Goal: Task Accomplishment & Management: Manage account settings

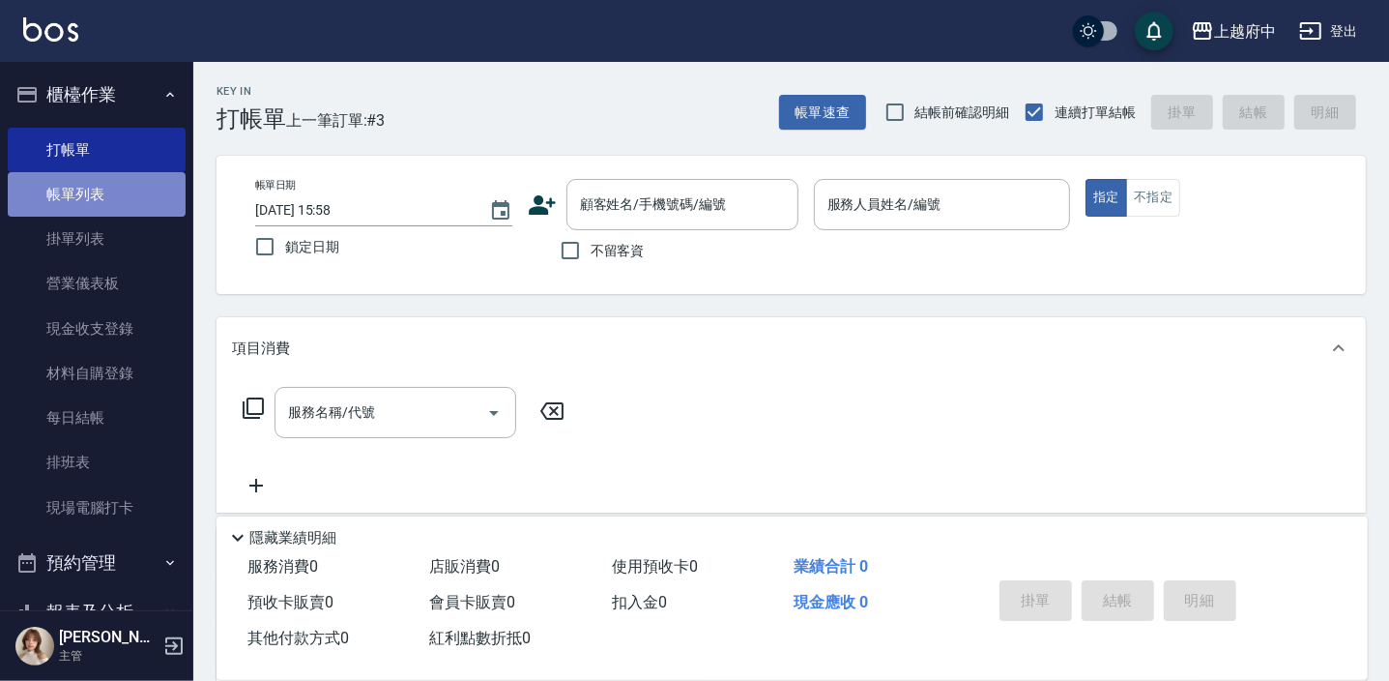
click at [96, 190] on link "帳單列表" at bounding box center [97, 194] width 178 height 44
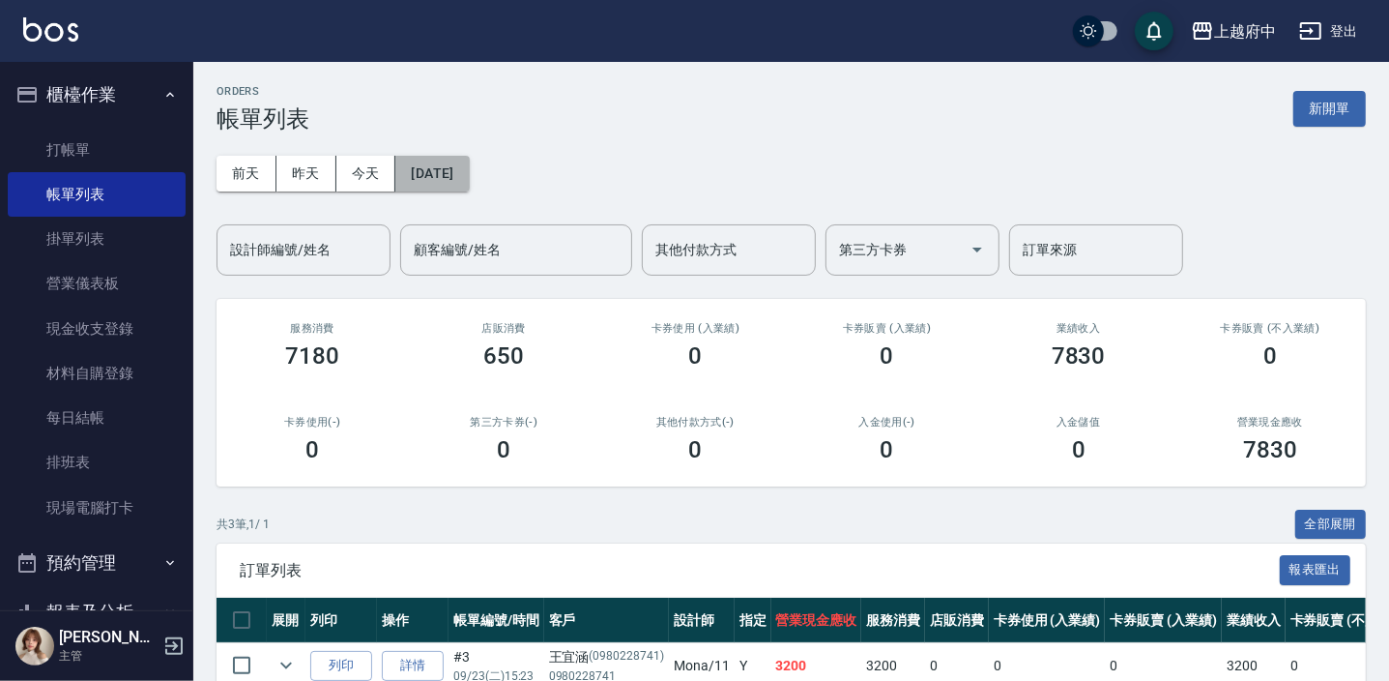
click at [465, 174] on button "[DATE]" at bounding box center [431, 174] width 73 height 36
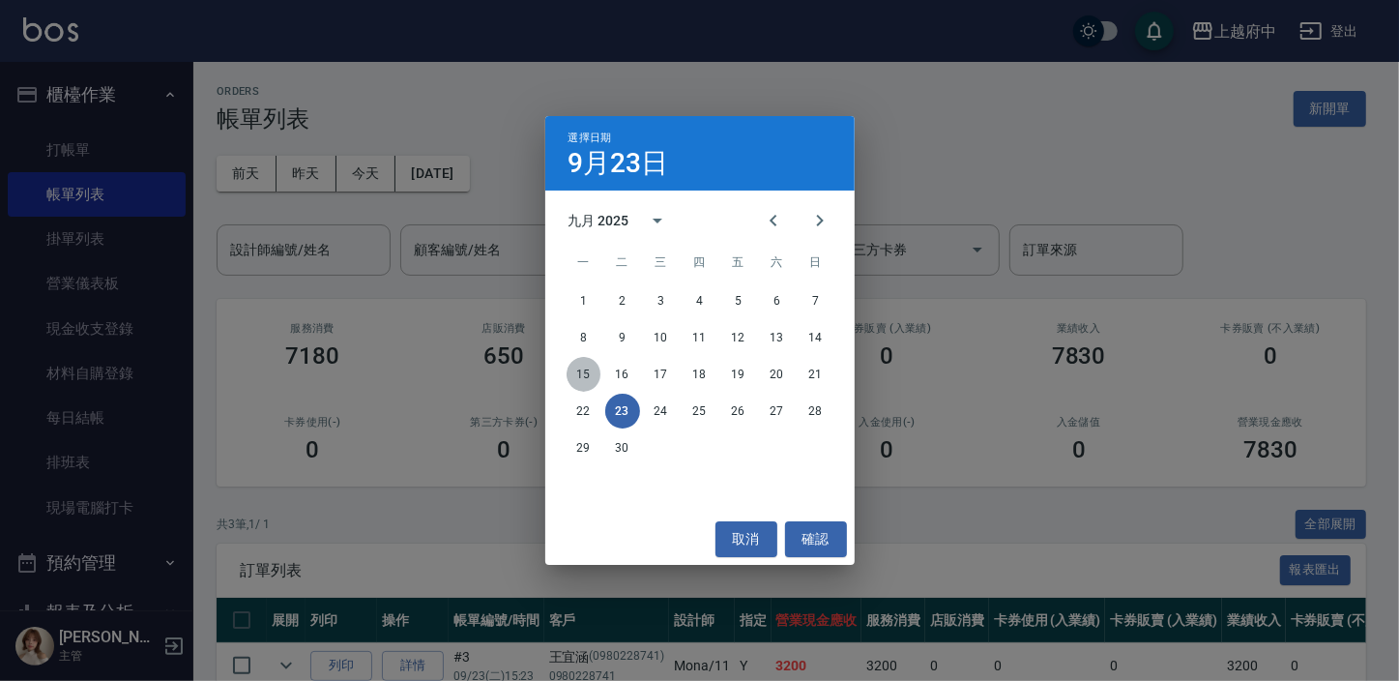
click at [582, 376] on button "15" at bounding box center [584, 374] width 35 height 35
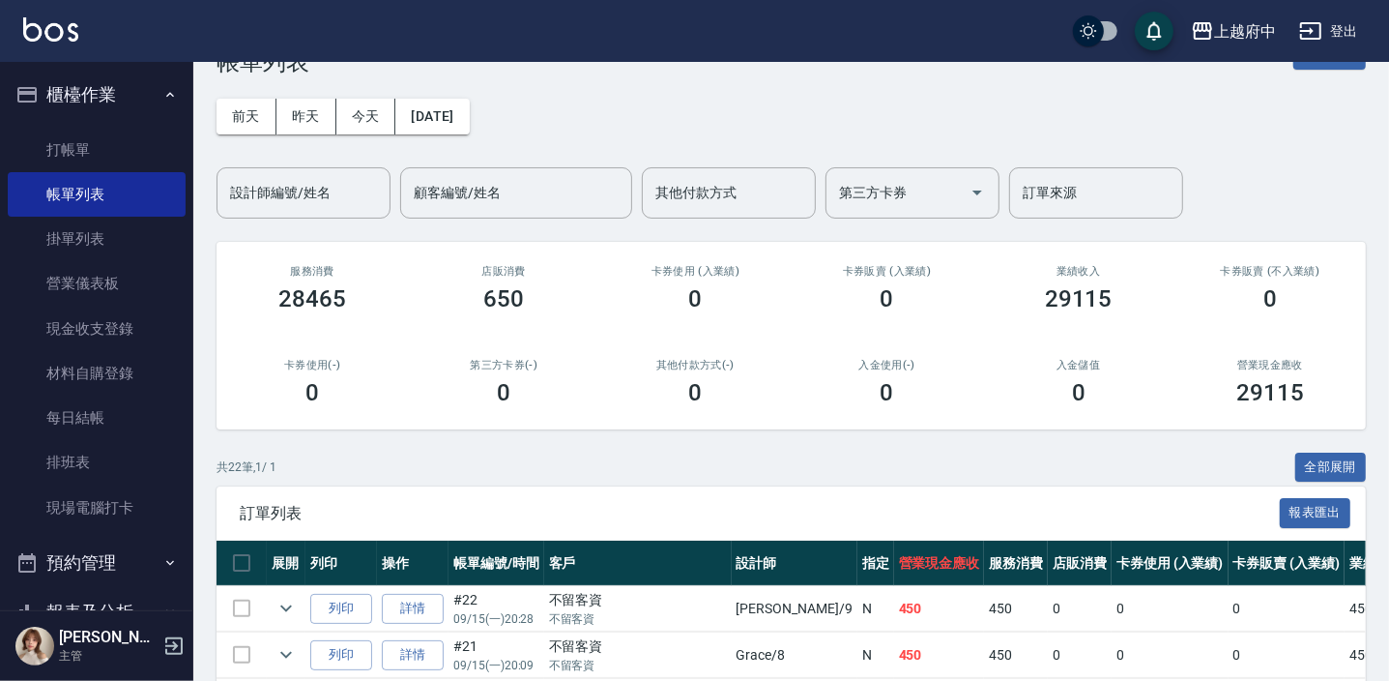
scroll to position [87, 0]
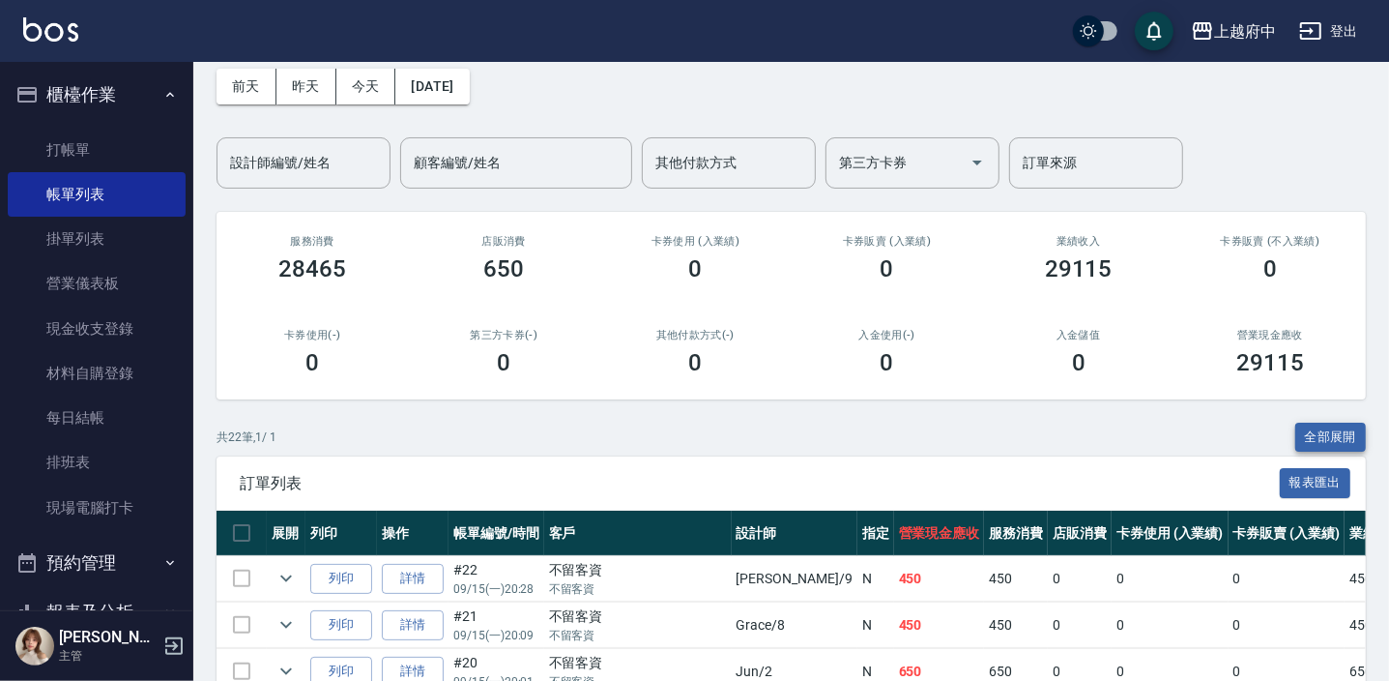
click at [1326, 434] on button "全部展開" at bounding box center [1332, 438] width 72 height 30
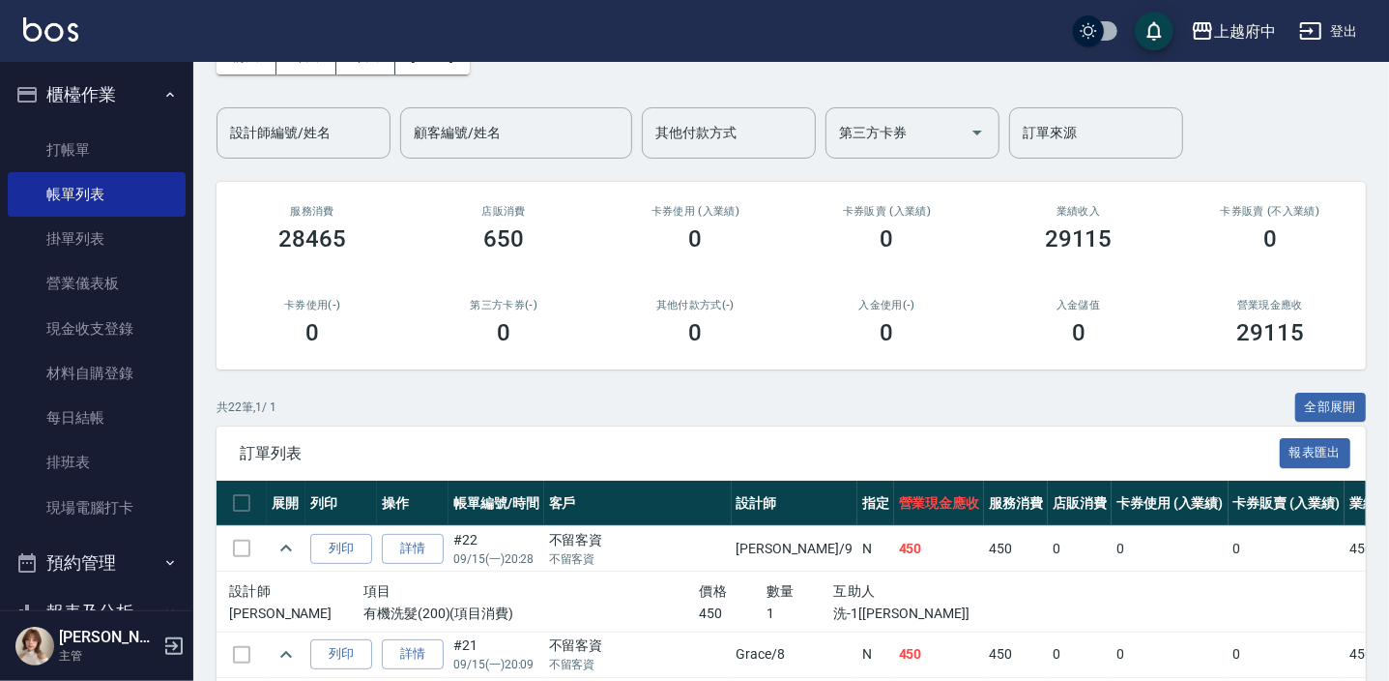
scroll to position [0, 0]
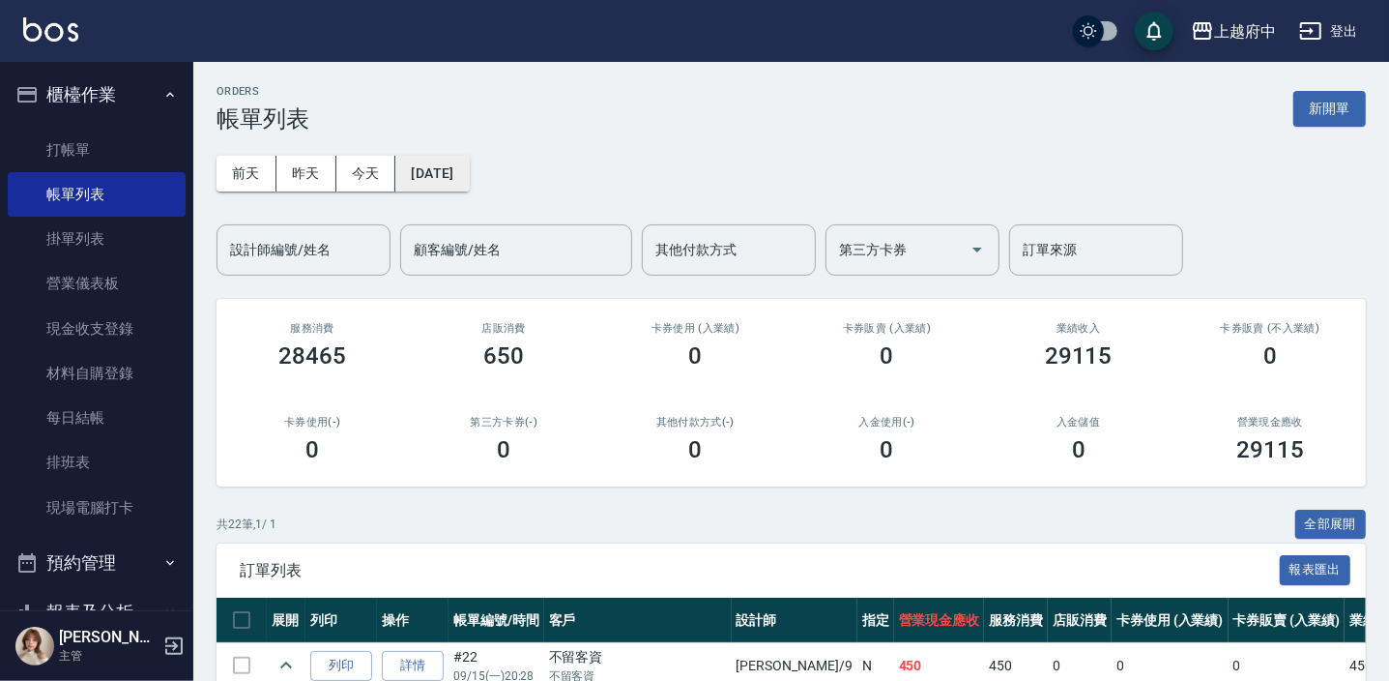
click at [433, 175] on button "[DATE]" at bounding box center [431, 174] width 73 height 36
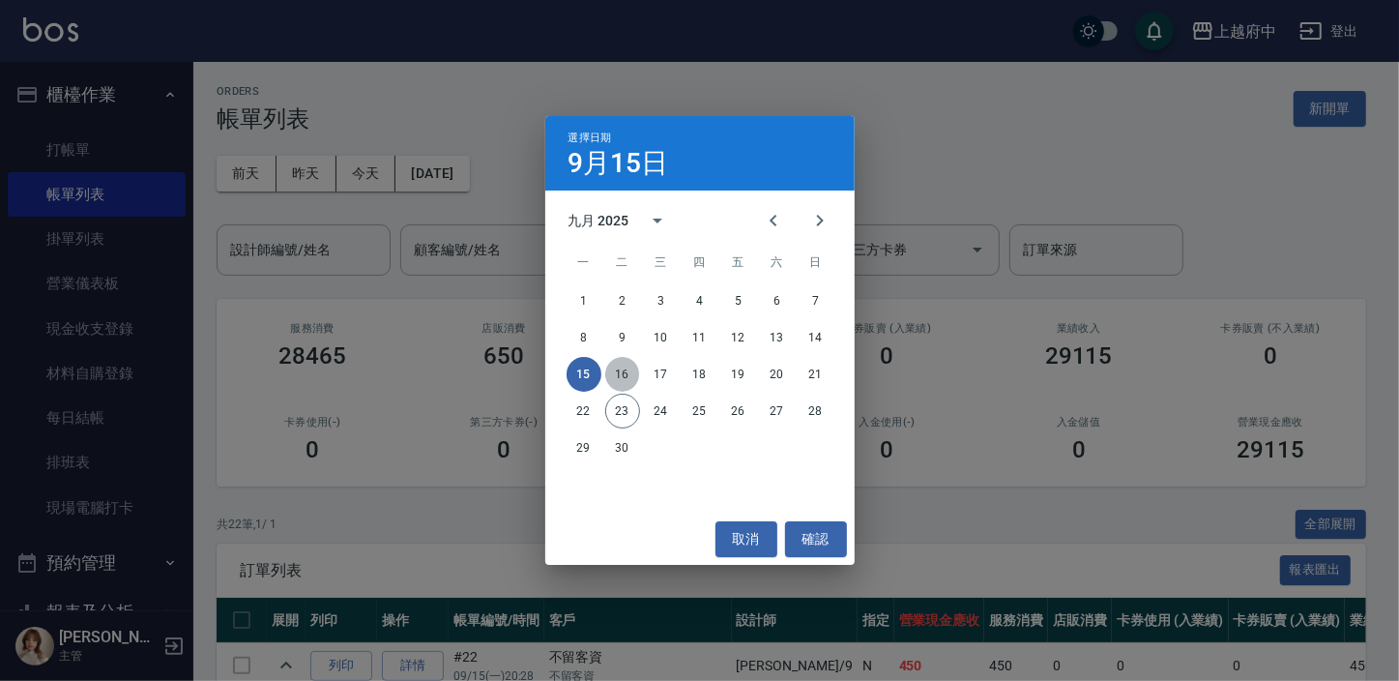
click at [620, 372] on button "16" at bounding box center [622, 374] width 35 height 35
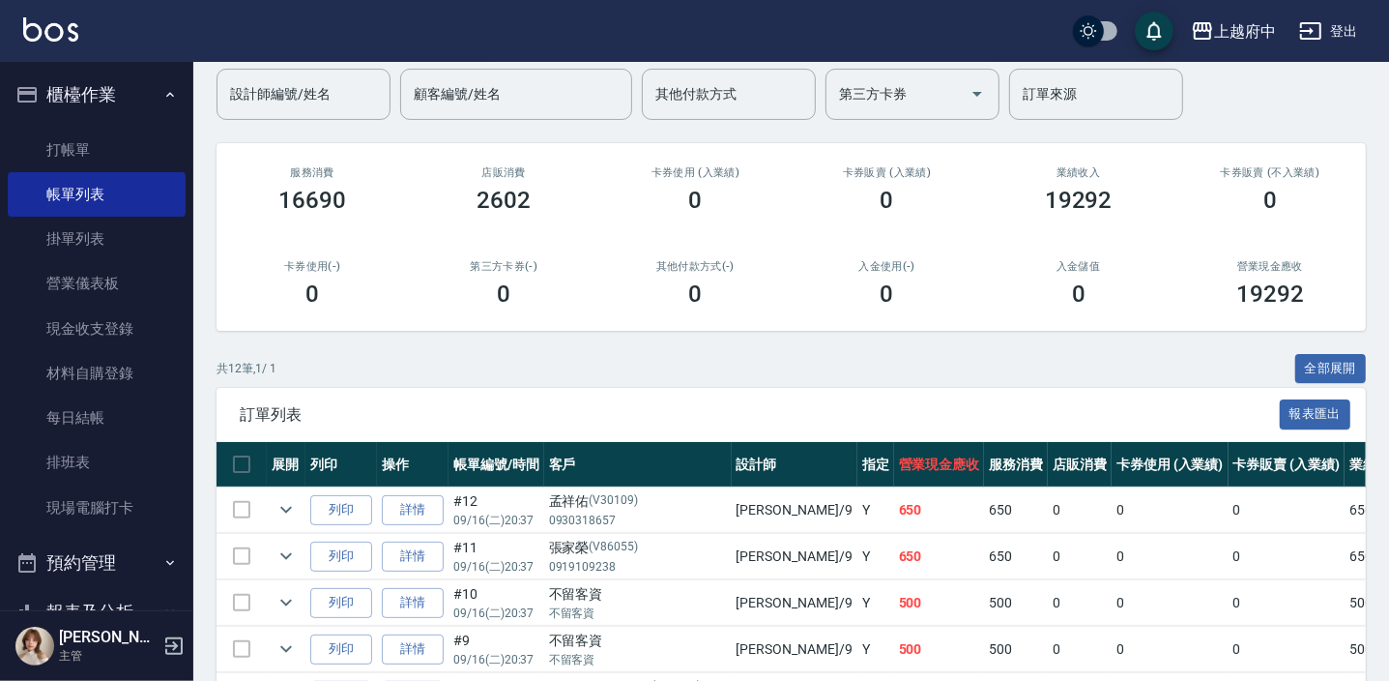
scroll to position [351, 0]
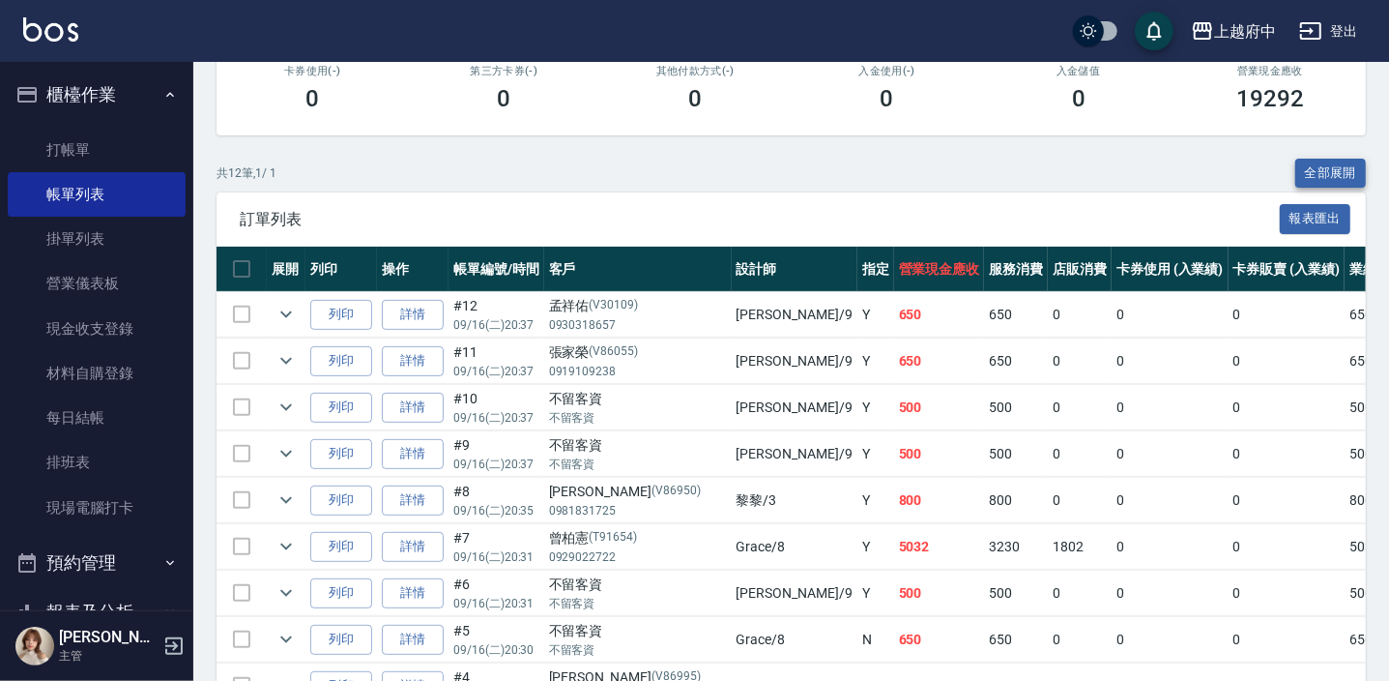
click at [1354, 177] on button "全部展開" at bounding box center [1332, 174] width 72 height 30
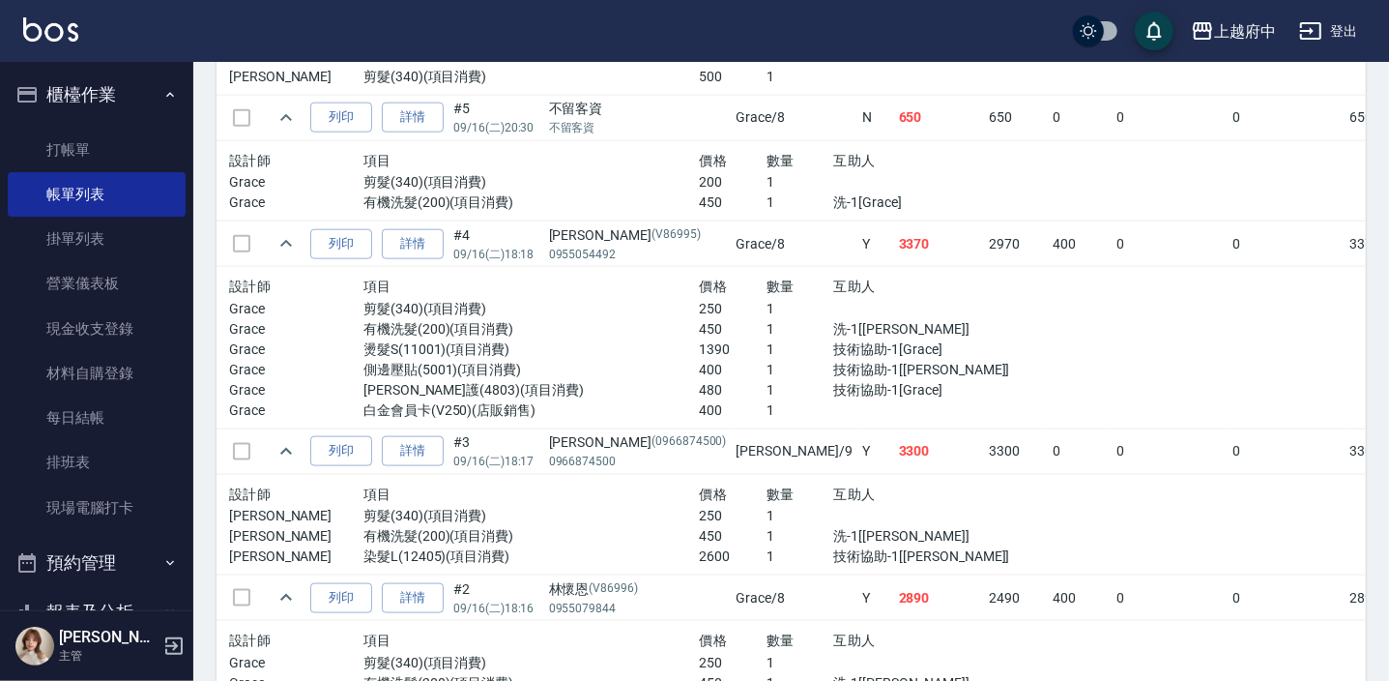
scroll to position [1529, 0]
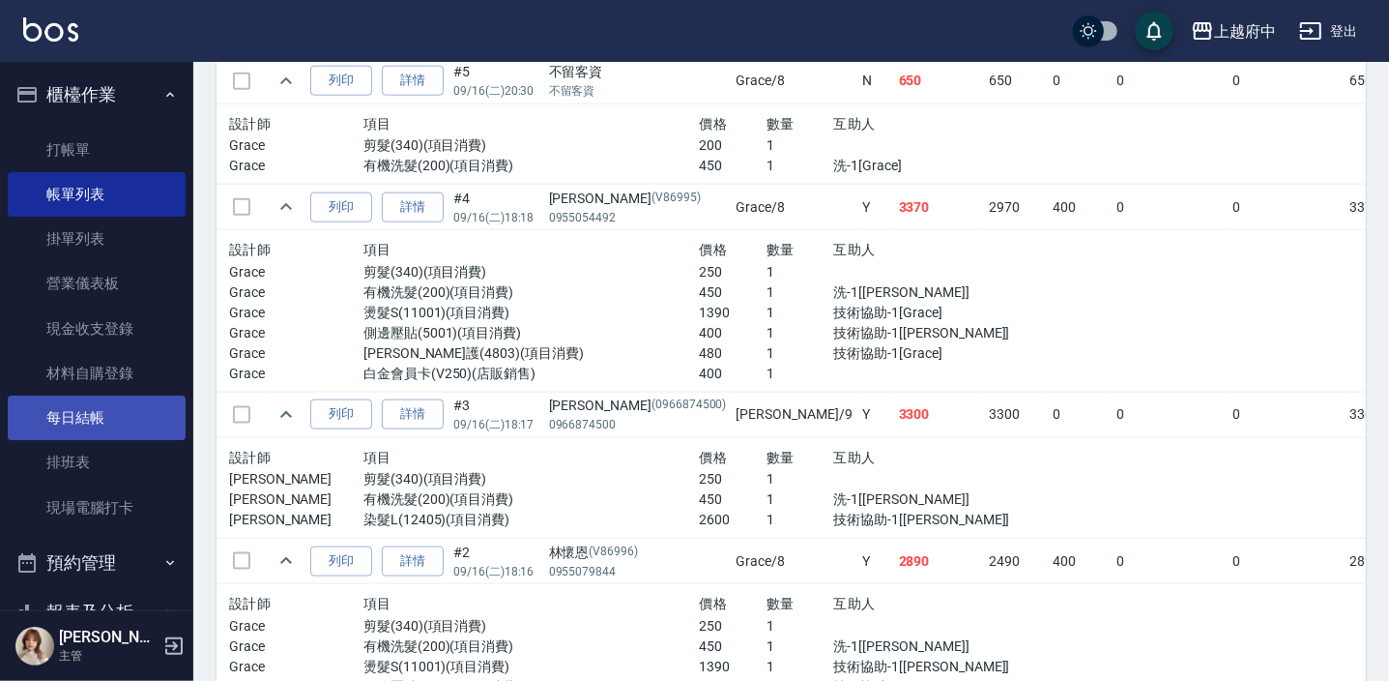
click at [94, 407] on link "每日結帳" at bounding box center [97, 417] width 178 height 44
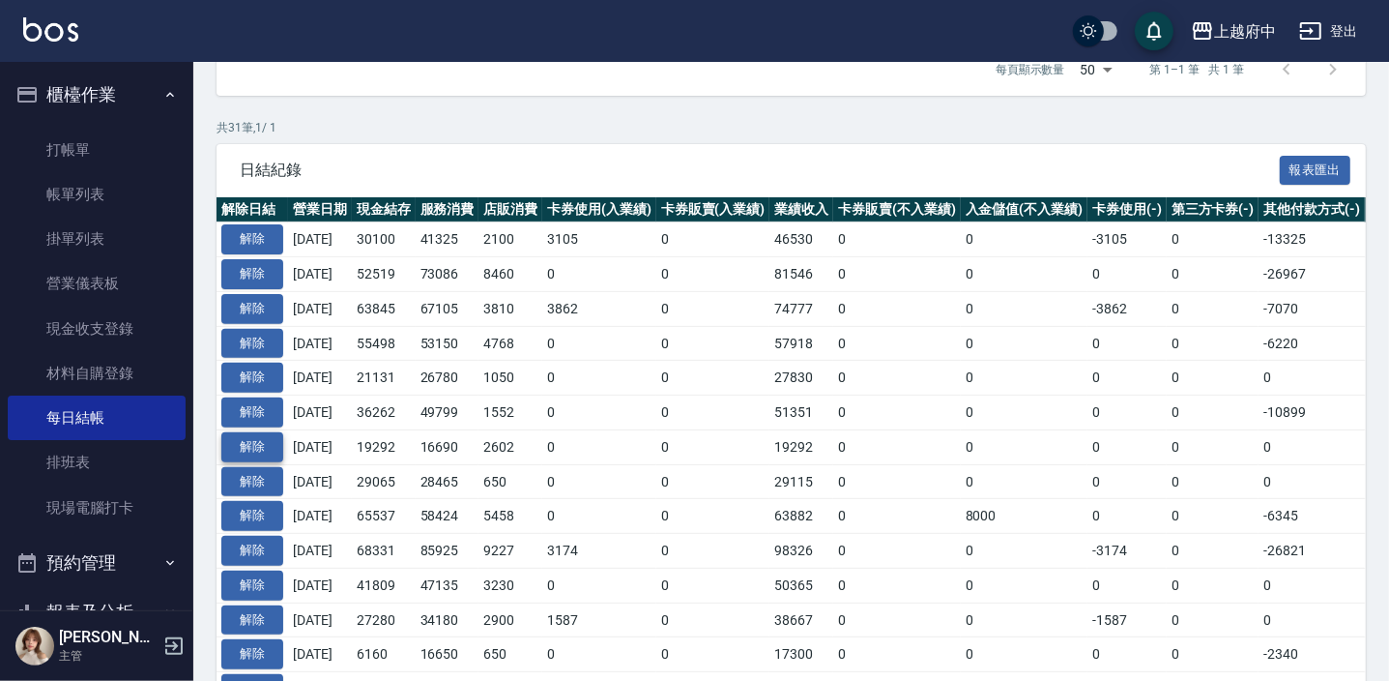
scroll to position [351, 0]
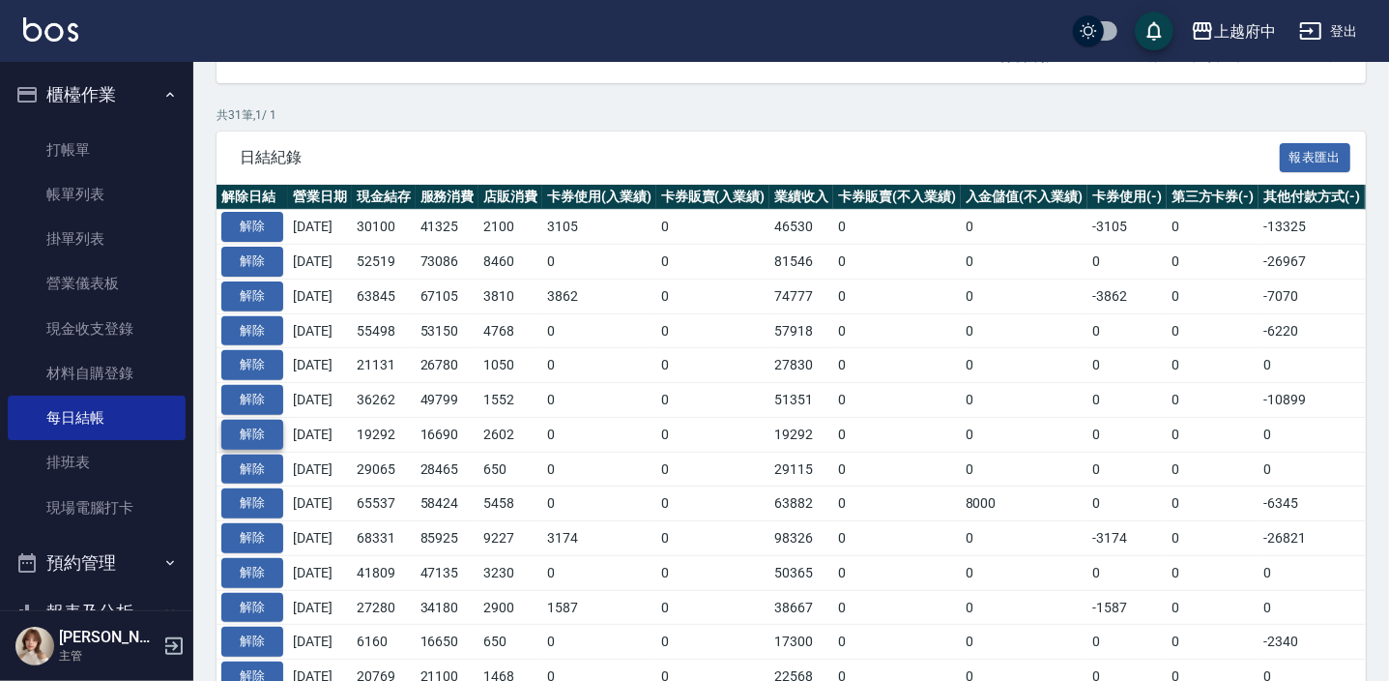
click at [271, 437] on button "解除" at bounding box center [252, 435] width 62 height 30
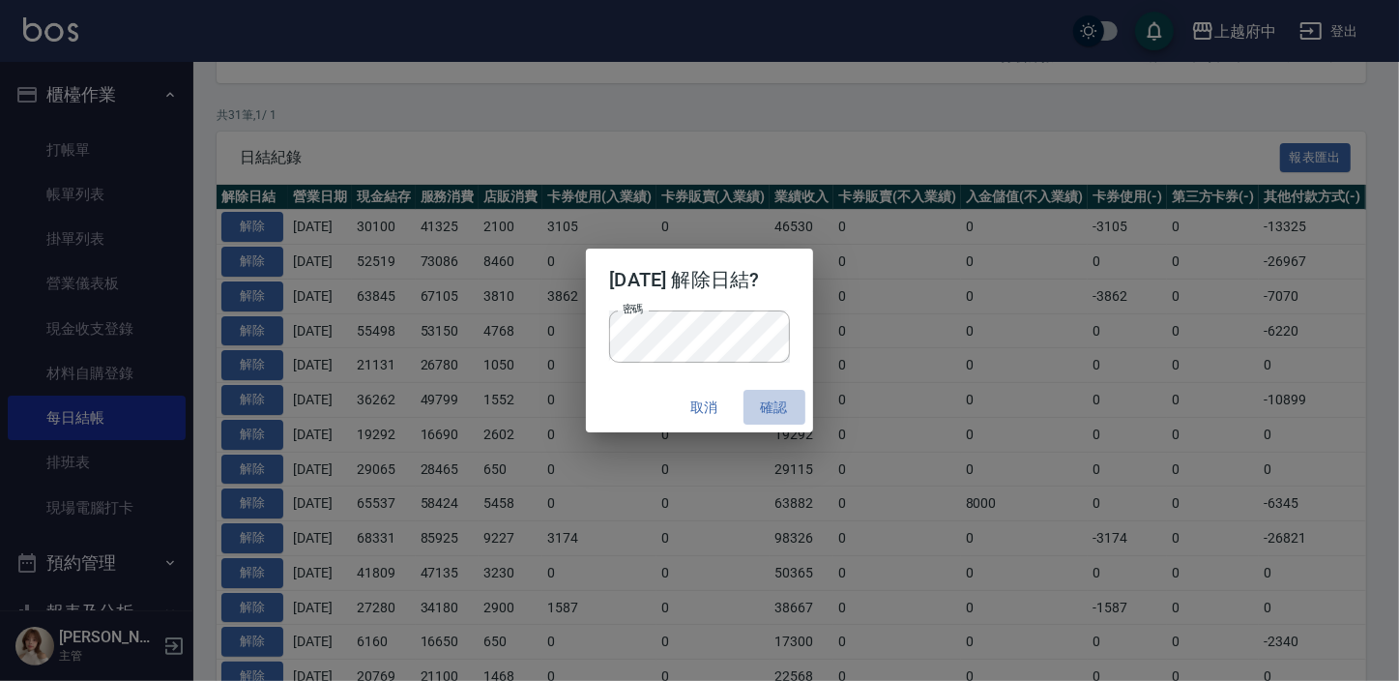
click at [780, 395] on button "確認" at bounding box center [774, 408] width 62 height 36
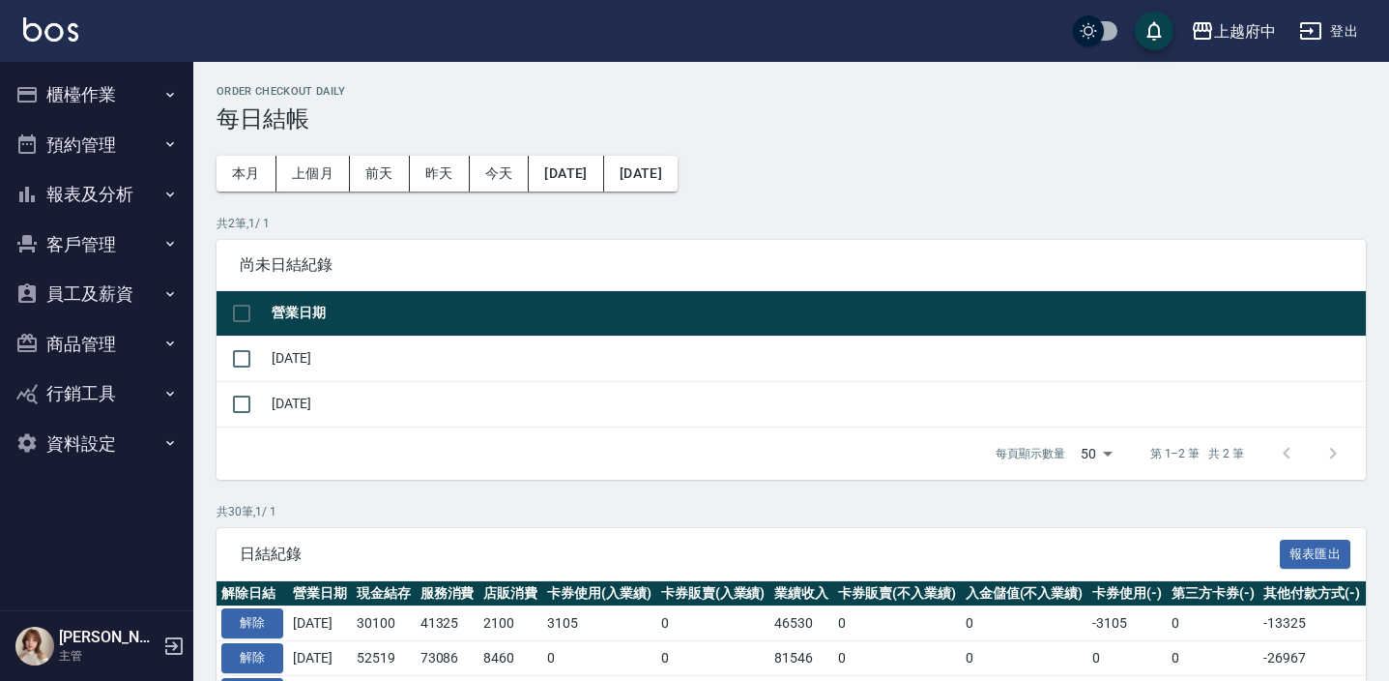
scroll to position [351, 0]
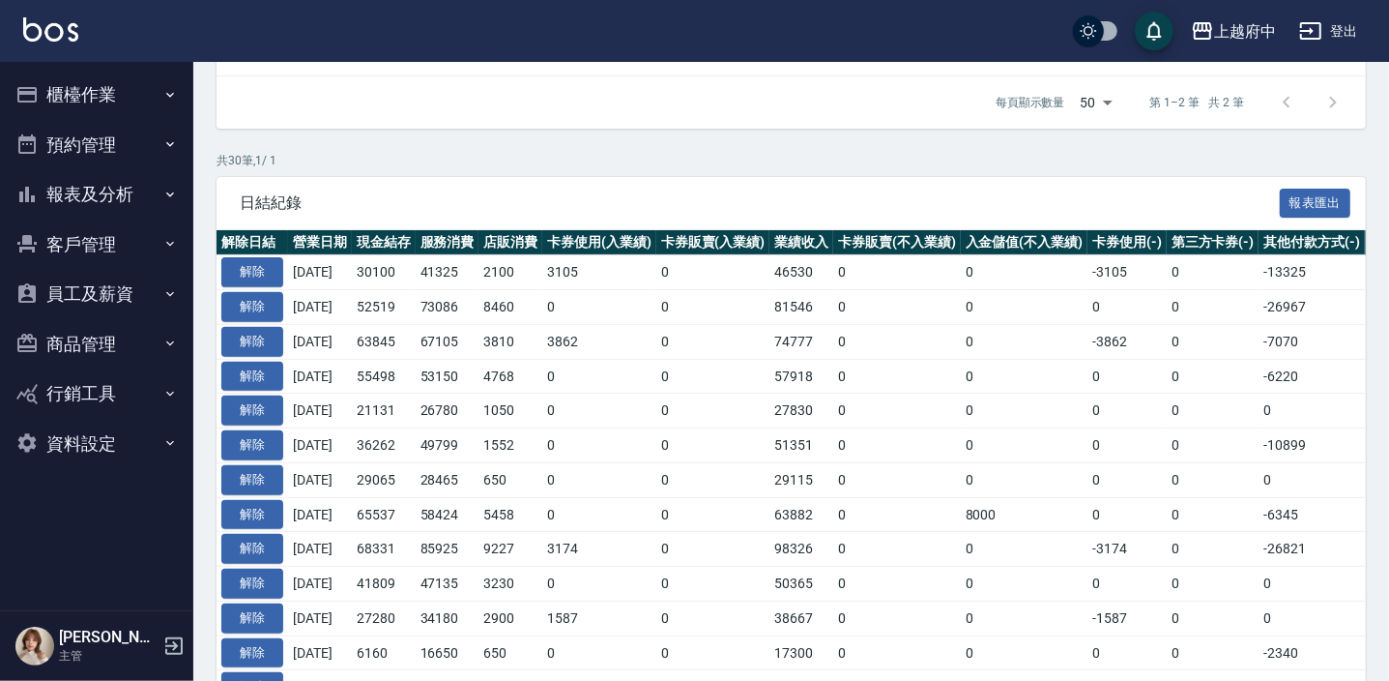
click at [68, 97] on button "櫃檯作業" at bounding box center [97, 95] width 178 height 50
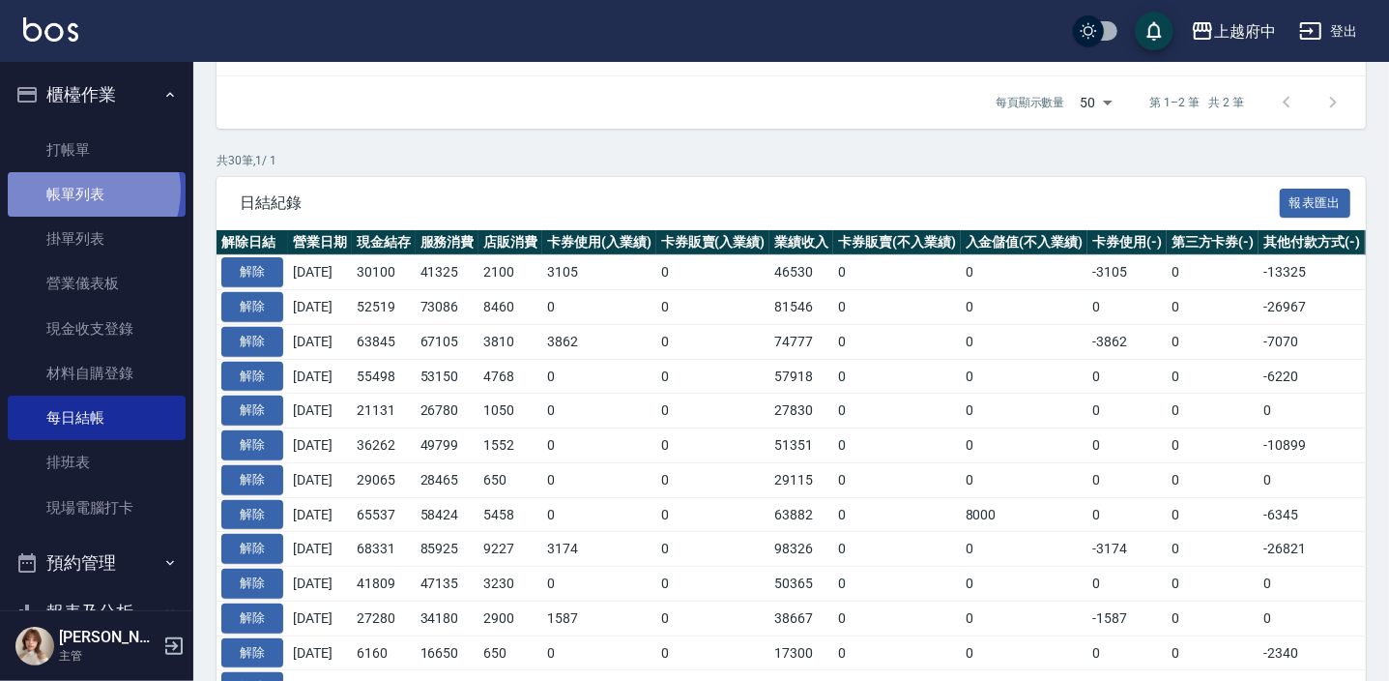
drag, startPoint x: 81, startPoint y: 190, endPoint x: 80, endPoint y: 214, distance: 23.2
click at [81, 189] on link "帳單列表" at bounding box center [97, 194] width 178 height 44
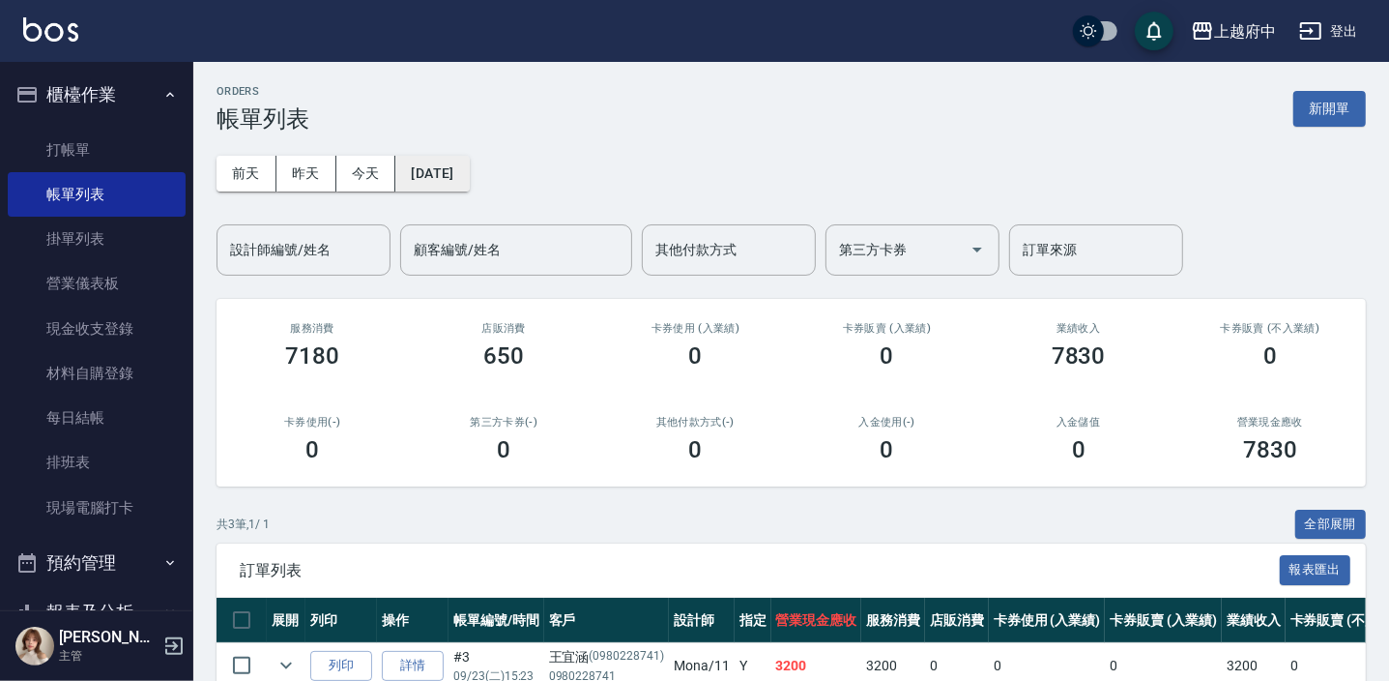
click at [447, 168] on button "[DATE]" at bounding box center [431, 174] width 73 height 36
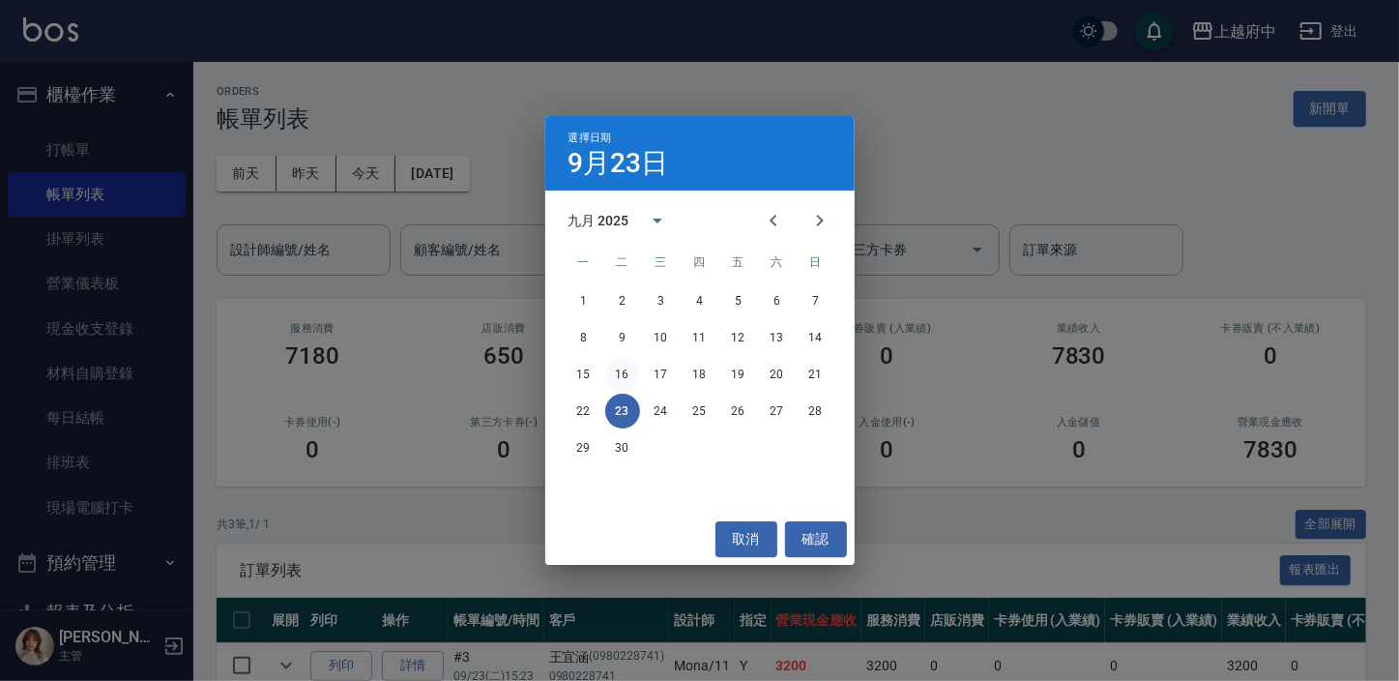
click at [621, 367] on button "16" at bounding box center [622, 374] width 35 height 35
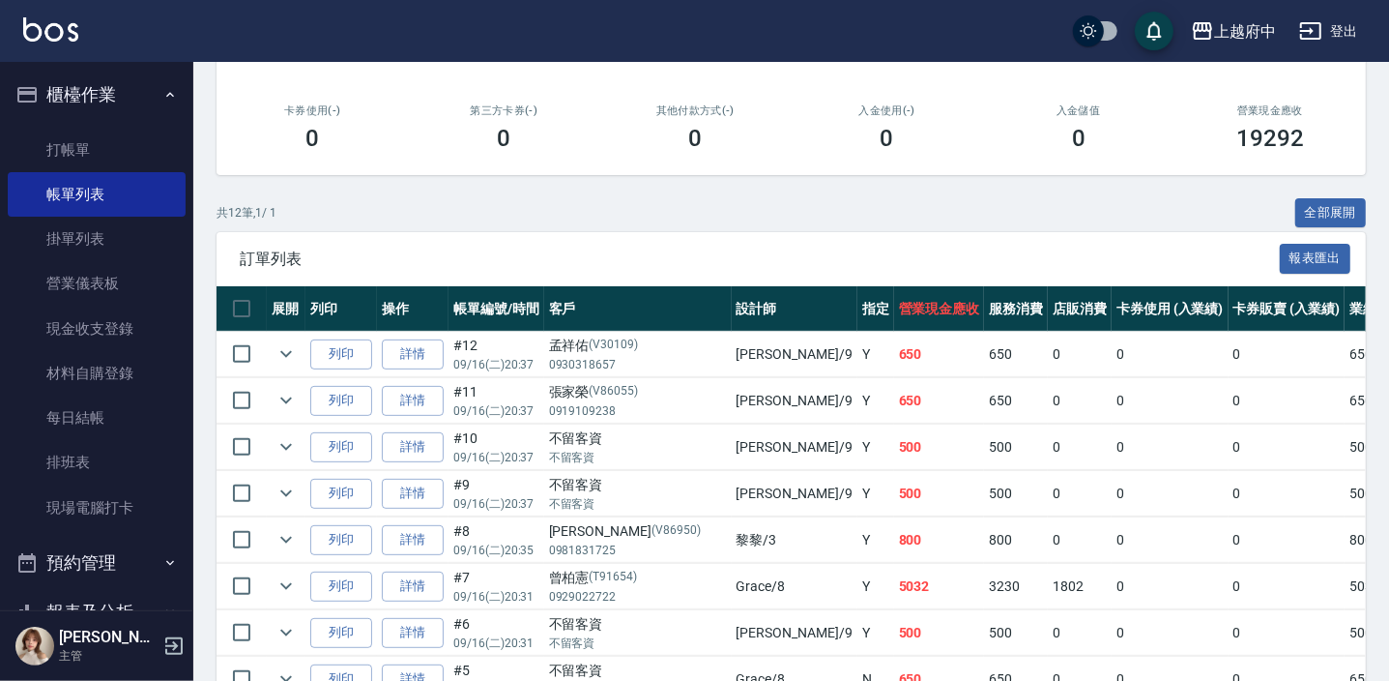
scroll to position [351, 0]
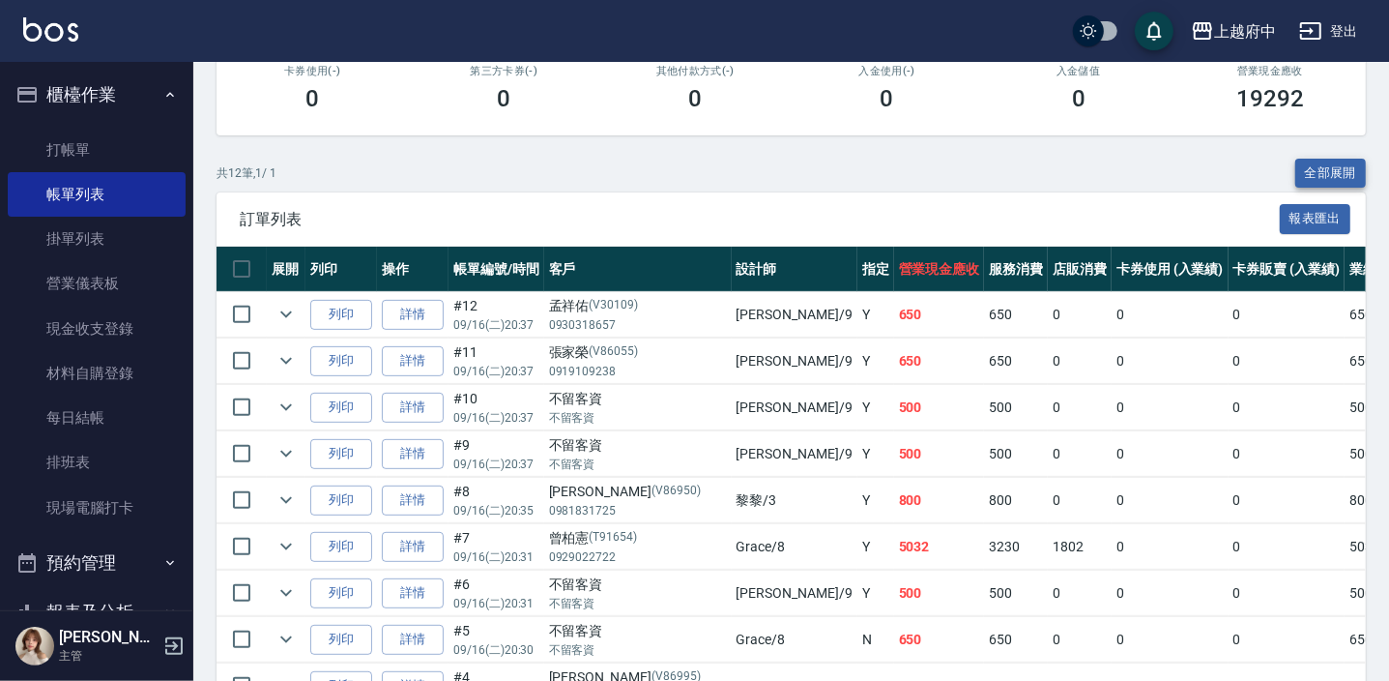
click at [1325, 176] on button "全部展開" at bounding box center [1332, 174] width 72 height 30
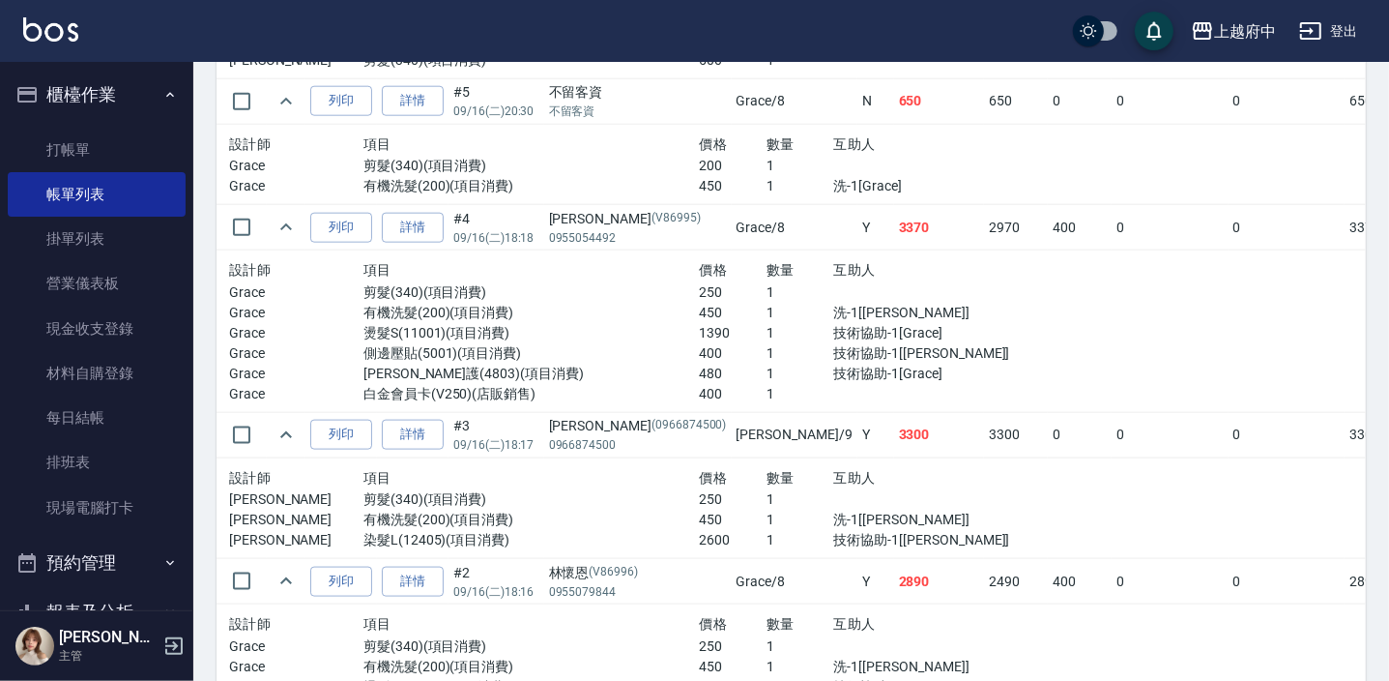
scroll to position [1501, 0]
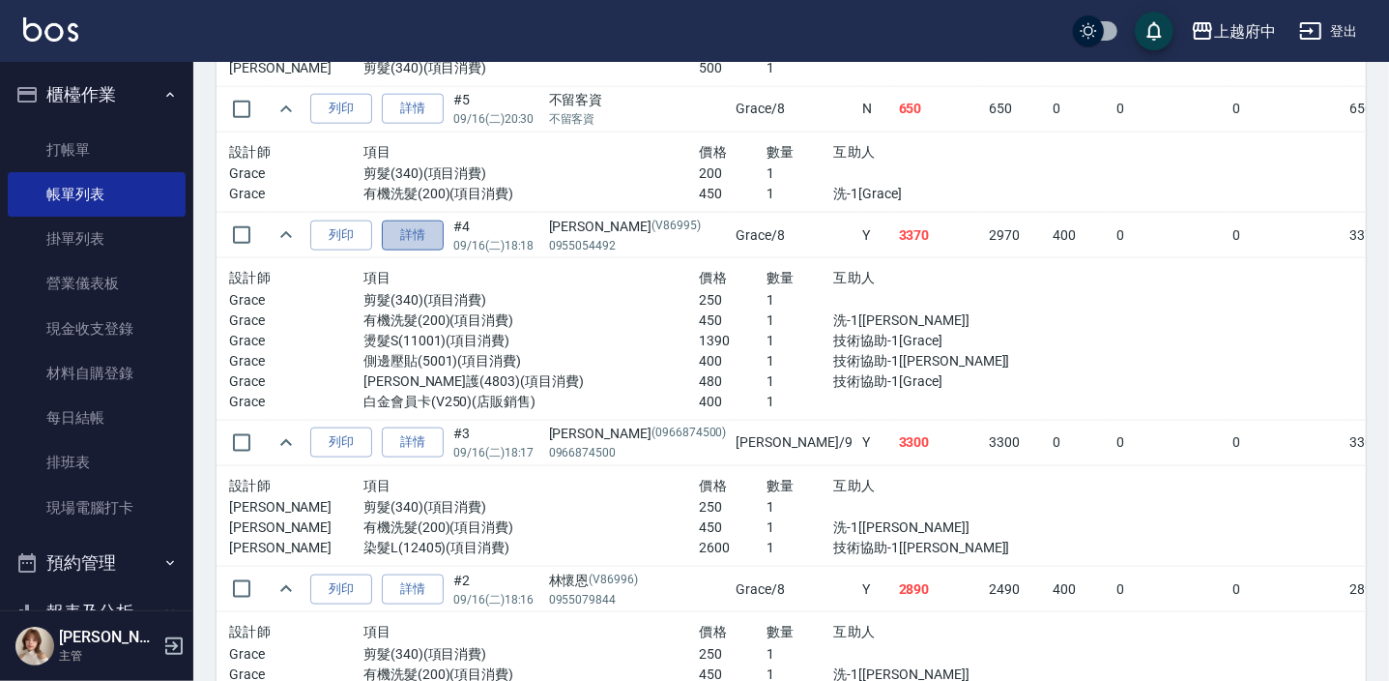
click at [435, 236] on link "詳情" at bounding box center [413, 235] width 62 height 30
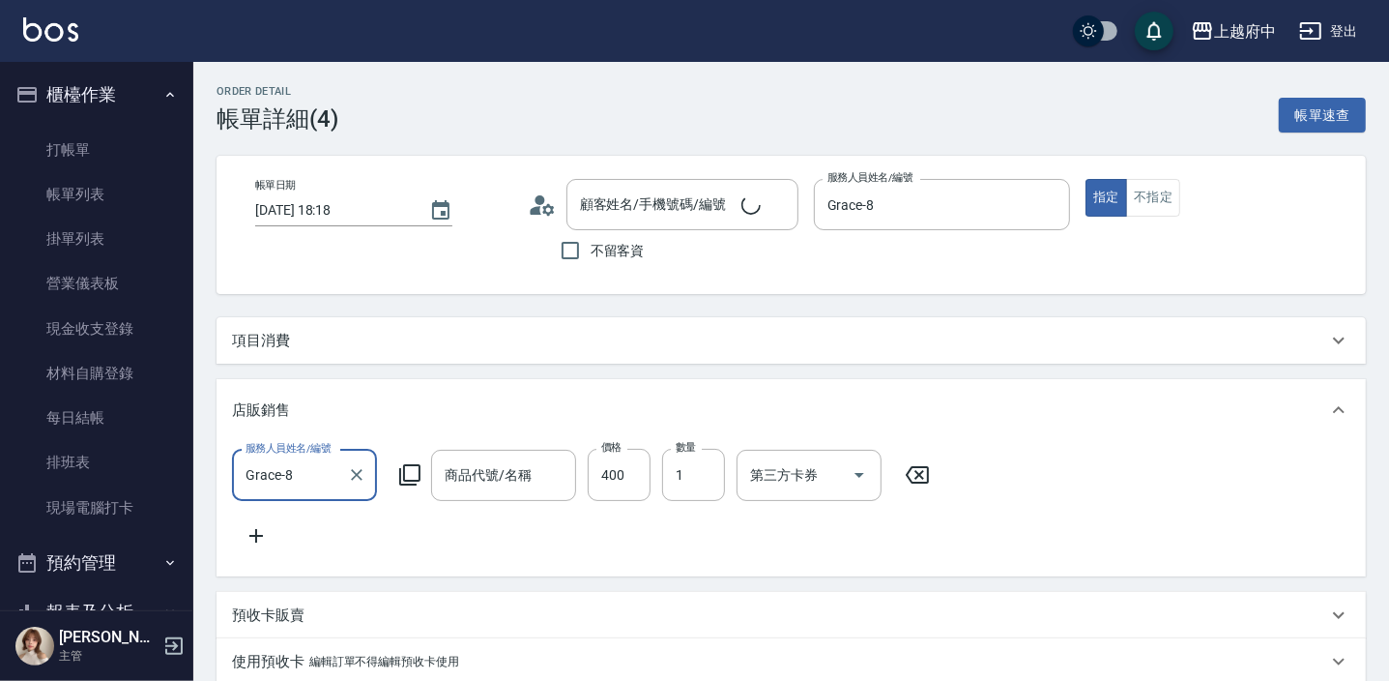
type input "2025/09/16 18:18"
type input "Grace-8"
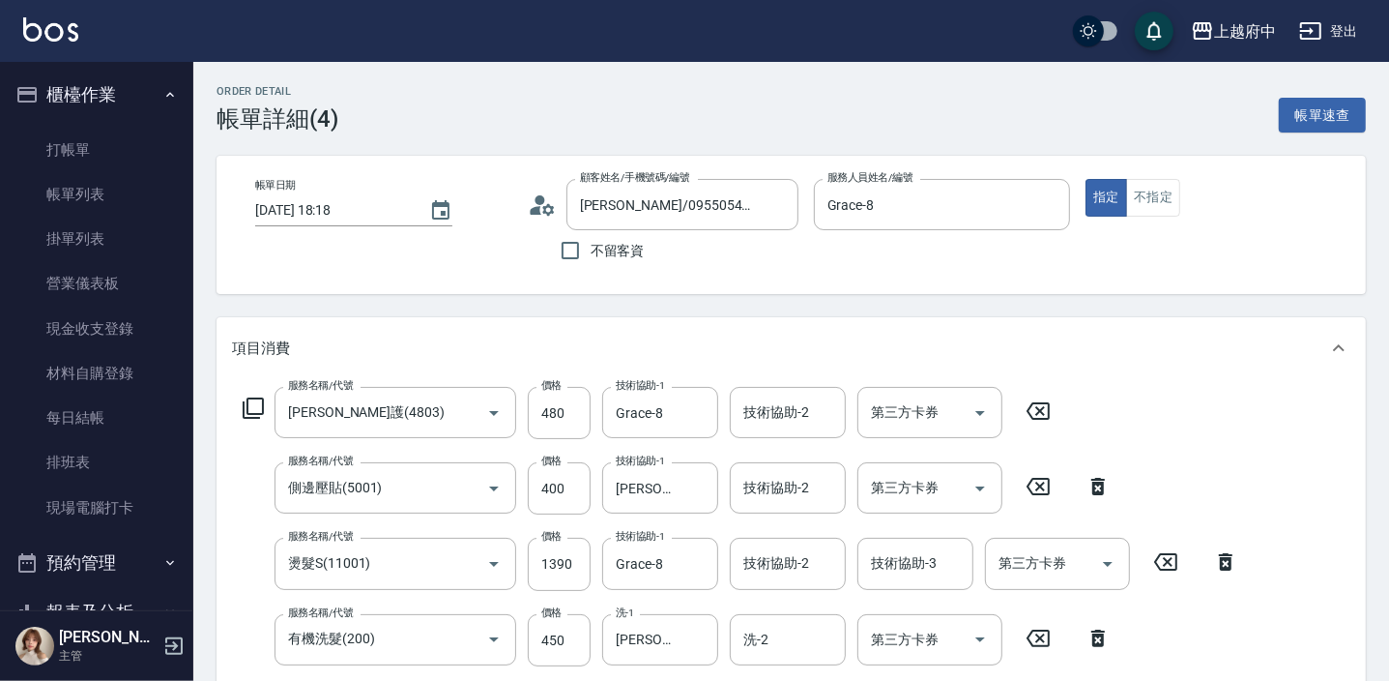
type input "[PERSON_NAME]/0955054492/V86995"
type input "白金會員卡"
type input "[PERSON_NAME]護(4803)"
type input "側邊壓貼(5001)"
type input "燙髮S(11001)"
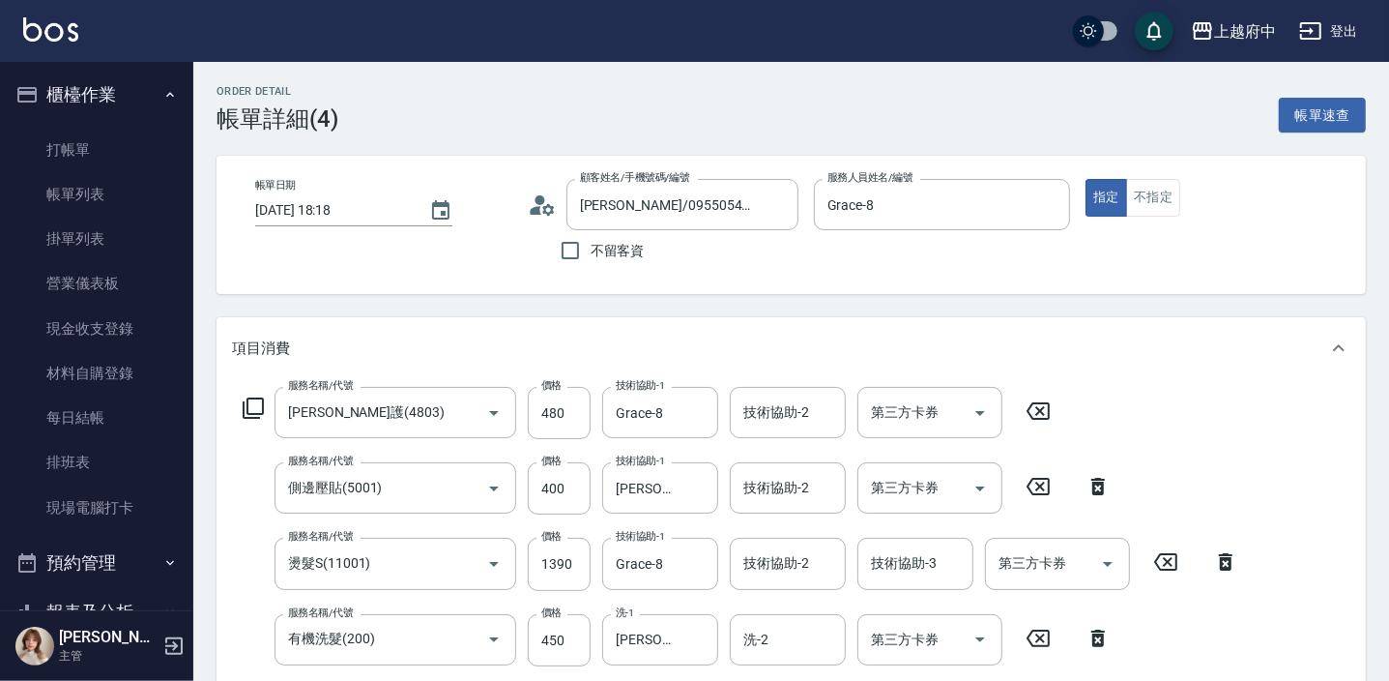
type input "有機洗髮(200)"
type input "剪髮(340)"
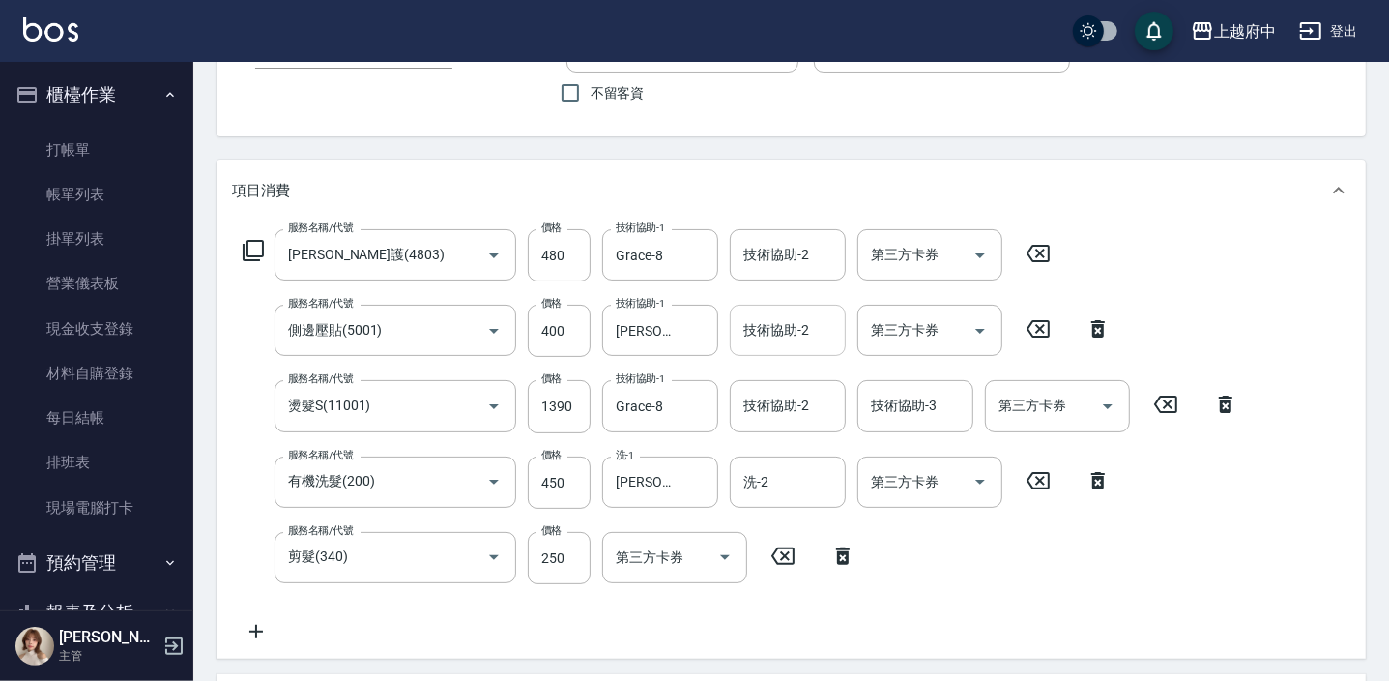
scroll to position [175, 0]
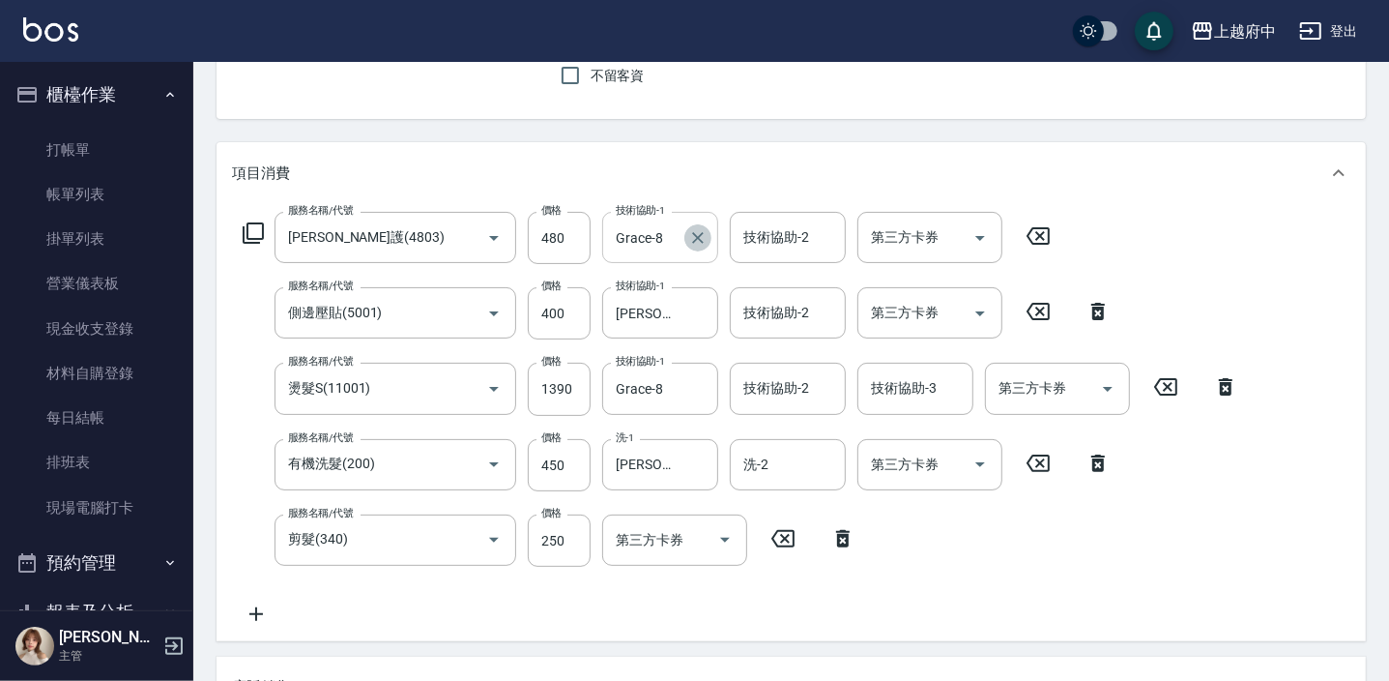
click at [701, 233] on icon "Clear" at bounding box center [698, 238] width 12 height 12
type input "[PERSON_NAME]-26"
click at [670, 315] on input "[PERSON_NAME]-26" at bounding box center [646, 313] width 70 height 34
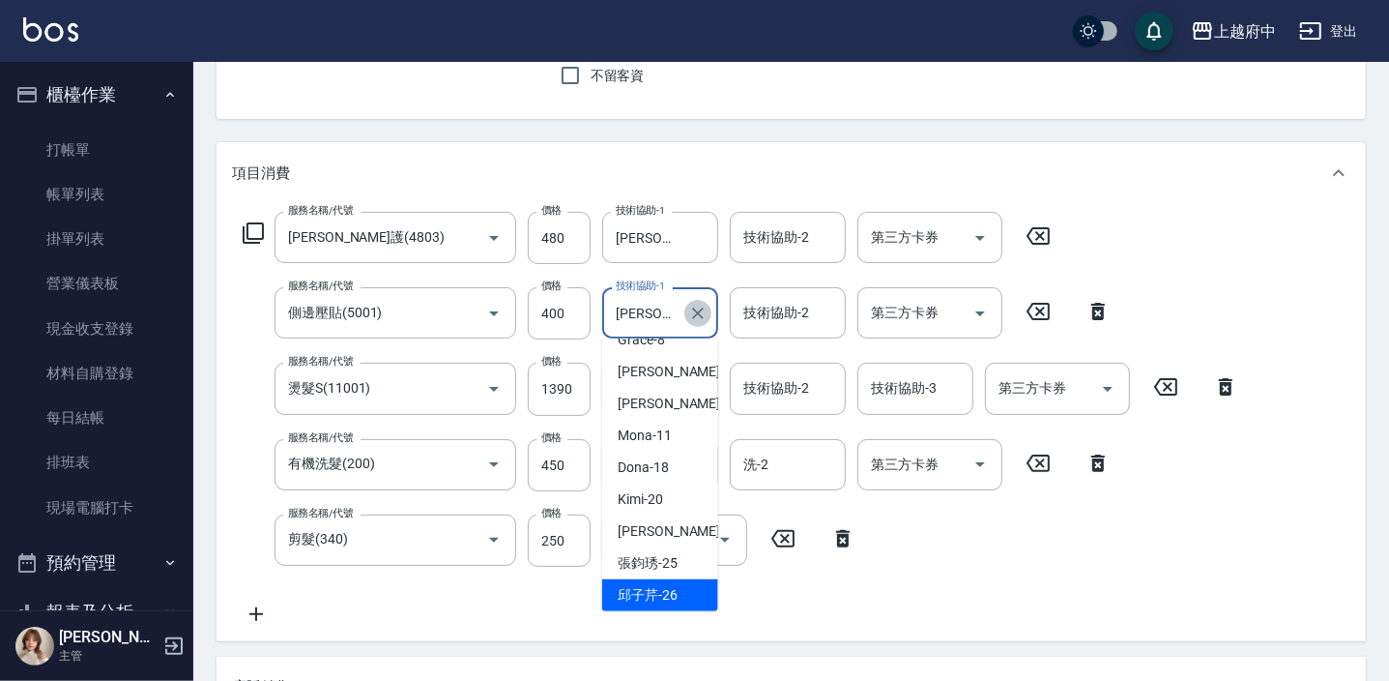
click at [698, 309] on icon "Clear" at bounding box center [698, 313] width 12 height 12
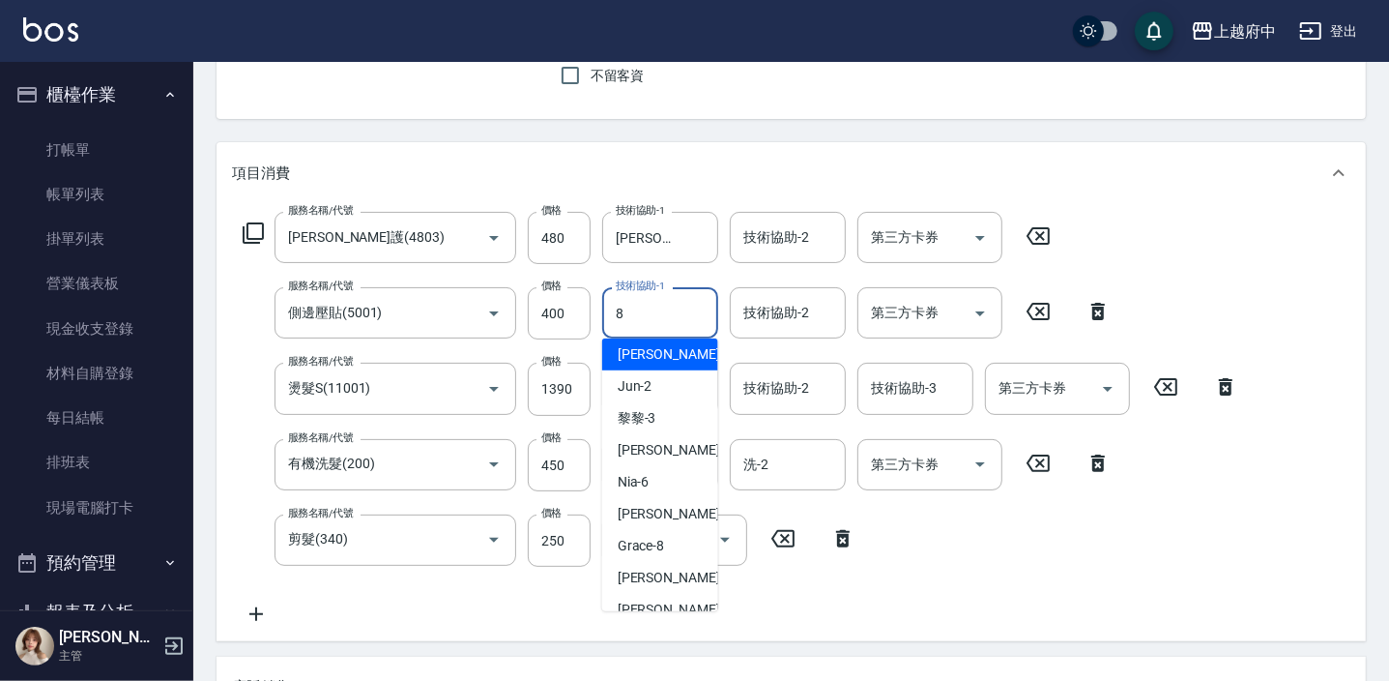
scroll to position [0, 0]
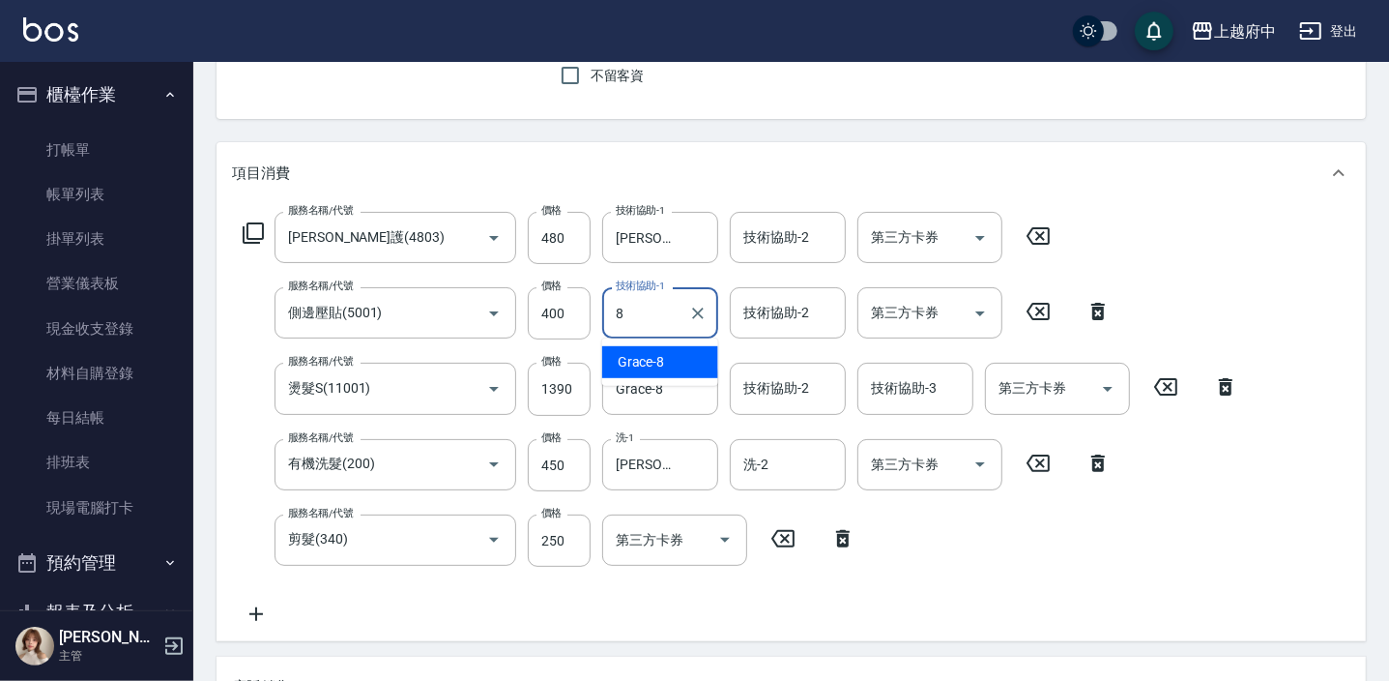
type input "Grace-8"
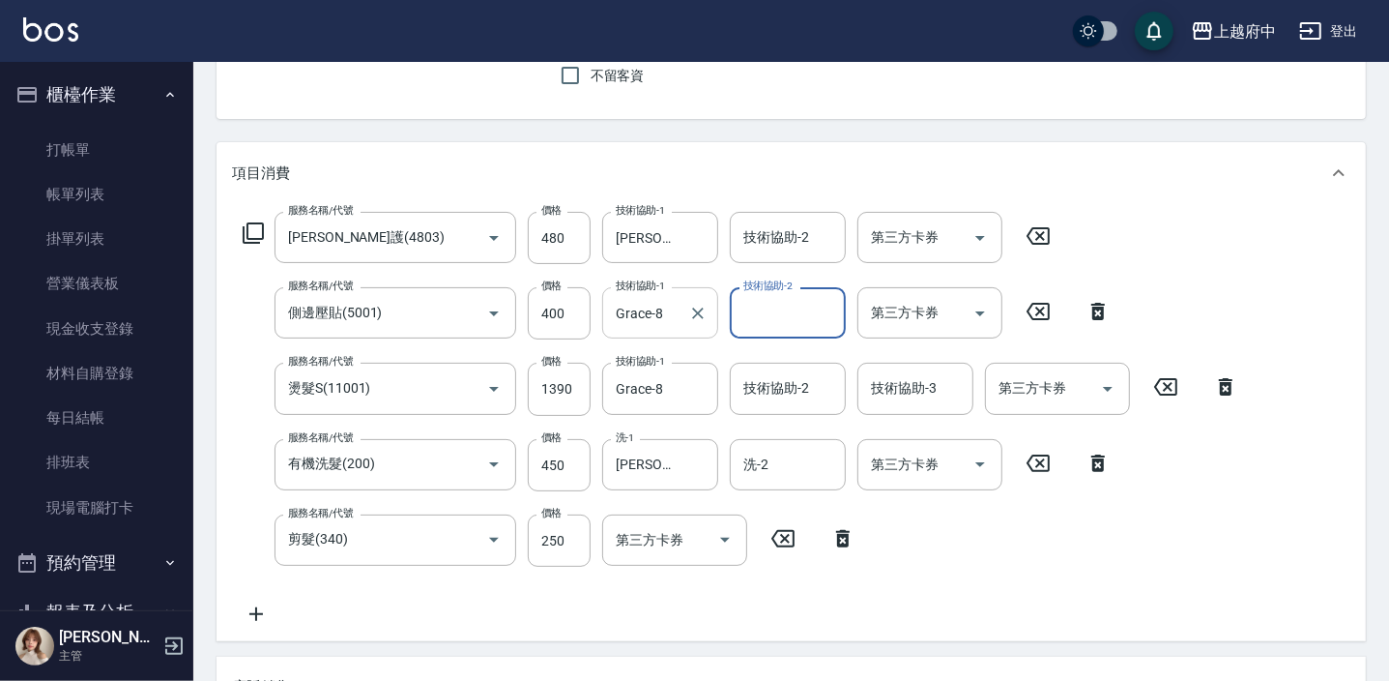
click at [978, 564] on div "服務名稱/代號 潤澤修護(4803) 服務名稱/代號 價格 480 價格 技術協助-1 邱子芹-26 技術協助-1 技術協助-2 技術協助-2 第三方卡券 第…" at bounding box center [741, 419] width 1018 height 414
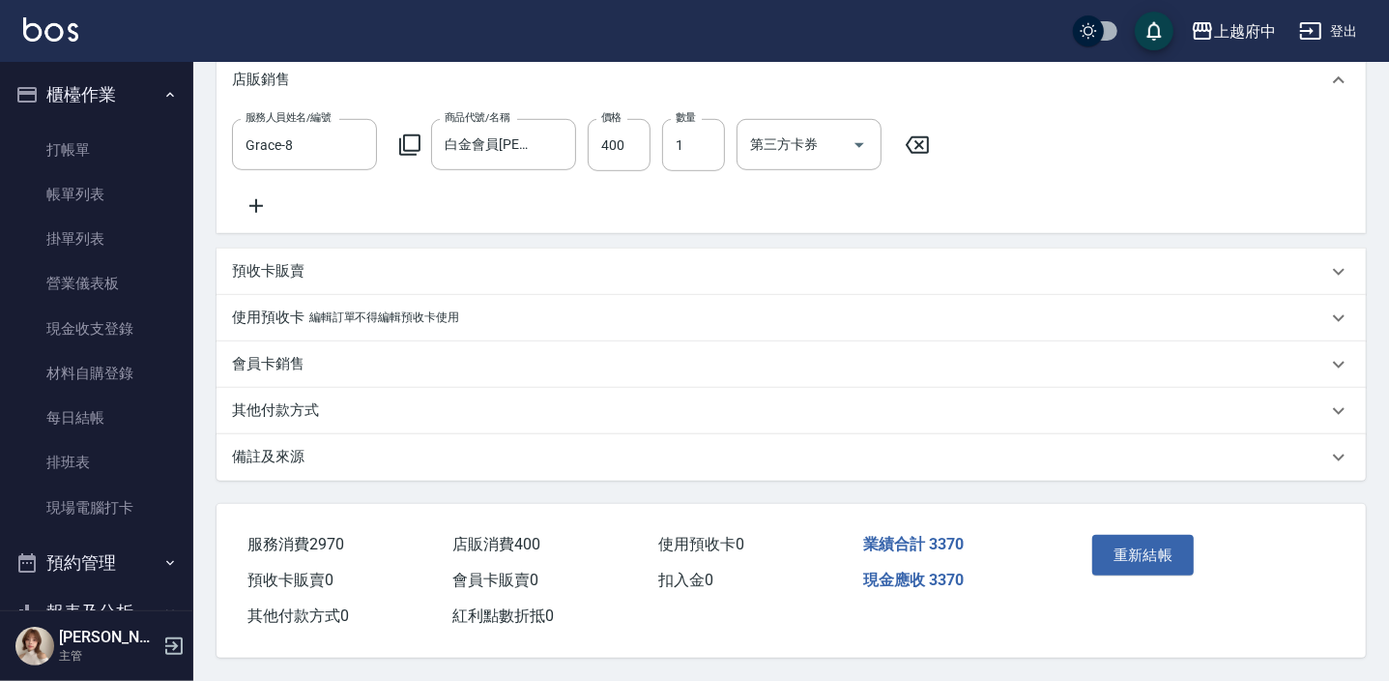
scroll to position [800, 0]
click at [1140, 535] on button "重新結帳" at bounding box center [1144, 555] width 102 height 41
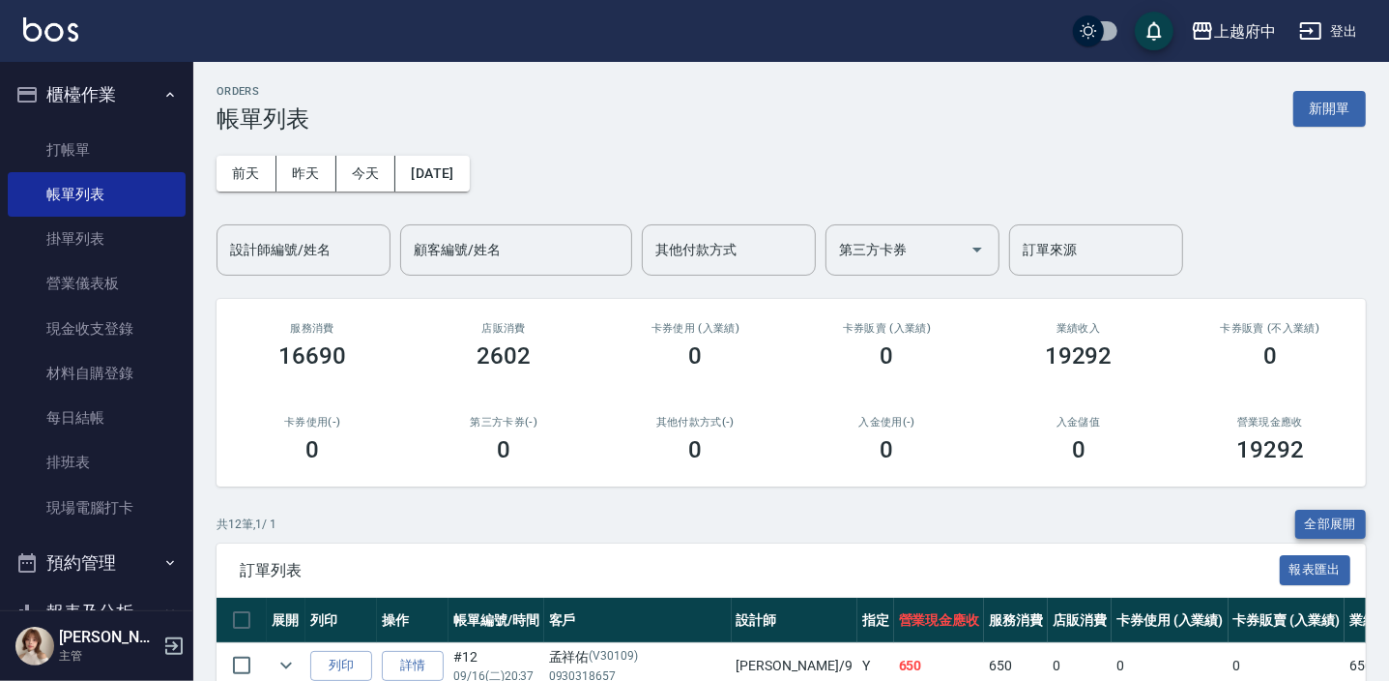
click at [1334, 519] on button "全部展開" at bounding box center [1332, 525] width 72 height 30
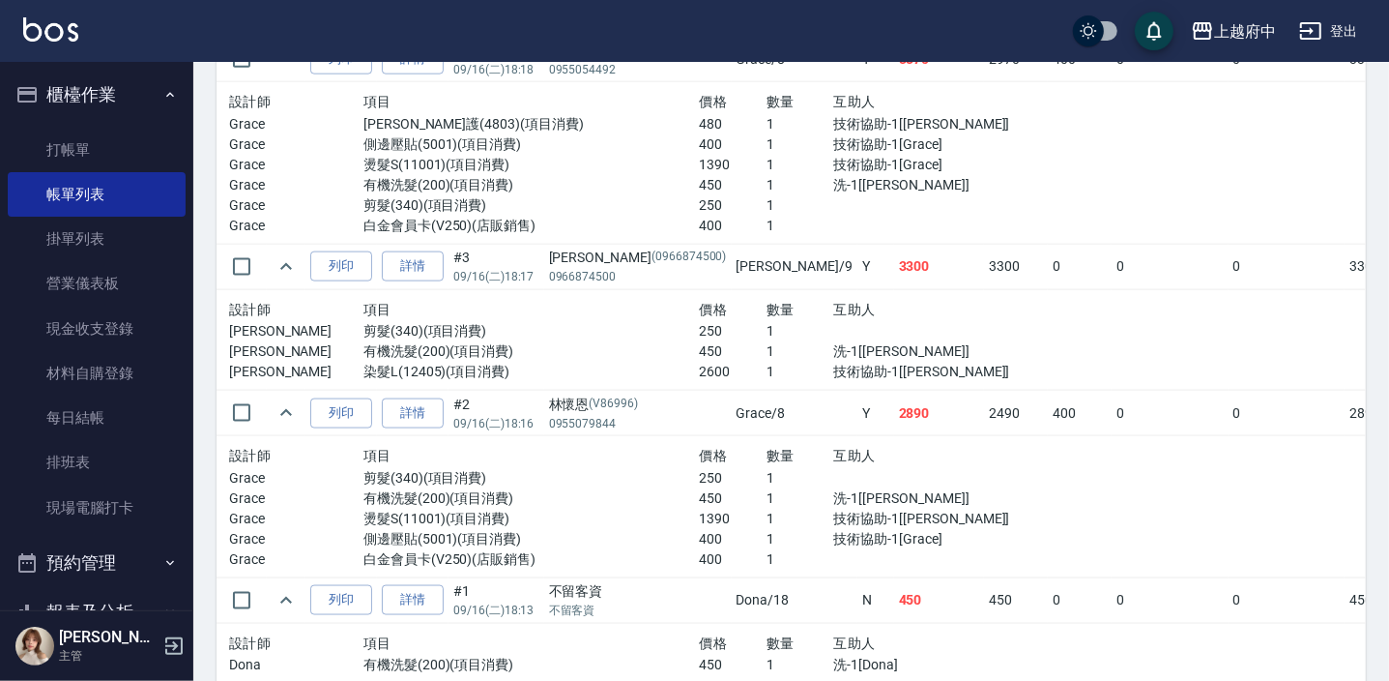
scroll to position [1764, 0]
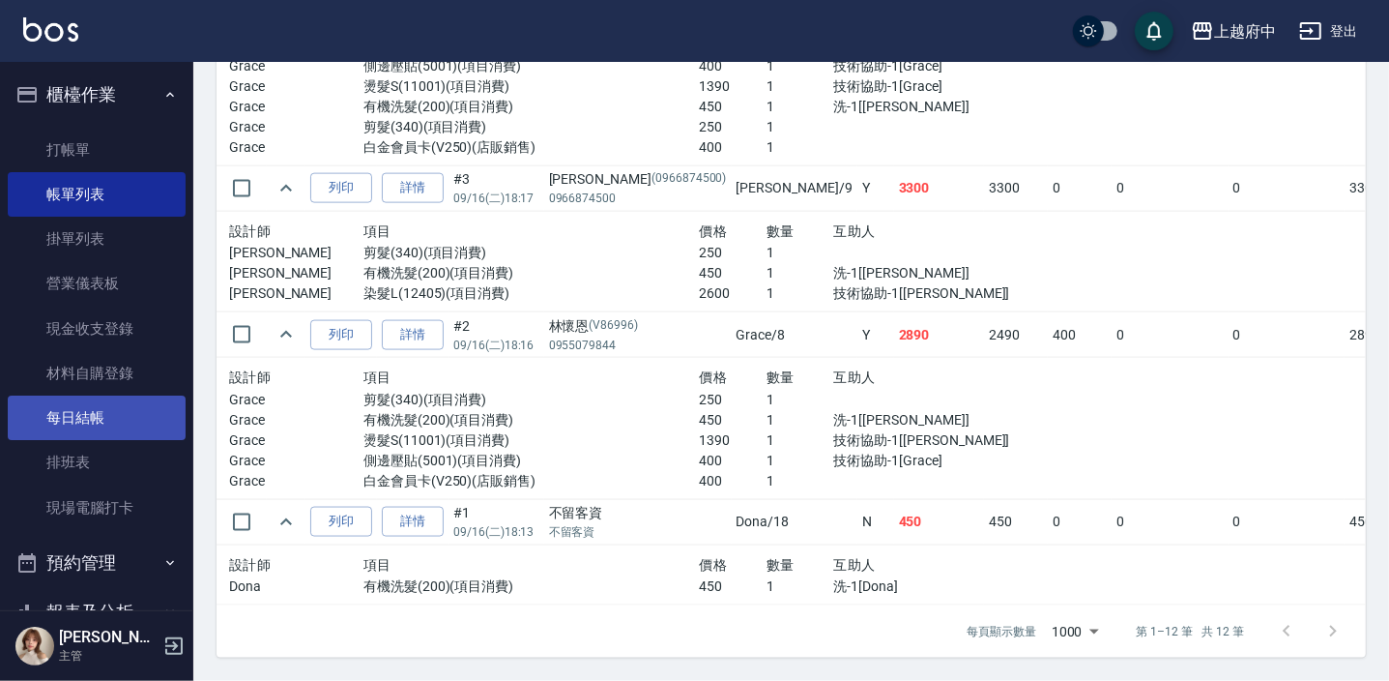
click at [93, 414] on link "每日結帳" at bounding box center [97, 417] width 178 height 44
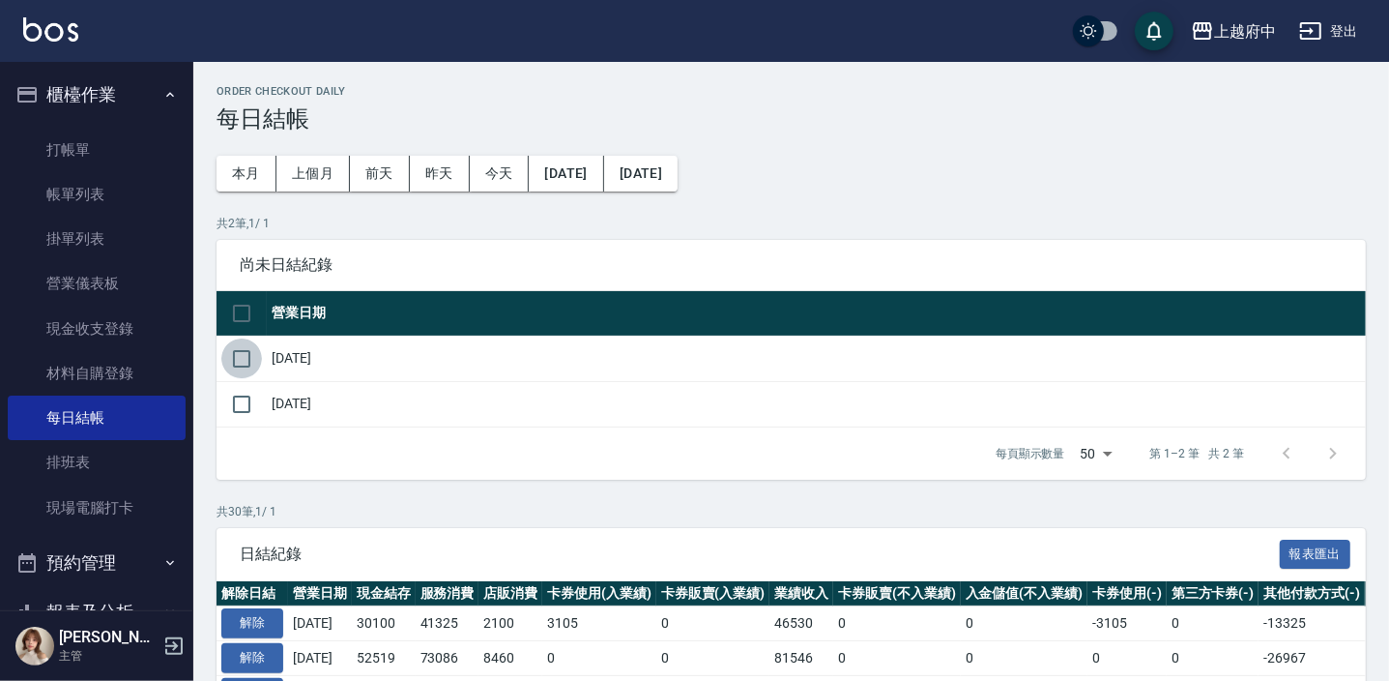
click at [245, 358] on input "checkbox" at bounding box center [241, 358] width 41 height 41
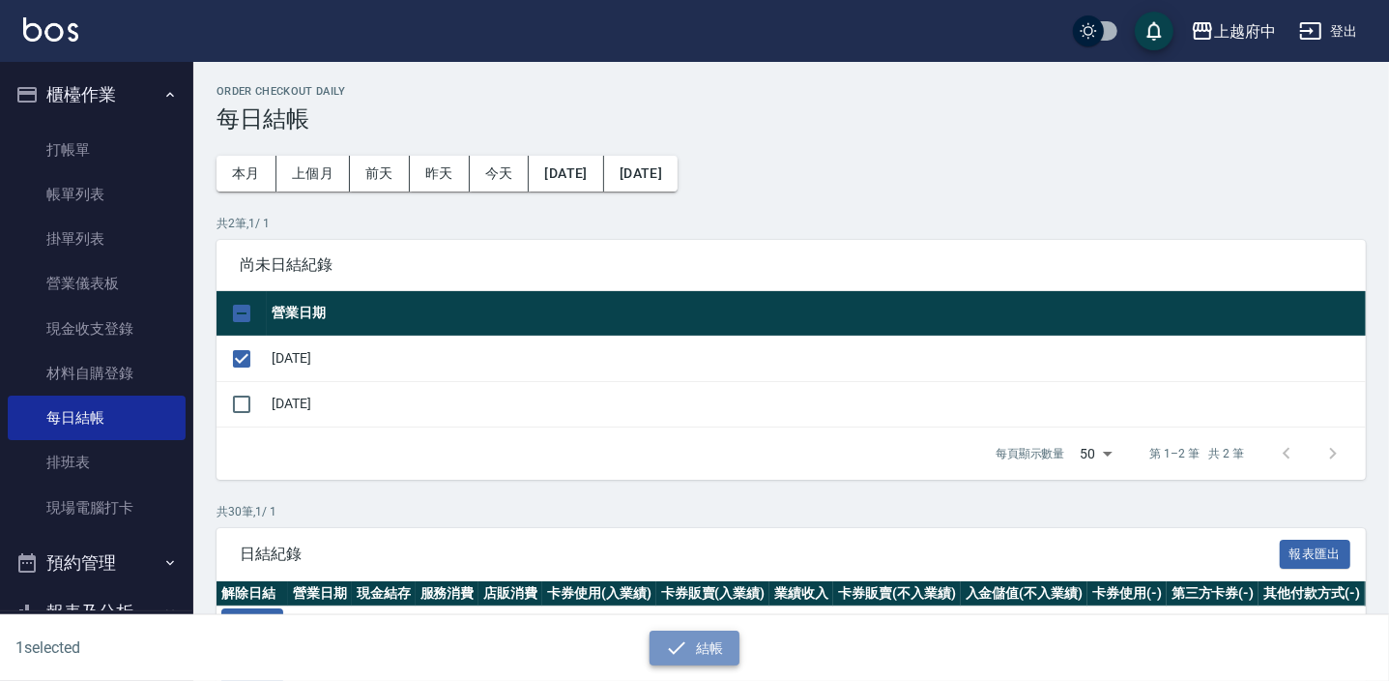
click at [719, 648] on button "結帳" at bounding box center [695, 648] width 90 height 36
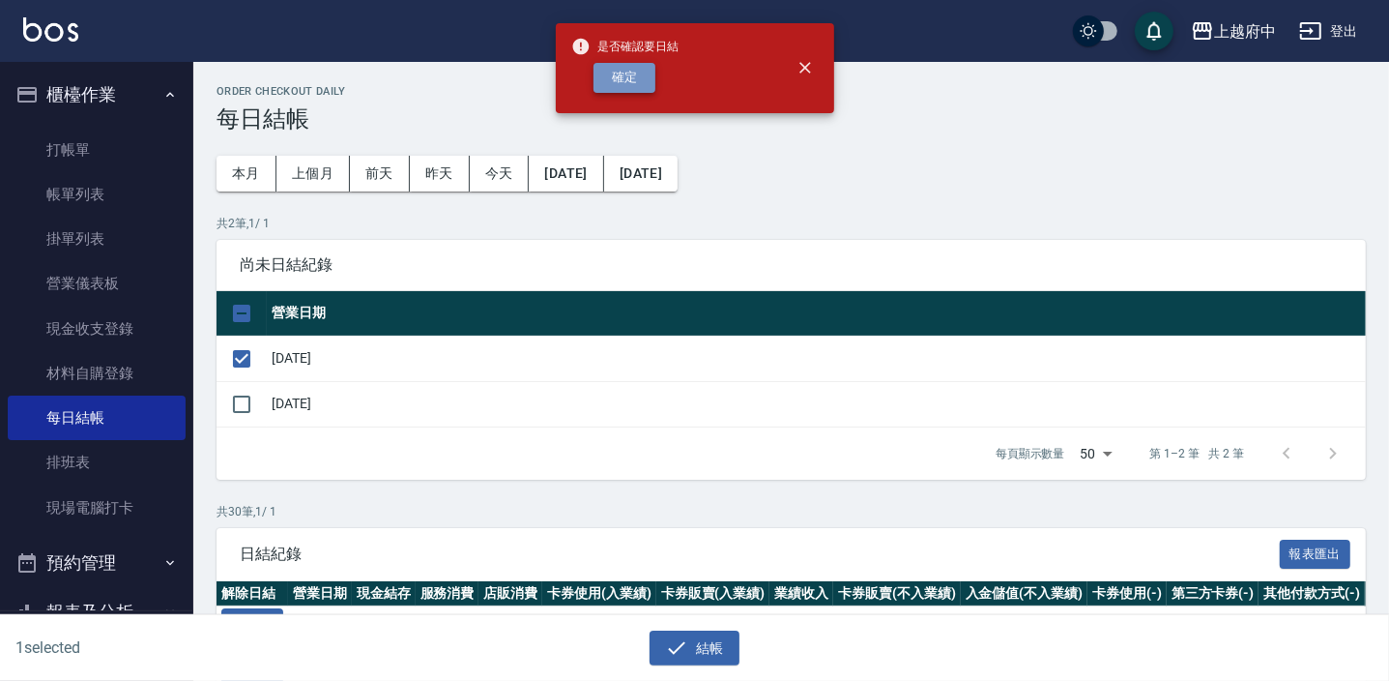
click at [628, 77] on button "確定" at bounding box center [625, 78] width 62 height 30
checkbox input "false"
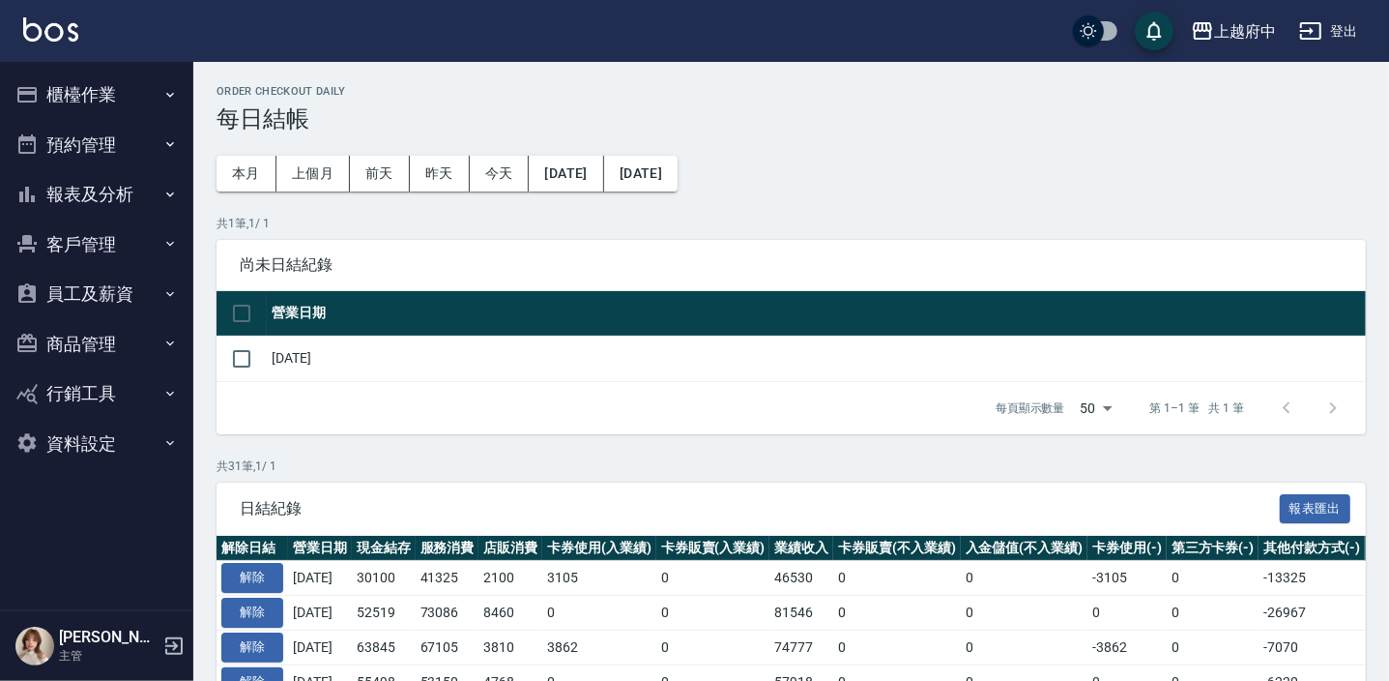
click at [94, 101] on button "櫃檯作業" at bounding box center [97, 95] width 178 height 50
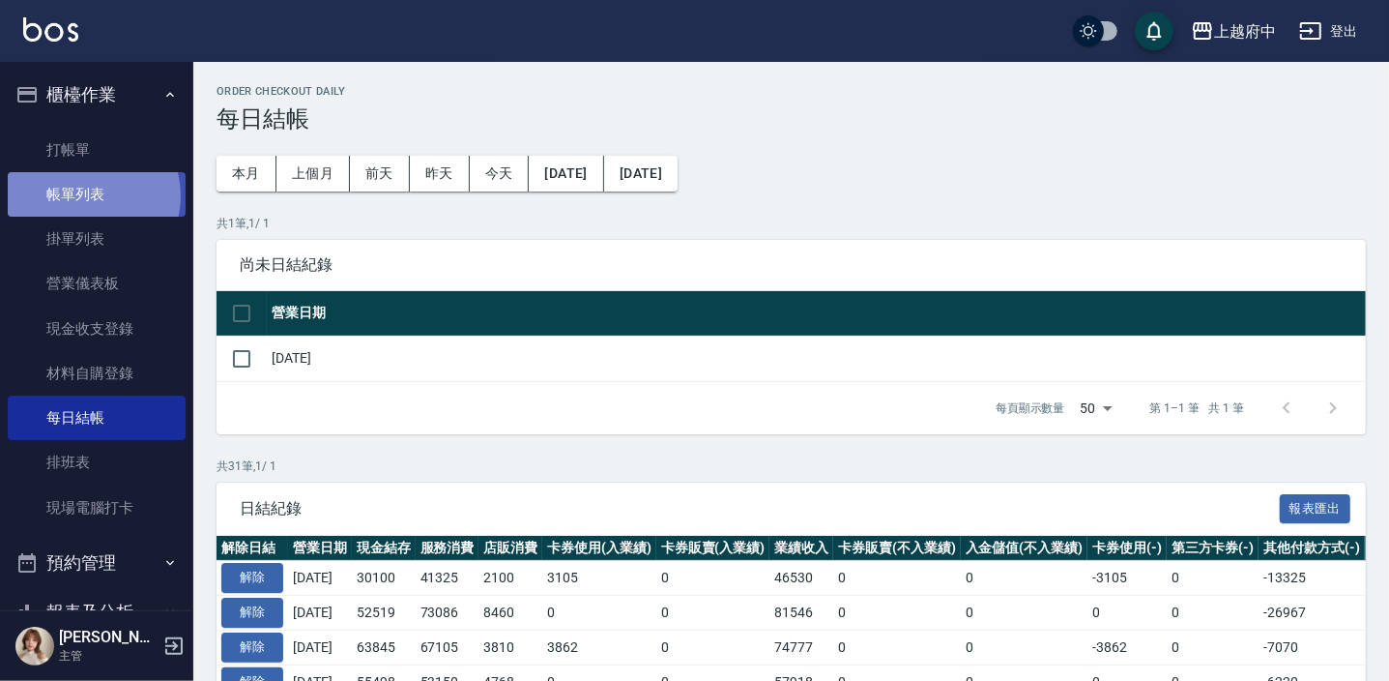
click at [87, 196] on link "帳單列表" at bounding box center [97, 194] width 178 height 44
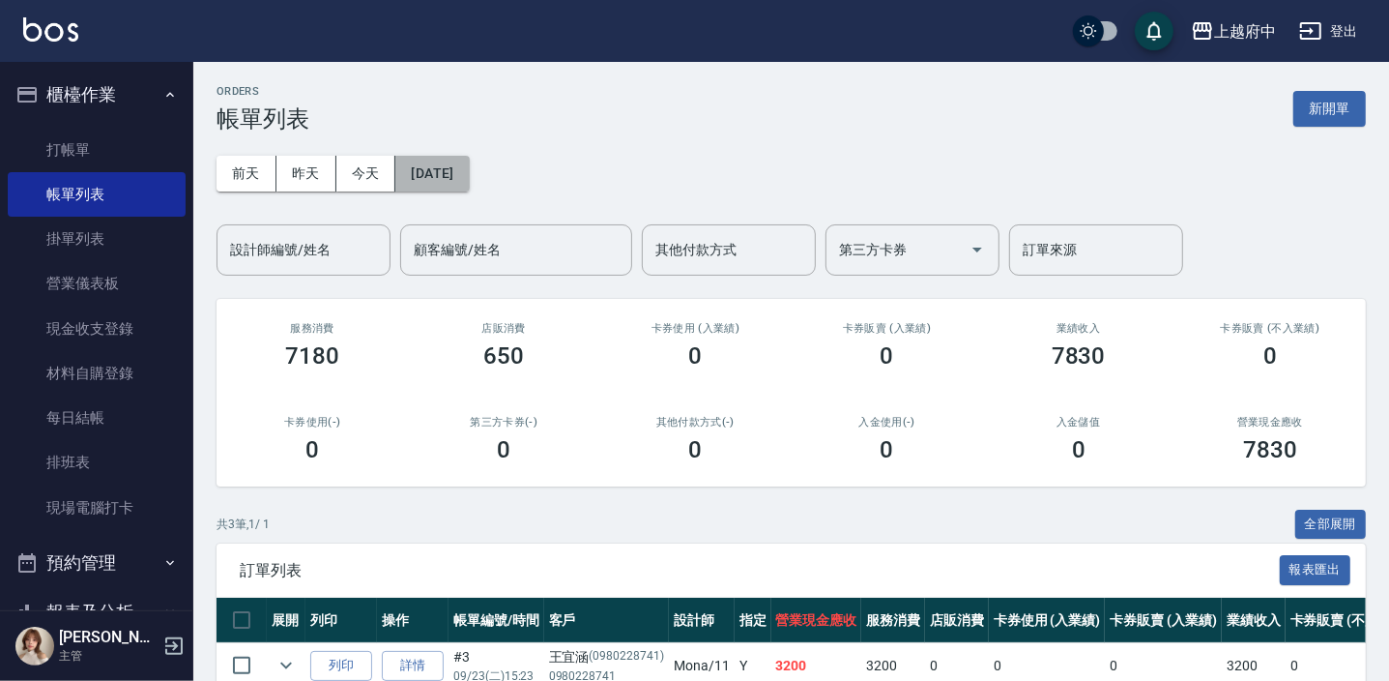
click at [444, 176] on button "[DATE]" at bounding box center [431, 174] width 73 height 36
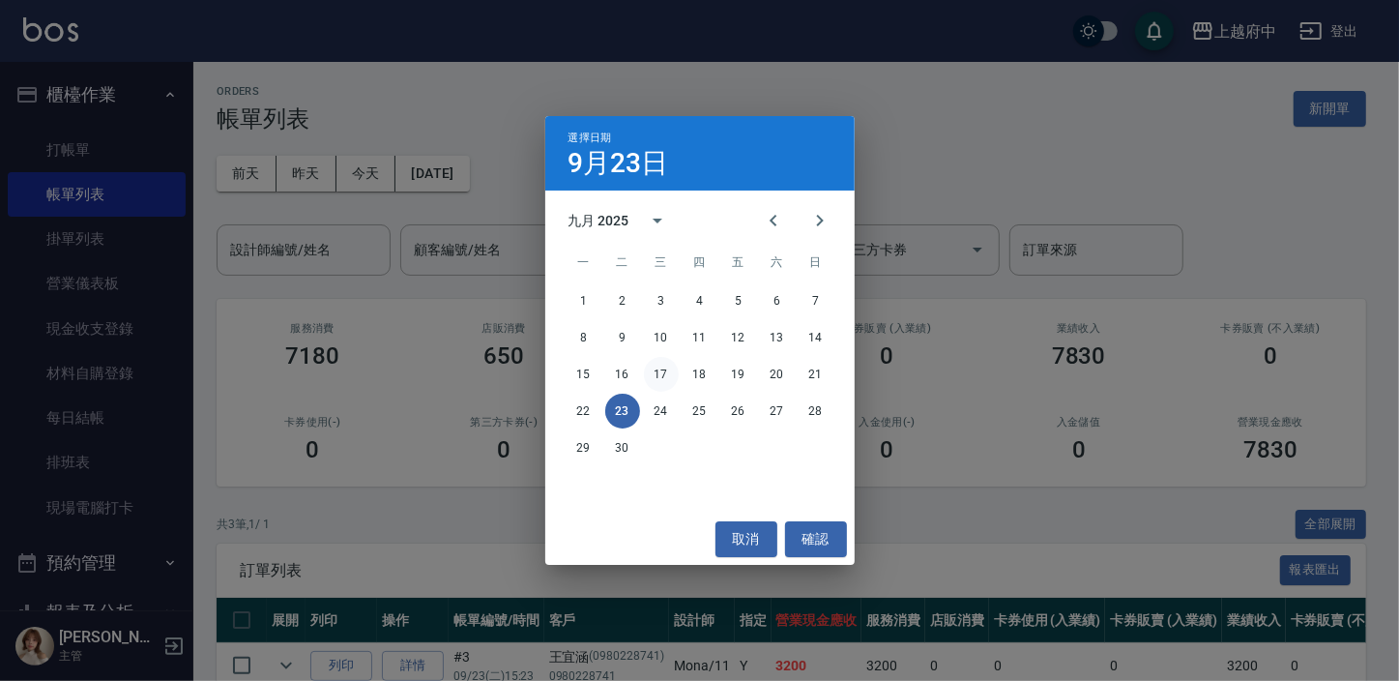
click at [664, 376] on button "17" at bounding box center [661, 374] width 35 height 35
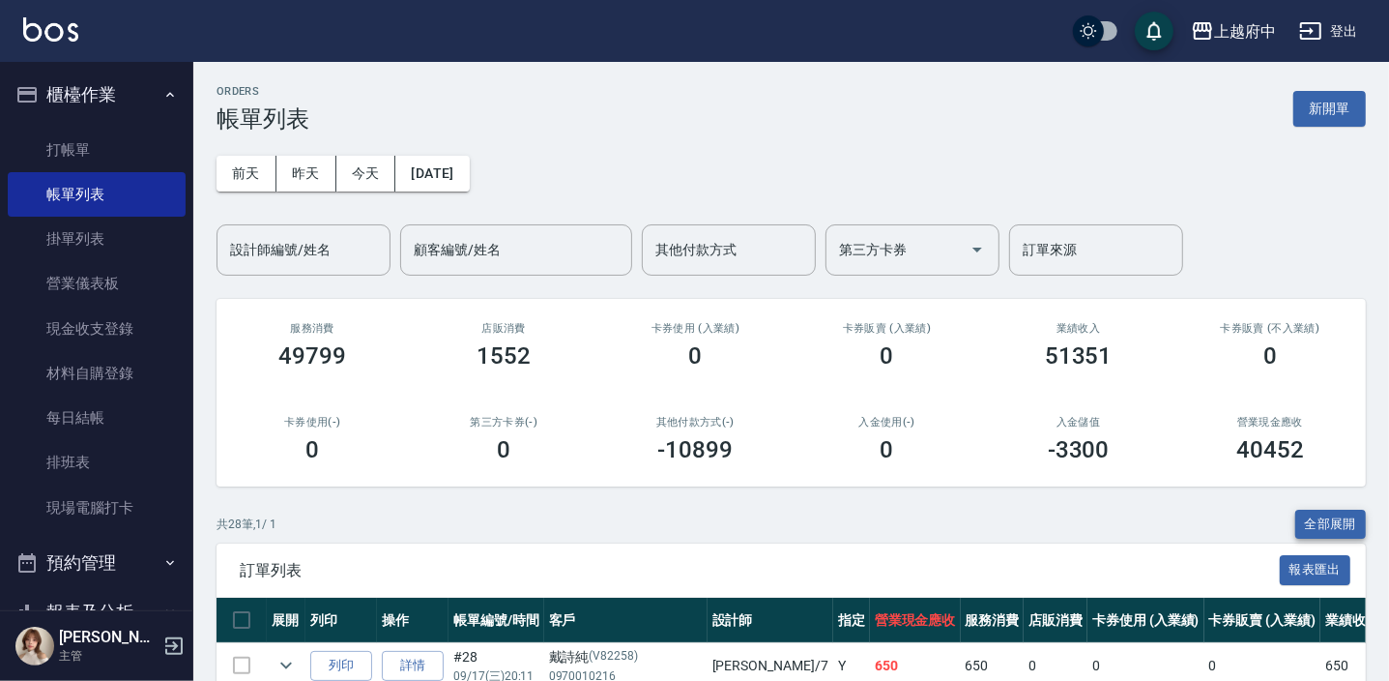
click at [1334, 518] on button "全部展開" at bounding box center [1332, 525] width 72 height 30
click at [461, 160] on button "[DATE]" at bounding box center [431, 174] width 73 height 36
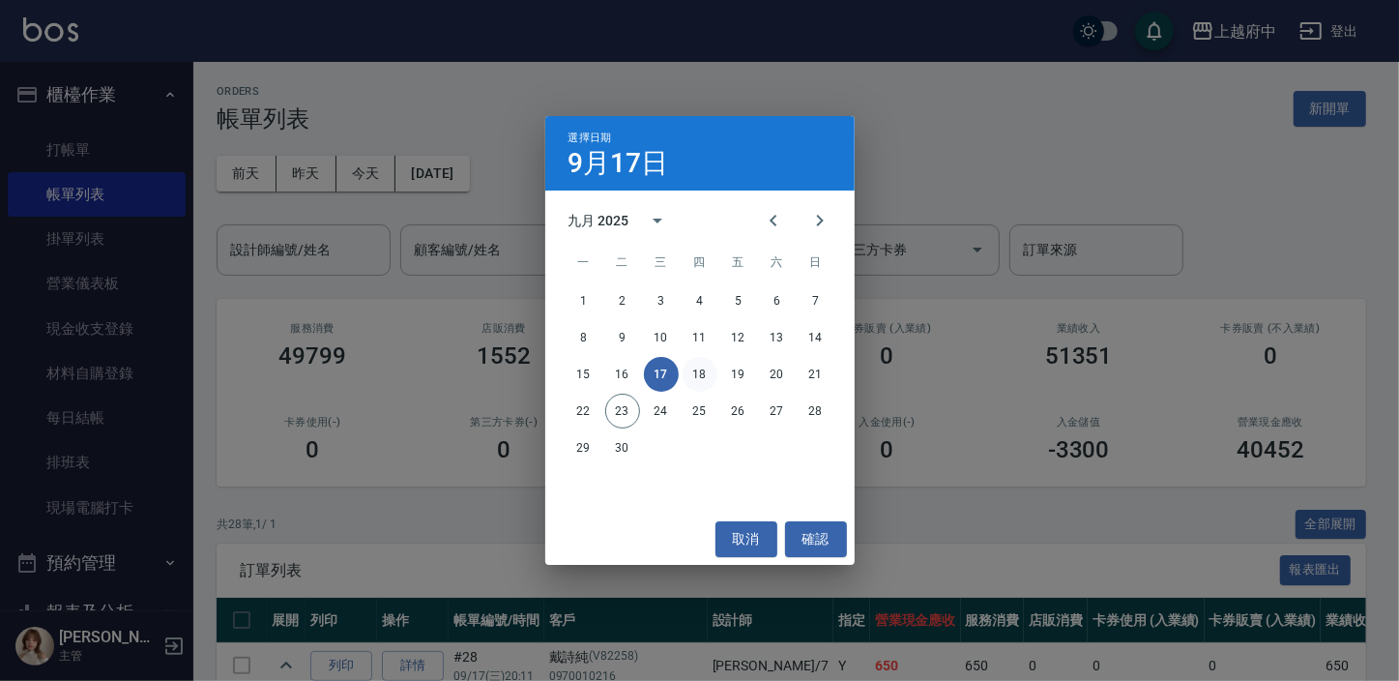
click at [697, 368] on button "18" at bounding box center [700, 374] width 35 height 35
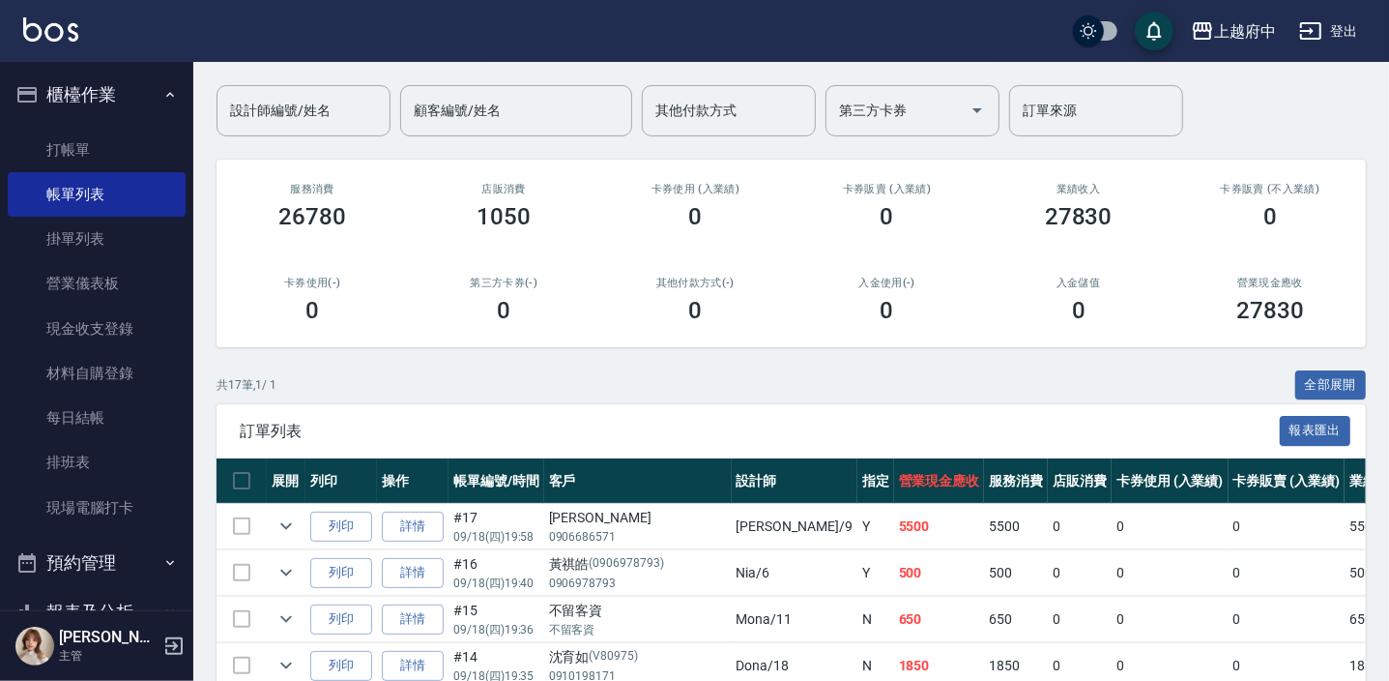
scroll to position [175, 0]
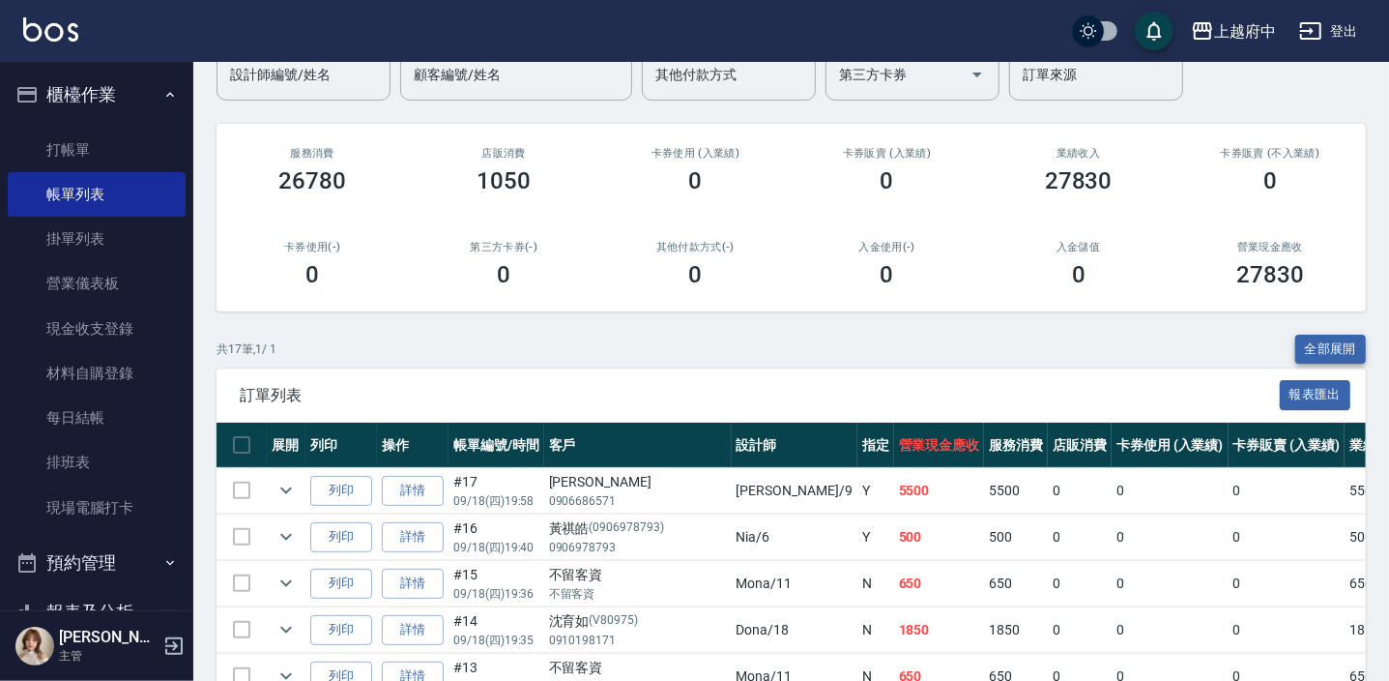
click at [1333, 348] on button "全部展開" at bounding box center [1332, 350] width 72 height 30
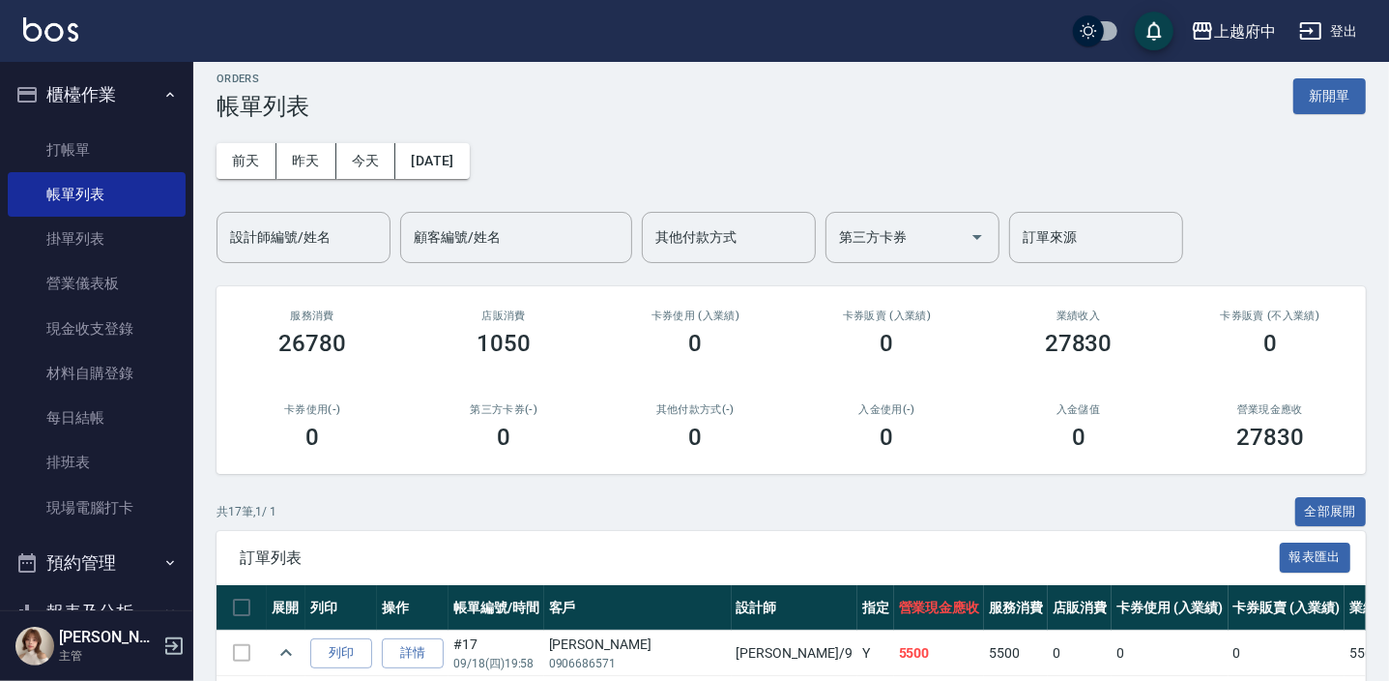
scroll to position [0, 0]
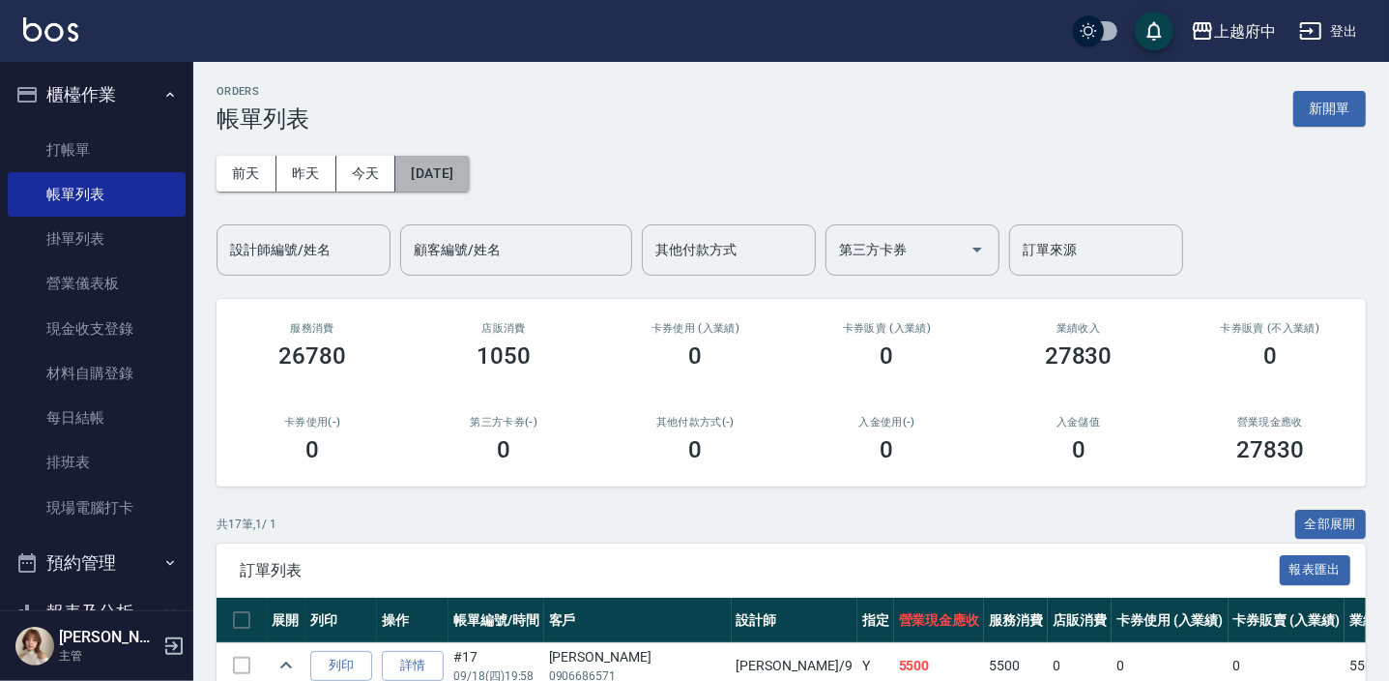
click at [434, 169] on button "[DATE]" at bounding box center [431, 174] width 73 height 36
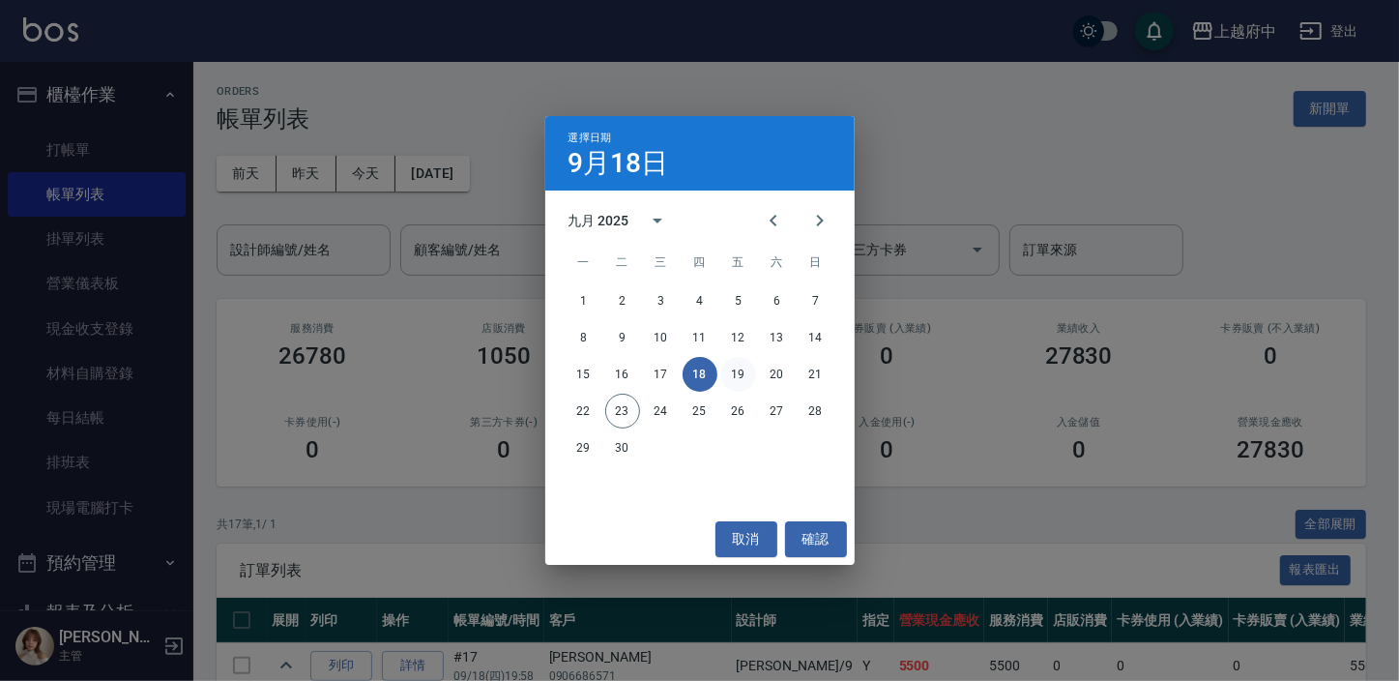
click at [735, 378] on button "19" at bounding box center [738, 374] width 35 height 35
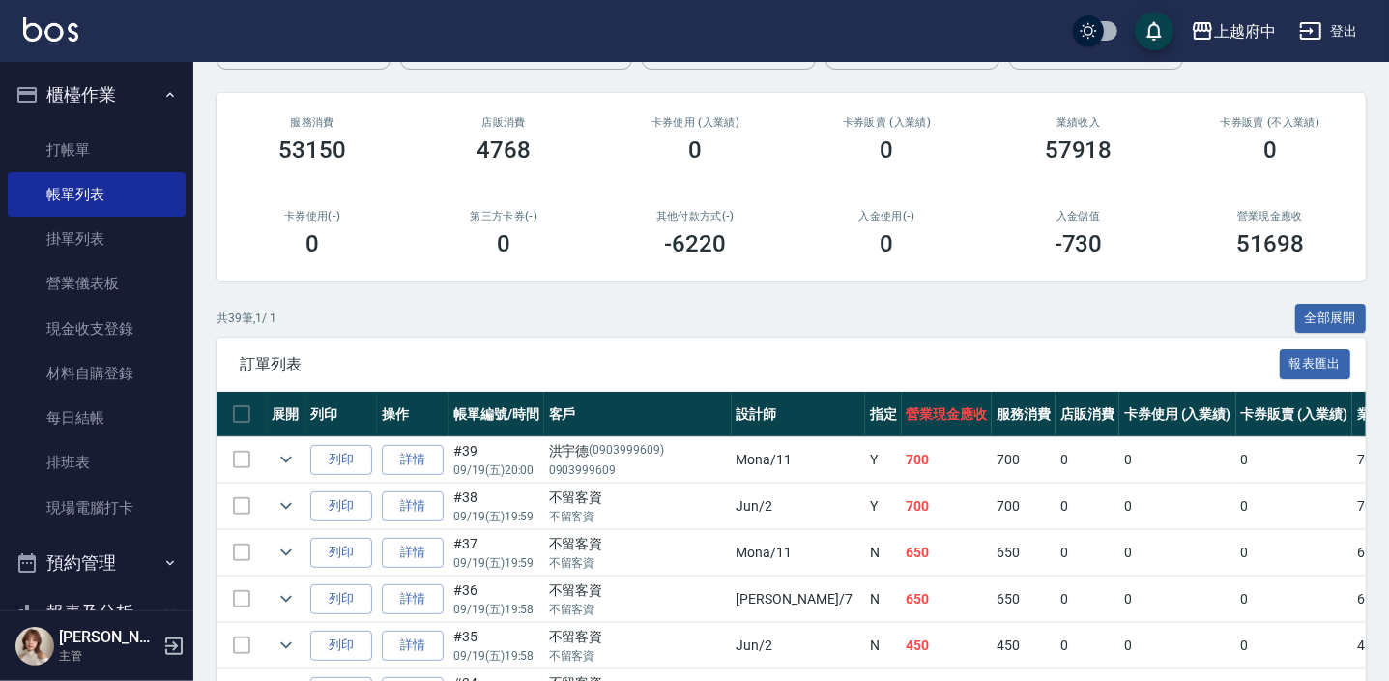
scroll to position [263, 0]
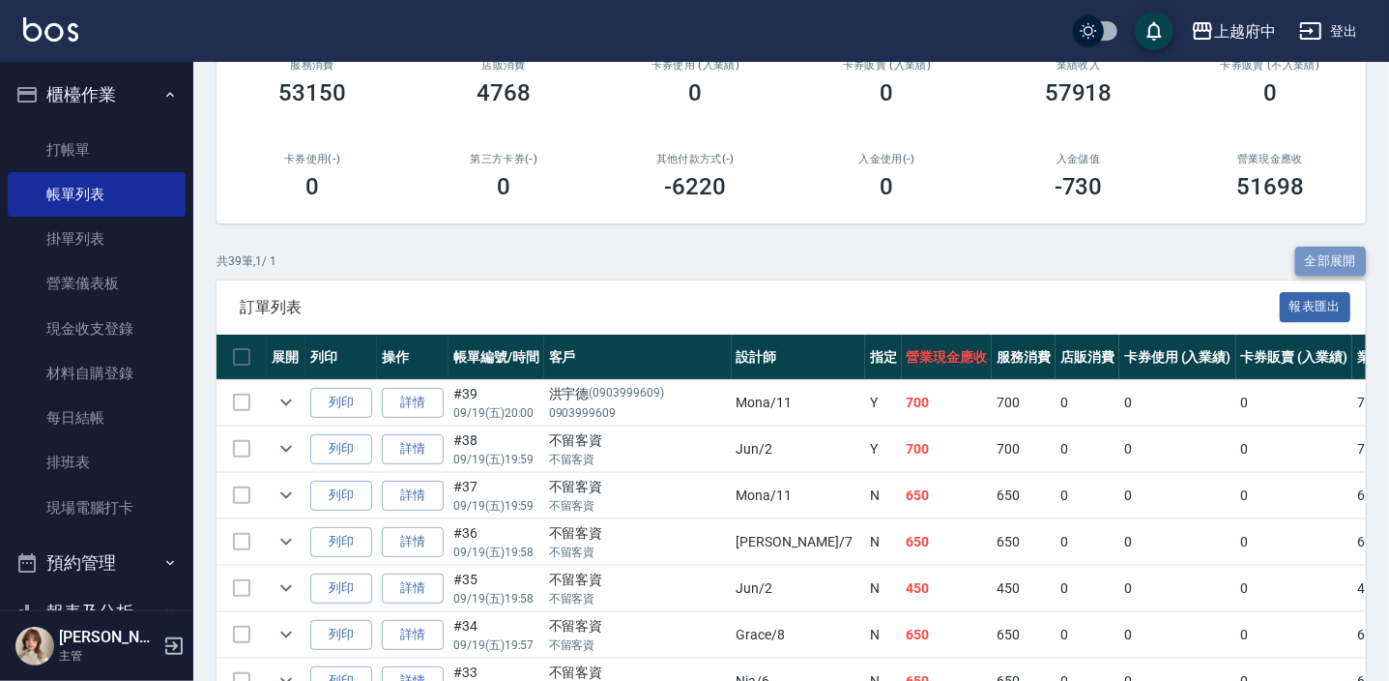
click at [1304, 261] on button "全部展開" at bounding box center [1332, 262] width 72 height 30
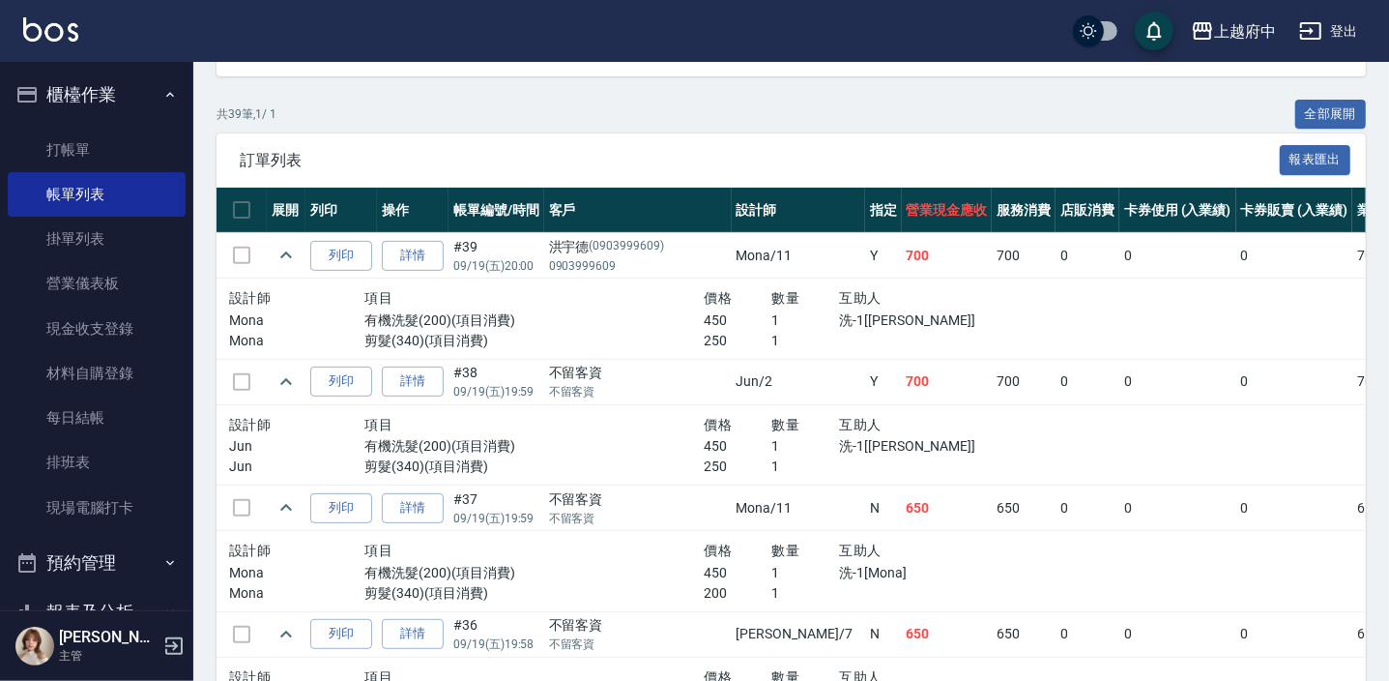
scroll to position [0, 0]
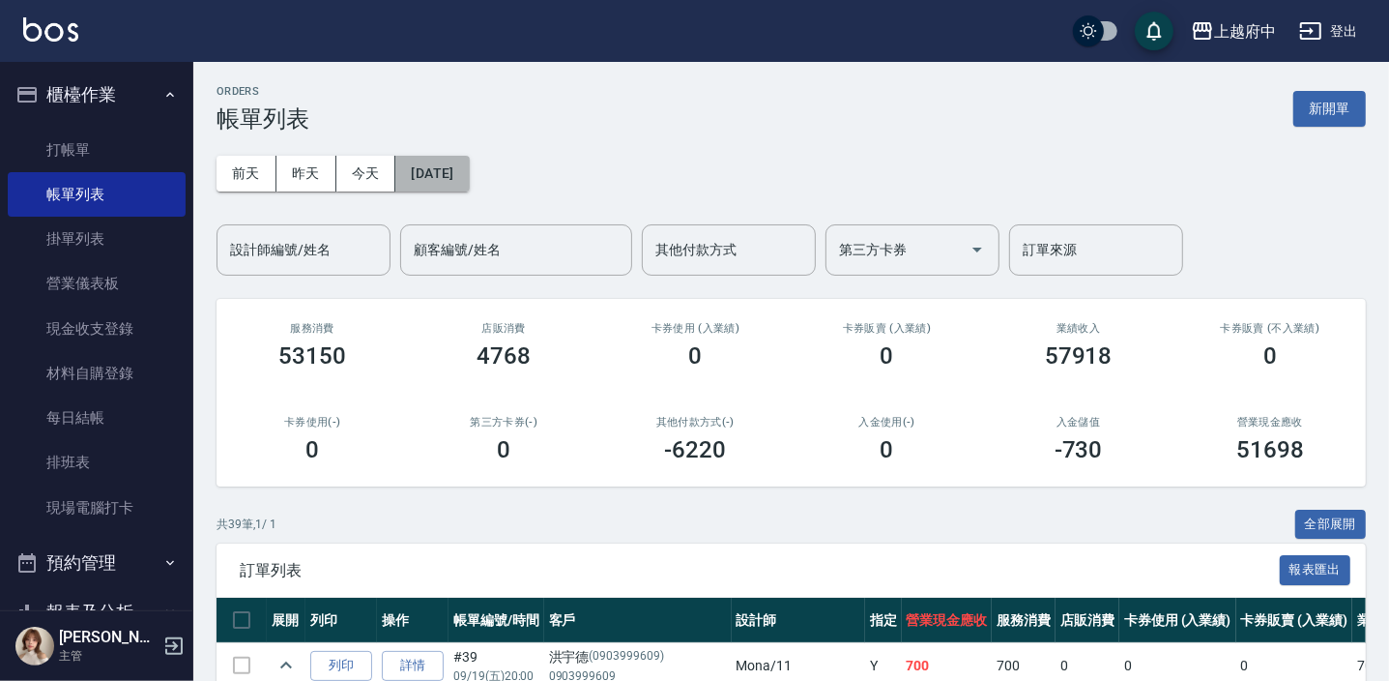
click at [461, 165] on button "[DATE]" at bounding box center [431, 174] width 73 height 36
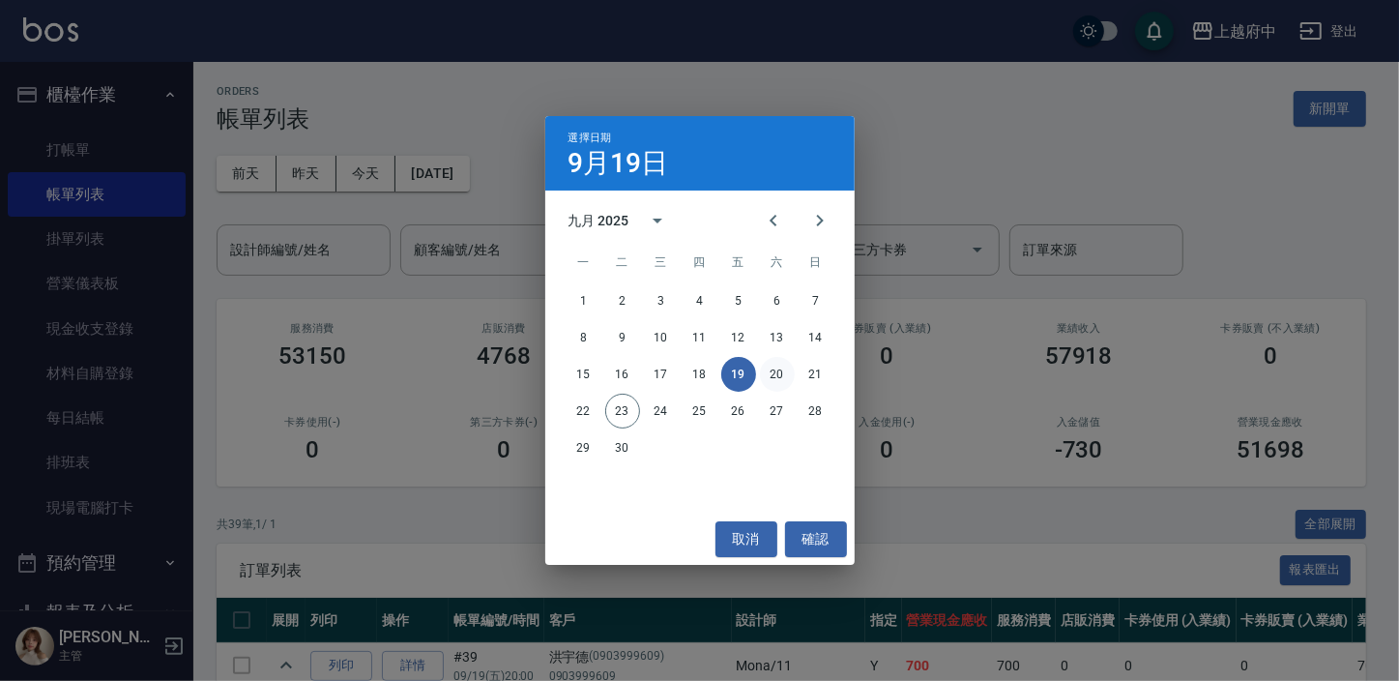
click at [782, 372] on button "20" at bounding box center [777, 374] width 35 height 35
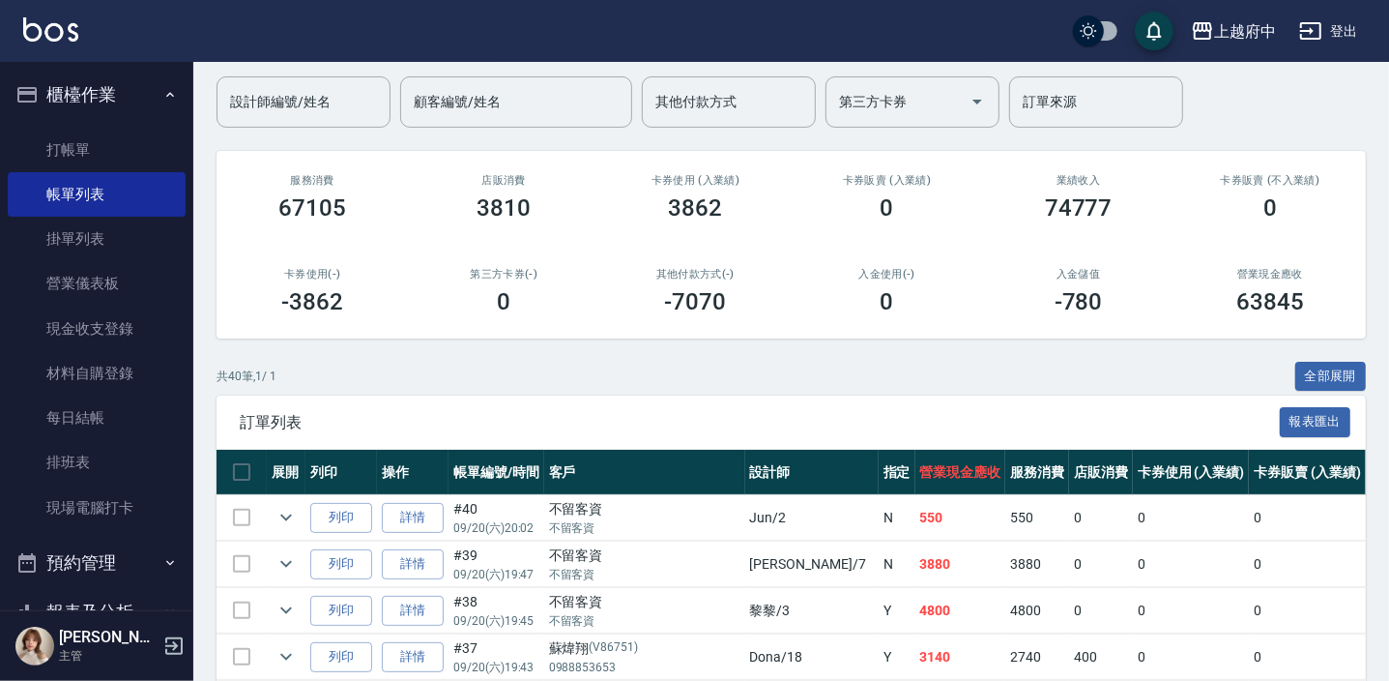
scroll to position [175, 0]
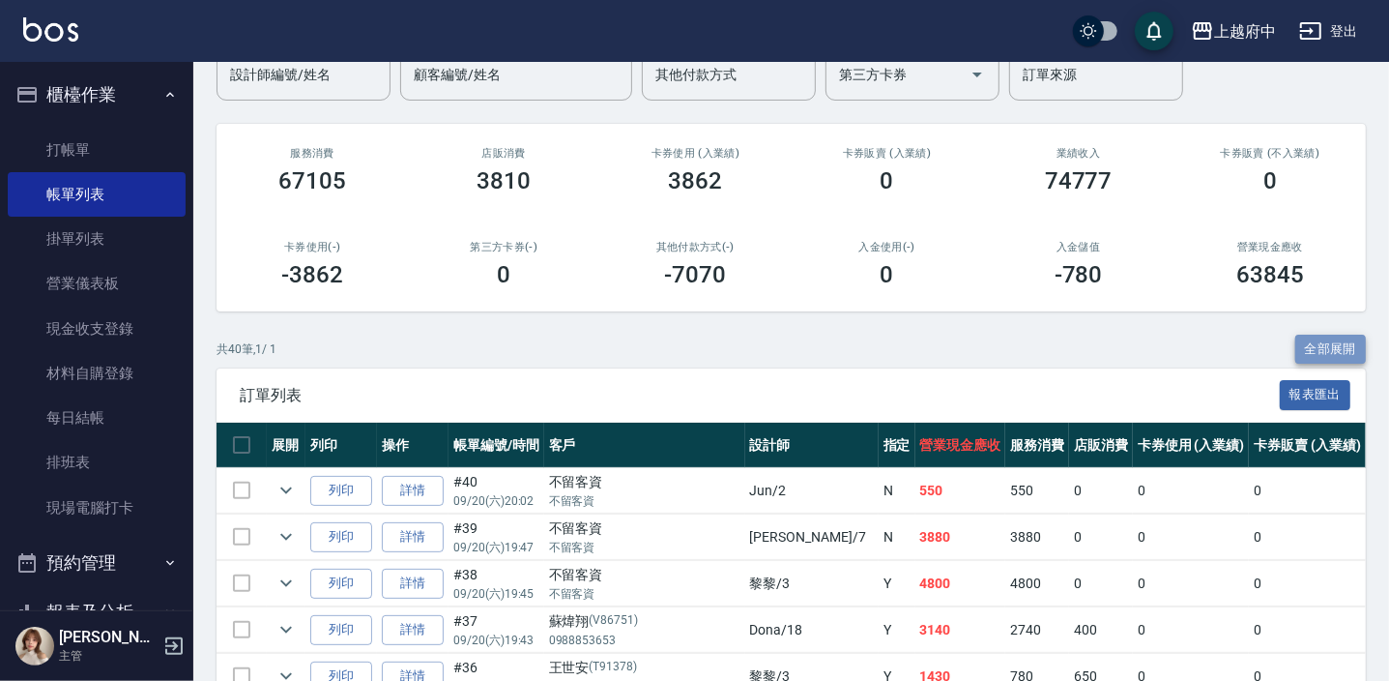
click at [1344, 338] on button "全部展開" at bounding box center [1332, 350] width 72 height 30
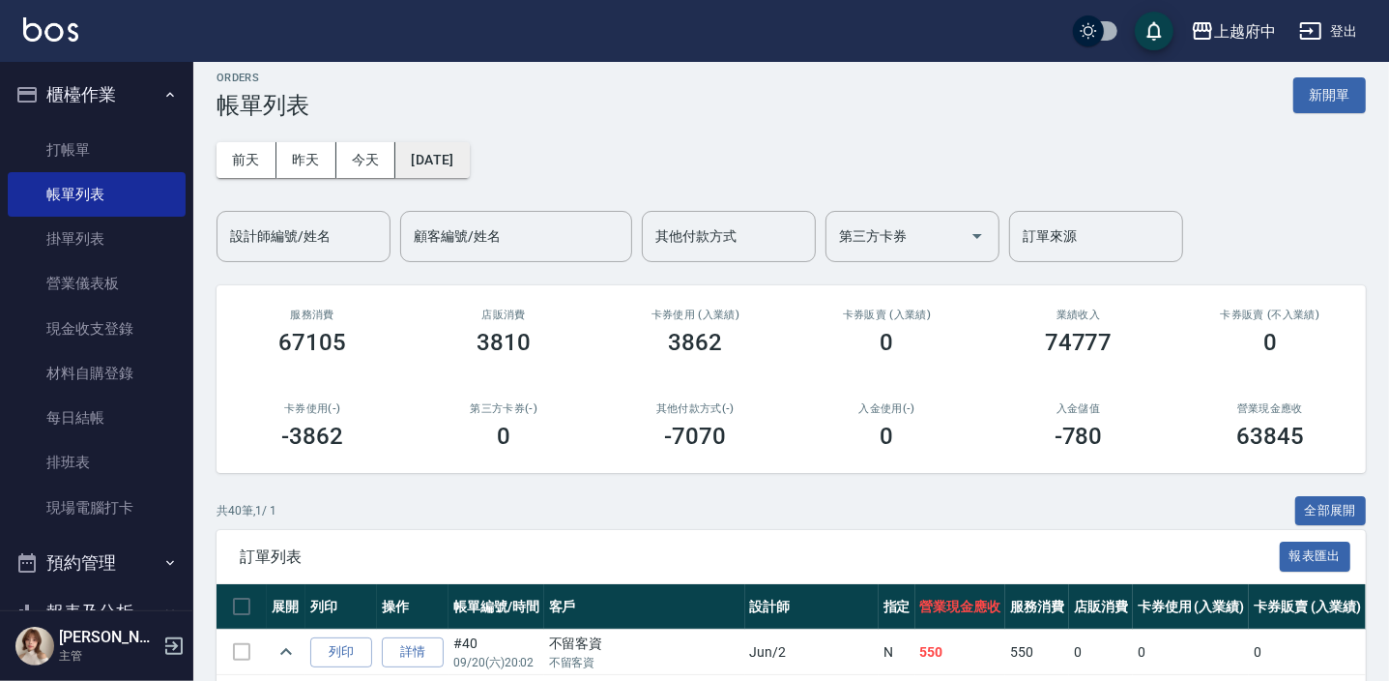
scroll to position [0, 0]
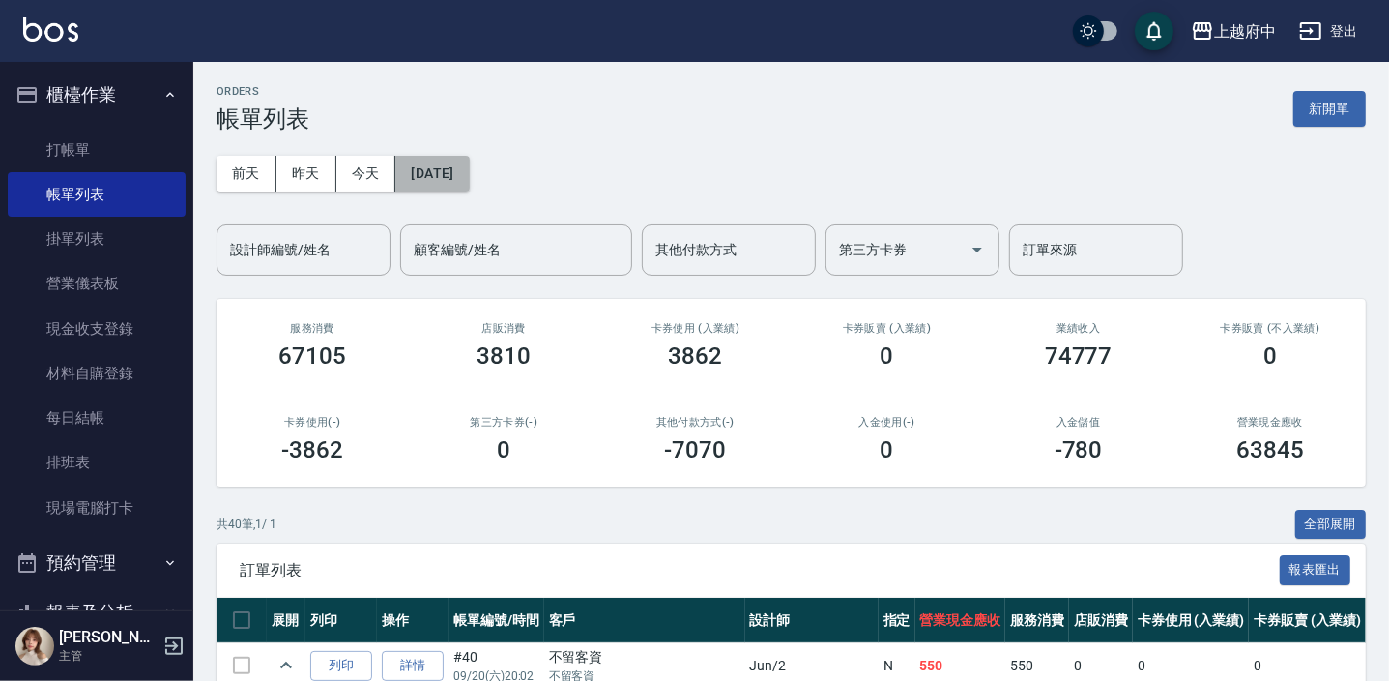
click at [468, 172] on button "[DATE]" at bounding box center [431, 174] width 73 height 36
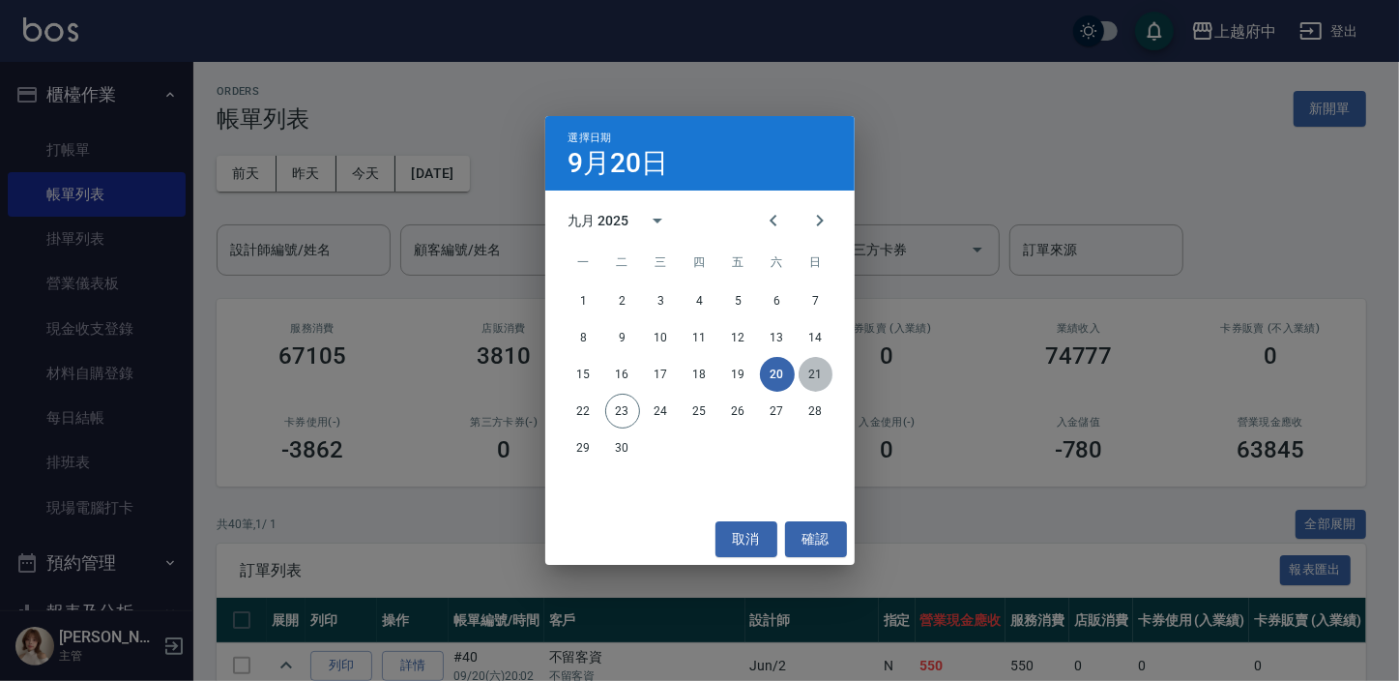
click at [817, 370] on button "21" at bounding box center [816, 374] width 35 height 35
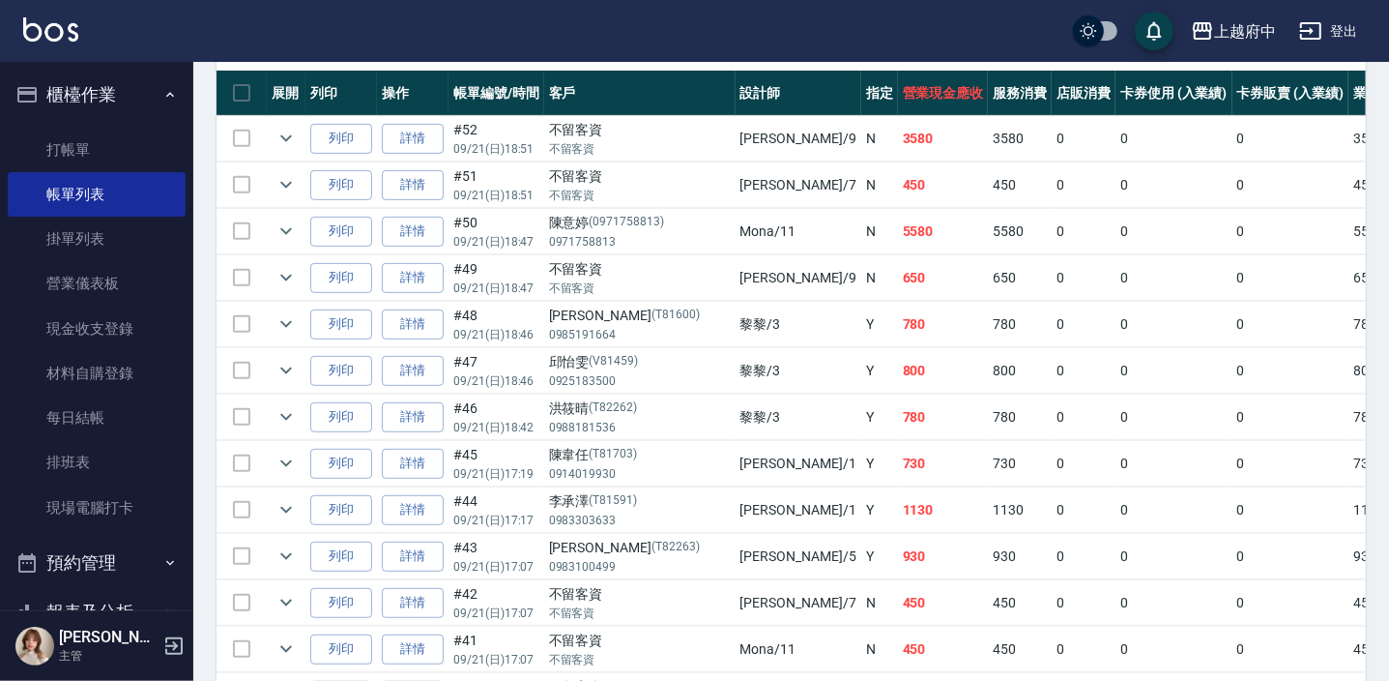
scroll to position [439, 0]
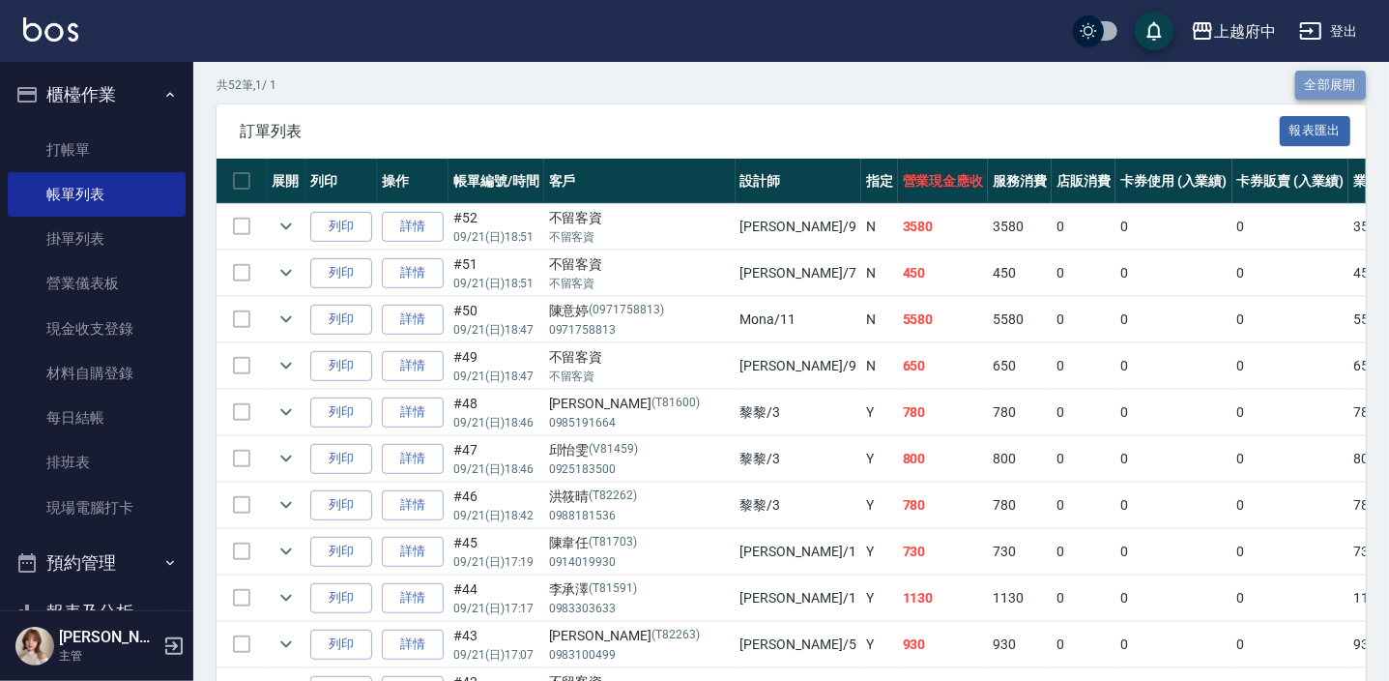
click at [1335, 77] on button "全部展開" at bounding box center [1332, 86] width 72 height 30
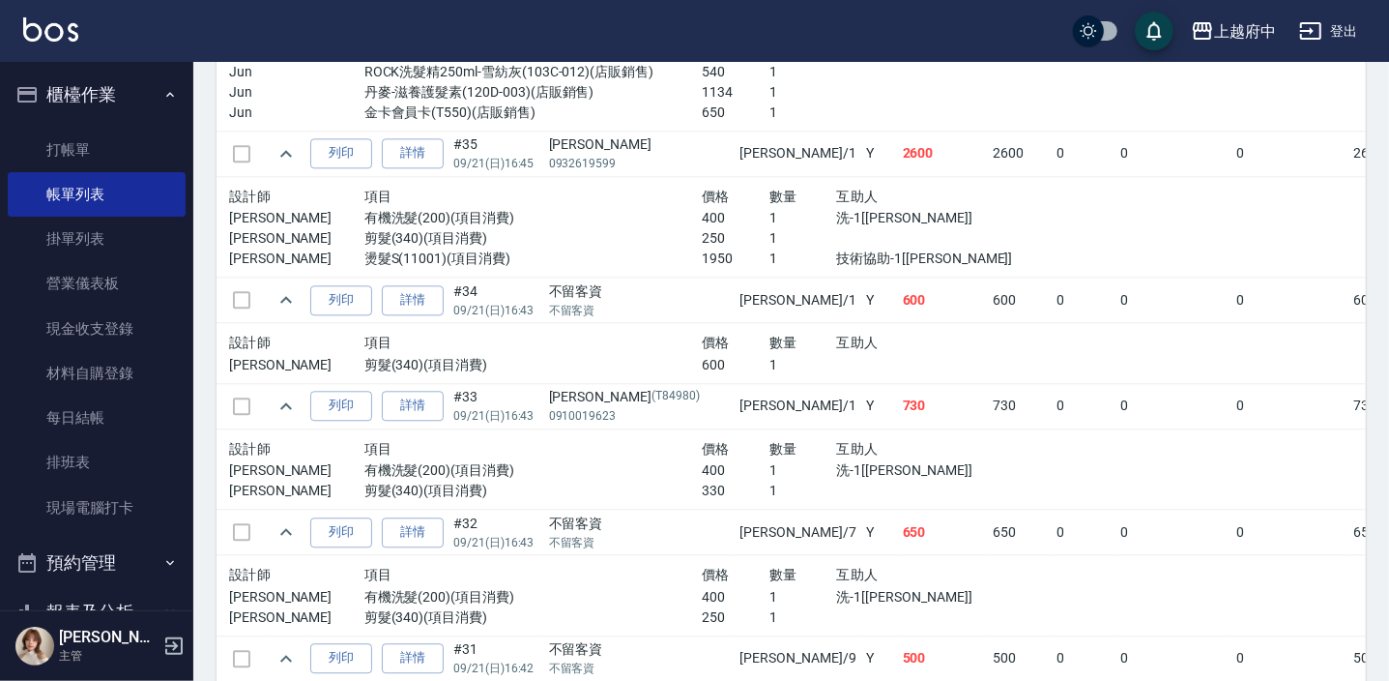
scroll to position [3251, 0]
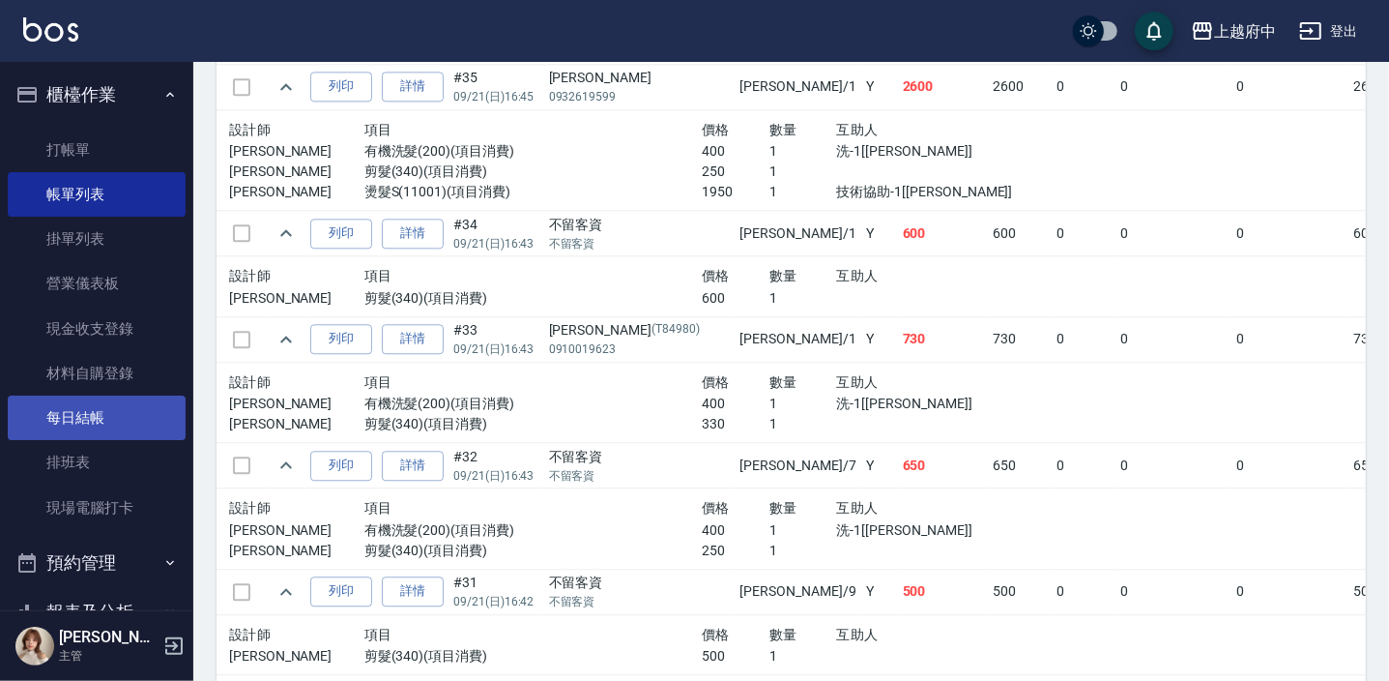
click at [82, 417] on link "每日結帳" at bounding box center [97, 417] width 178 height 44
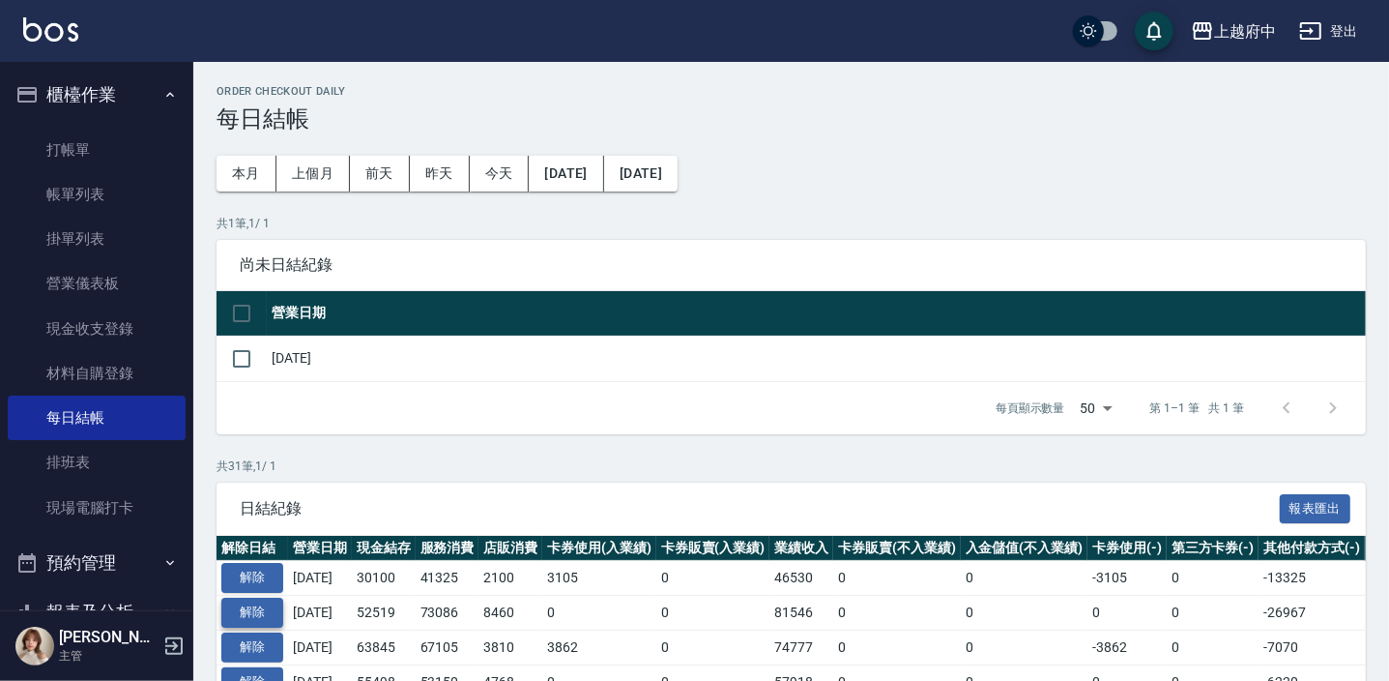
click at [274, 606] on button "解除" at bounding box center [252, 613] width 62 height 30
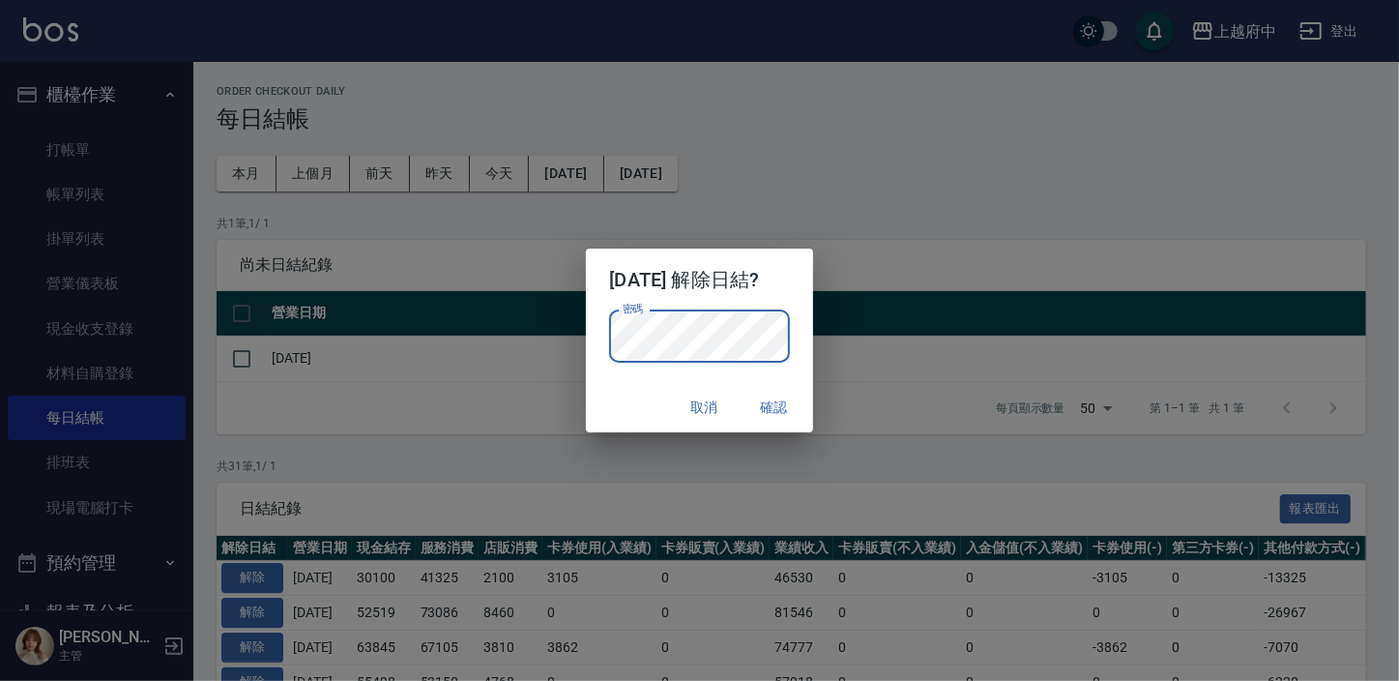
click at [777, 400] on button "確認" at bounding box center [774, 408] width 62 height 36
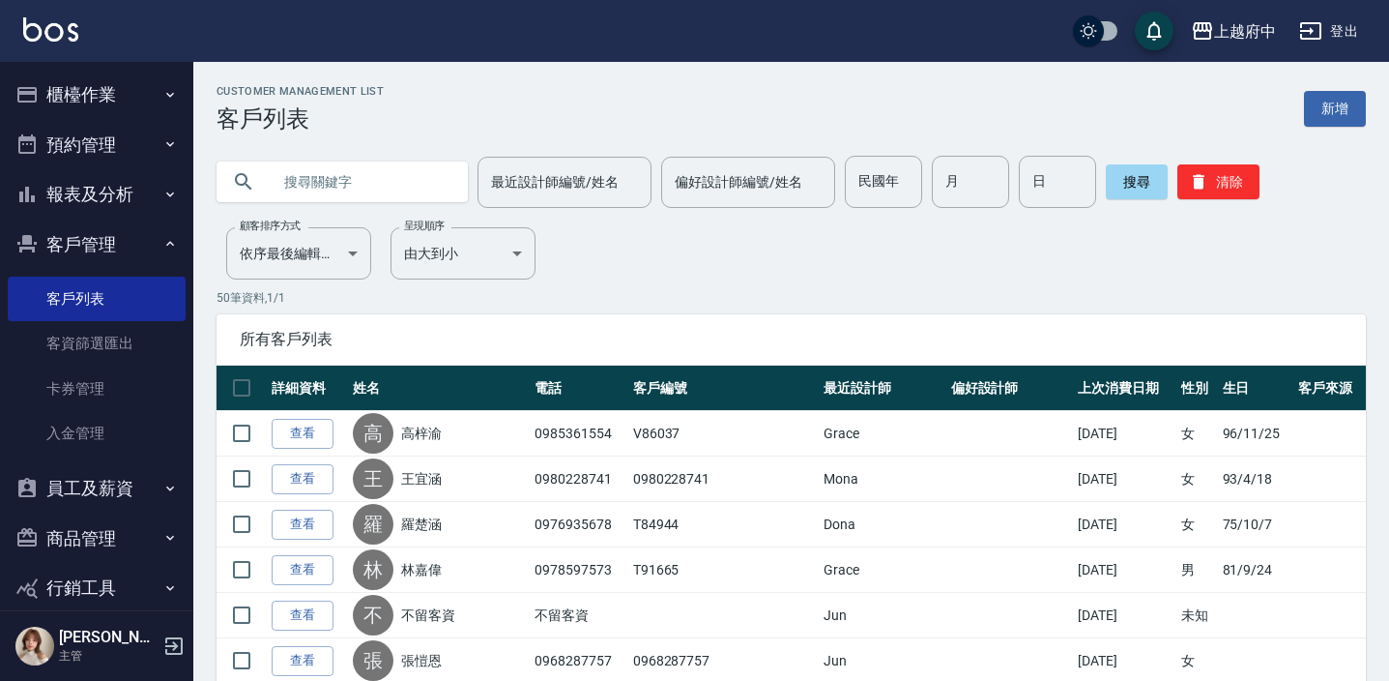
click at [68, 82] on button "櫃檯作業" at bounding box center [97, 95] width 178 height 50
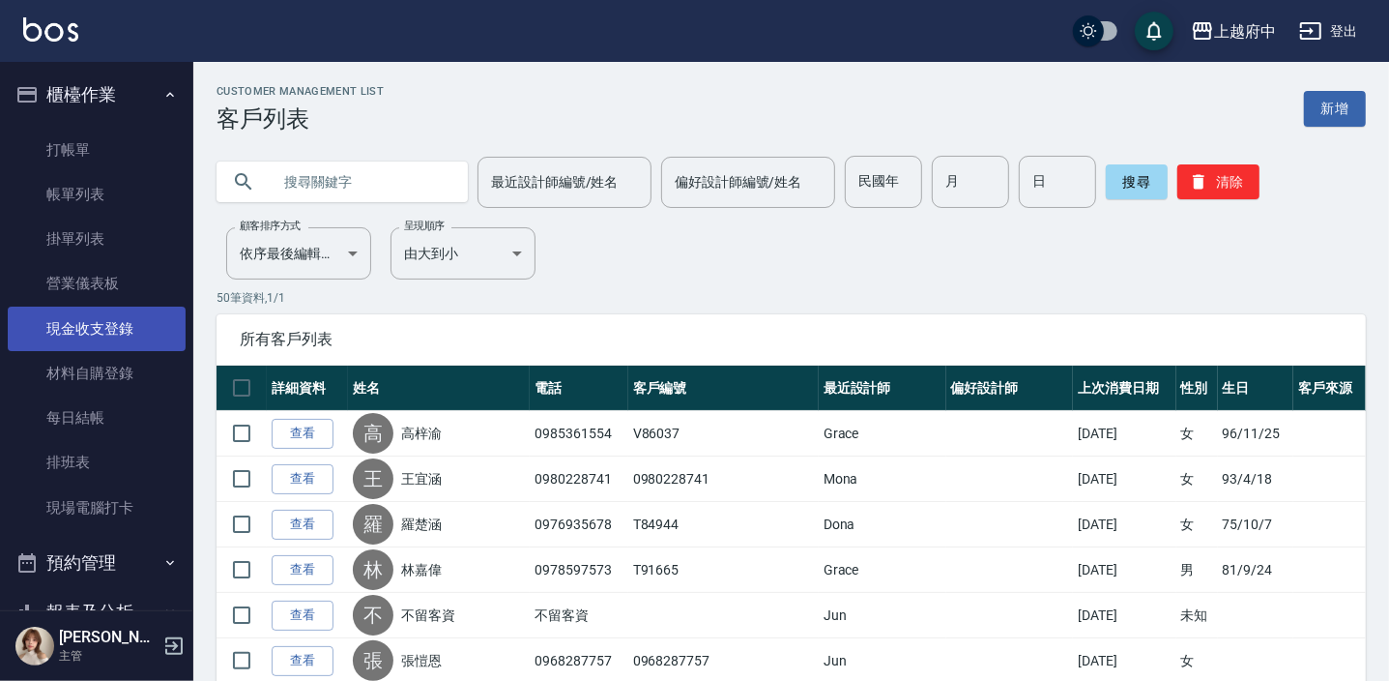
click at [100, 327] on link "現金收支登錄" at bounding box center [97, 328] width 178 height 44
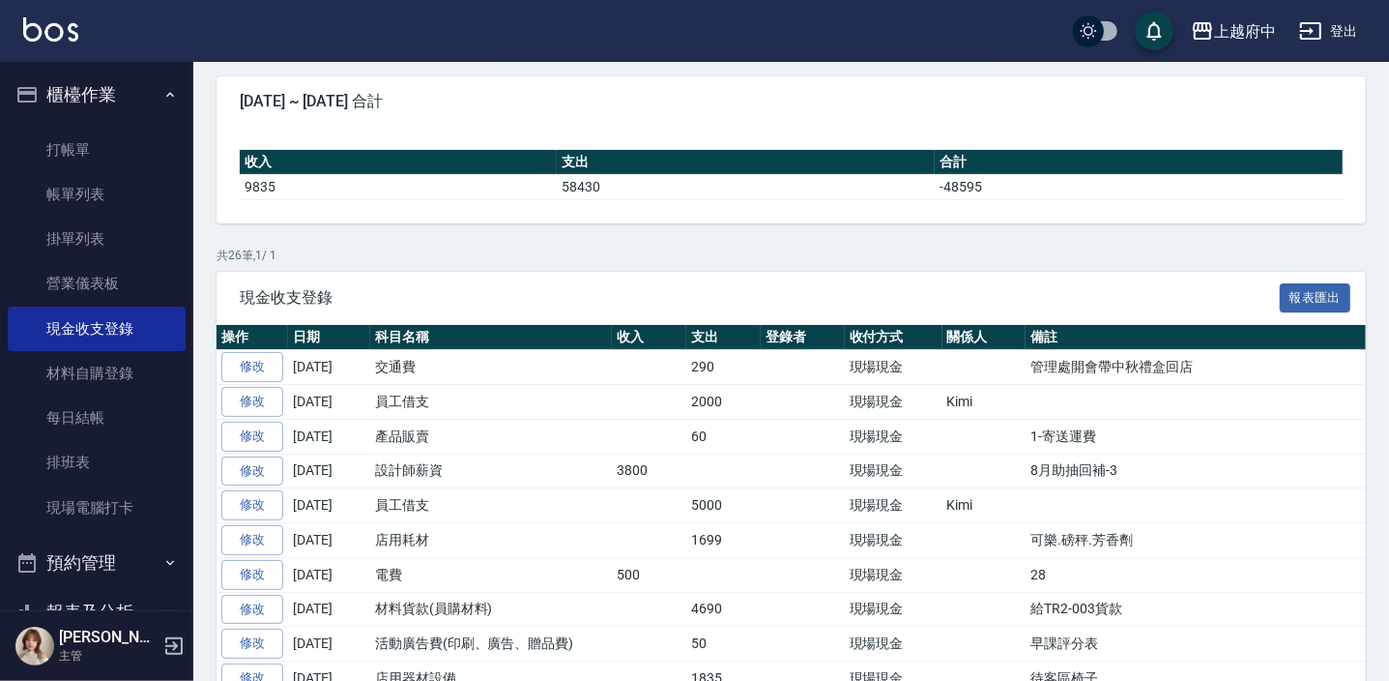
scroll to position [175, 0]
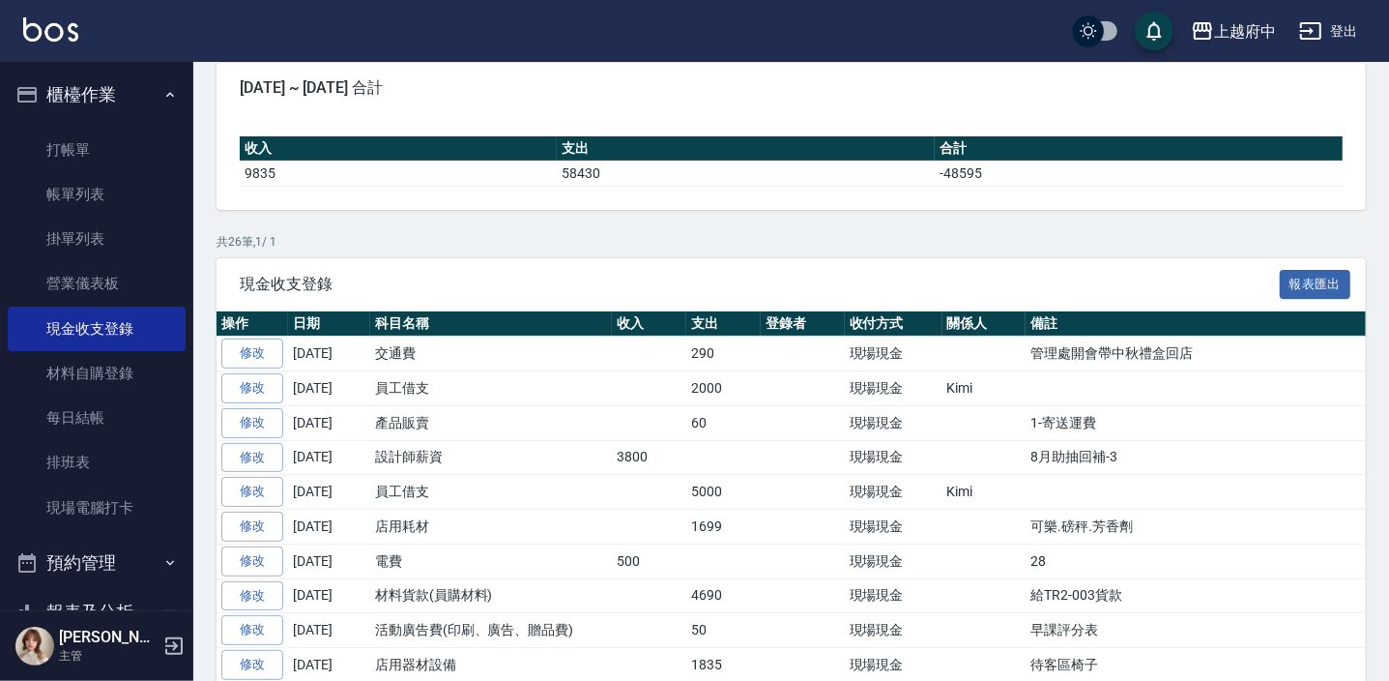
click at [82, 90] on button "櫃檯作業" at bounding box center [97, 95] width 178 height 50
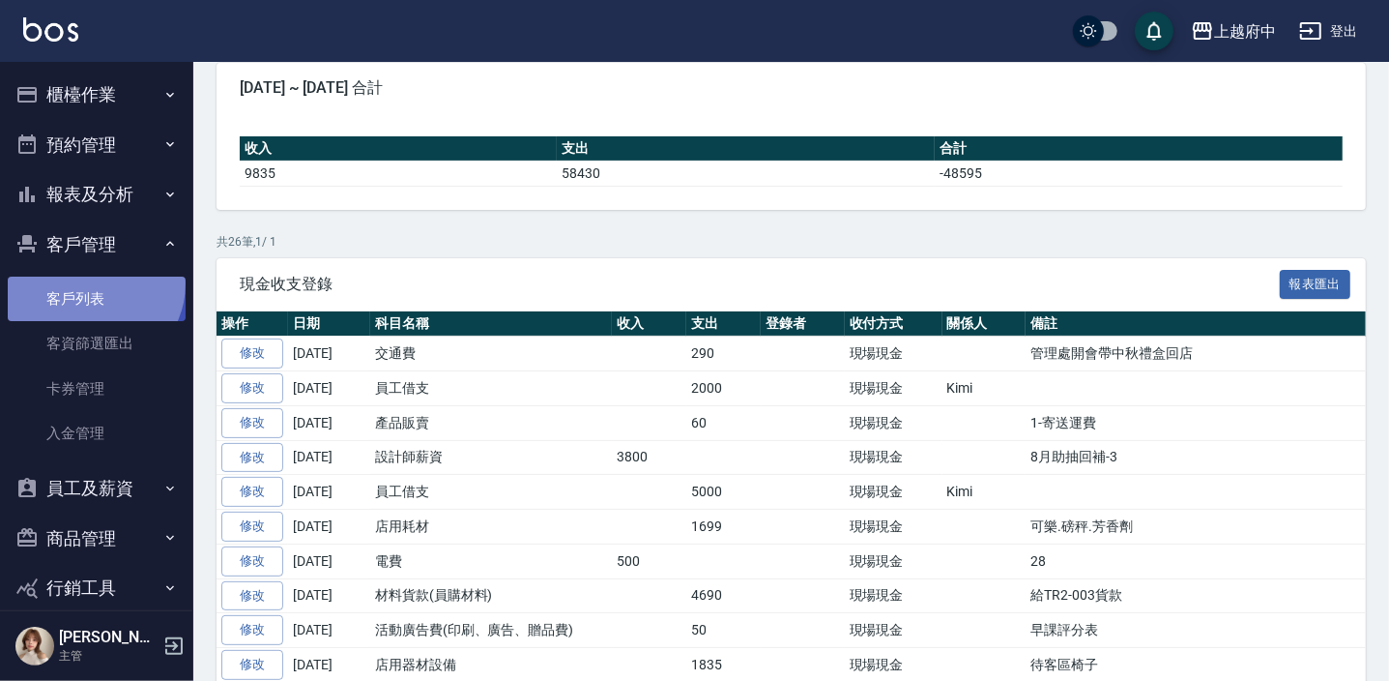
click at [92, 283] on link "客戶列表" at bounding box center [97, 299] width 178 height 44
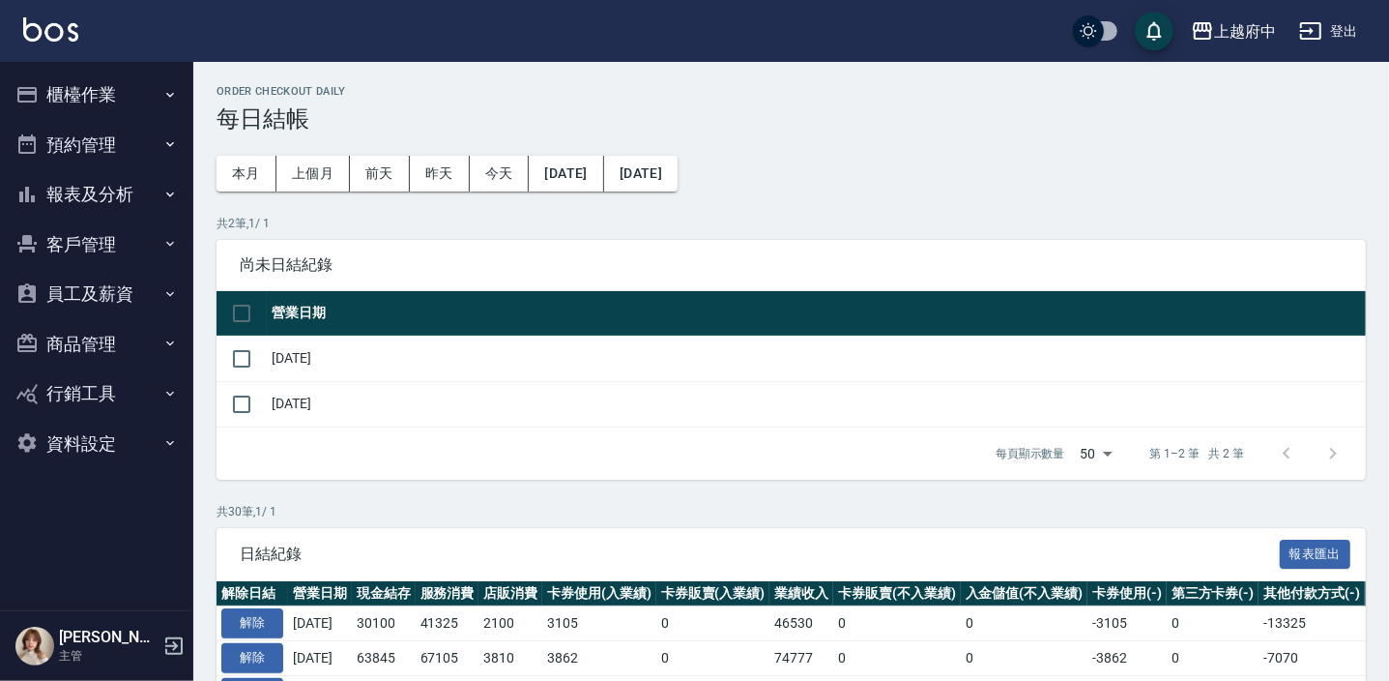
click at [94, 96] on button "櫃檯作業" at bounding box center [97, 95] width 178 height 50
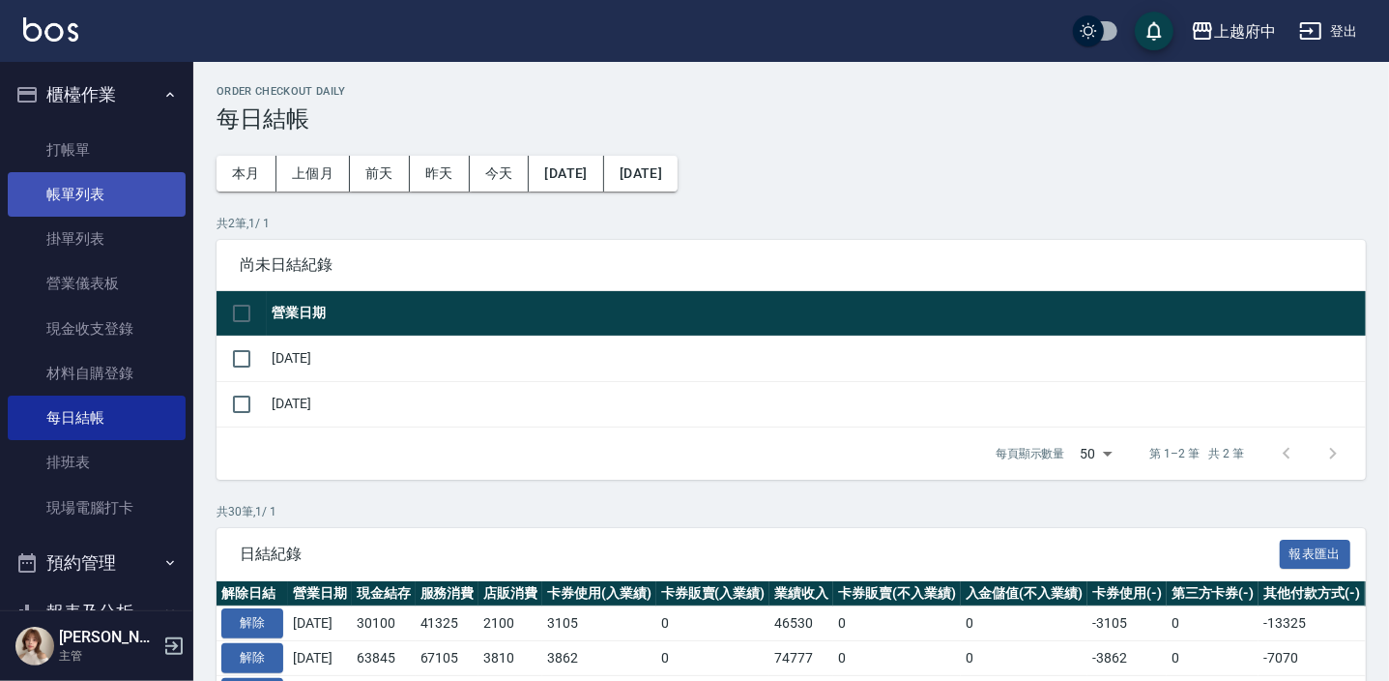
click at [72, 193] on link "帳單列表" at bounding box center [97, 194] width 178 height 44
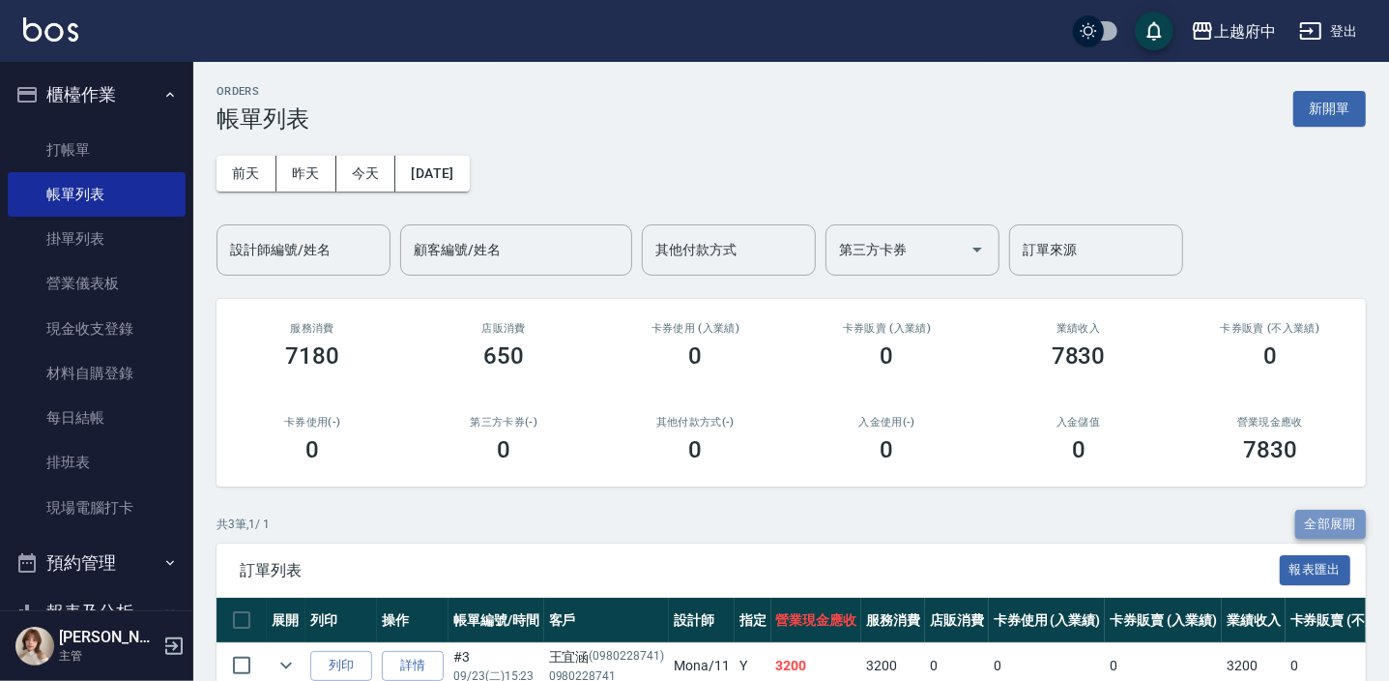
click at [1332, 525] on button "全部展開" at bounding box center [1332, 525] width 72 height 30
click at [445, 158] on button "[DATE]" at bounding box center [431, 174] width 73 height 36
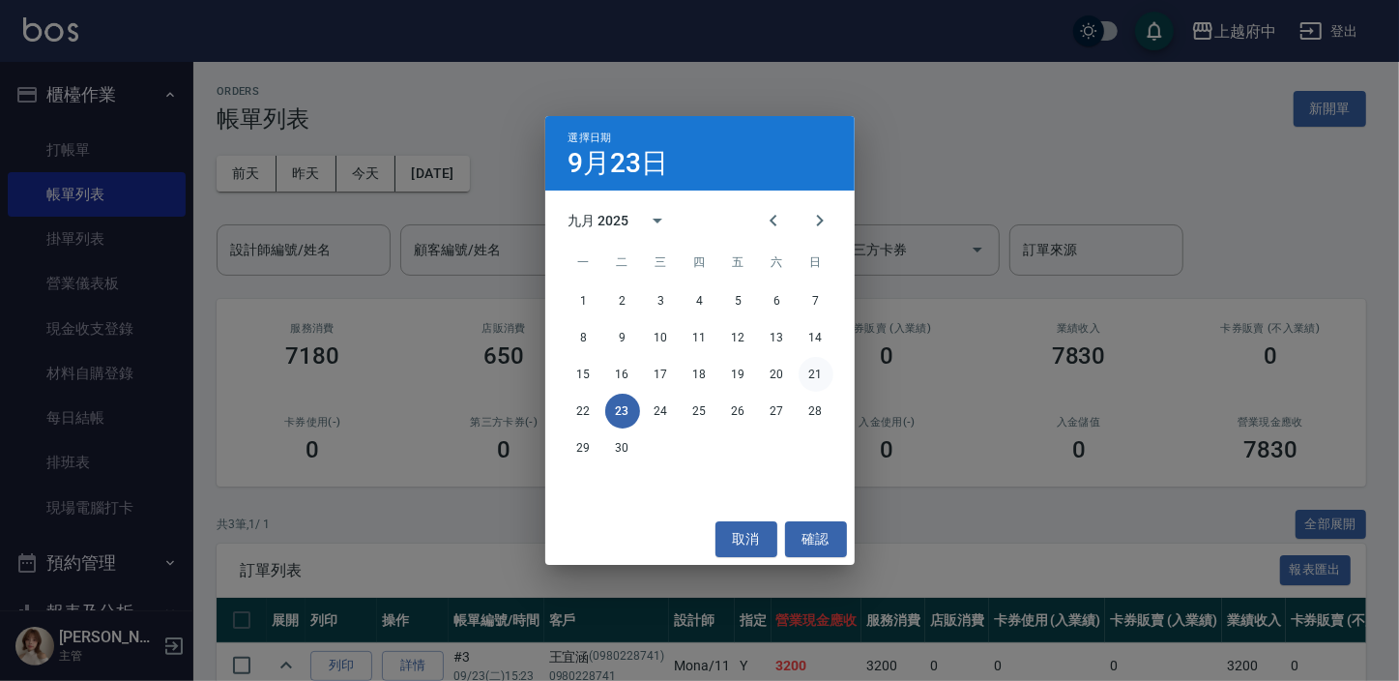
click at [815, 375] on button "21" at bounding box center [816, 374] width 35 height 35
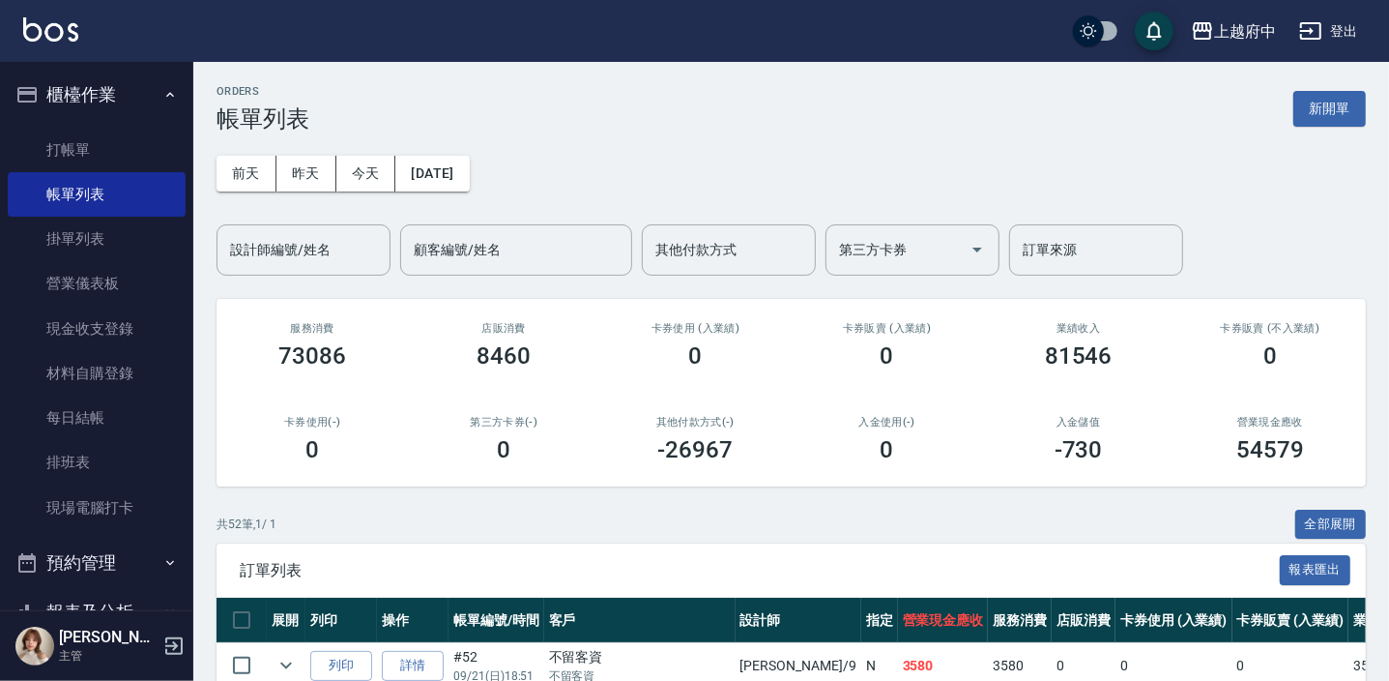
scroll to position [351, 0]
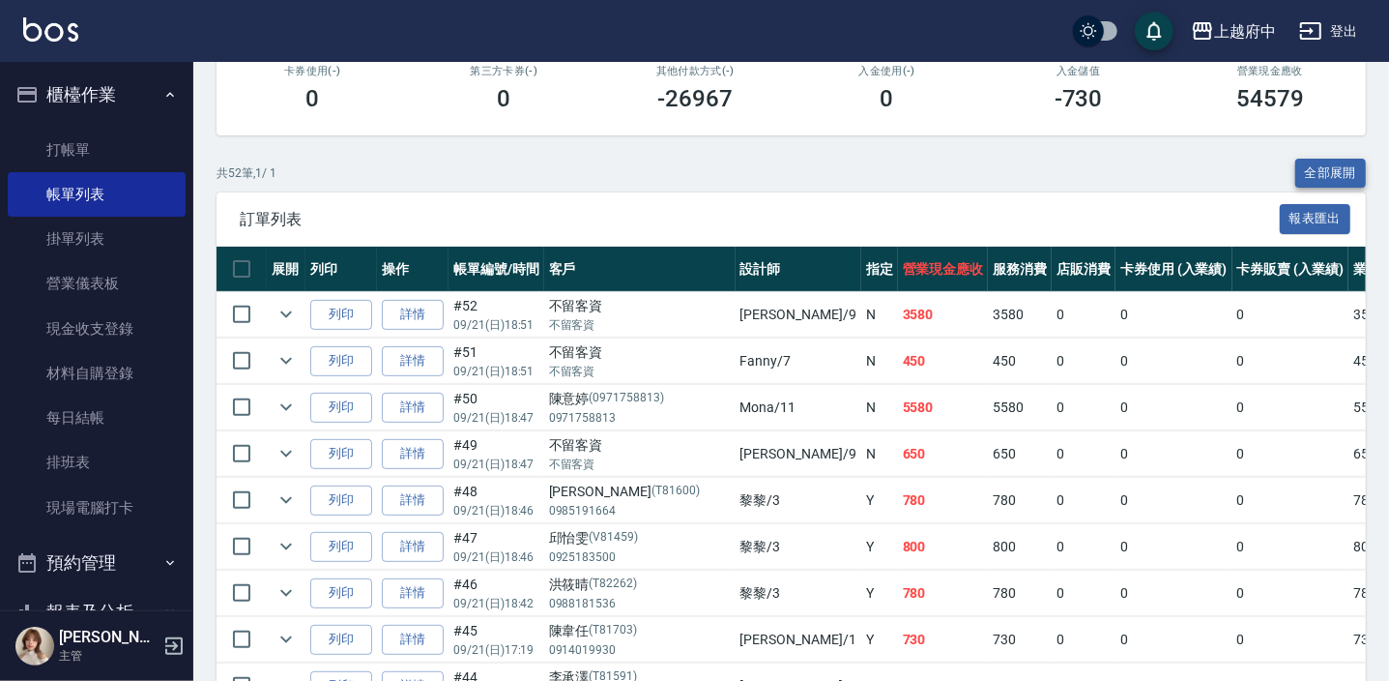
click at [1348, 162] on button "全部展開" at bounding box center [1332, 174] width 72 height 30
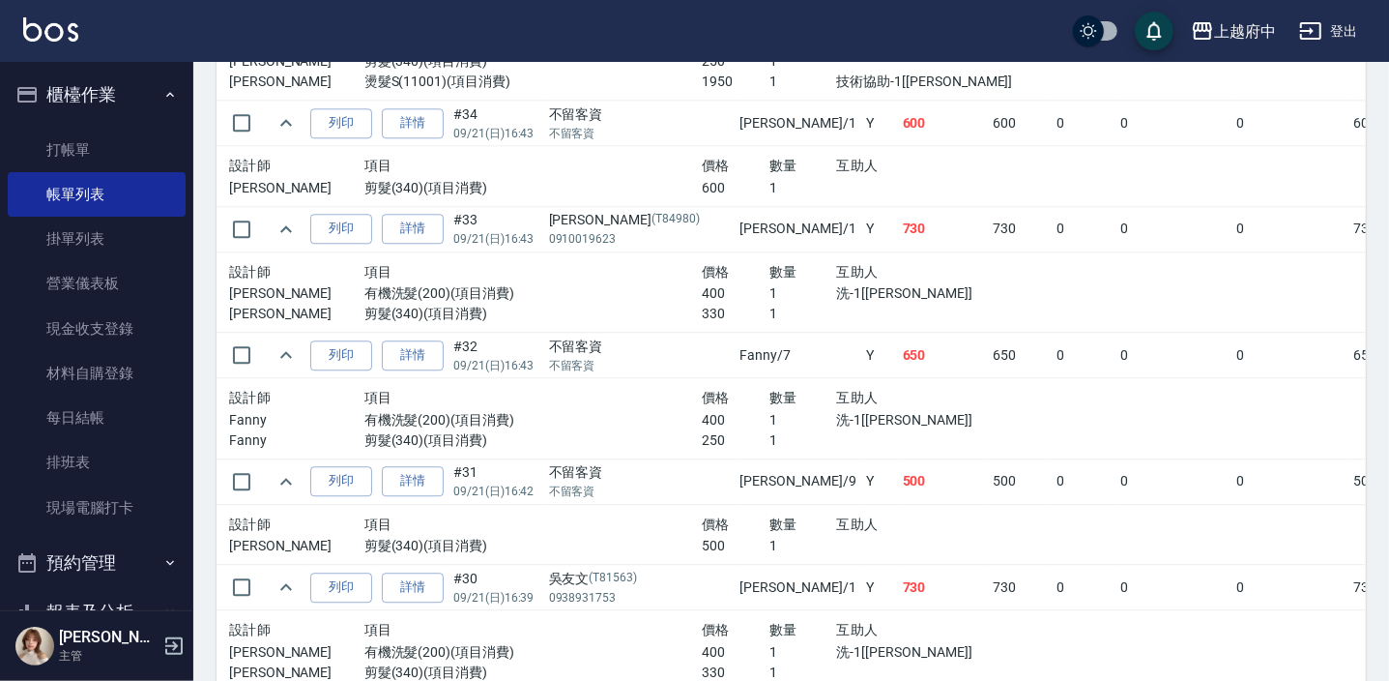
scroll to position [3427, 0]
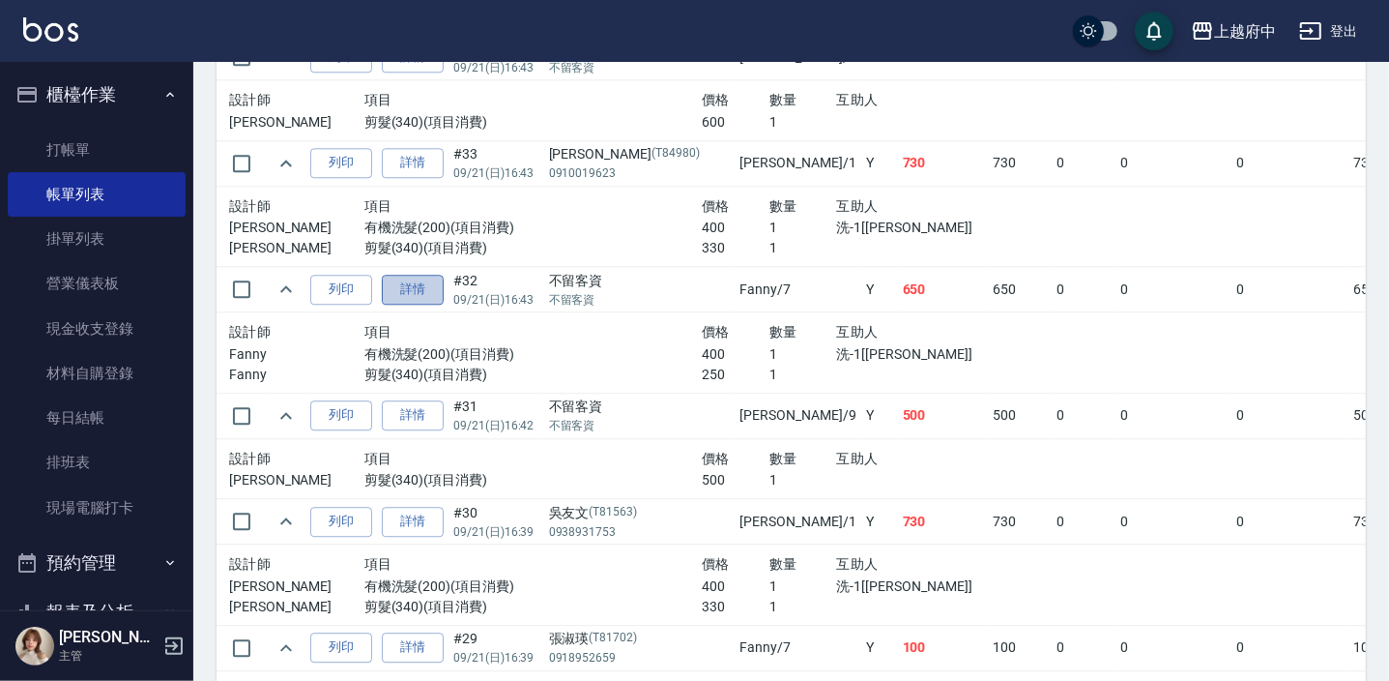
click at [405, 279] on link "詳情" at bounding box center [413, 290] width 62 height 30
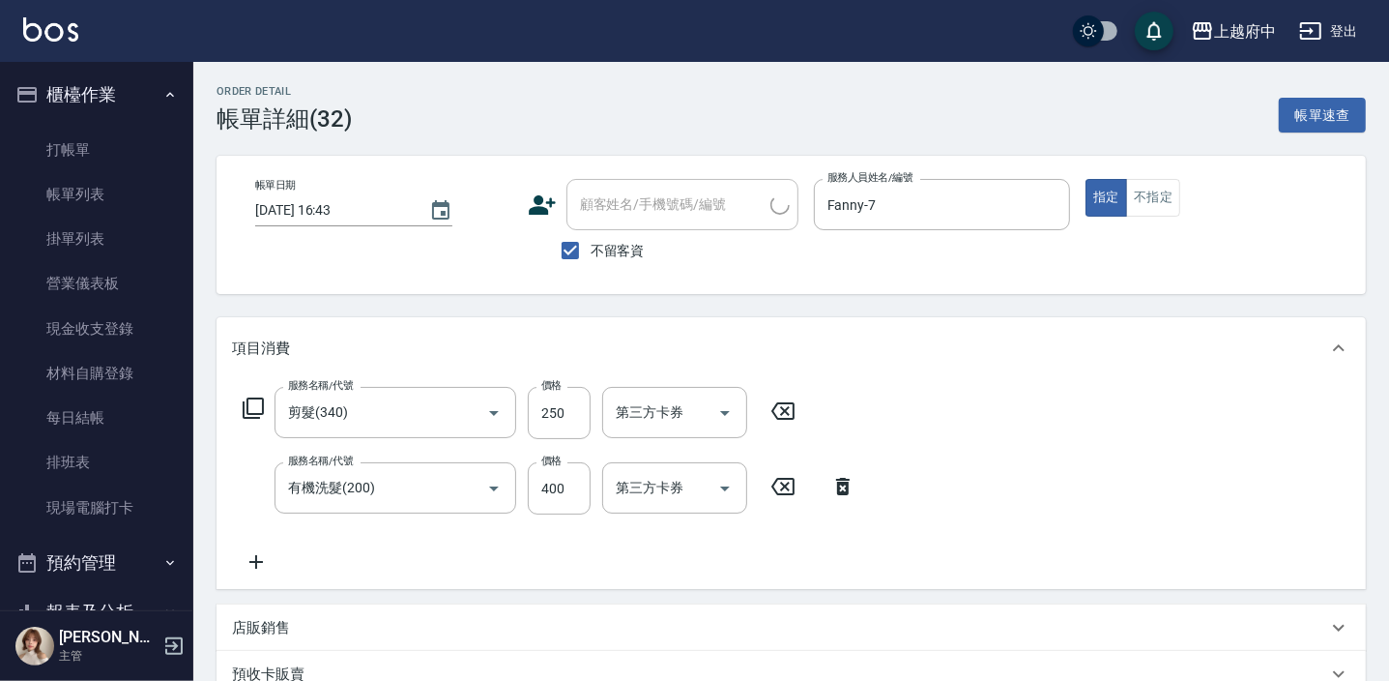
type input "[DATE] 16:43"
checkbox input "true"
type input "Fanny-7"
type input "剪髮(340)"
type input "有機洗髮(200)"
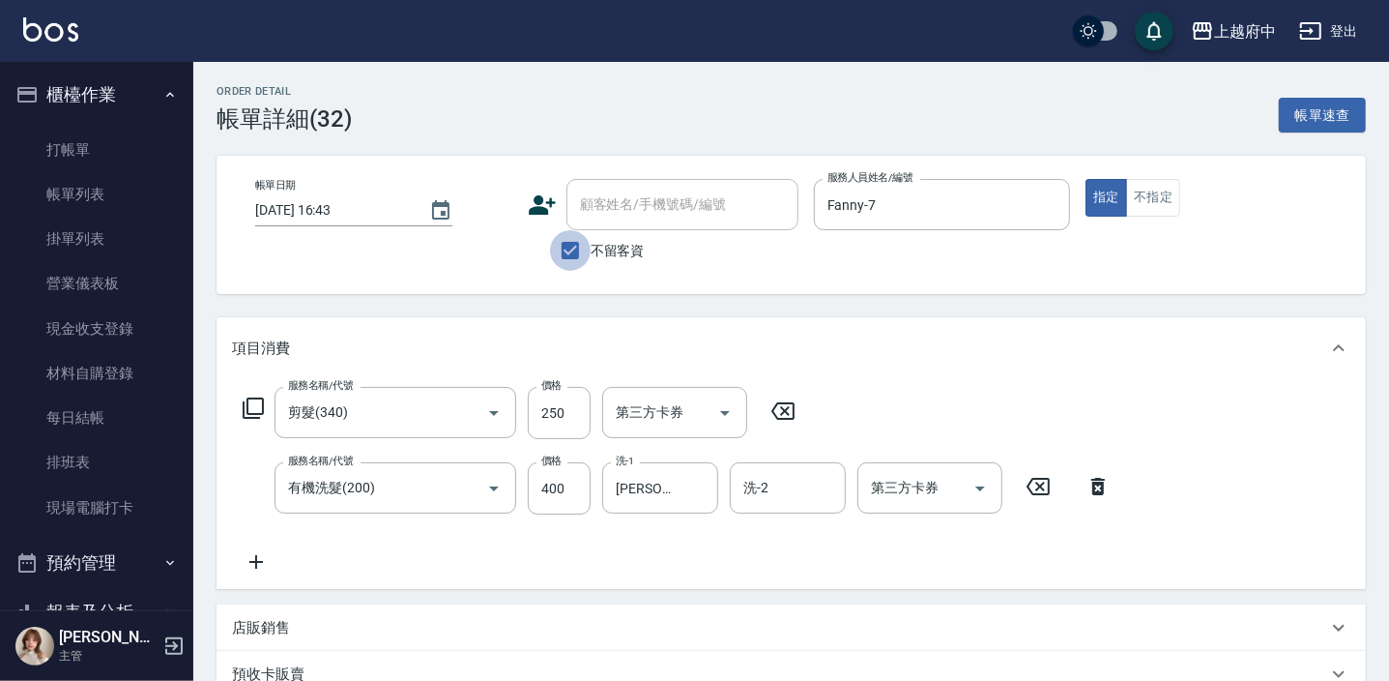
click at [570, 246] on input "不留客資" at bounding box center [570, 250] width 41 height 41
checkbox input "false"
click at [606, 209] on div "顧客姓名/手機號碼/編號 顧客姓名/手機號碼/編號" at bounding box center [683, 204] width 232 height 51
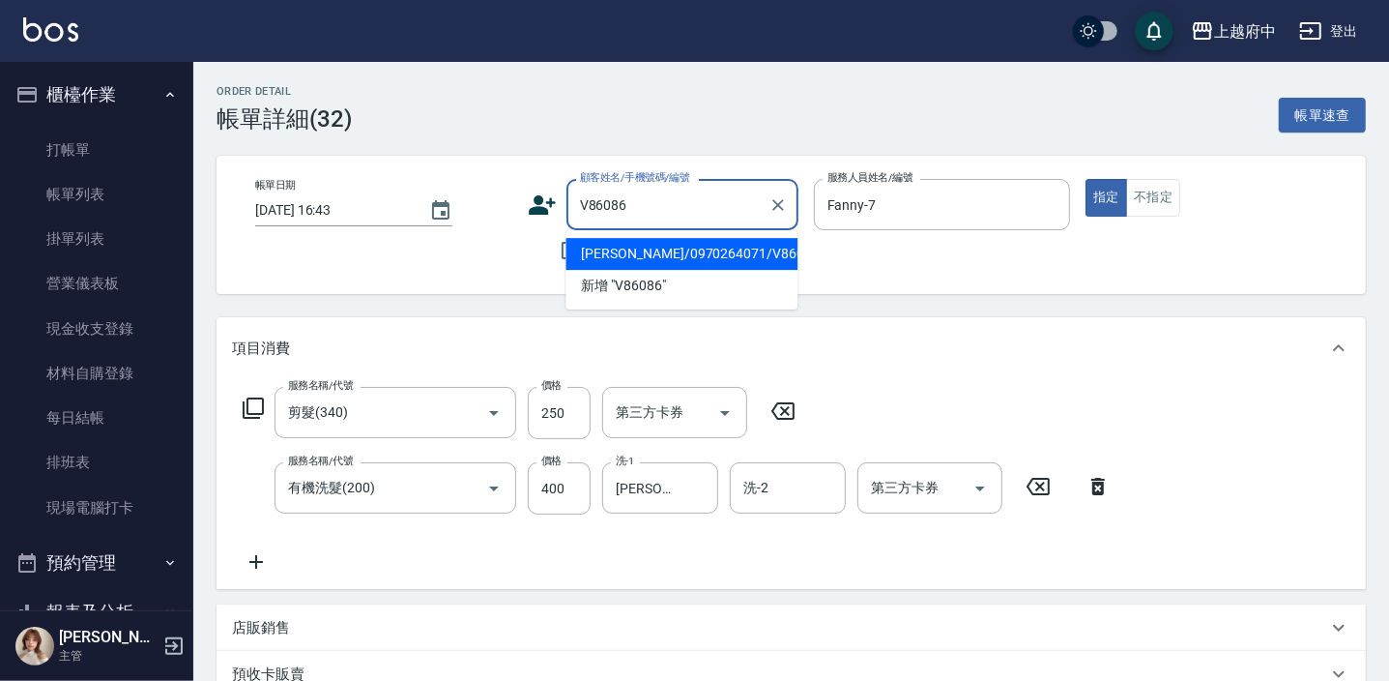
click at [732, 245] on li "[PERSON_NAME]/0970264071/V86086" at bounding box center [682, 254] width 232 height 32
type input "[PERSON_NAME]/0970264071/V86086"
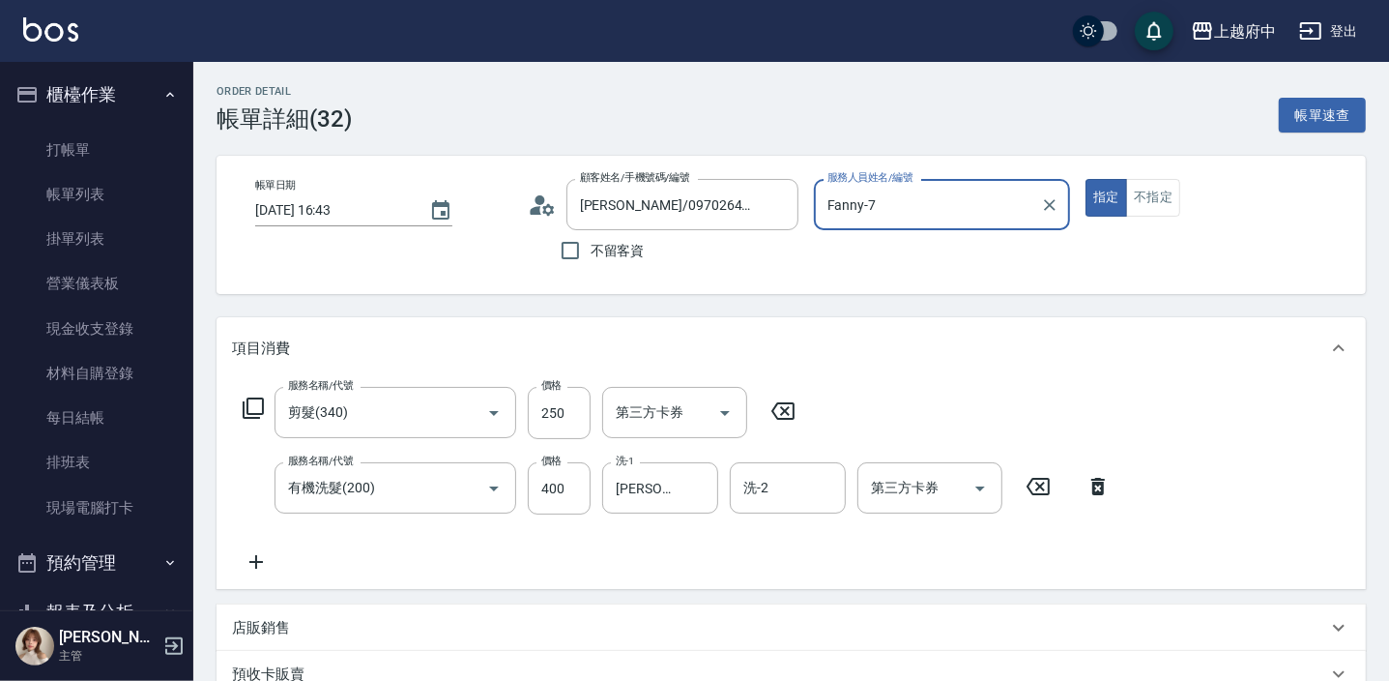
click at [919, 269] on div "服務人員姓名/編號 [PERSON_NAME]-7 服務人員姓名/編號" at bounding box center [942, 225] width 257 height 92
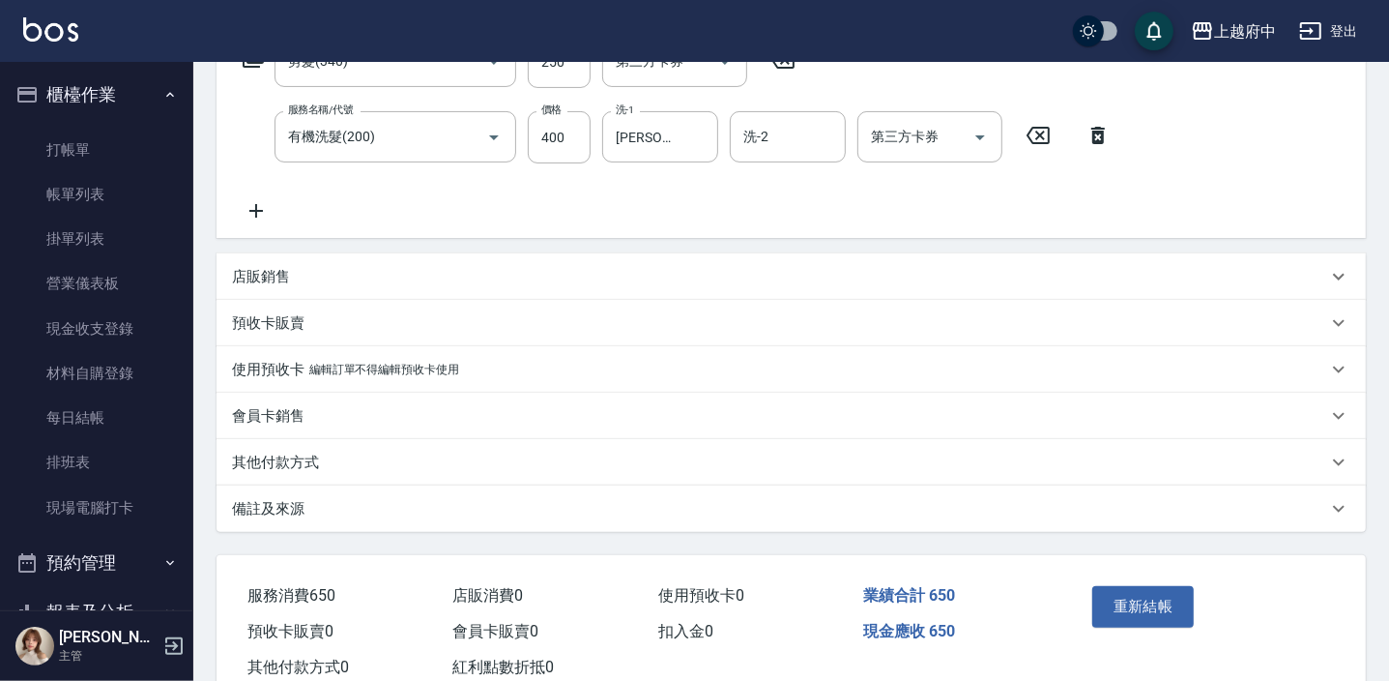
scroll to position [407, 0]
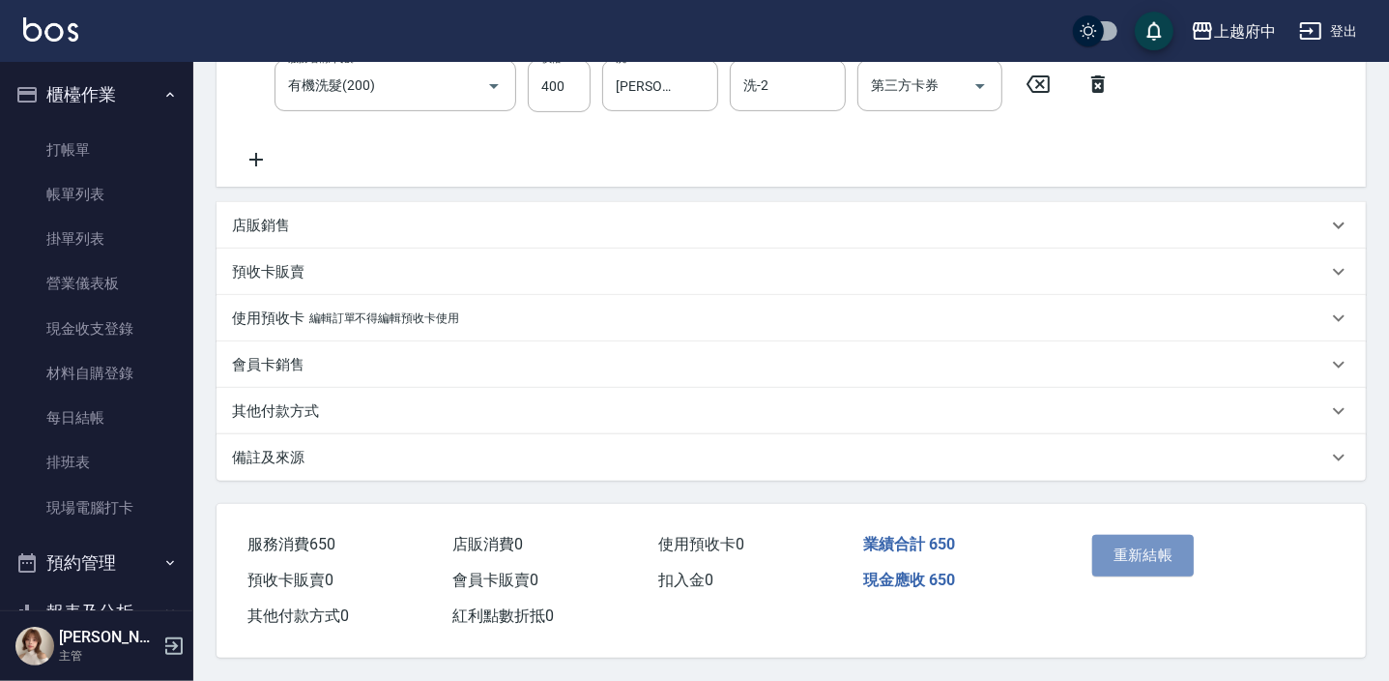
click at [1163, 560] on button "重新結帳" at bounding box center [1144, 555] width 102 height 41
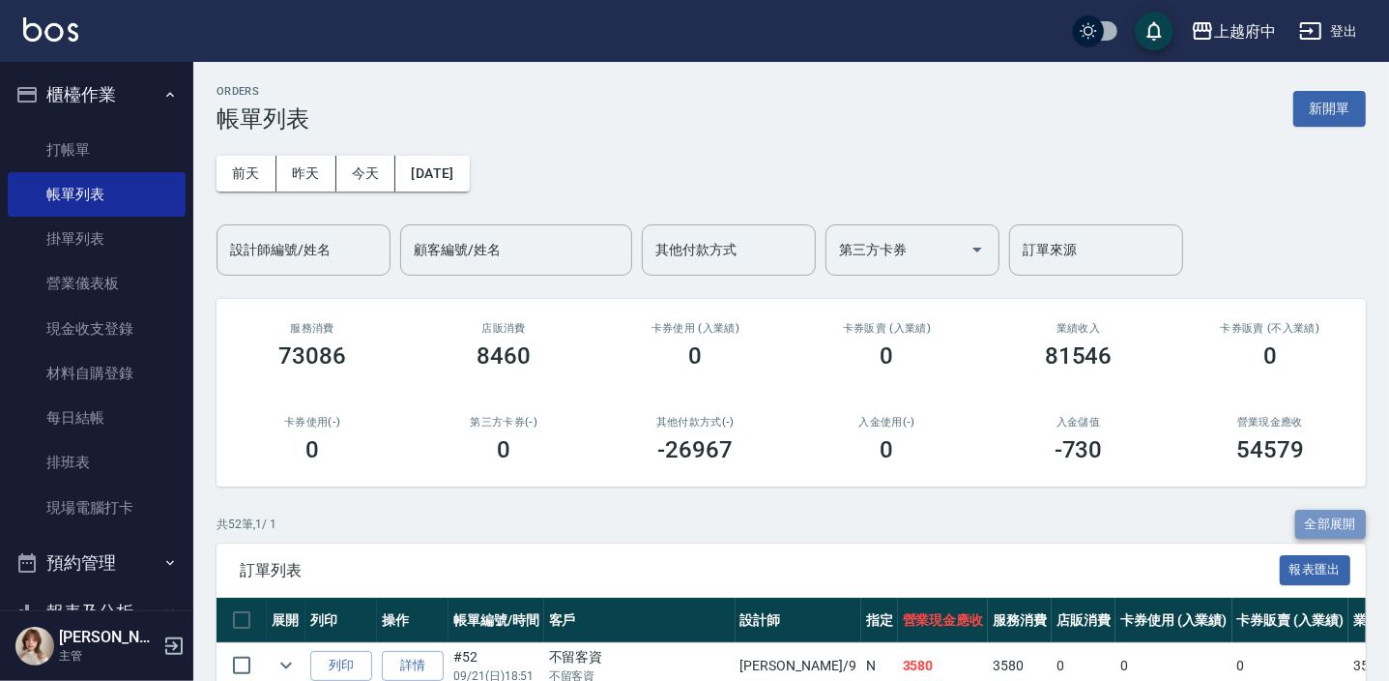
click at [1332, 521] on button "全部展開" at bounding box center [1332, 525] width 72 height 30
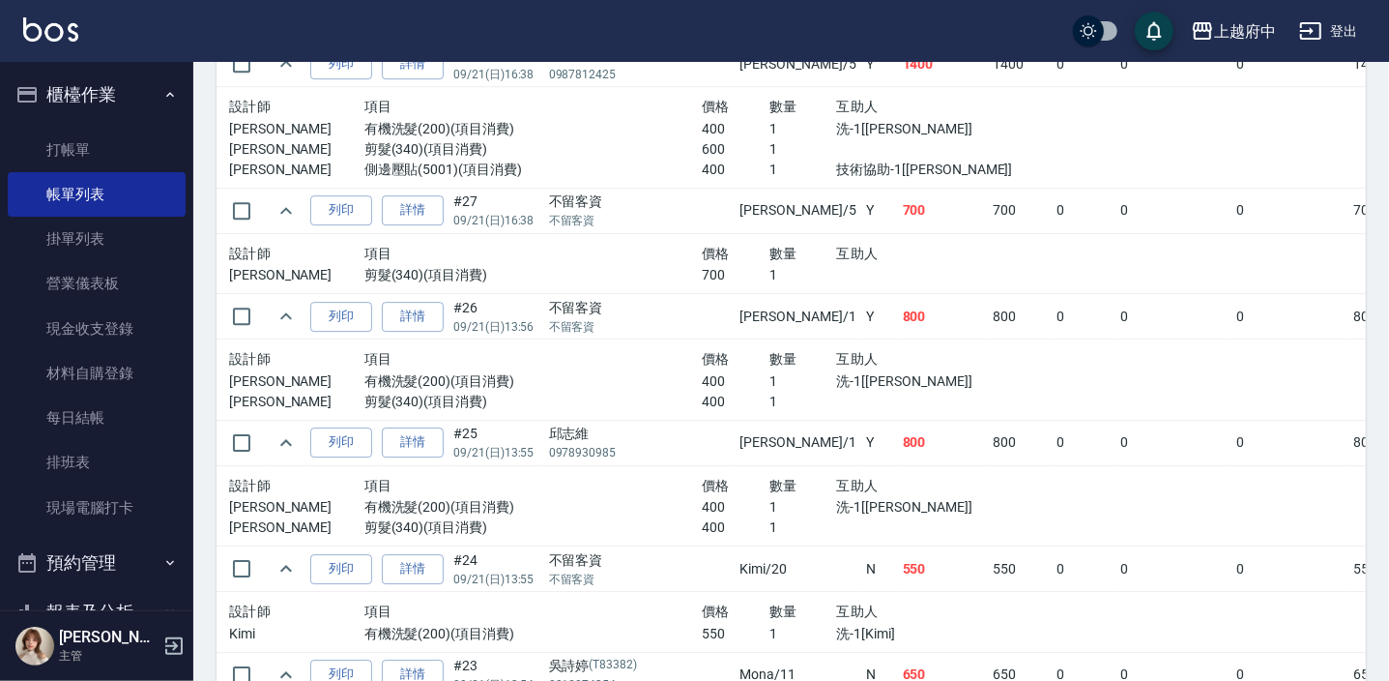
scroll to position [4130, 0]
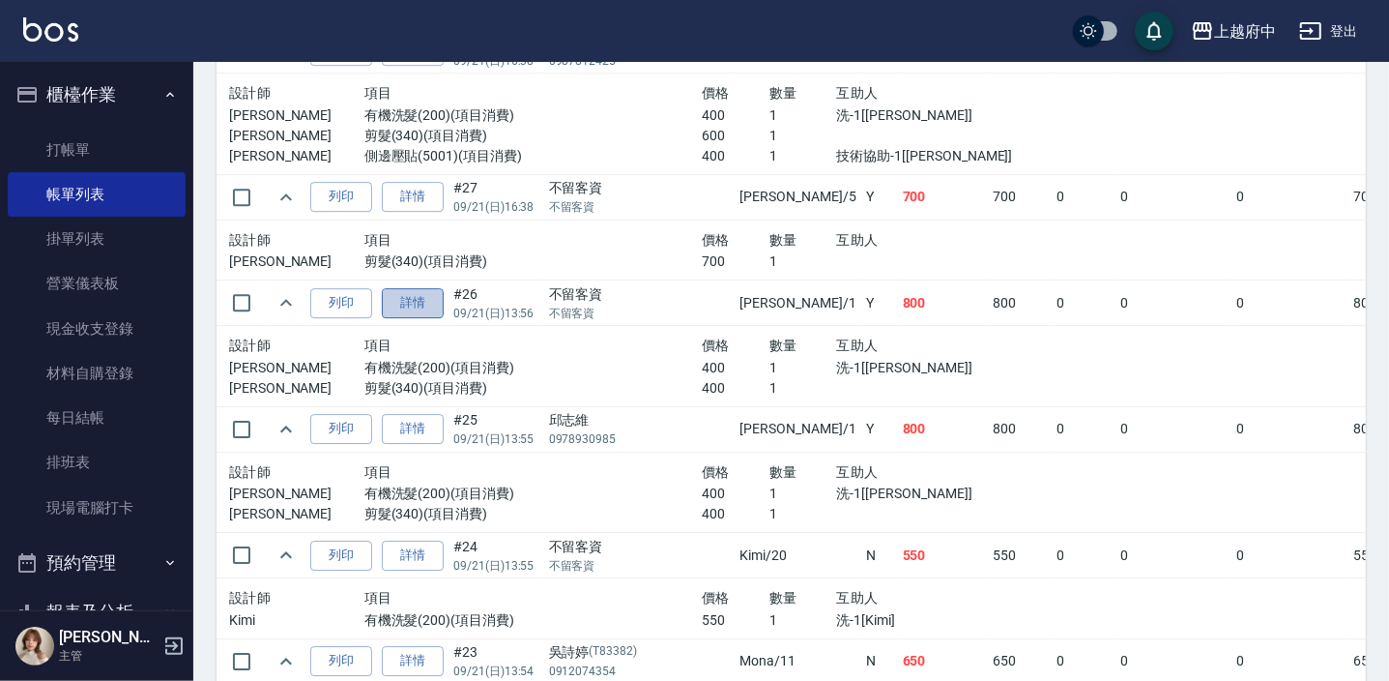
click at [412, 292] on link "詳情" at bounding box center [413, 303] width 62 height 30
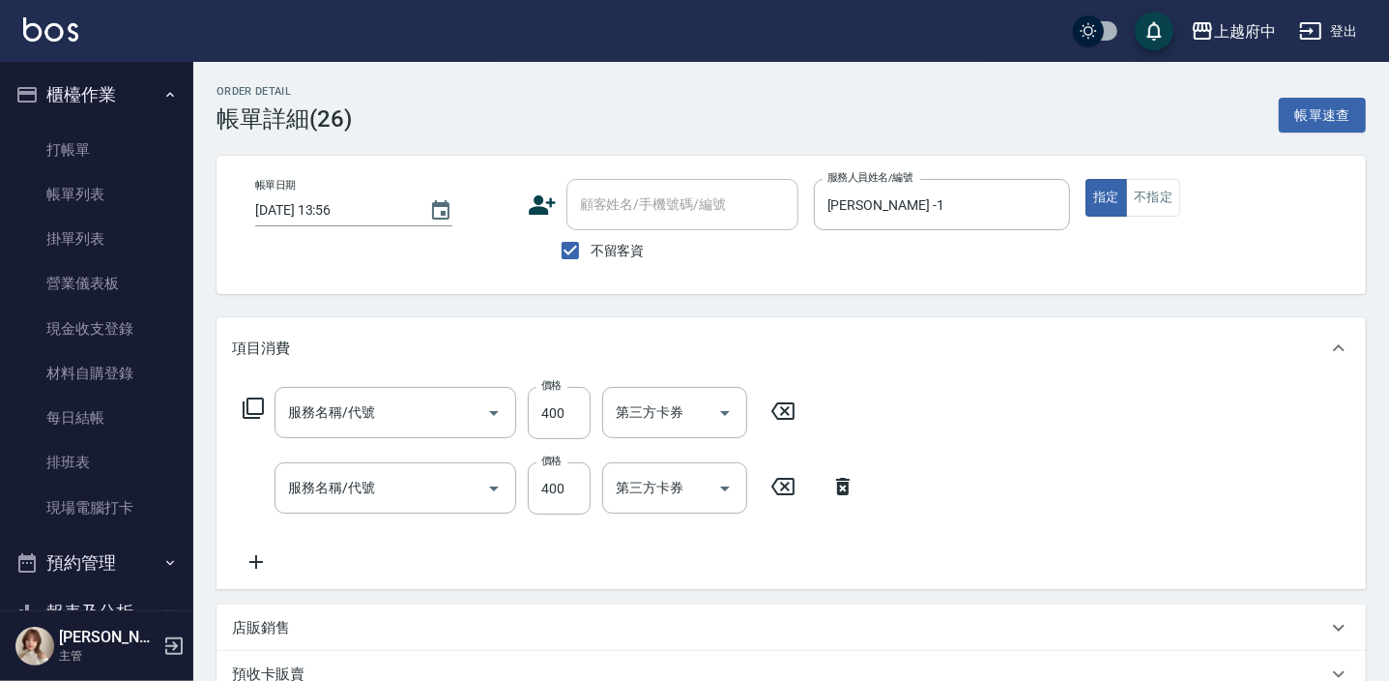
type input "[DATE] 13:56"
checkbox input "true"
type input "[PERSON_NAME] -1"
type input "剪髮(340)"
type input "有機洗髮(200)"
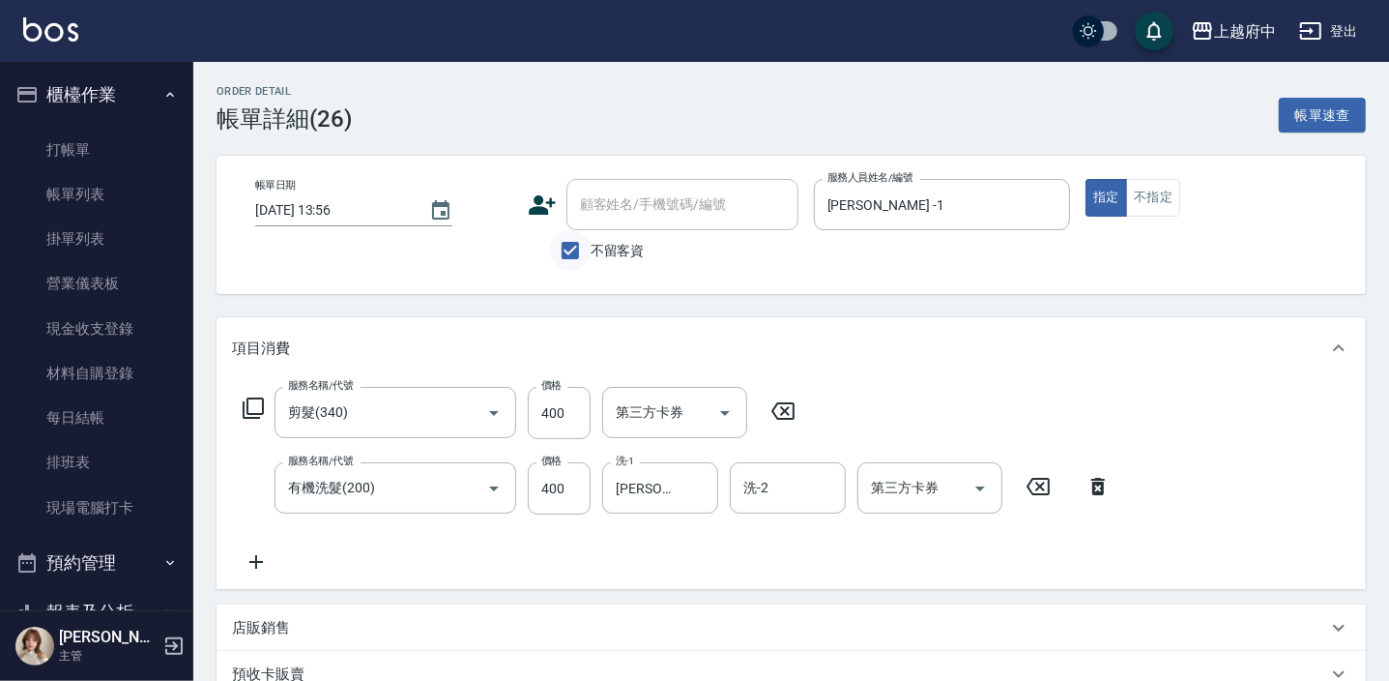
click at [568, 246] on input "不留客資" at bounding box center [570, 250] width 41 height 41
checkbox input "false"
click at [608, 203] on div "顧客姓名/手機號碼/編號 顧客姓名/手機號碼/編號" at bounding box center [683, 204] width 232 height 51
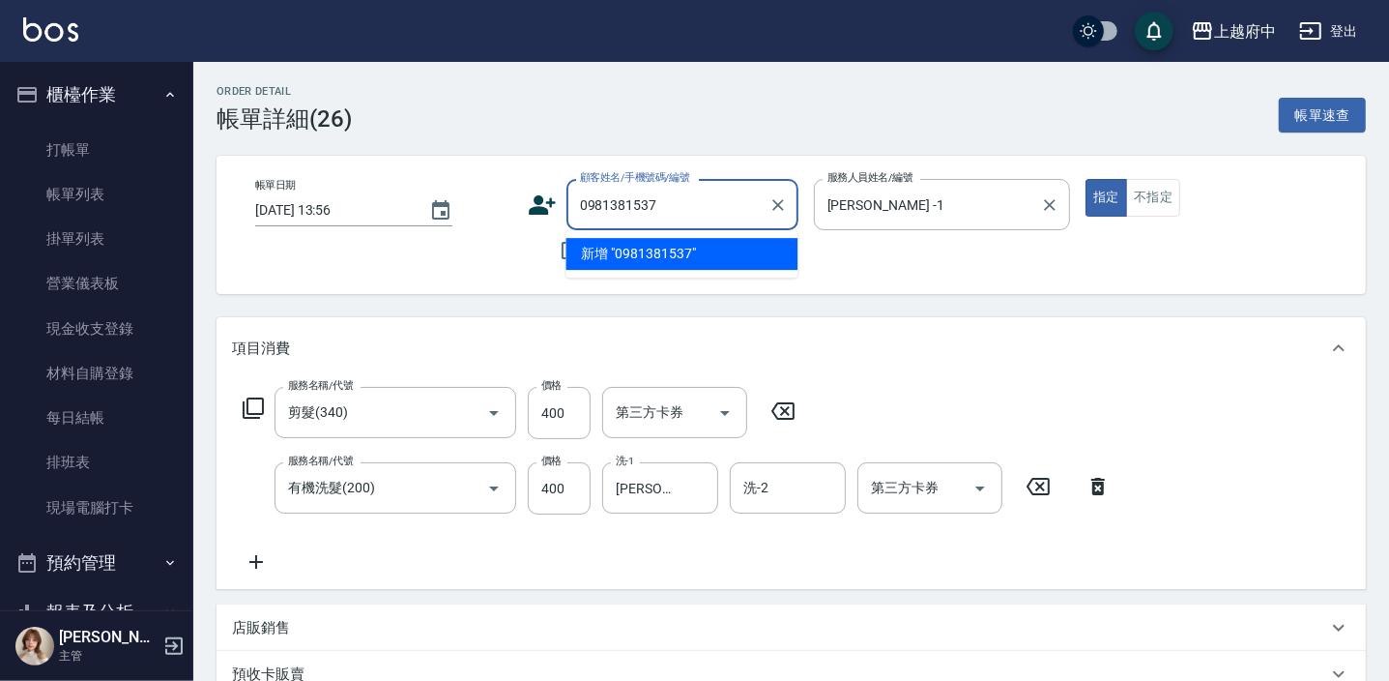
click at [867, 256] on div "服務人員姓名/編號 [PERSON_NAME] -1 服務人員姓名/編號" at bounding box center [942, 225] width 257 height 92
type input "0981381537"
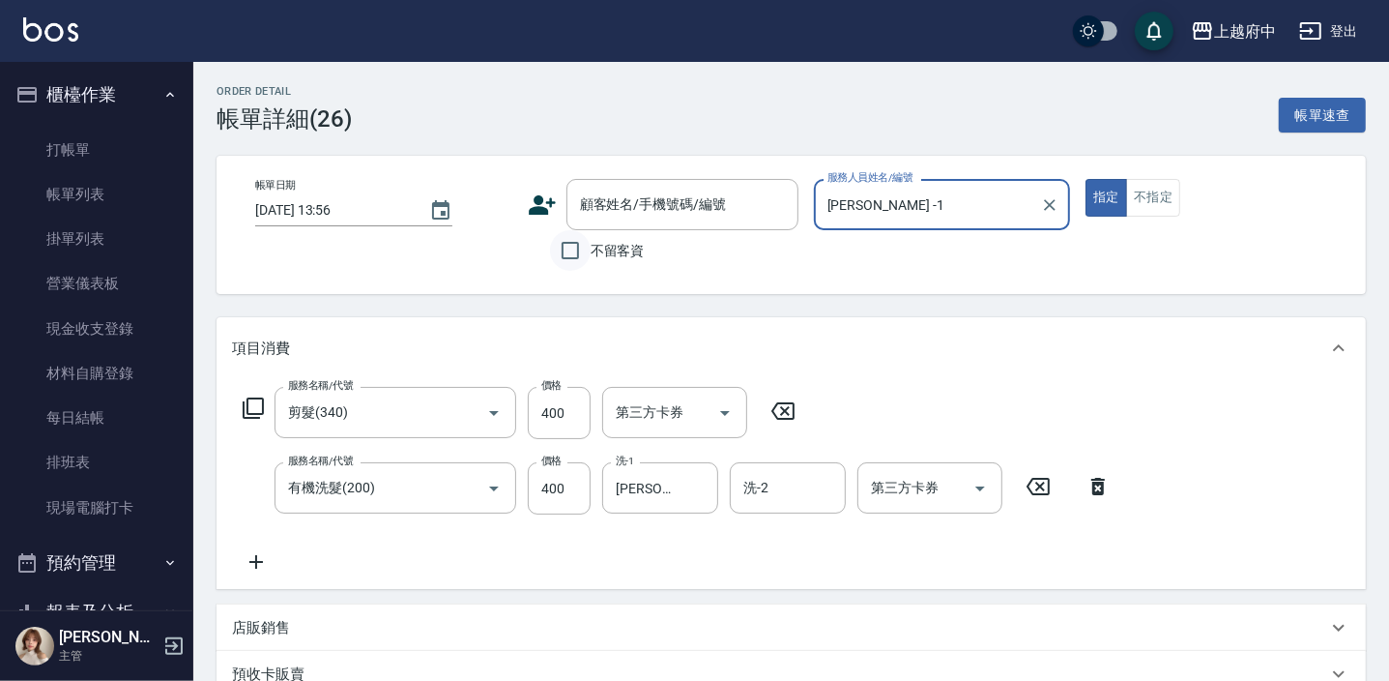
click at [569, 248] on input "不留客資" at bounding box center [570, 250] width 41 height 41
checkbox input "true"
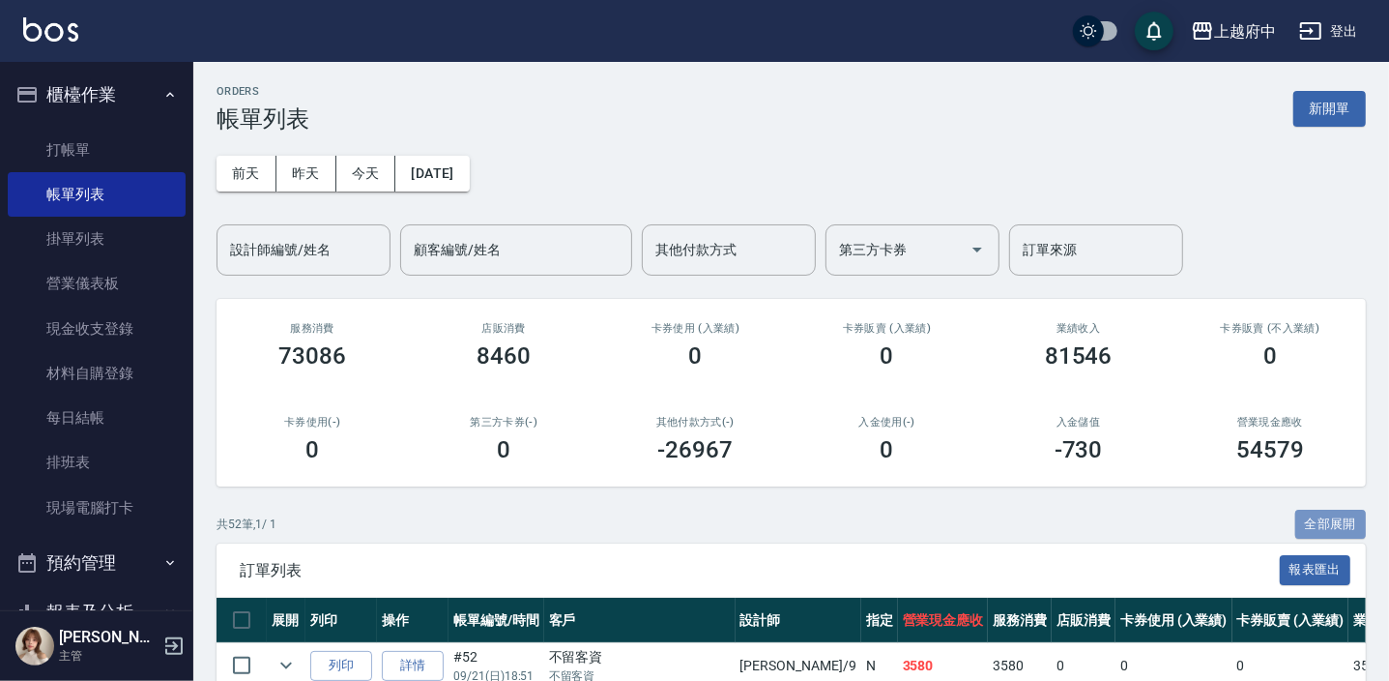
drag, startPoint x: 1343, startPoint y: 522, endPoint x: 1282, endPoint y: 584, distance: 86.8
click at [1342, 521] on button "全部展開" at bounding box center [1332, 525] width 72 height 30
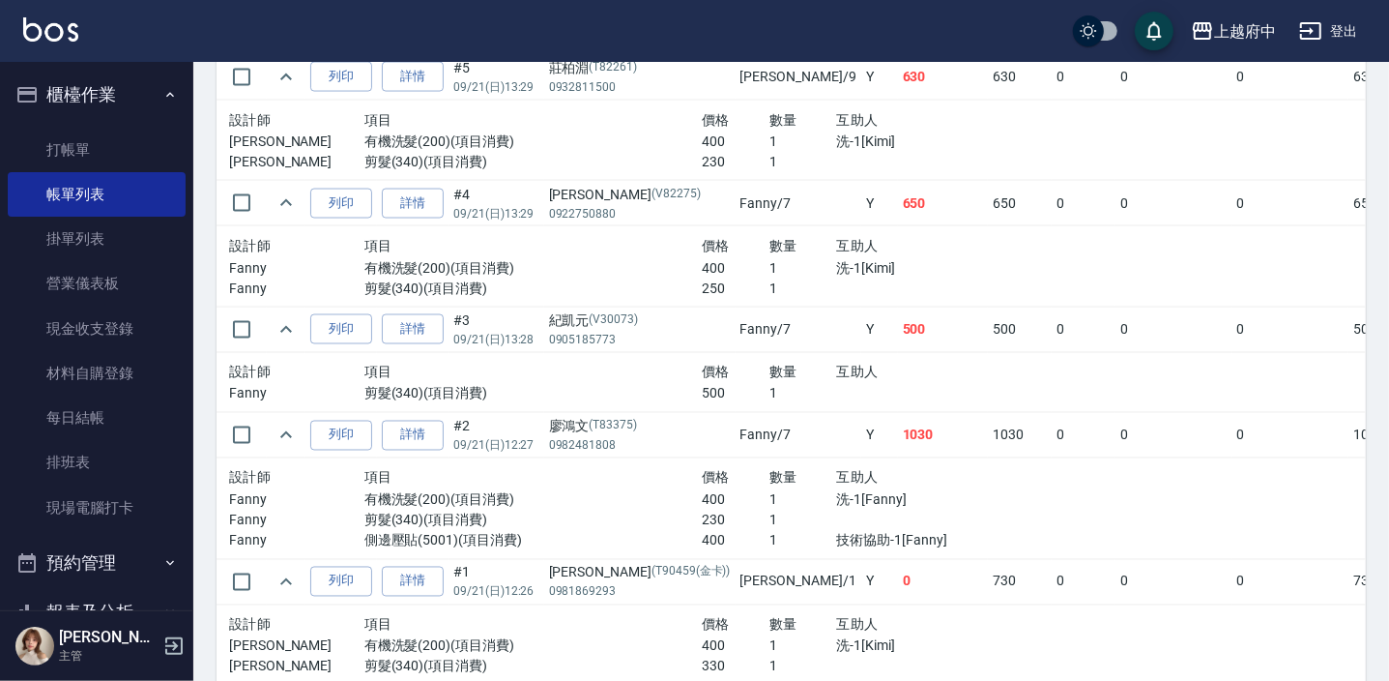
scroll to position [7370, 0]
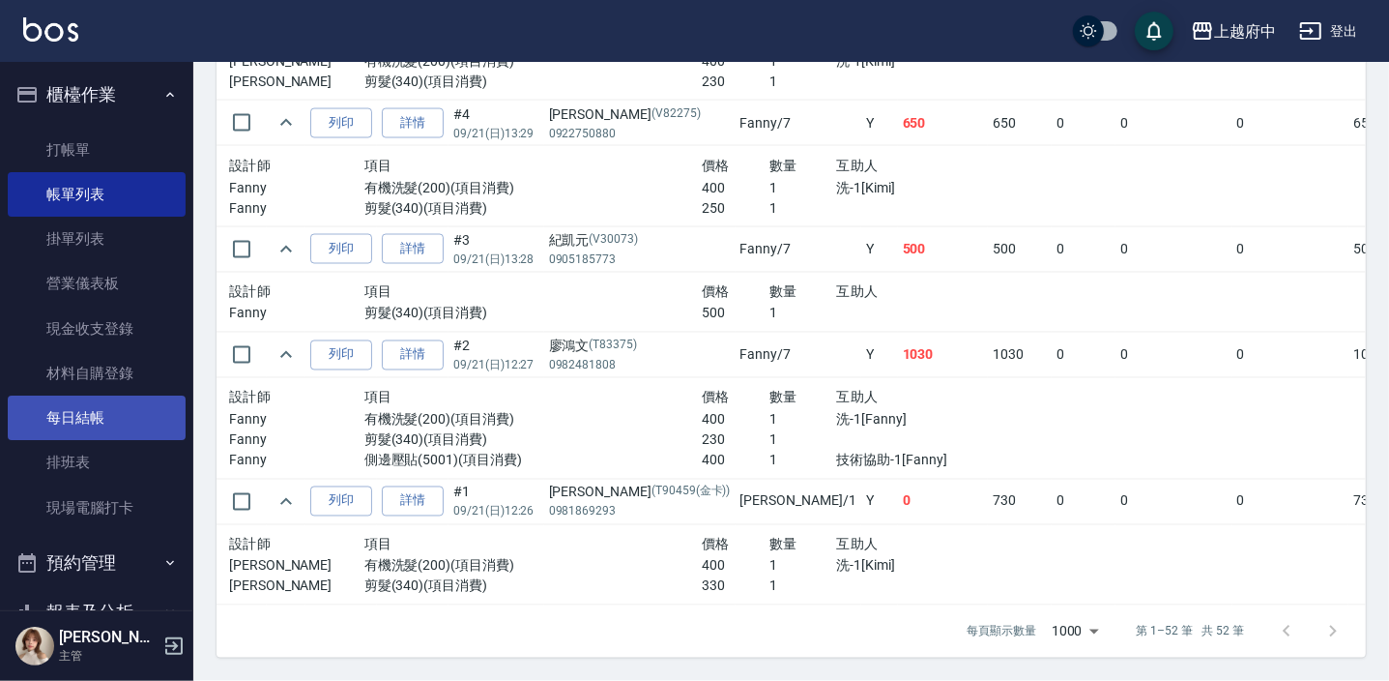
click at [87, 424] on link "每日結帳" at bounding box center [97, 417] width 178 height 44
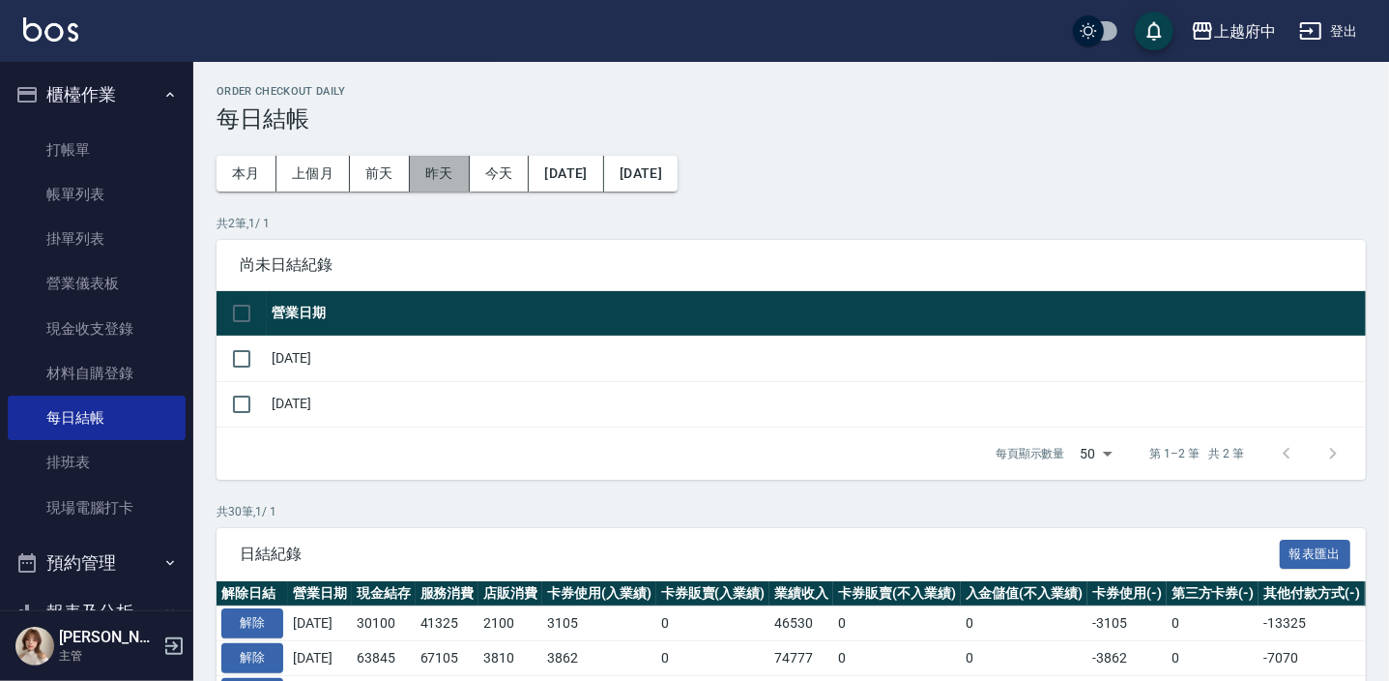
click at [435, 174] on button "昨天" at bounding box center [440, 174] width 60 height 36
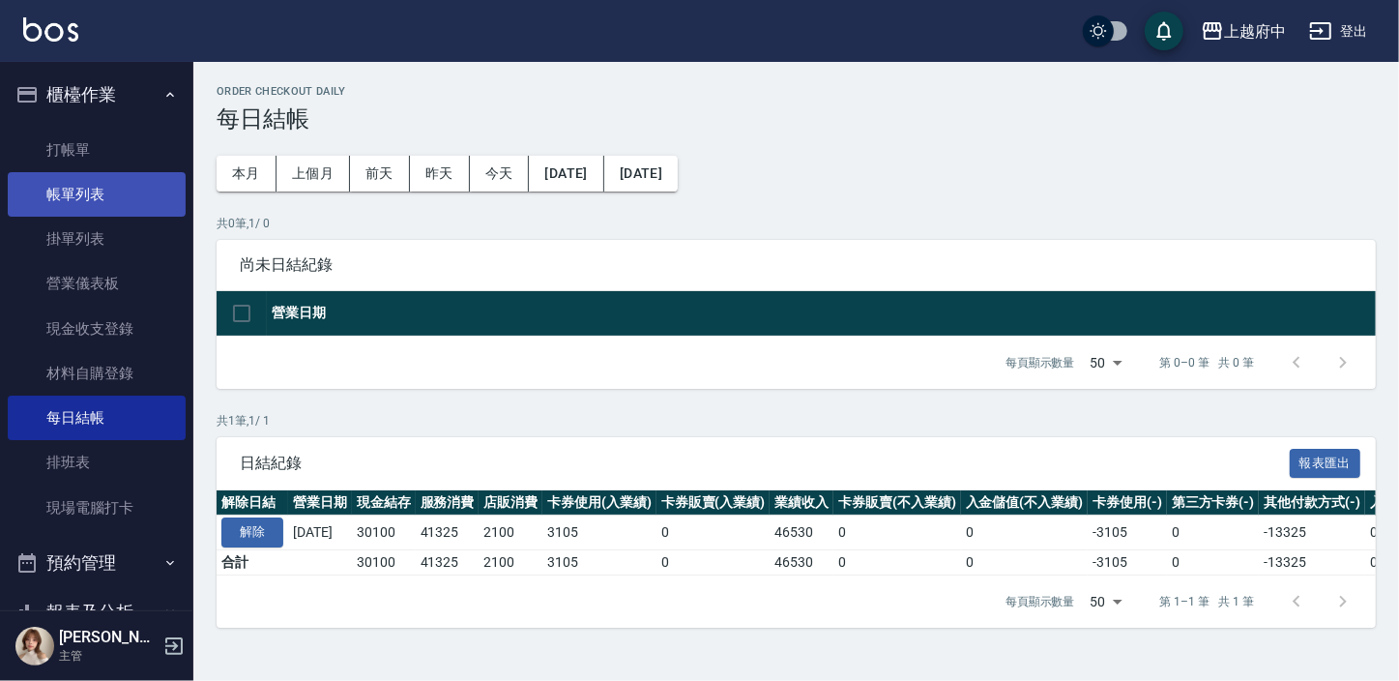
click at [74, 193] on link "帳單列表" at bounding box center [97, 194] width 178 height 44
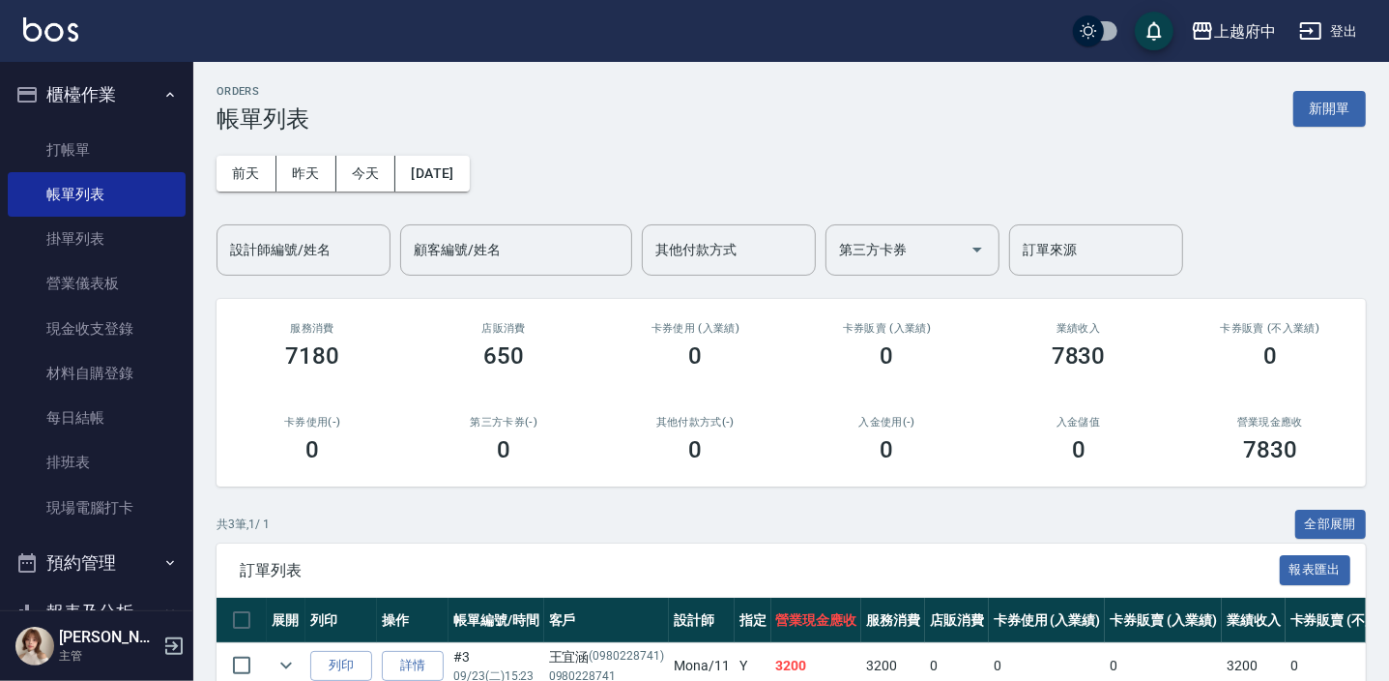
drag, startPoint x: 306, startPoint y: 165, endPoint x: 302, endPoint y: 197, distance: 32.3
click at [306, 165] on button "昨天" at bounding box center [307, 174] width 60 height 36
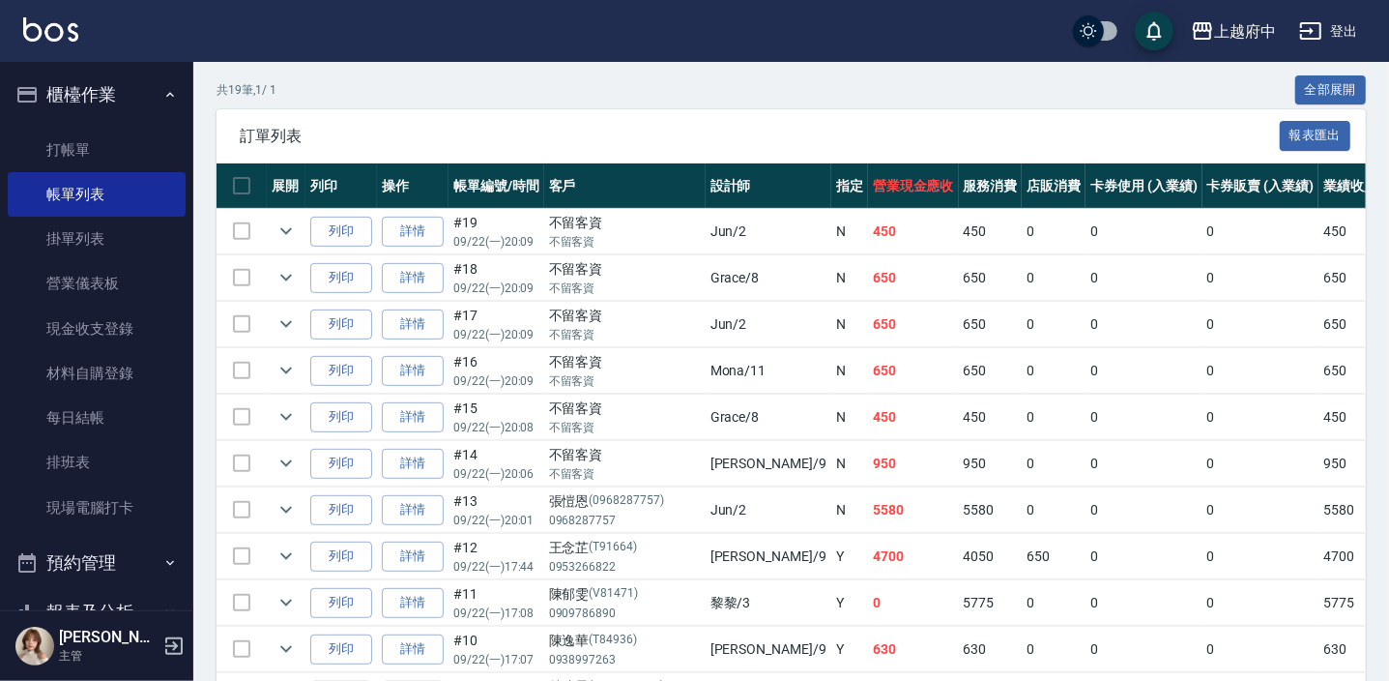
scroll to position [351, 0]
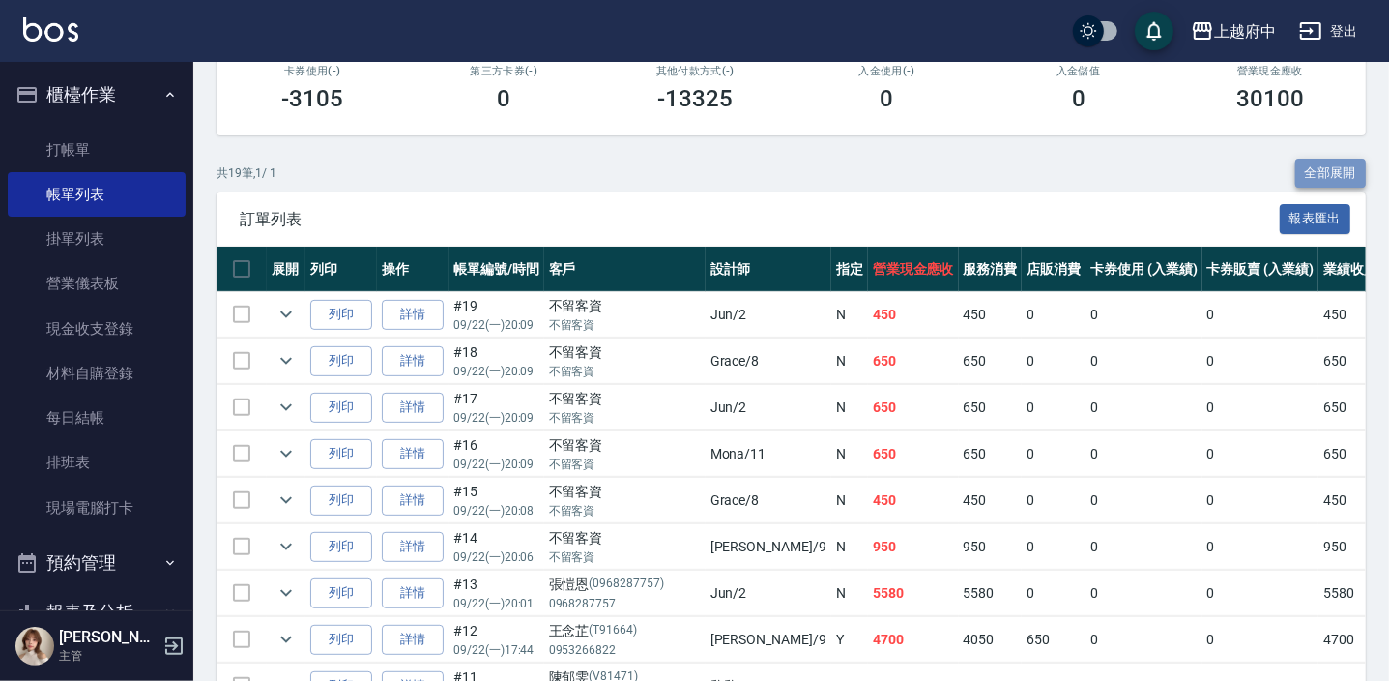
click at [1334, 175] on button "全部展開" at bounding box center [1332, 174] width 72 height 30
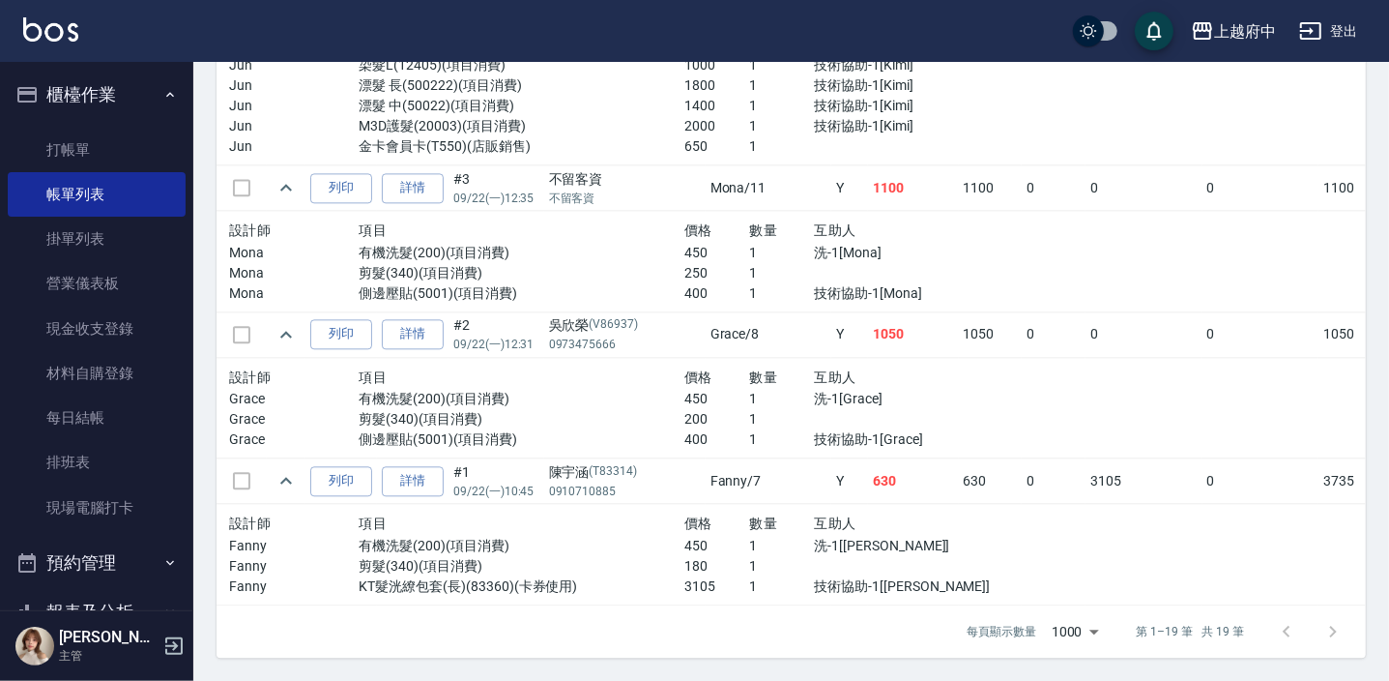
scroll to position [3012, 0]
click at [85, 423] on link "每日結帳" at bounding box center [97, 417] width 178 height 44
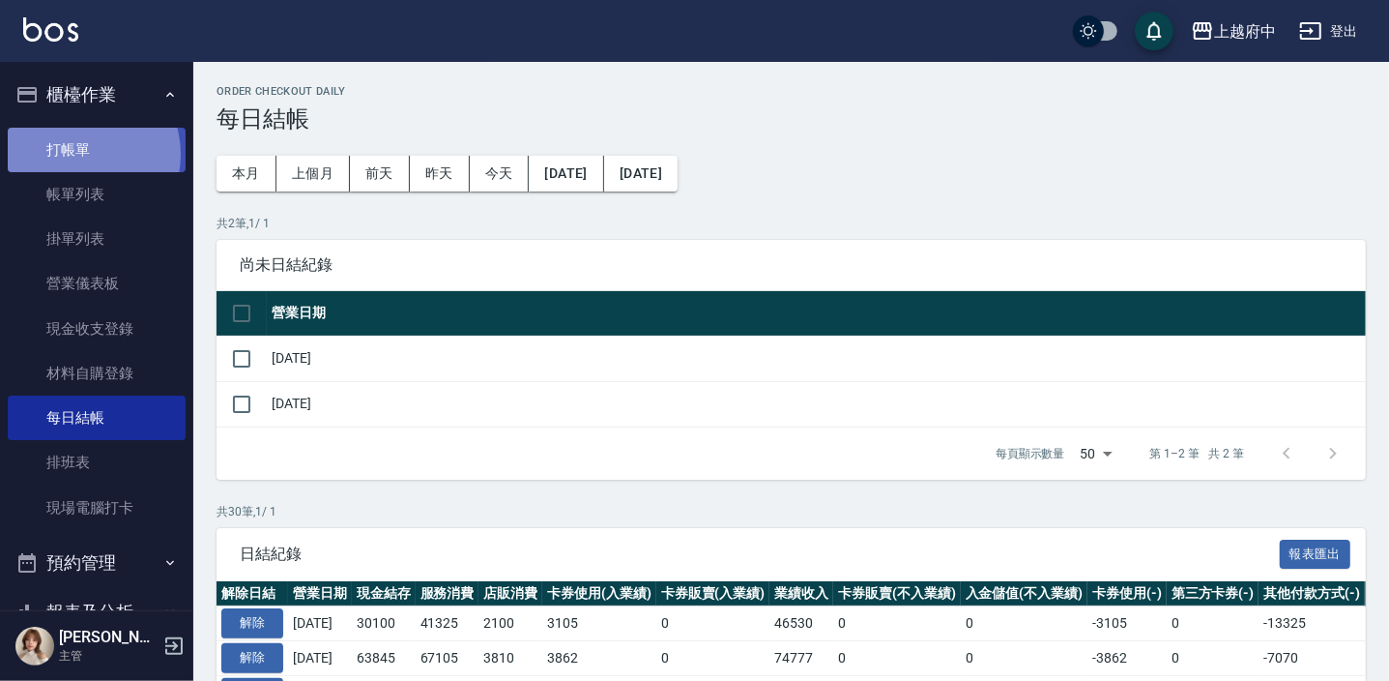
click at [81, 154] on link "打帳單" at bounding box center [97, 150] width 178 height 44
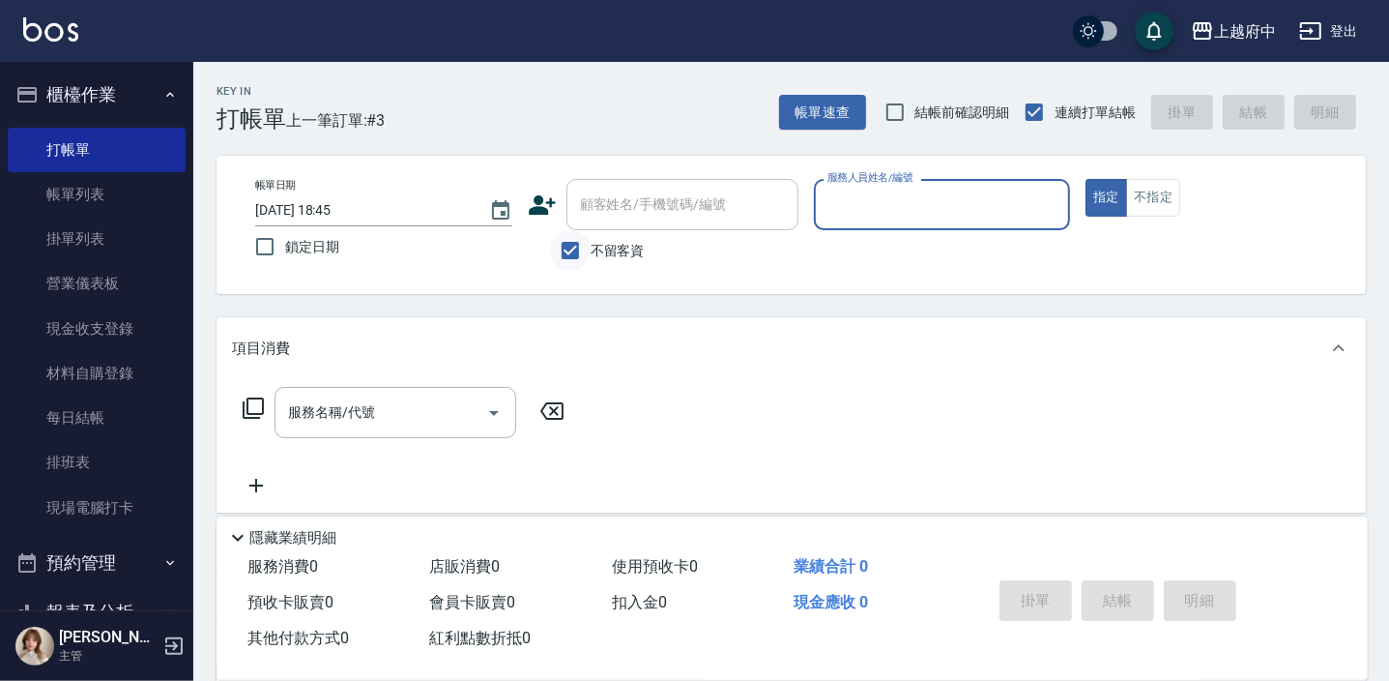
click at [570, 247] on input "不留客資" at bounding box center [570, 250] width 41 height 41
checkbox input "false"
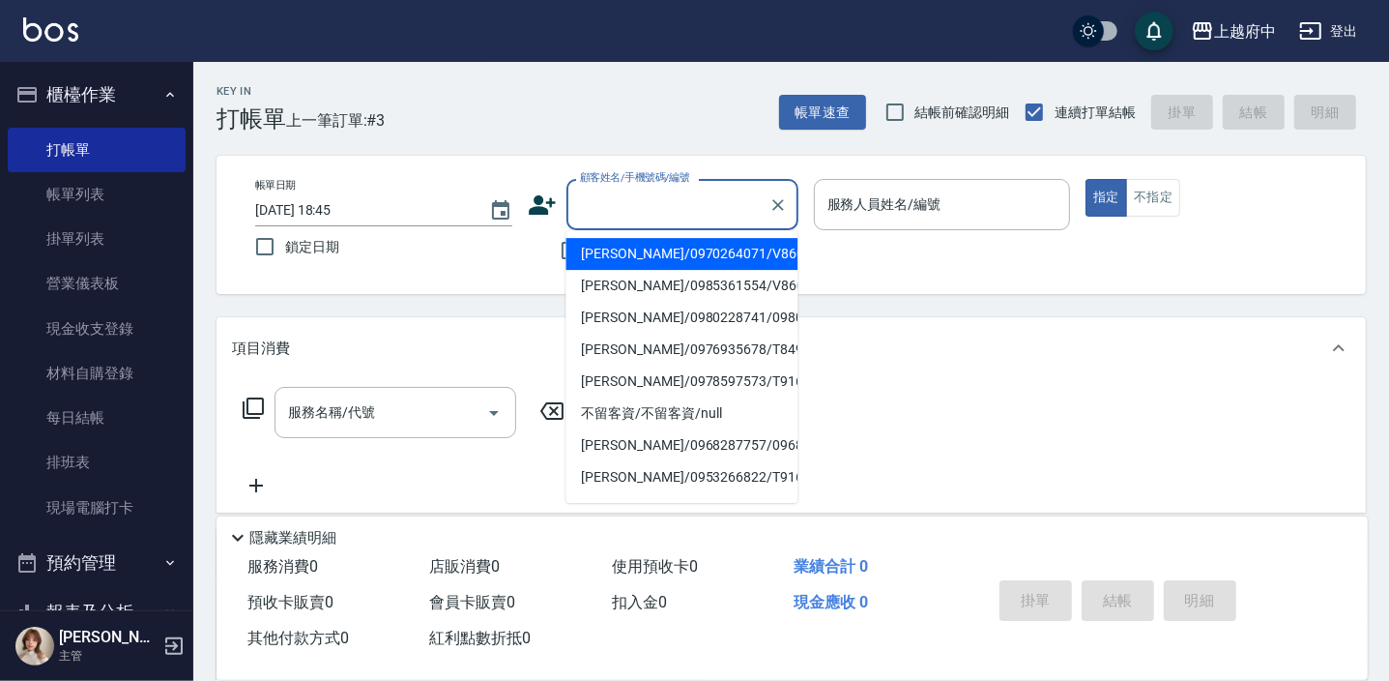
click at [627, 203] on div "顧客姓名/手機號碼/編號 顧客姓名/手機號碼/編號" at bounding box center [683, 204] width 232 height 51
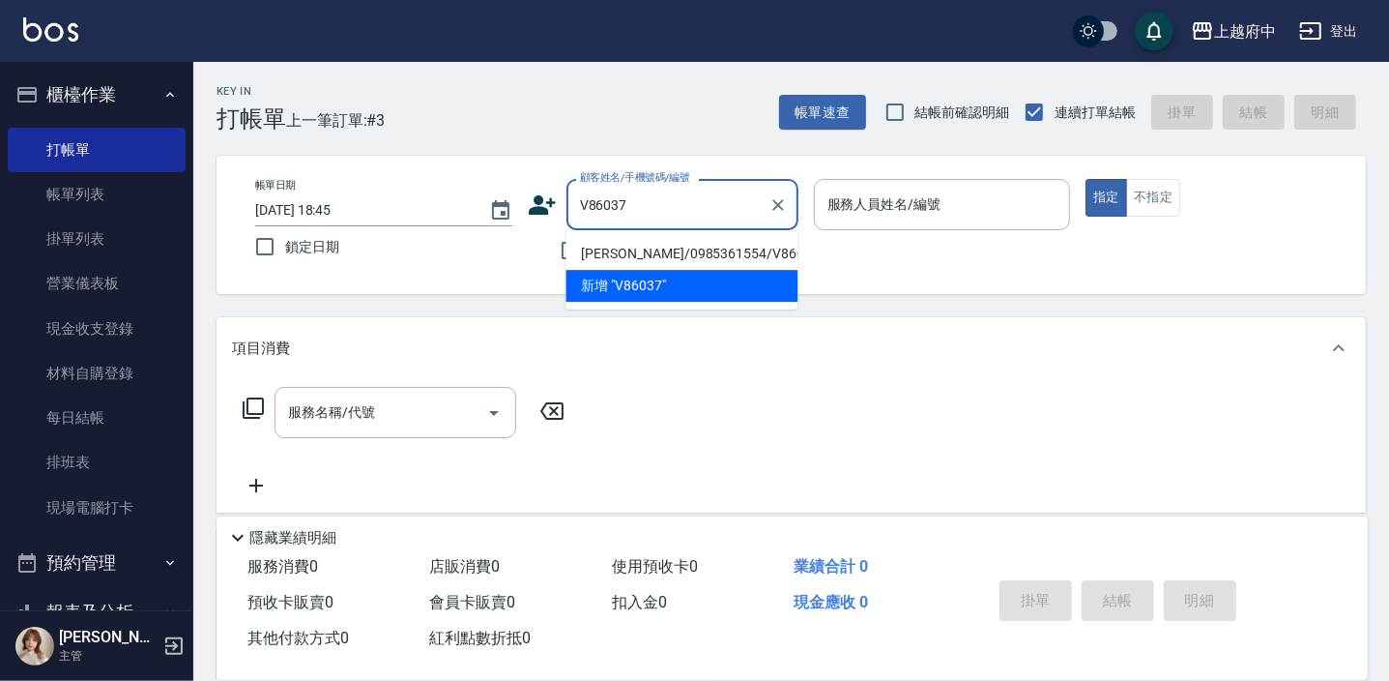
click at [673, 251] on li "[PERSON_NAME]/0985361554/V86037" at bounding box center [682, 254] width 232 height 32
type input "[PERSON_NAME]/0985361554/V86037"
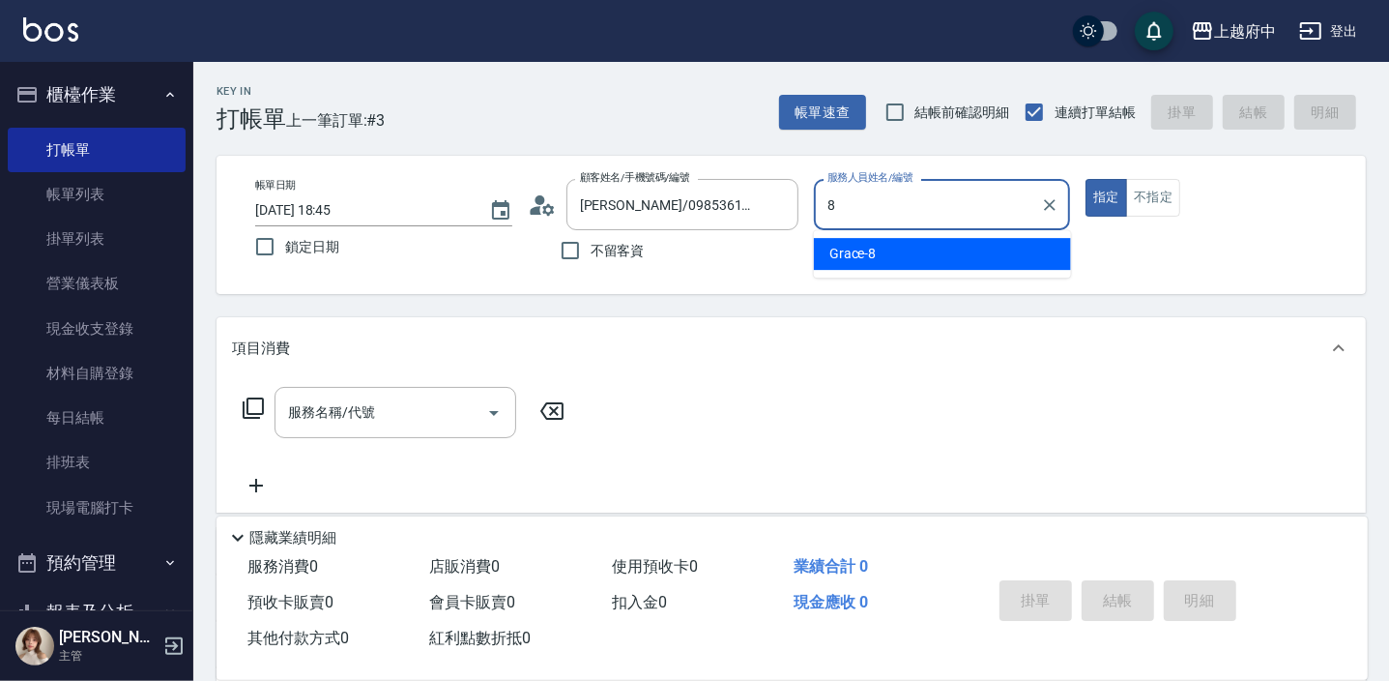
type input "Grace-8"
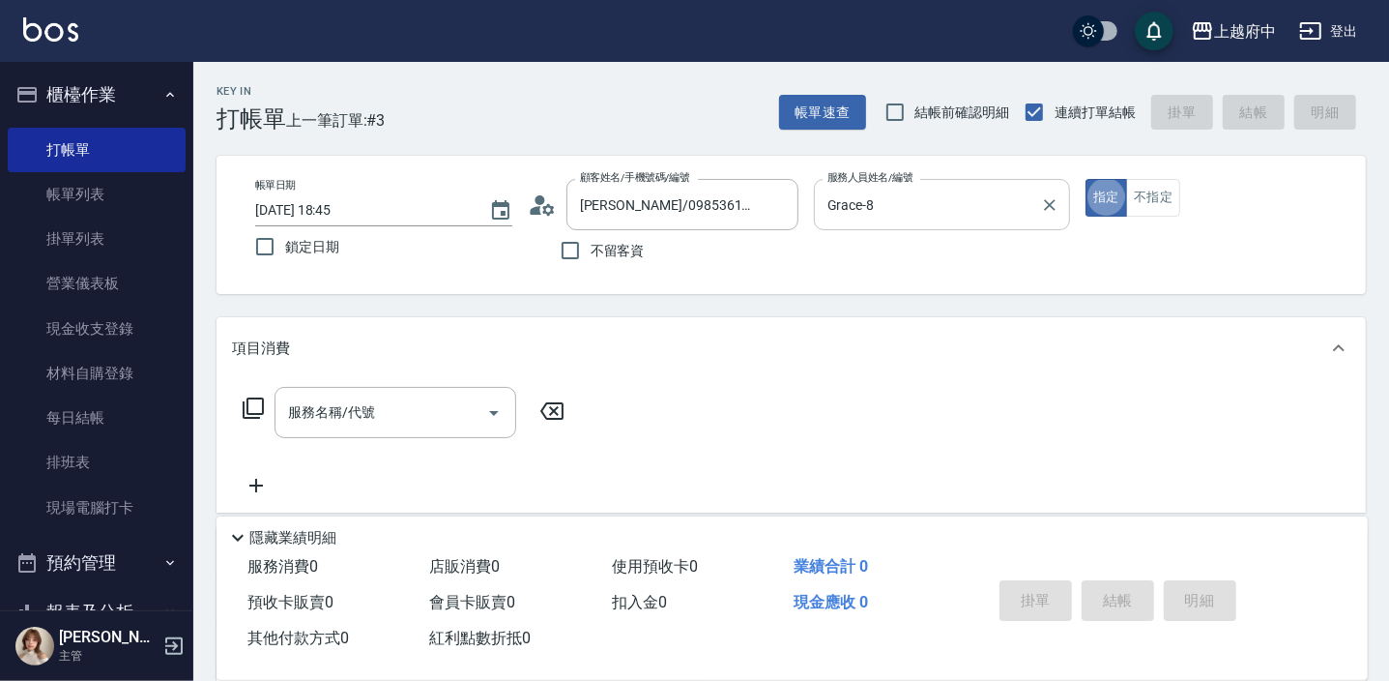
type button "true"
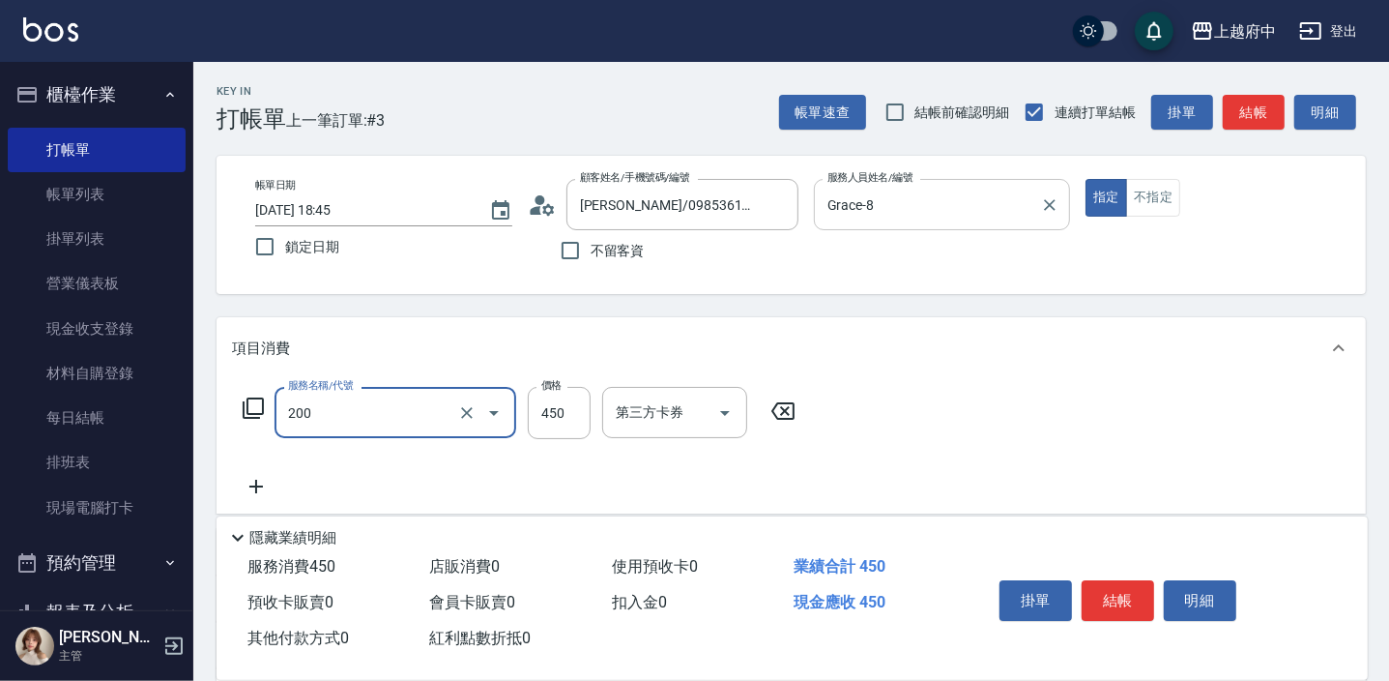
type input "有機洗髮(200)"
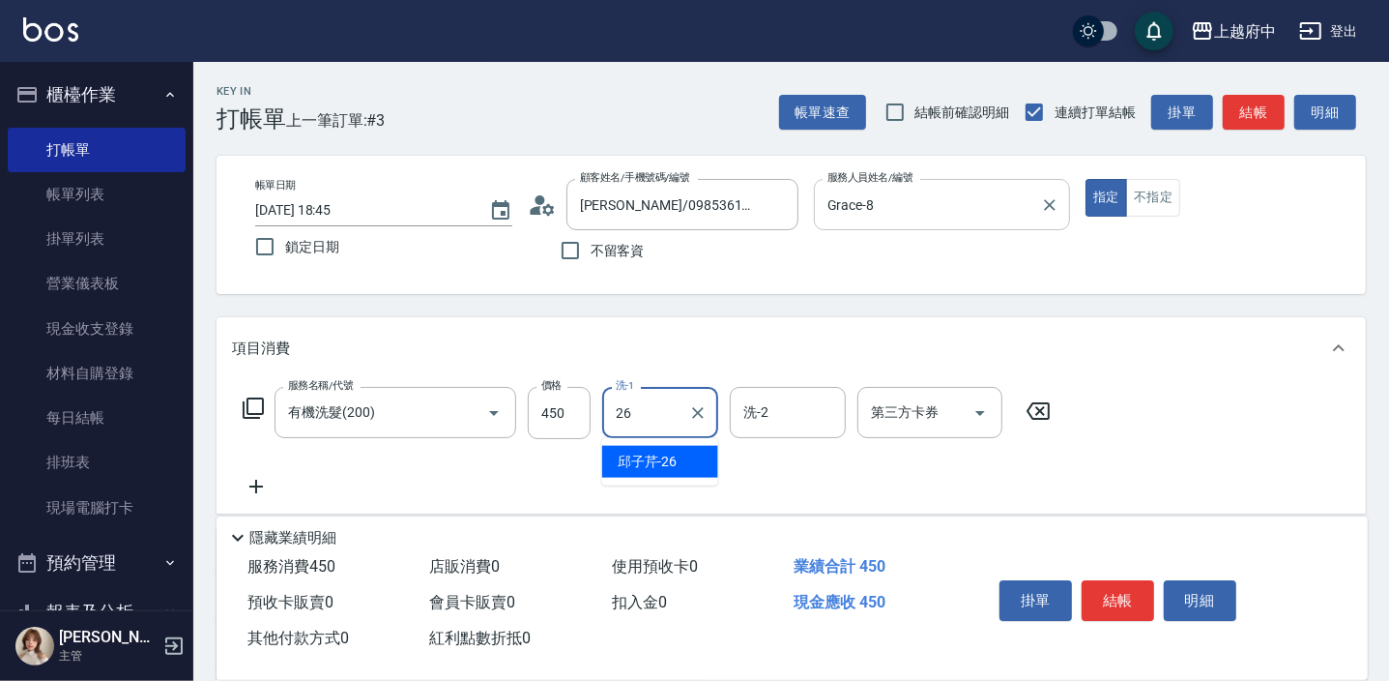
type input "[PERSON_NAME]-26"
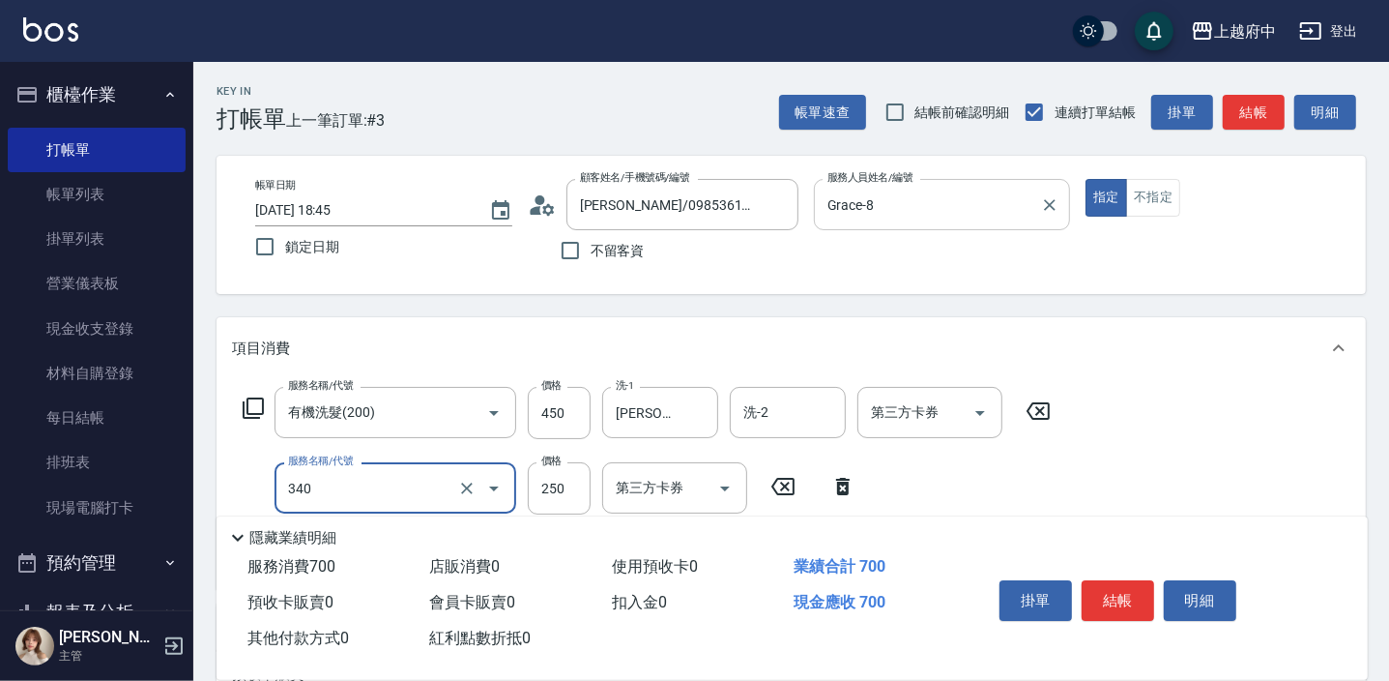
type input "剪髮(340)"
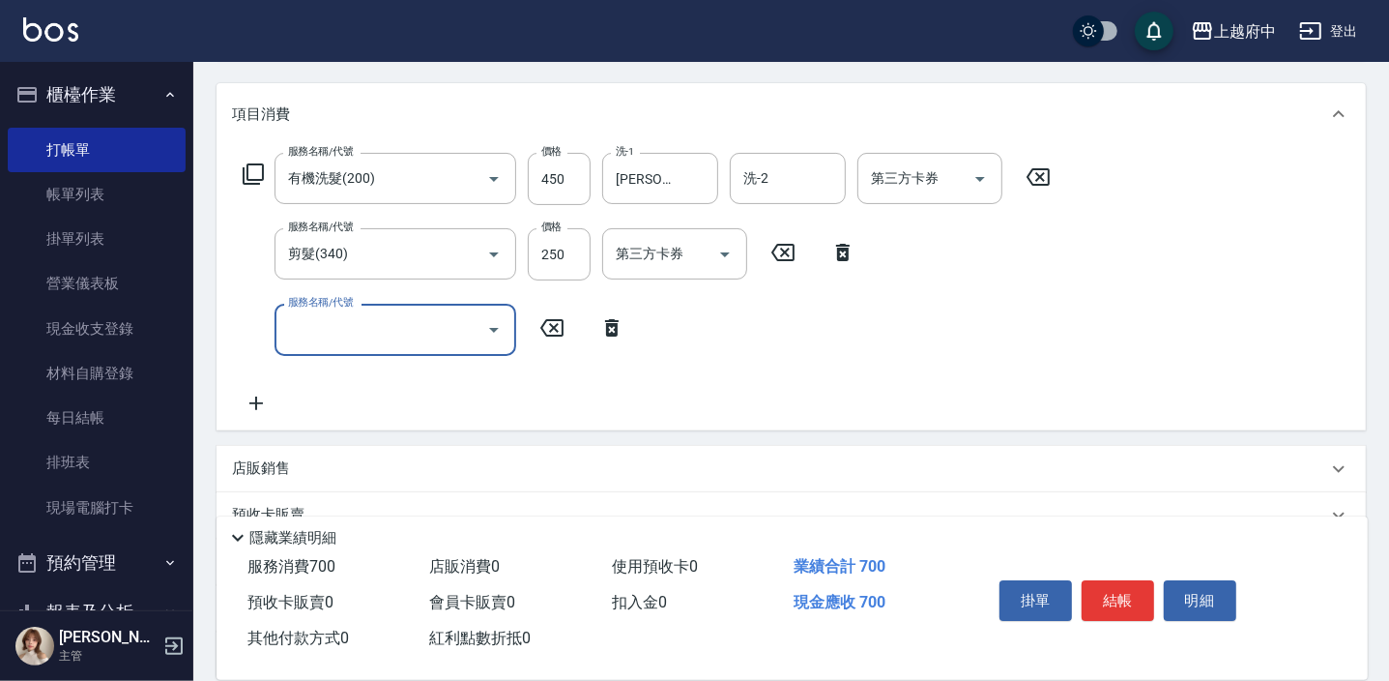
scroll to position [263, 0]
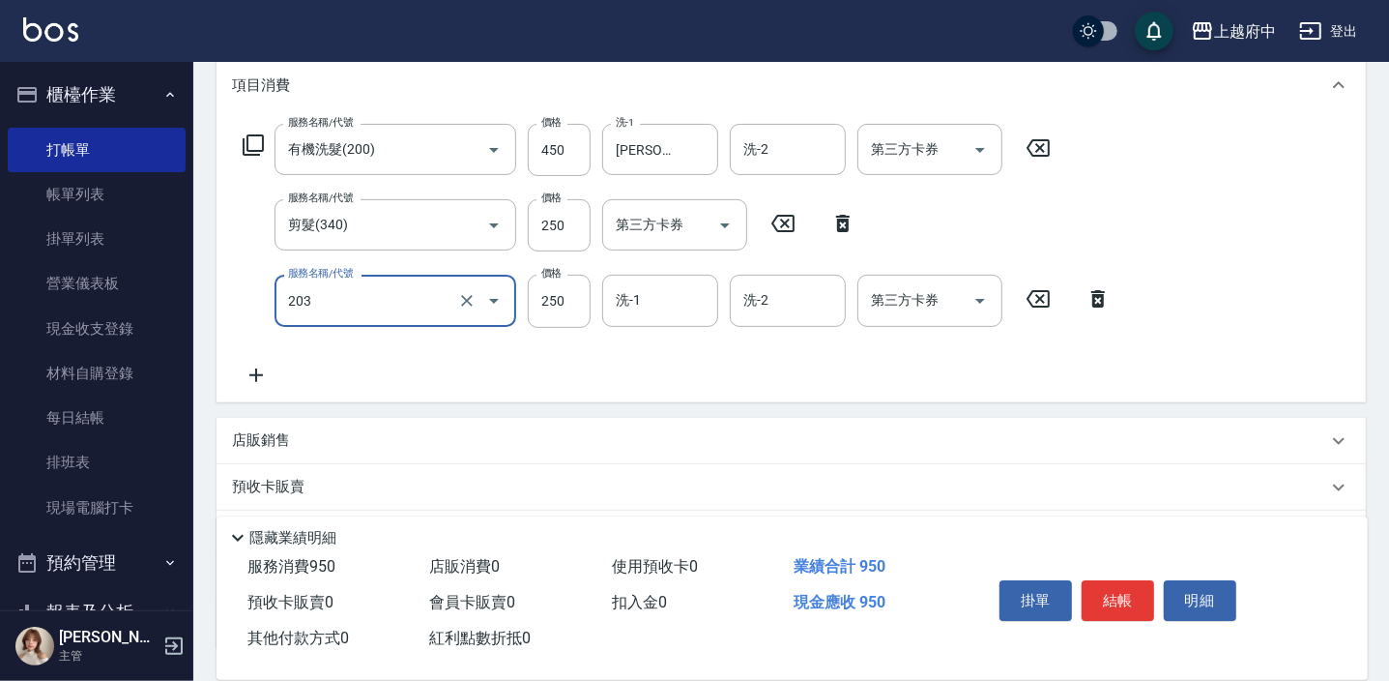
type input "升級滋養護髮(203)"
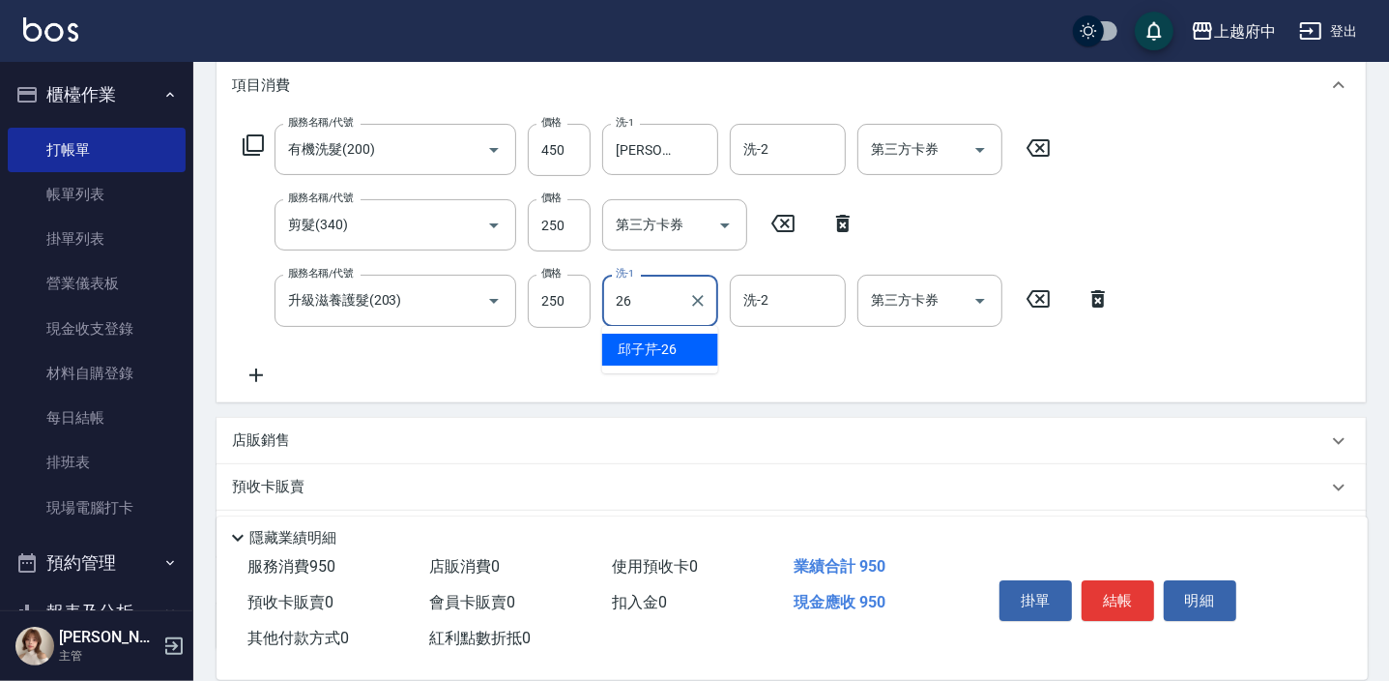
type input "[PERSON_NAME]-26"
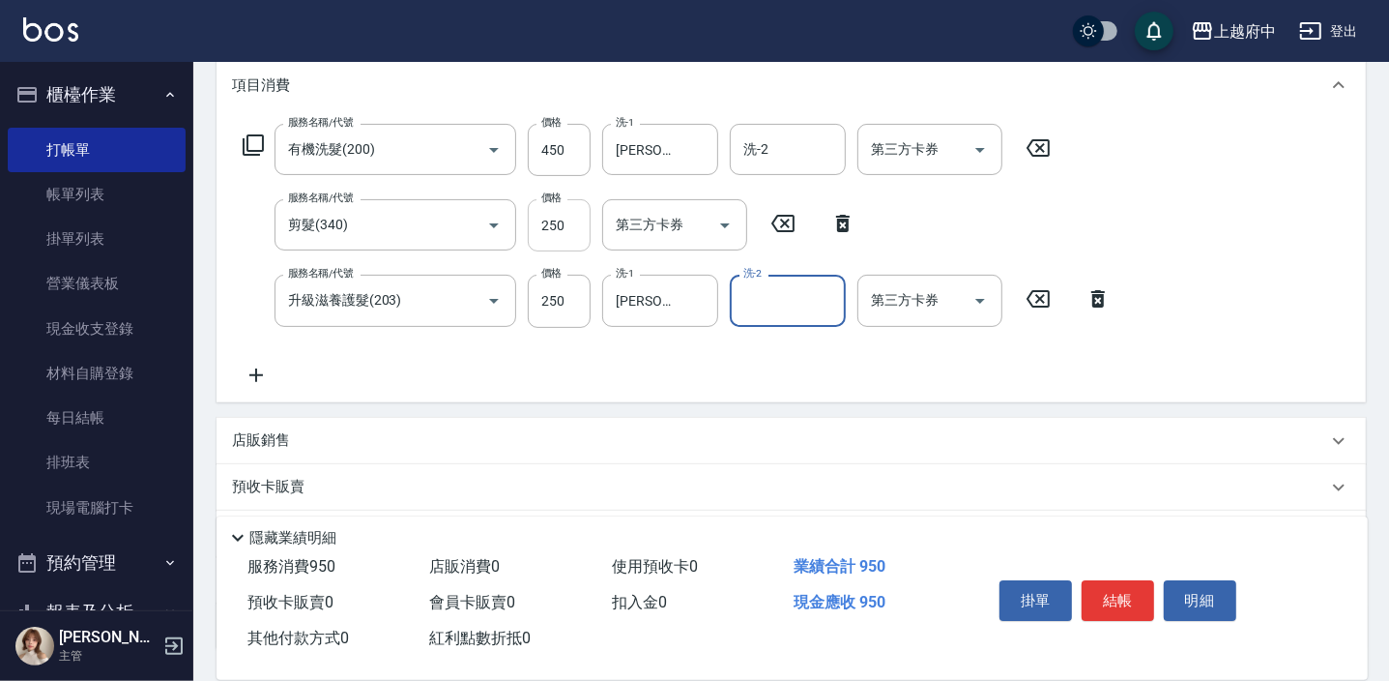
click at [560, 233] on input "250" at bounding box center [559, 225] width 63 height 52
click at [573, 225] on input "250" at bounding box center [559, 225] width 63 height 52
type input "150"
click at [257, 377] on icon at bounding box center [256, 375] width 48 height 23
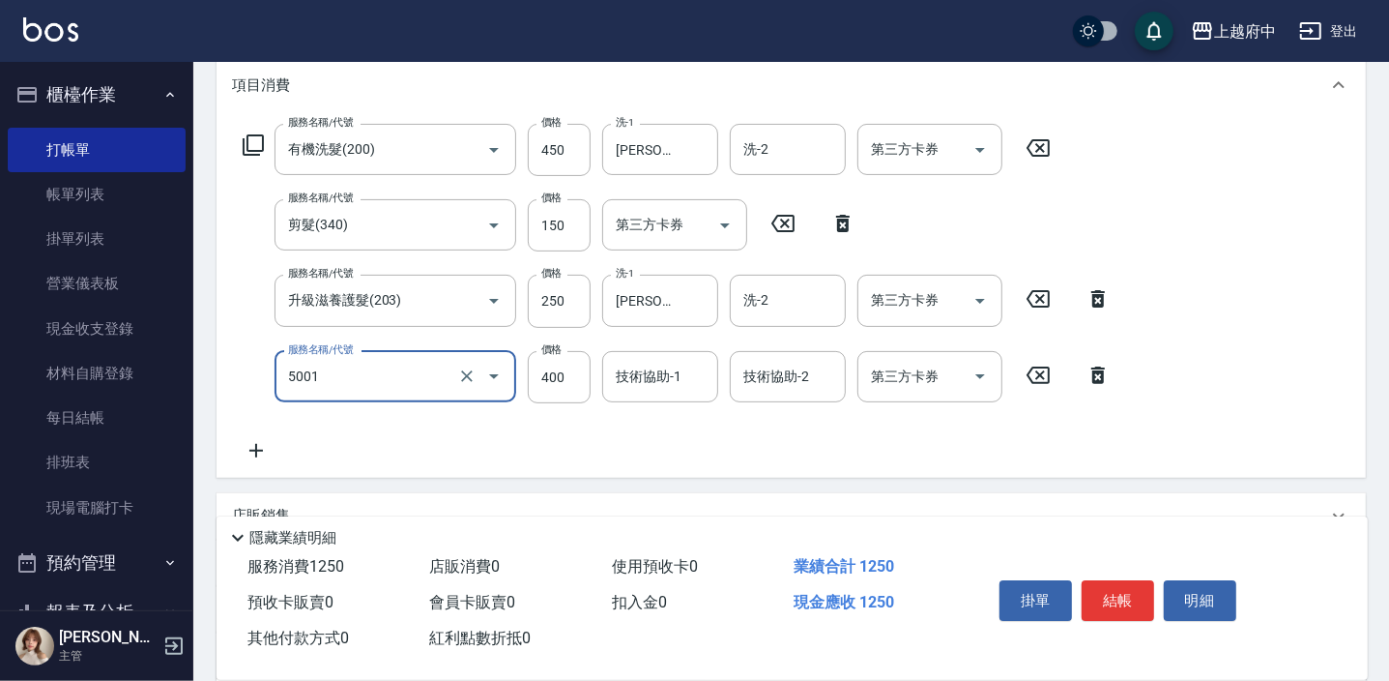
type input "側邊壓貼(5001)"
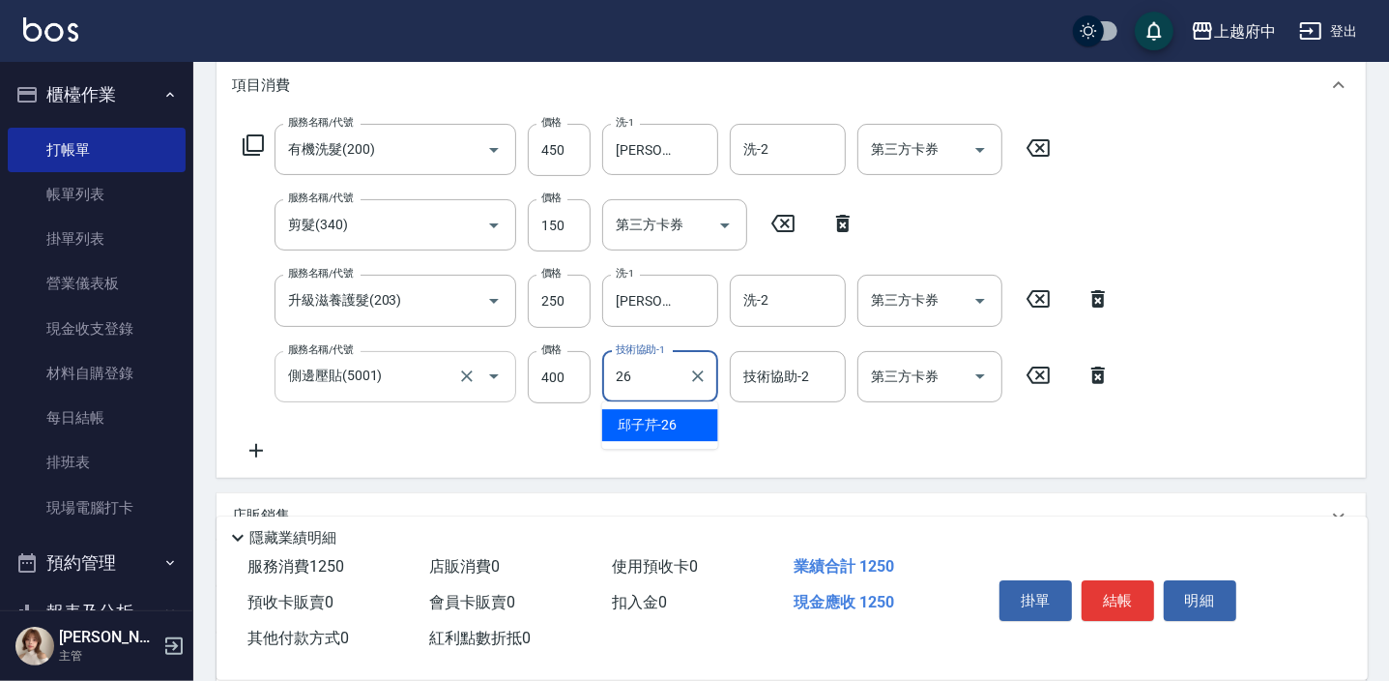
type input "[PERSON_NAME]-26"
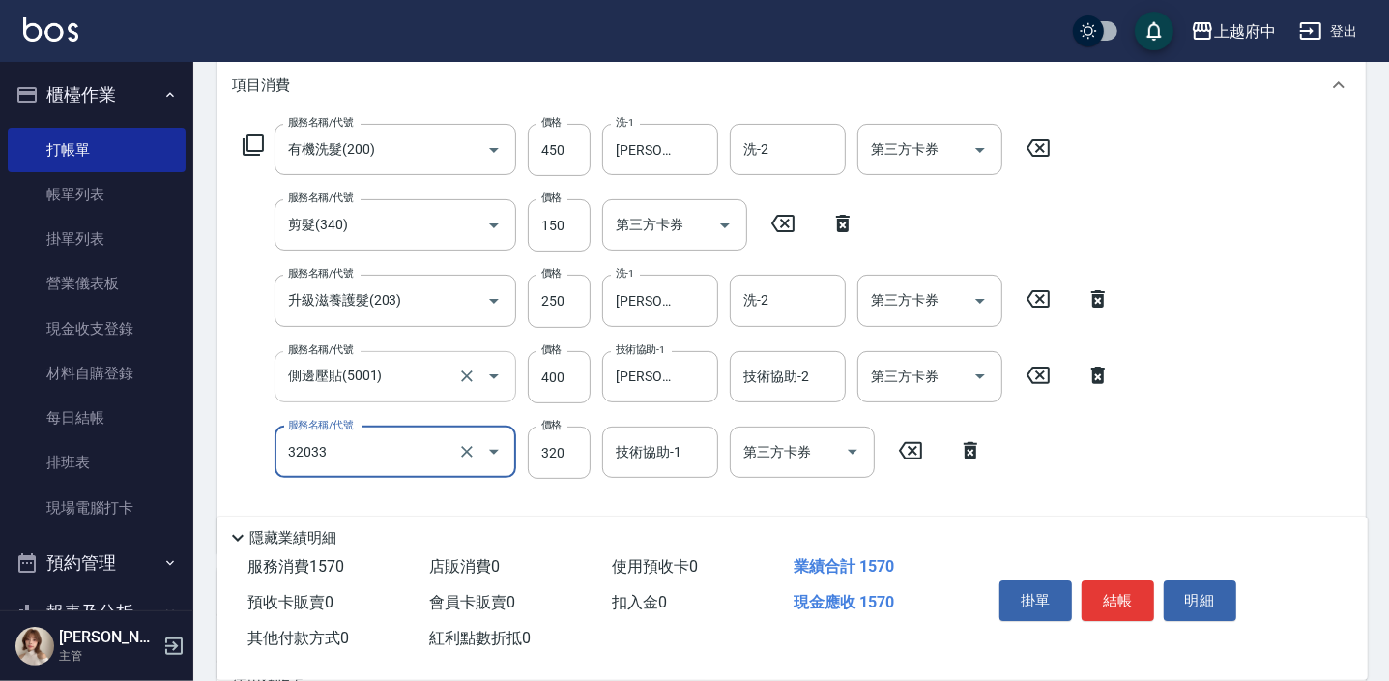
type input "頭皮隔離液(32033)"
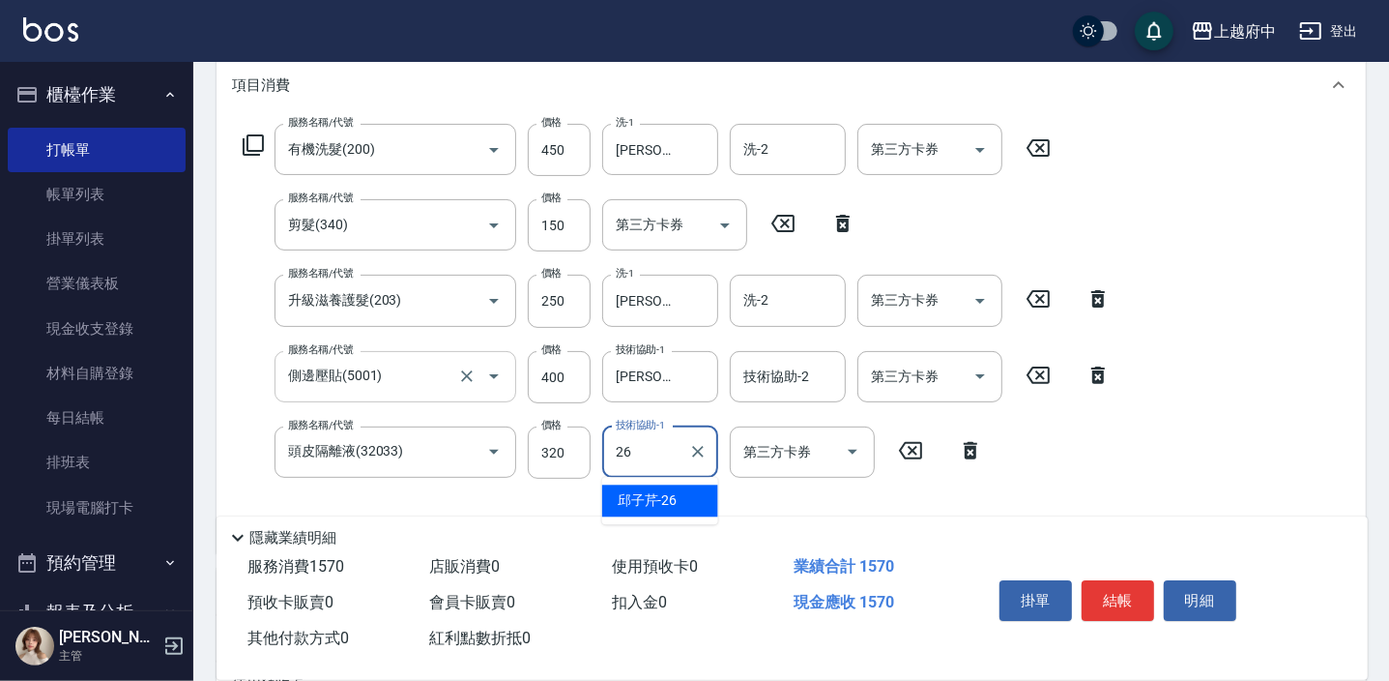
type input "[PERSON_NAME]-26"
click at [1107, 469] on div "服務名稱/代號 有機洗髮(200) 服務名稱/代號 價格 450 價格 洗-1 [PERSON_NAME]-26 洗-1 洗-2 洗-2 第三方卡券 第三方卡…" at bounding box center [677, 331] width 890 height 414
click at [1127, 593] on button "結帳" at bounding box center [1118, 600] width 73 height 41
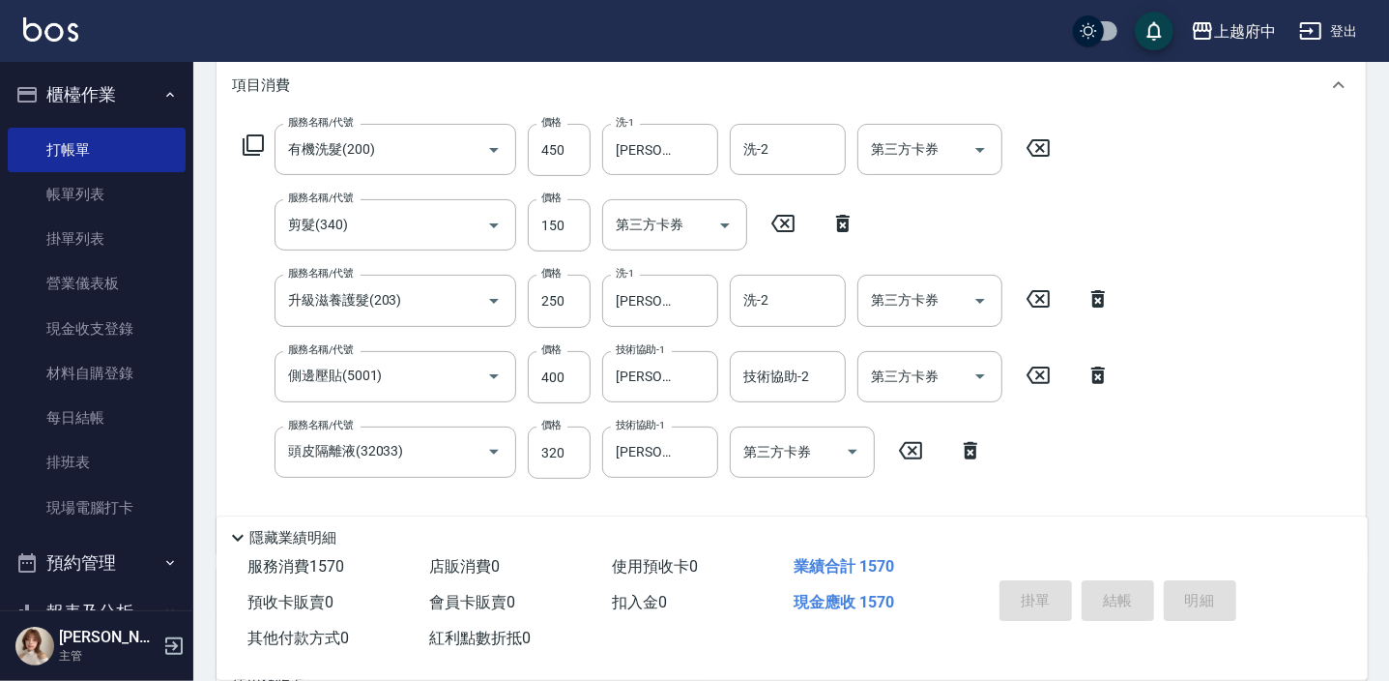
type input "[DATE] 18:46"
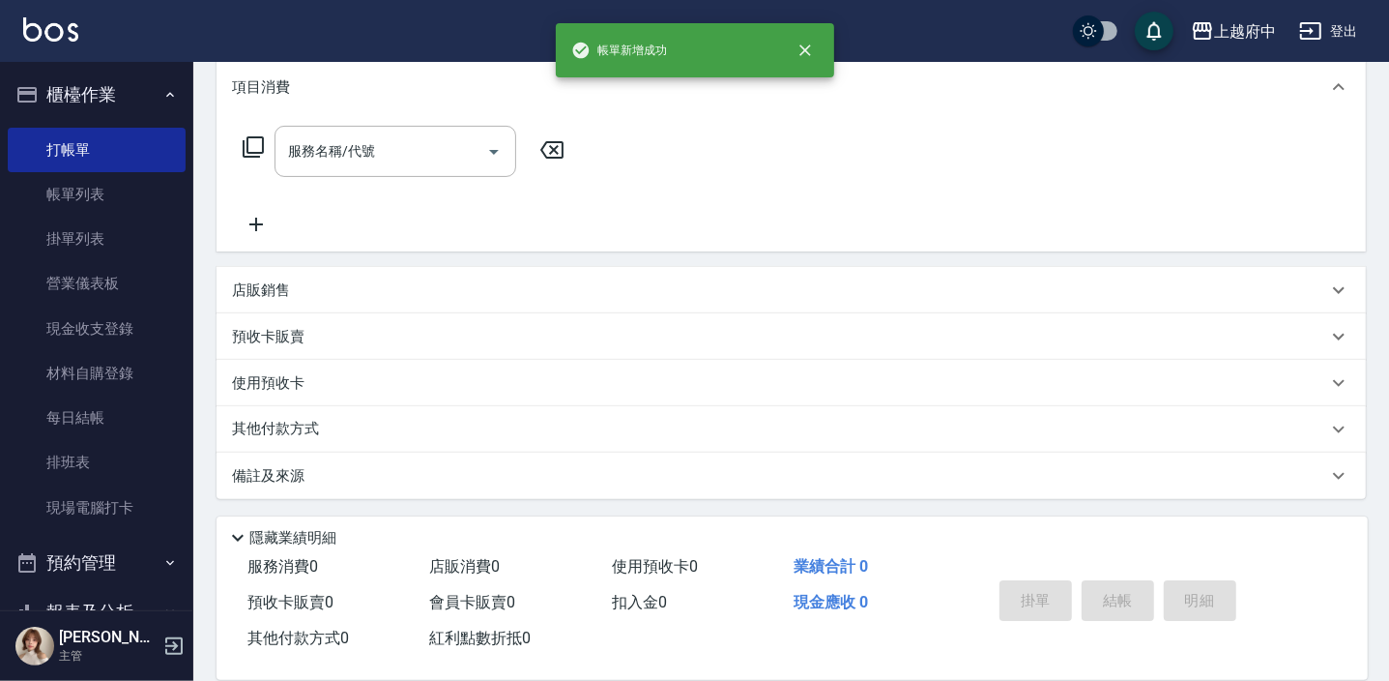
scroll to position [0, 0]
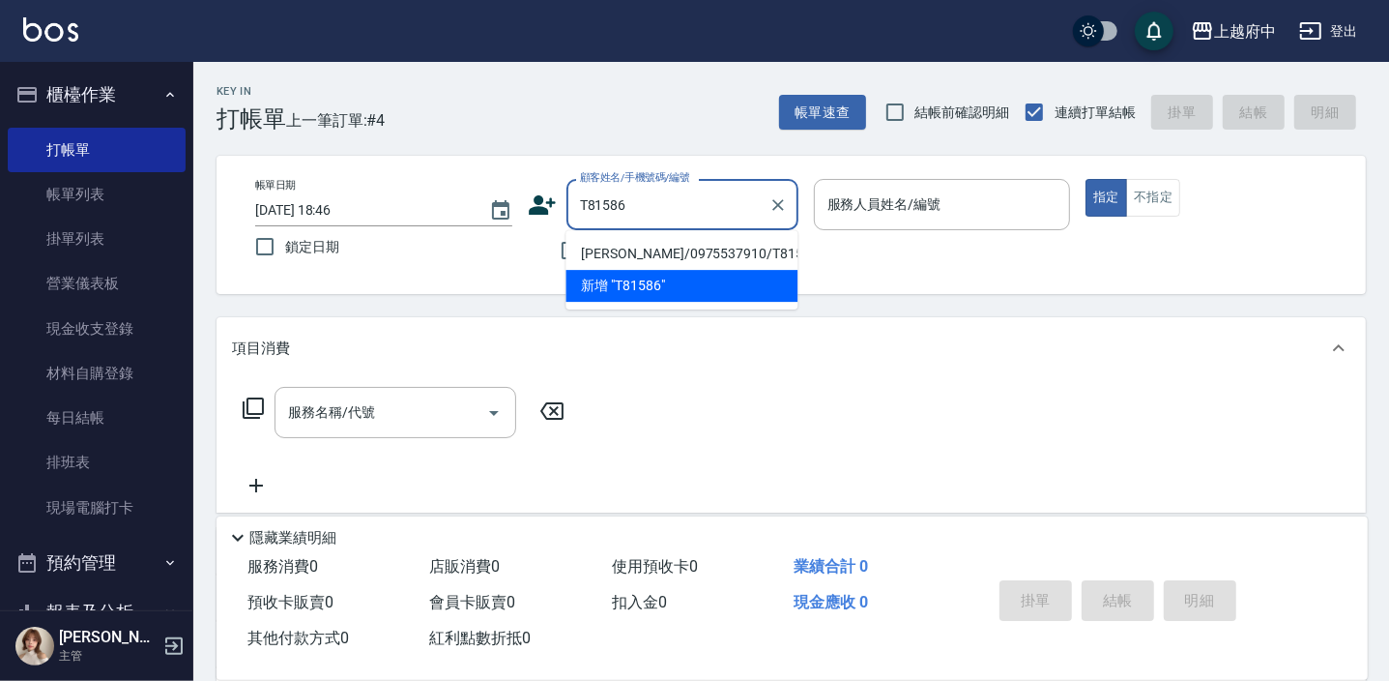
click at [628, 248] on li "[PERSON_NAME]/0975537910/T81586" at bounding box center [682, 254] width 232 height 32
type input "[PERSON_NAME]/0975537910/T81586"
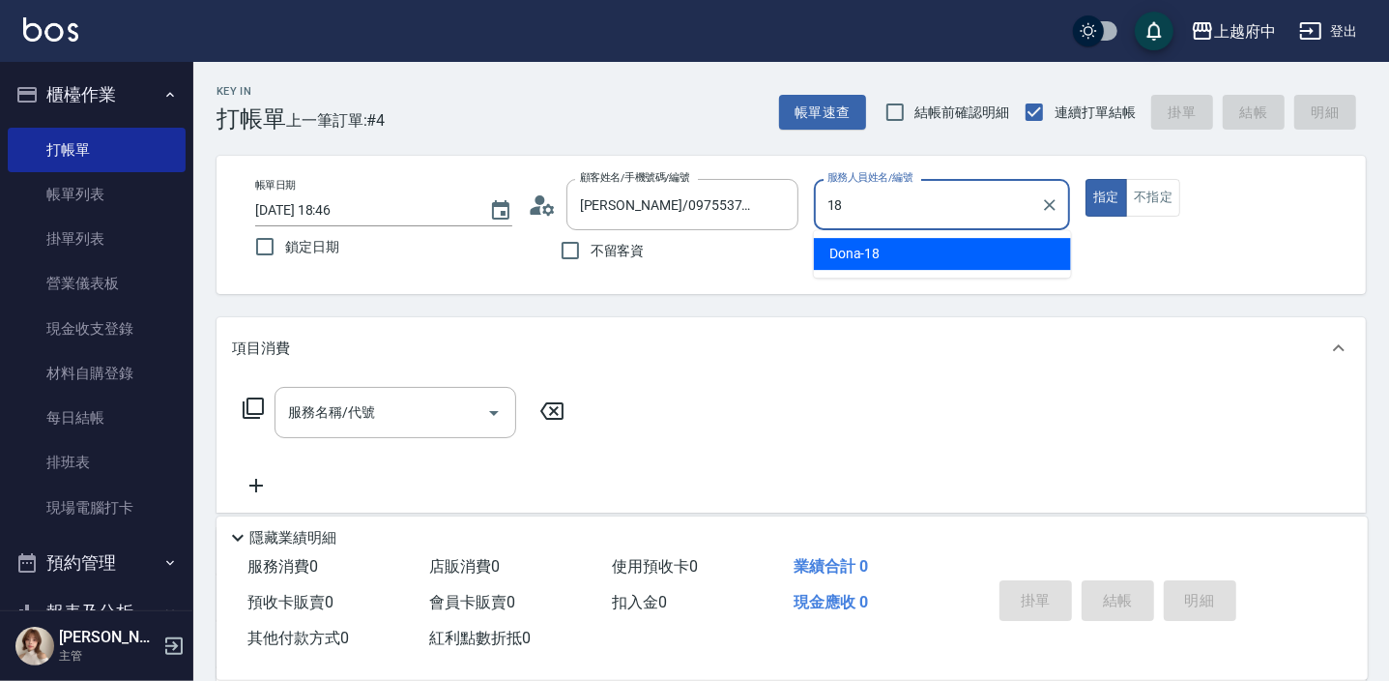
type input "Dona-18"
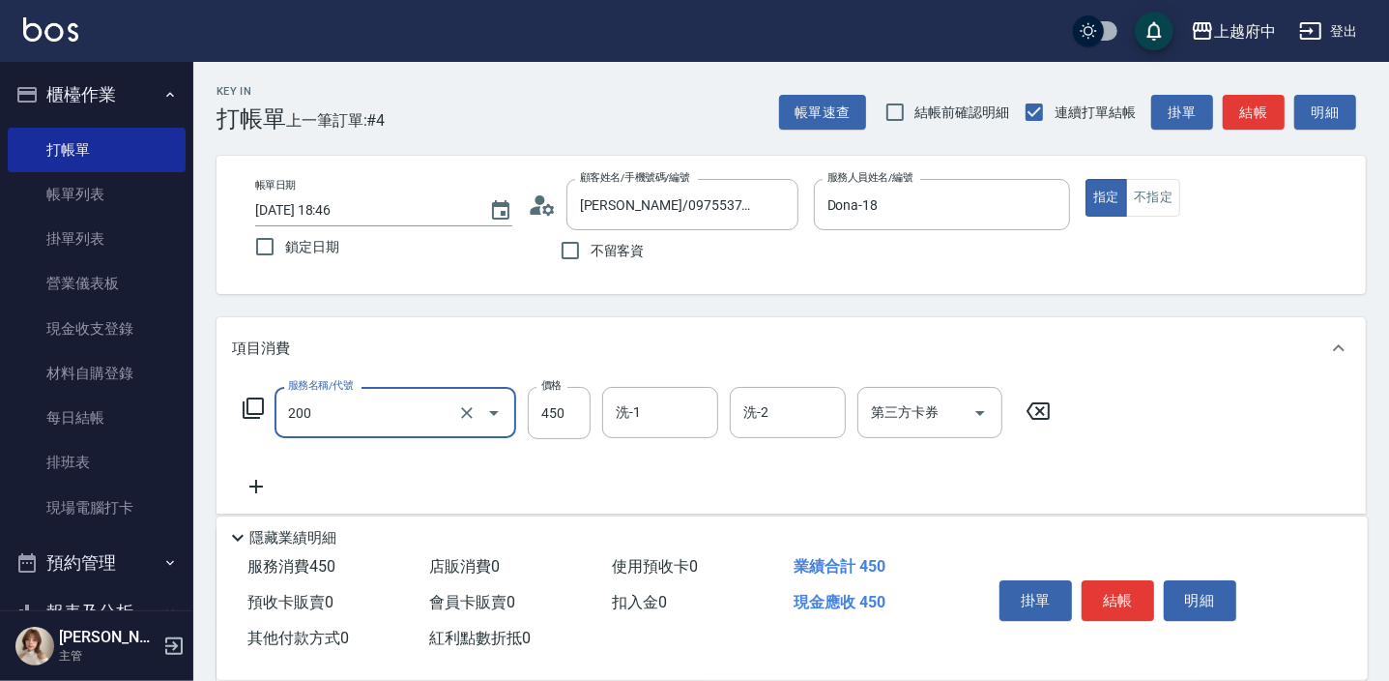
type input "有機洗髮(200)"
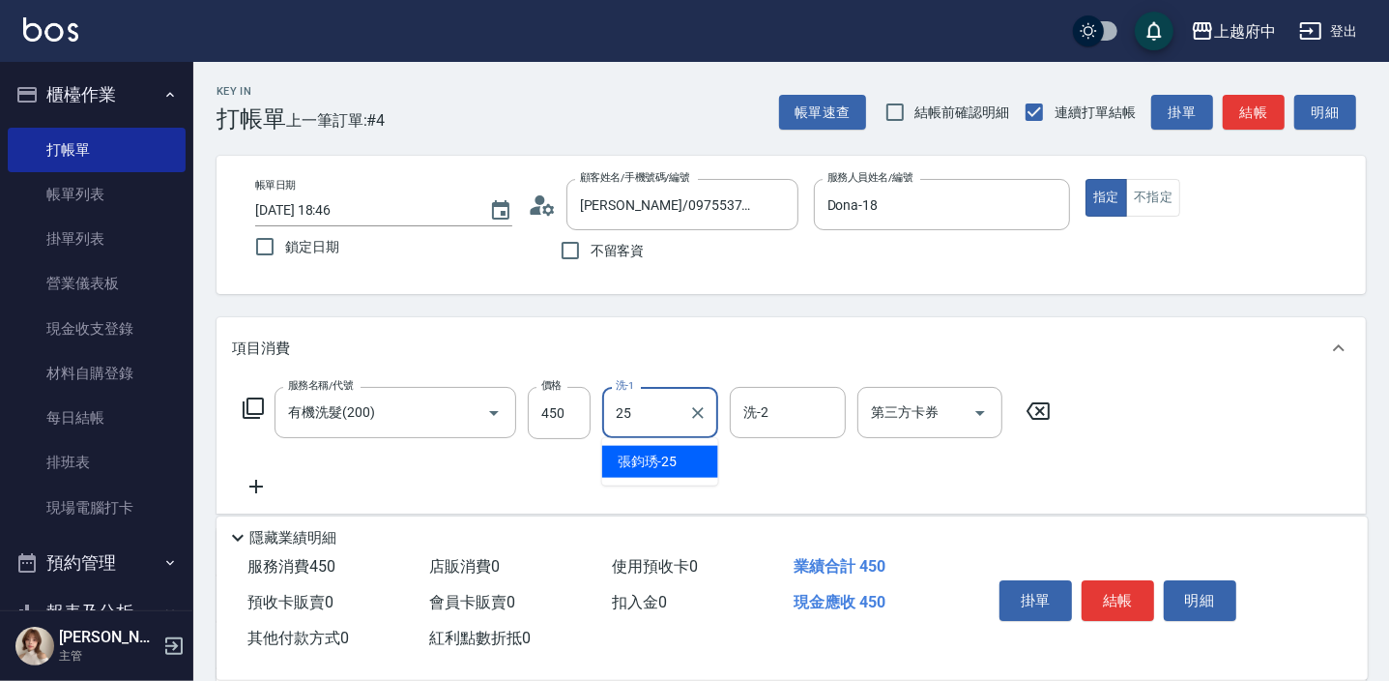
type input "[PERSON_NAME]-25"
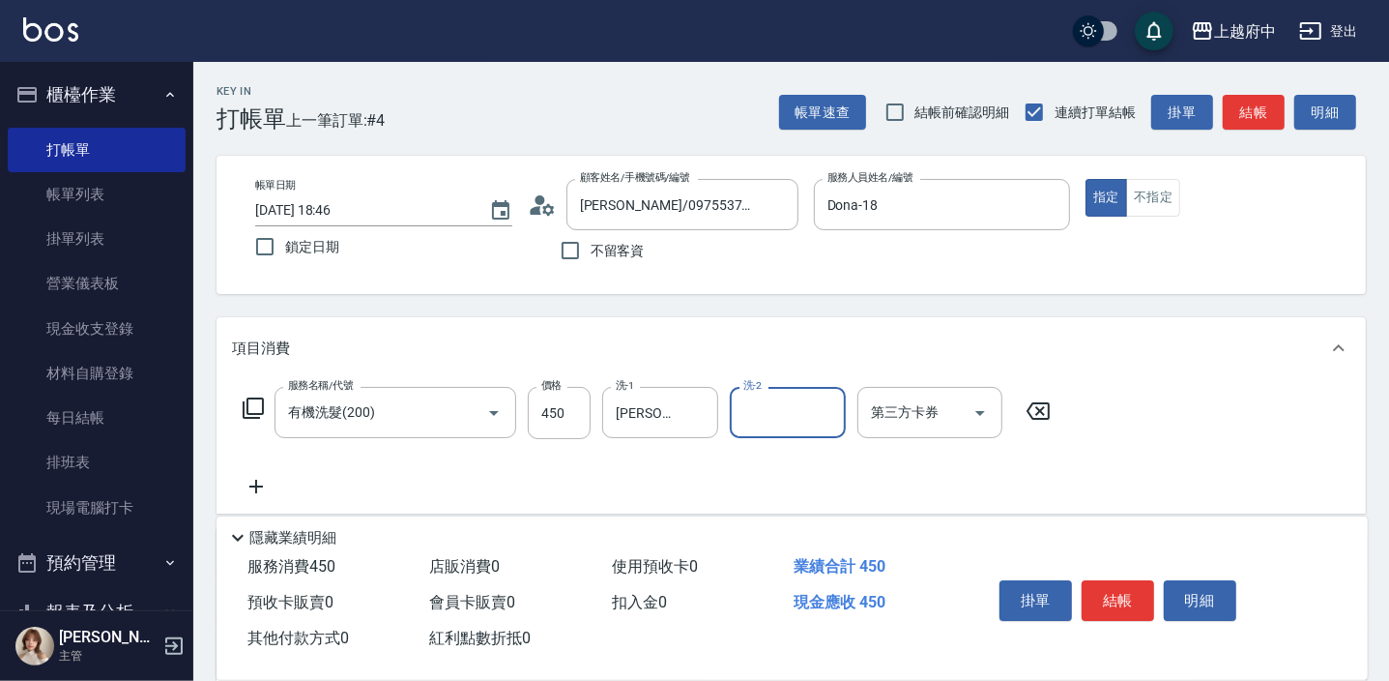
click at [997, 467] on div "服務名稱/代號 有機洗髮(200) 服務名稱/代號 價格 450 價格 洗-1 [PERSON_NAME]-25 洗-1 洗-2 洗-2 第三方卡券 第三方卡券" at bounding box center [647, 442] width 831 height 111
click at [1109, 599] on button "結帳" at bounding box center [1118, 600] width 73 height 41
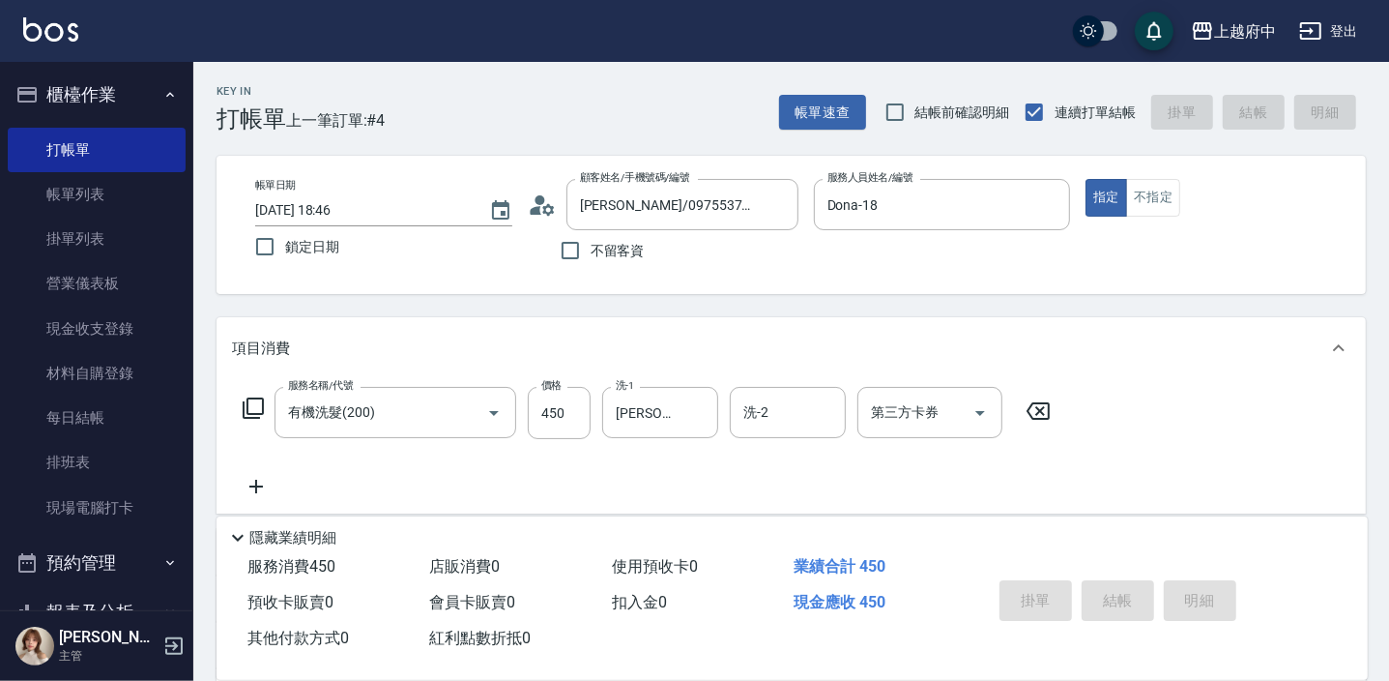
type input "[DATE] 18:47"
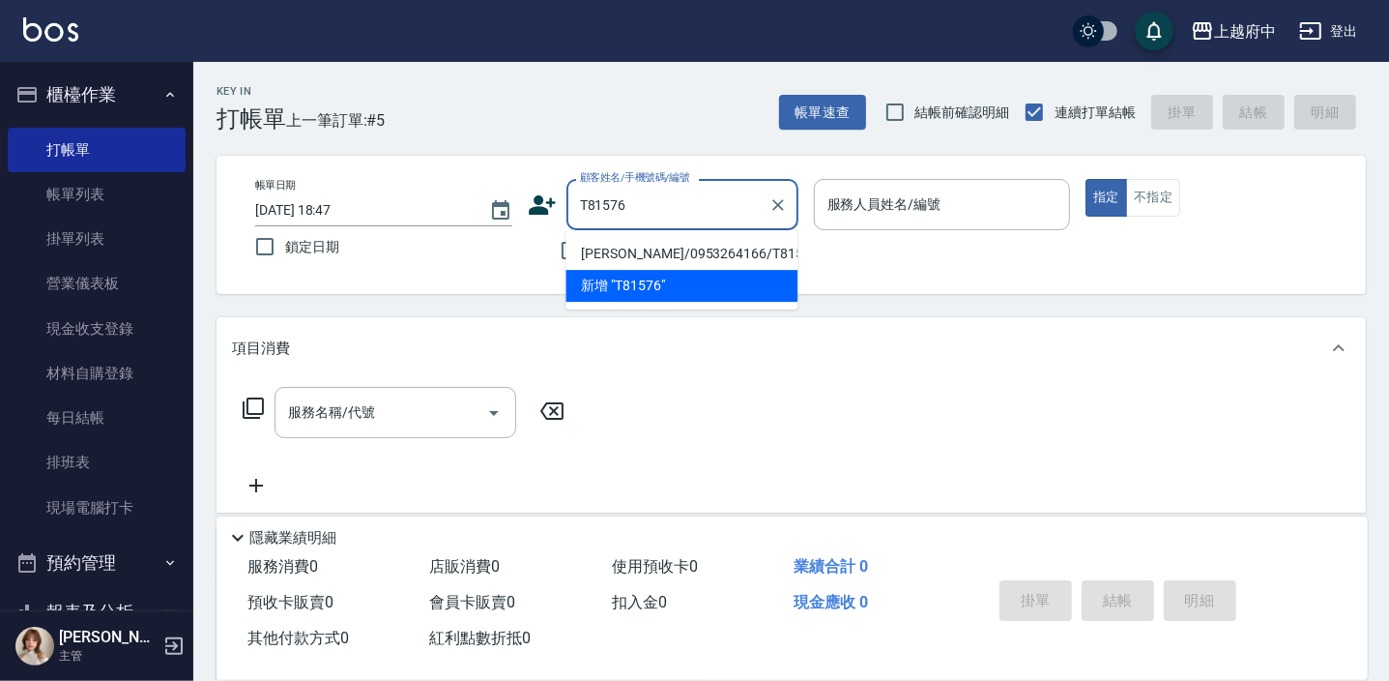
click at [638, 251] on li "[PERSON_NAME]/0953264166/T81576" at bounding box center [682, 254] width 232 height 32
type input "[PERSON_NAME]/0953264166/T81576"
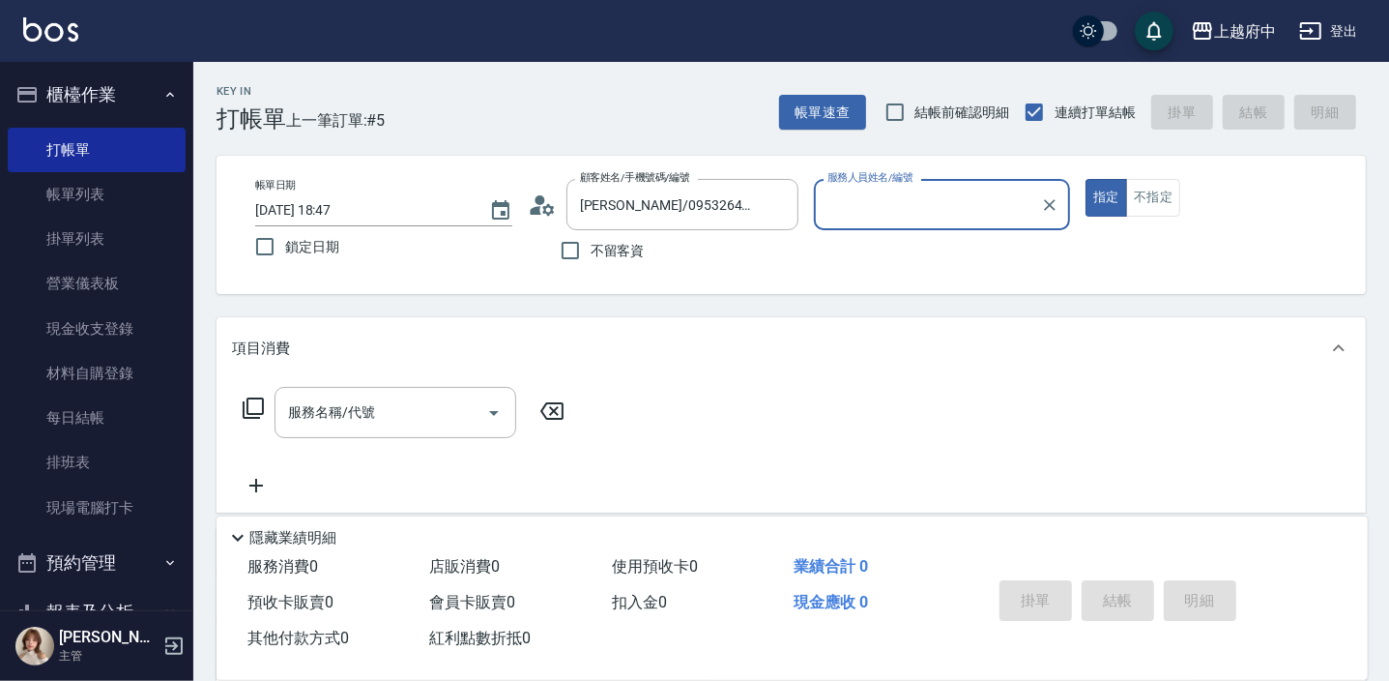
type input "黎黎-3"
click at [1086, 179] on button "指定" at bounding box center [1107, 198] width 42 height 38
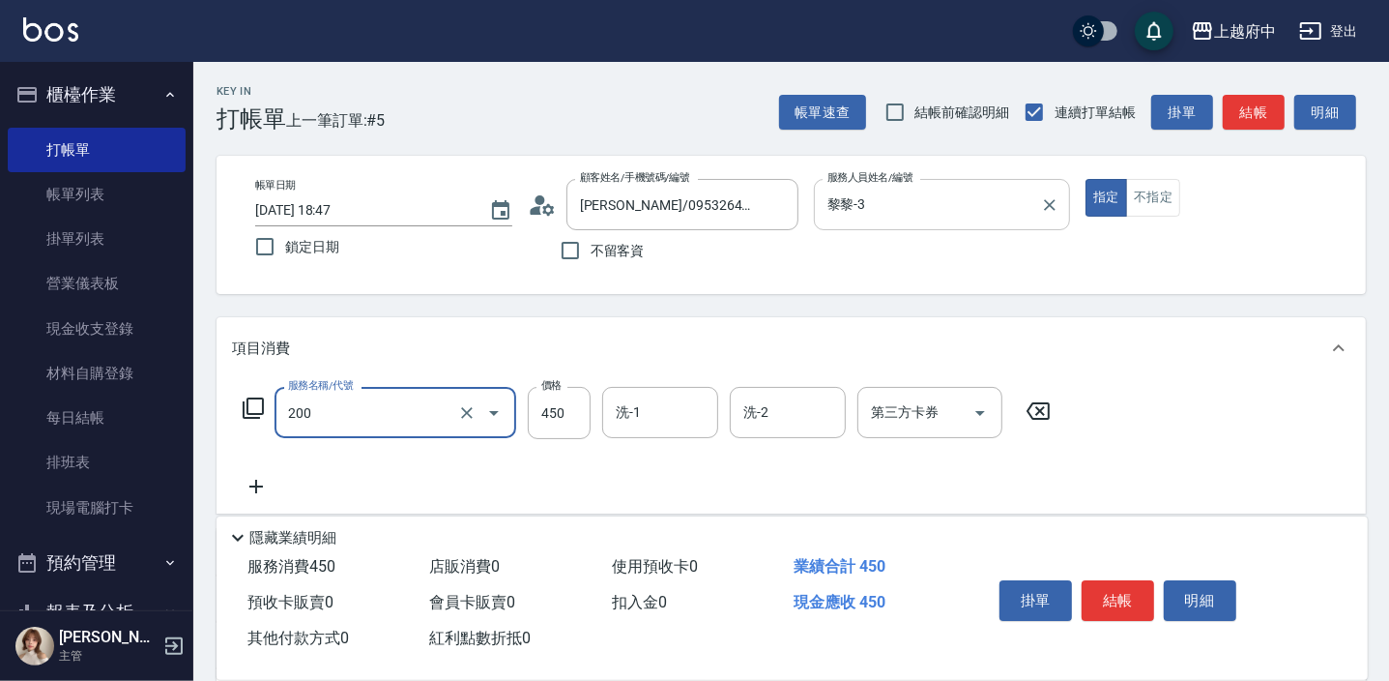
type input "有機洗髮(200)"
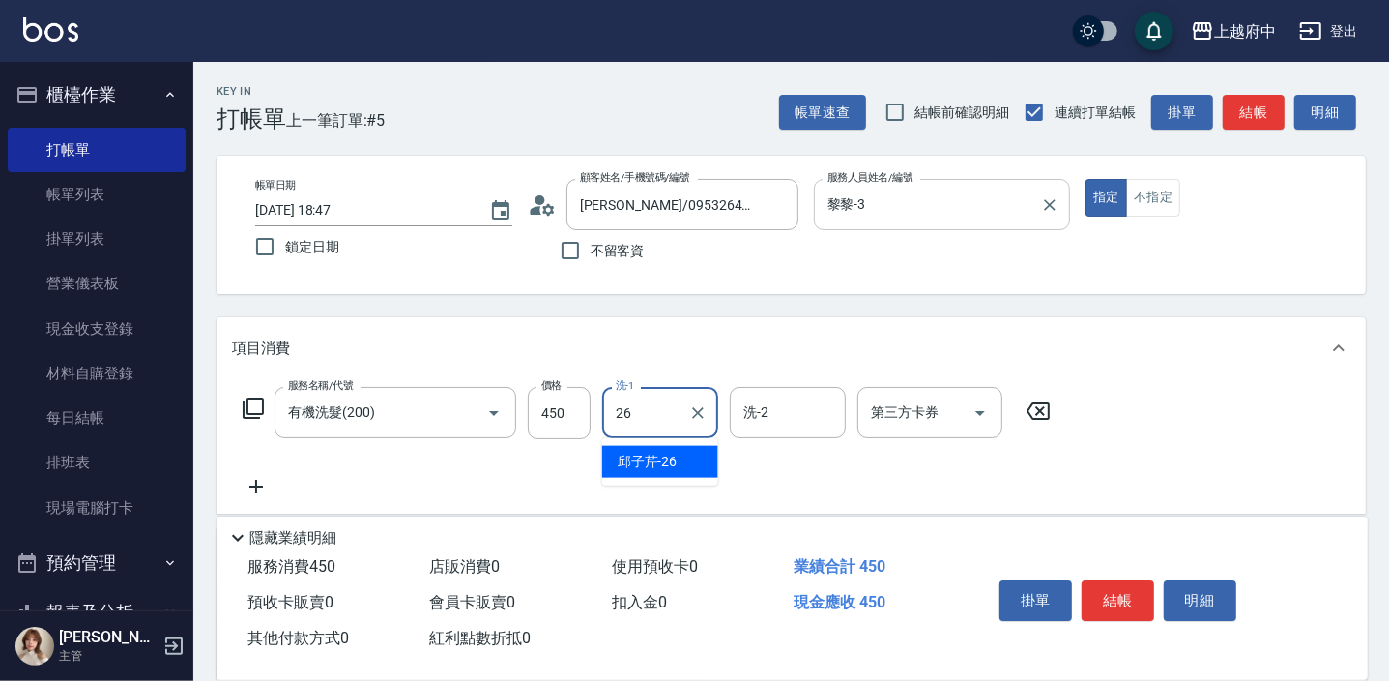
type input "[PERSON_NAME]-26"
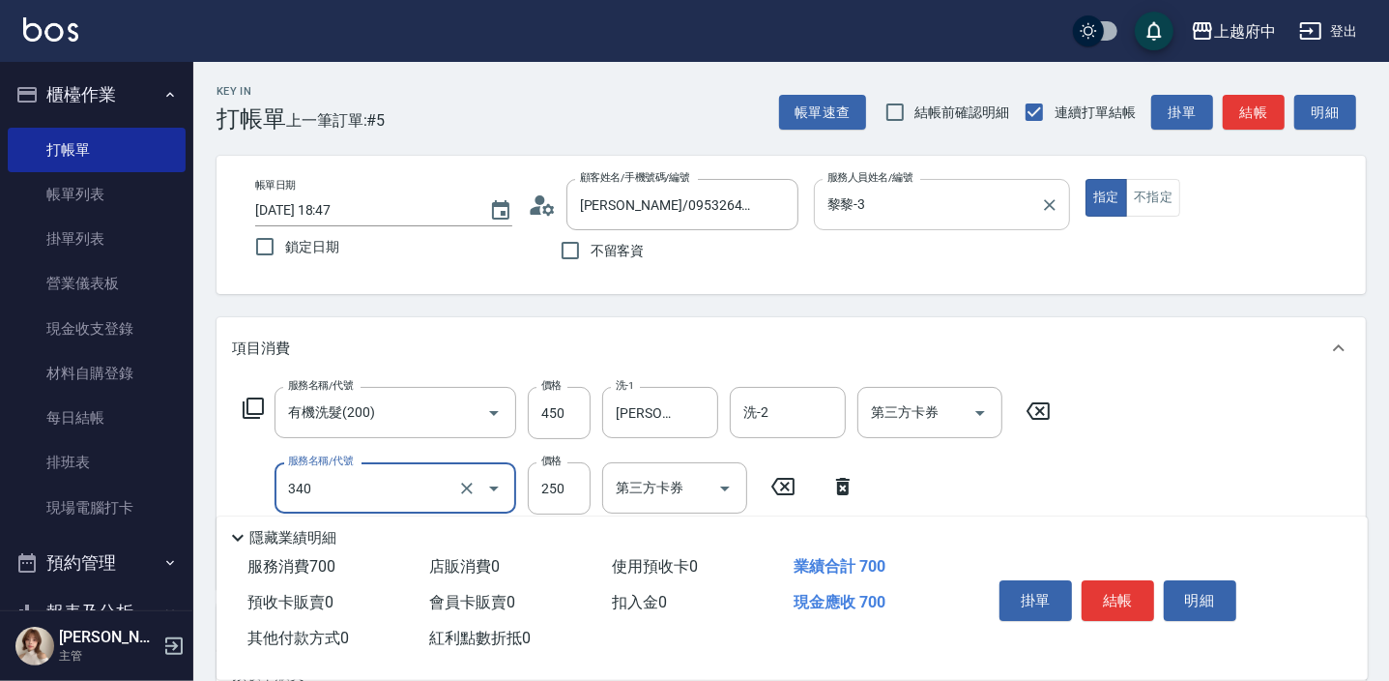
type input "剪髮(340)"
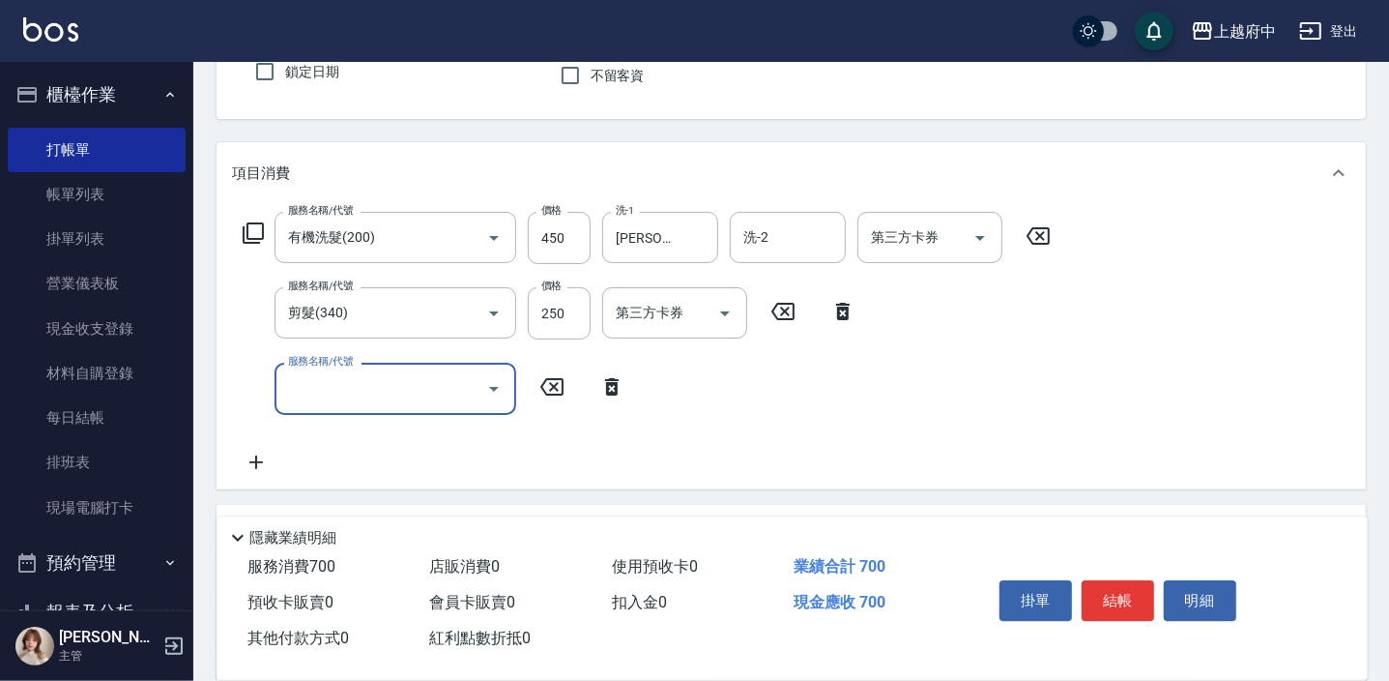
scroll to position [263, 0]
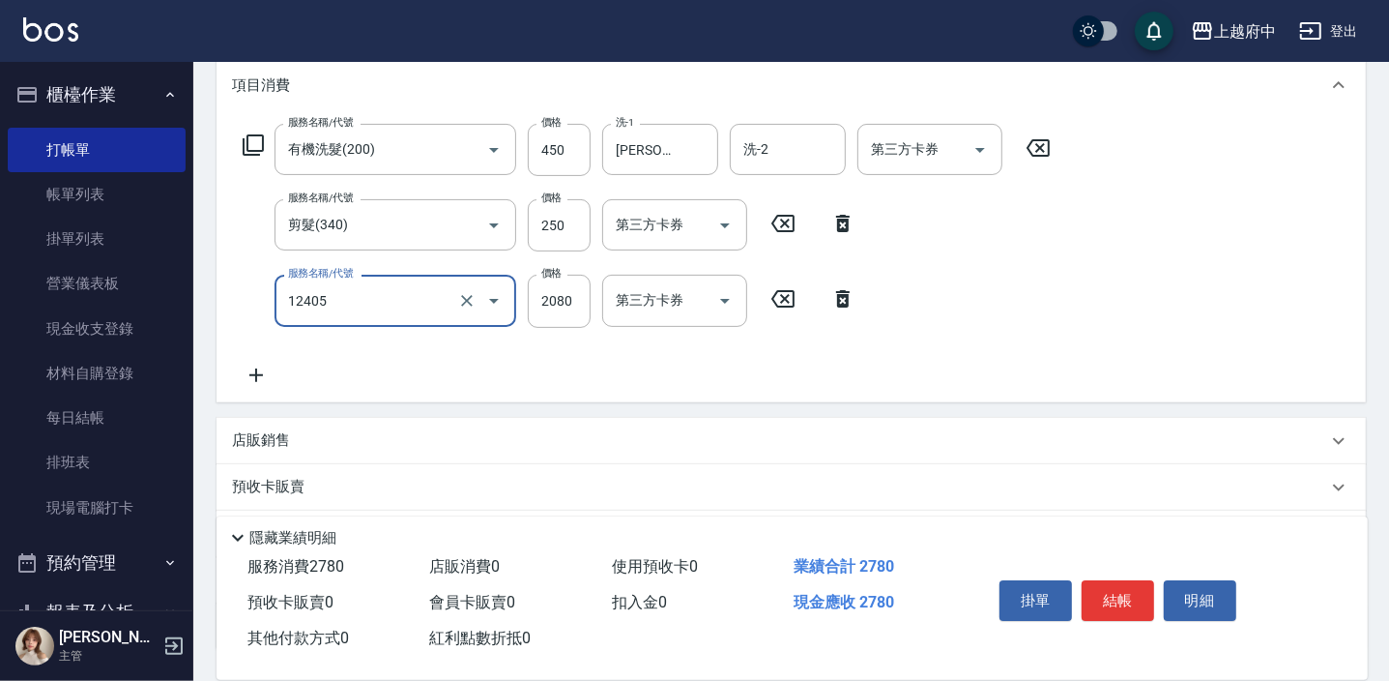
type input "染髮L(12405)"
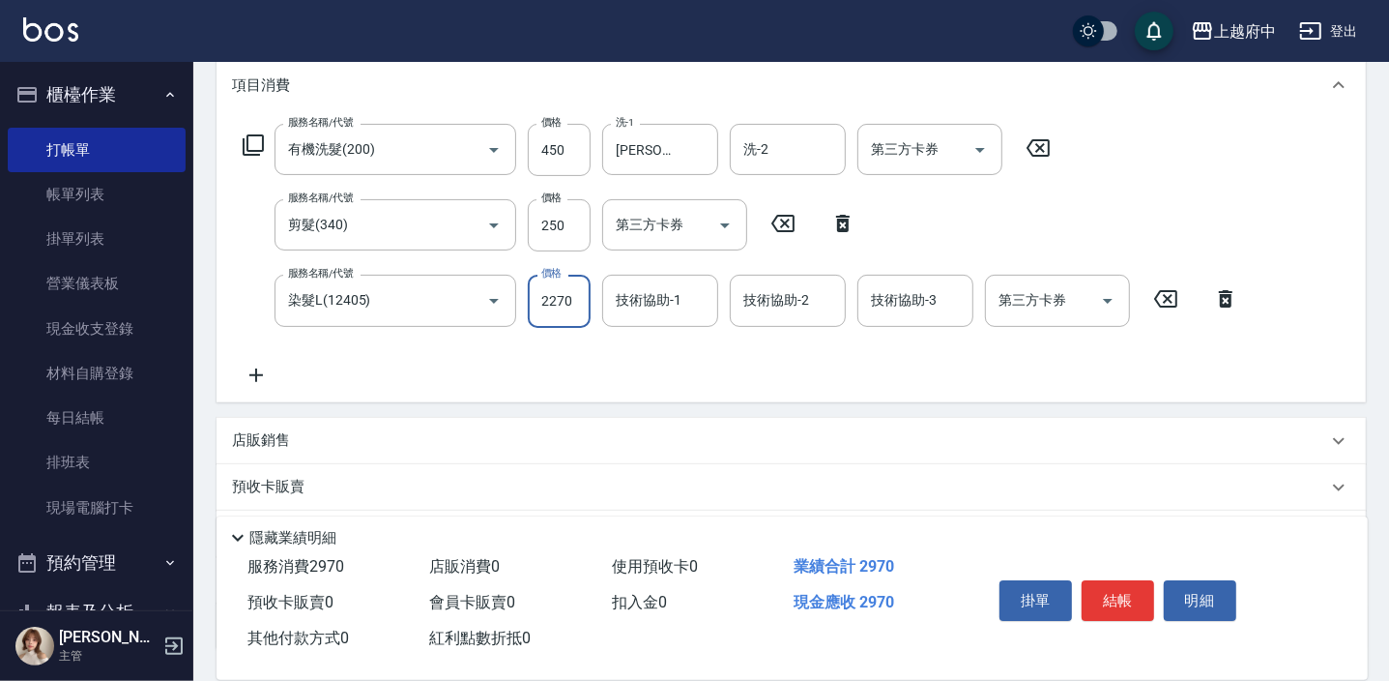
type input "2270"
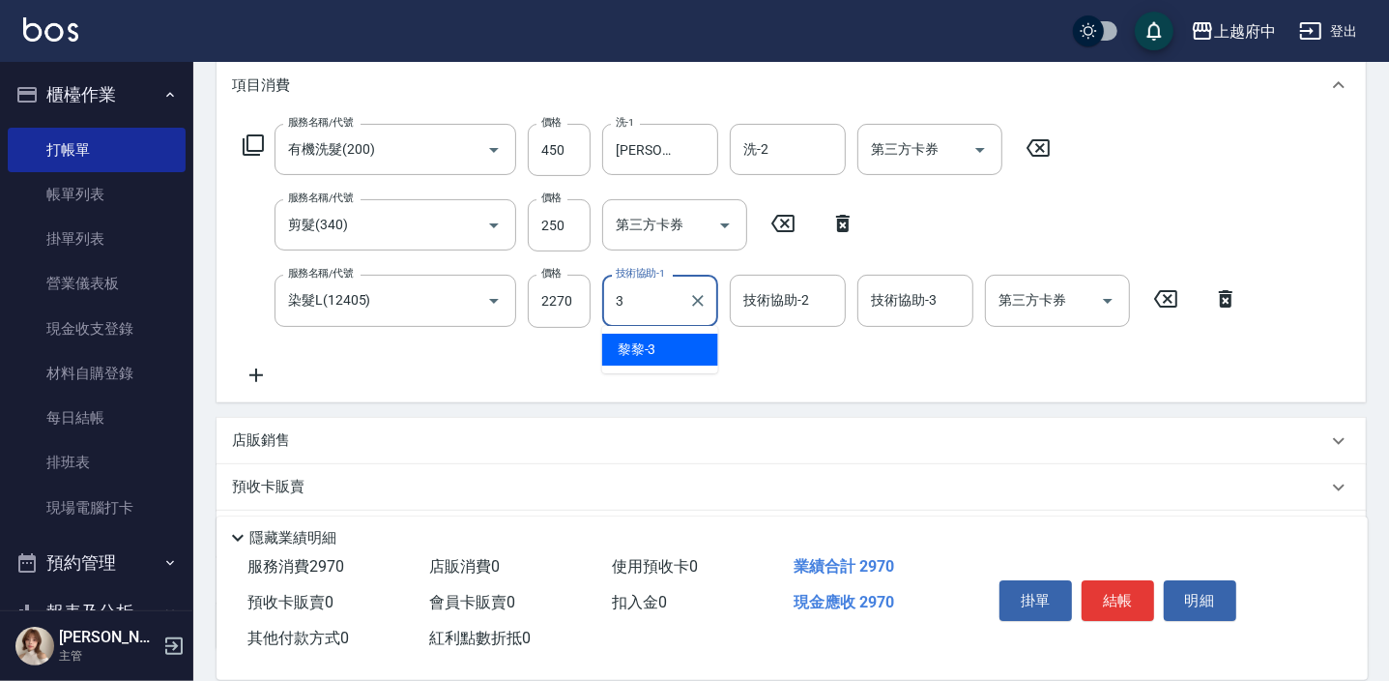
type input "黎黎-3"
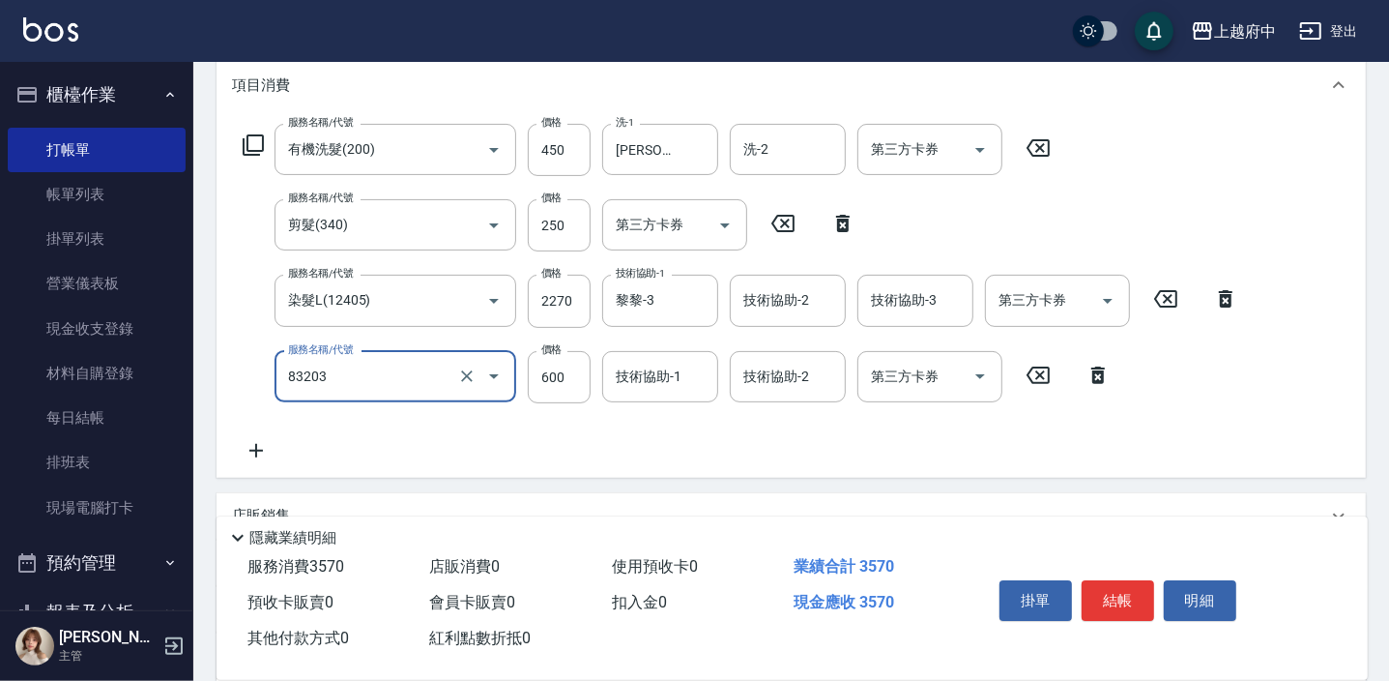
type input "蘆薈敷膜(83203)"
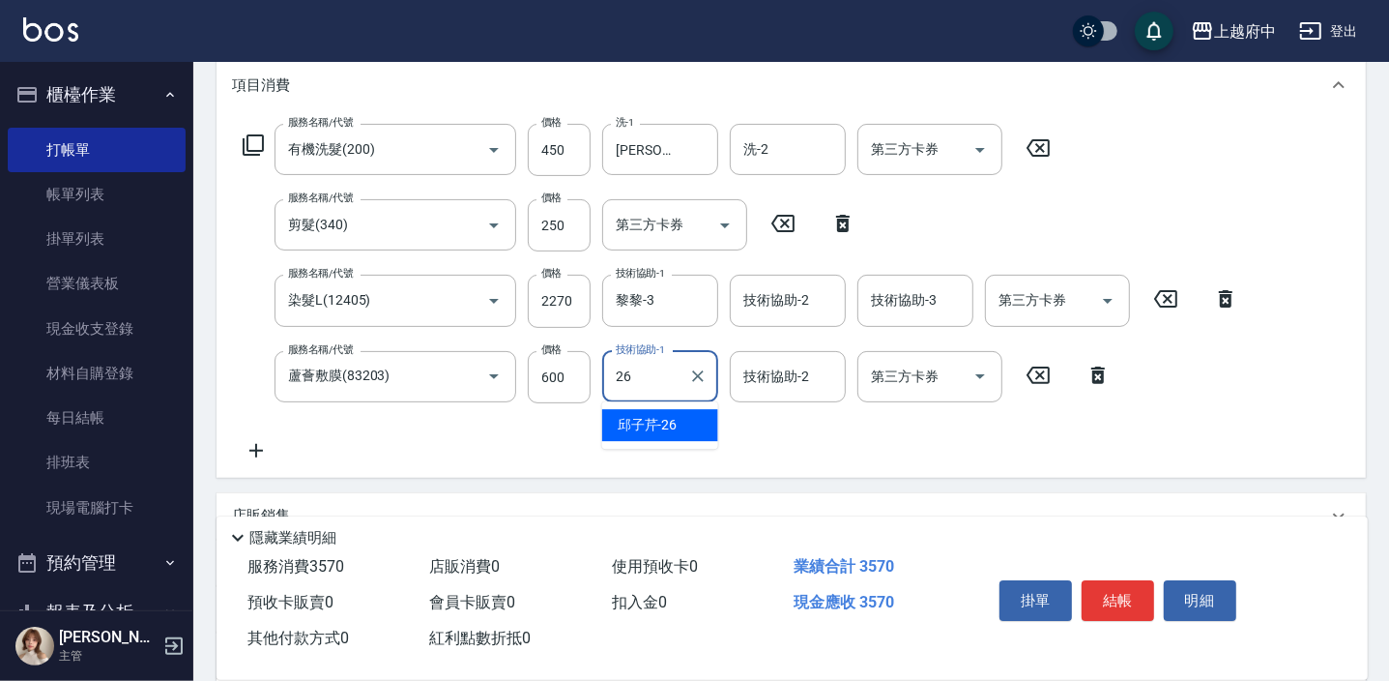
type input "[PERSON_NAME]-26"
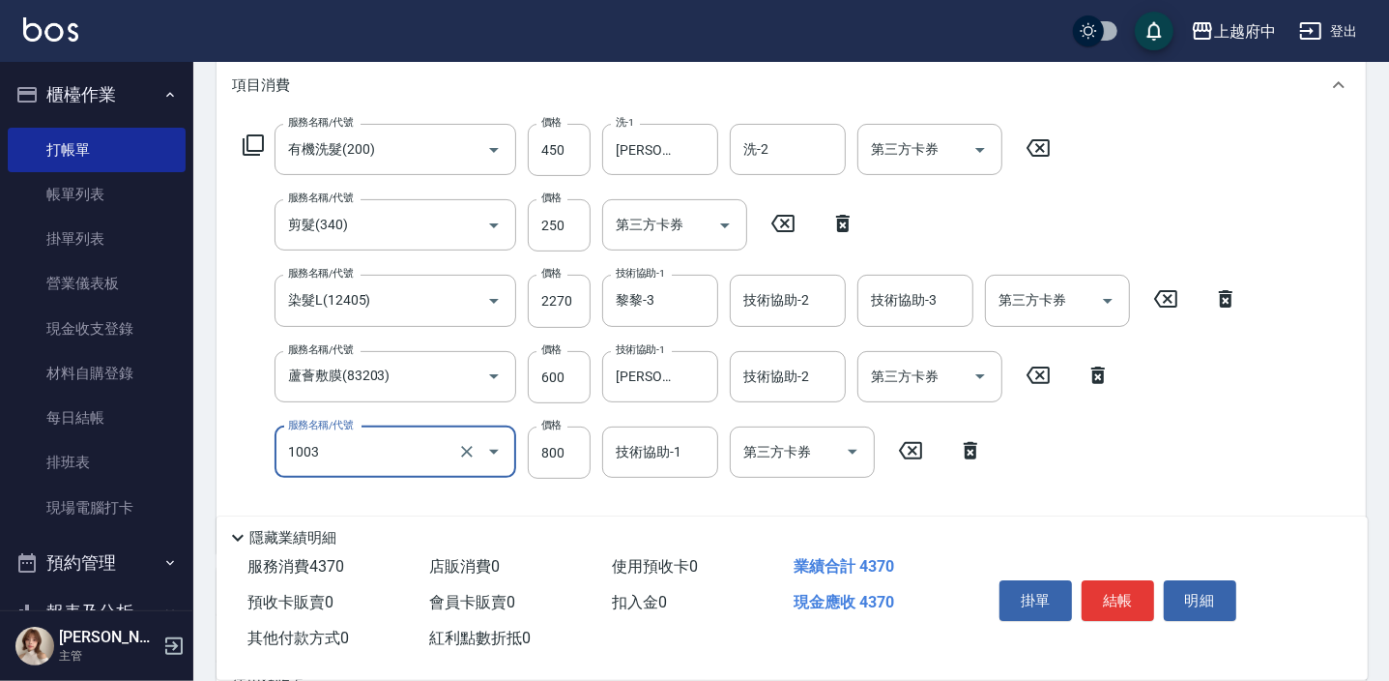
type input "+升級結構染 (含隔離)(1003)"
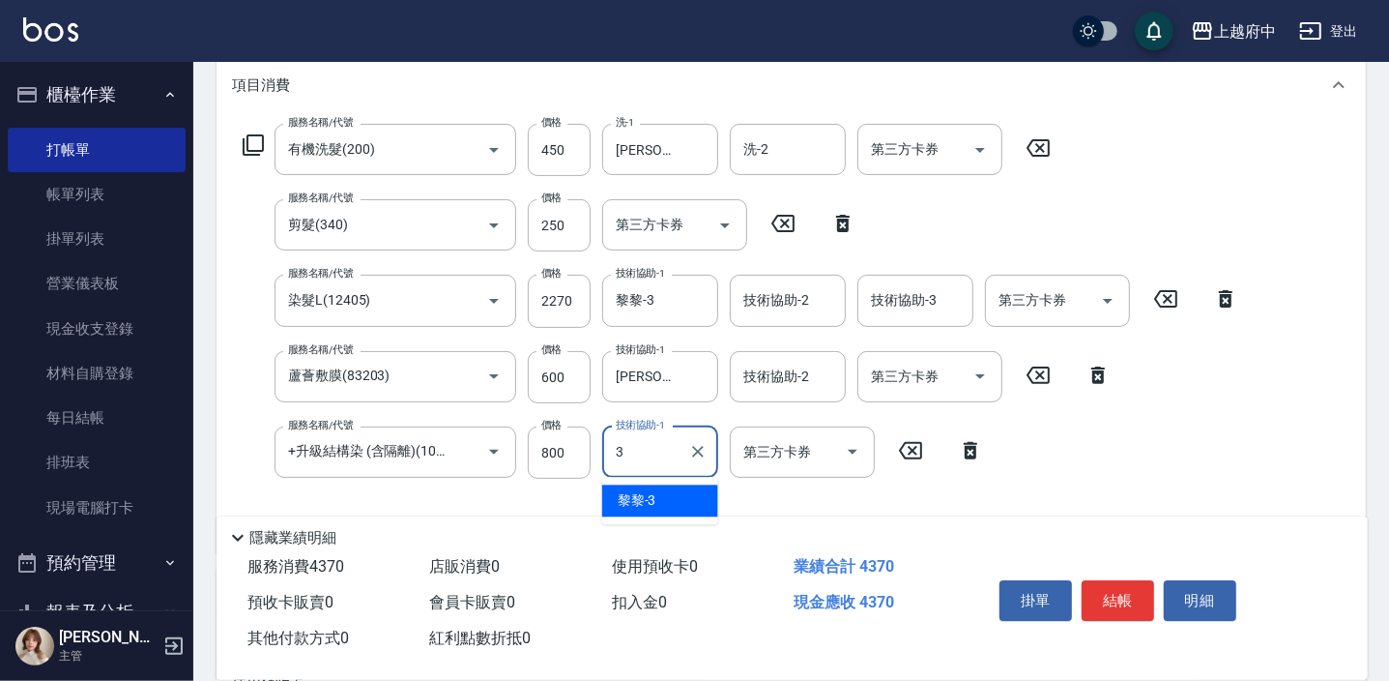
type input "黎黎-3"
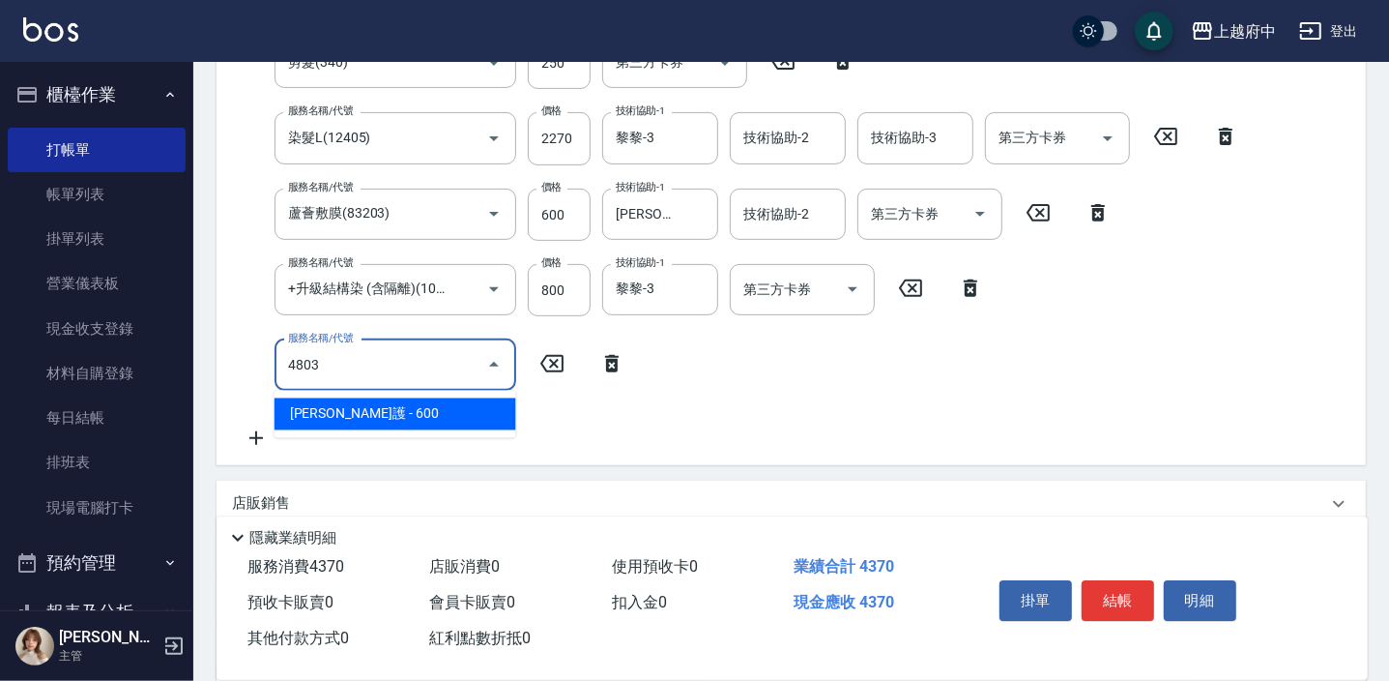
scroll to position [439, 0]
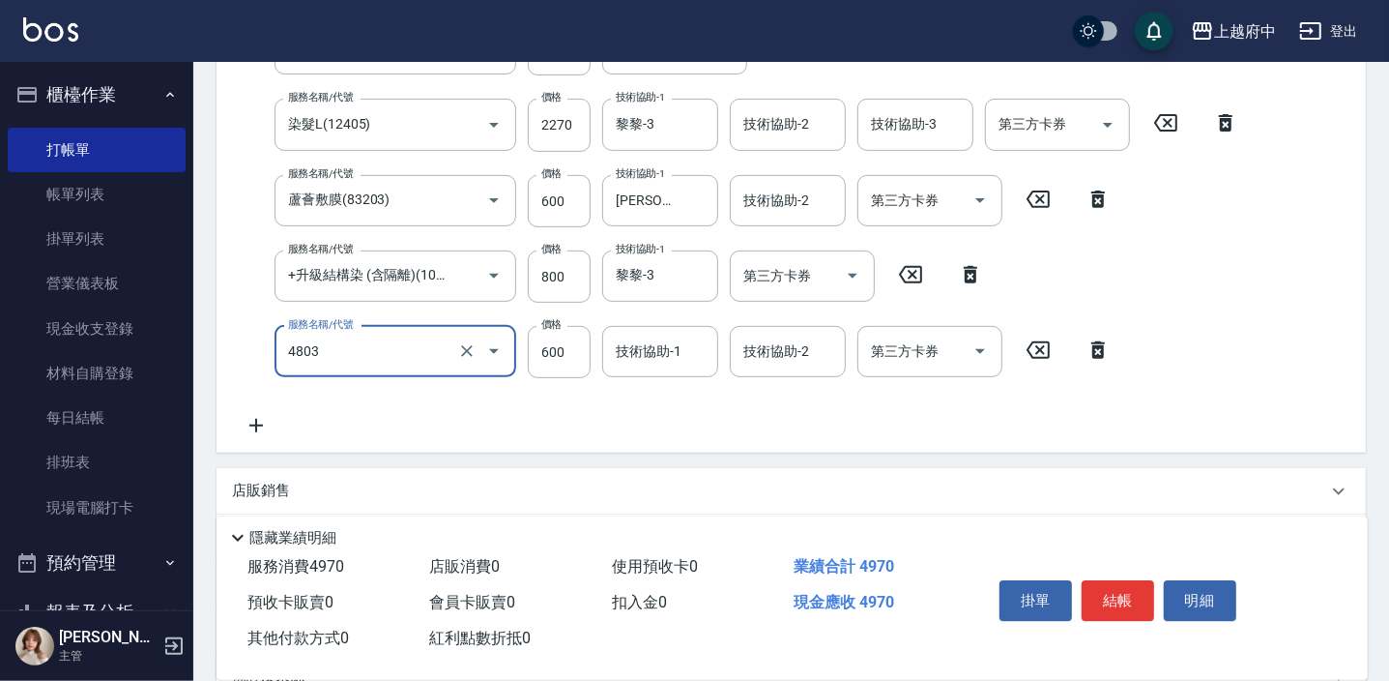
type input "[PERSON_NAME]護(4803)"
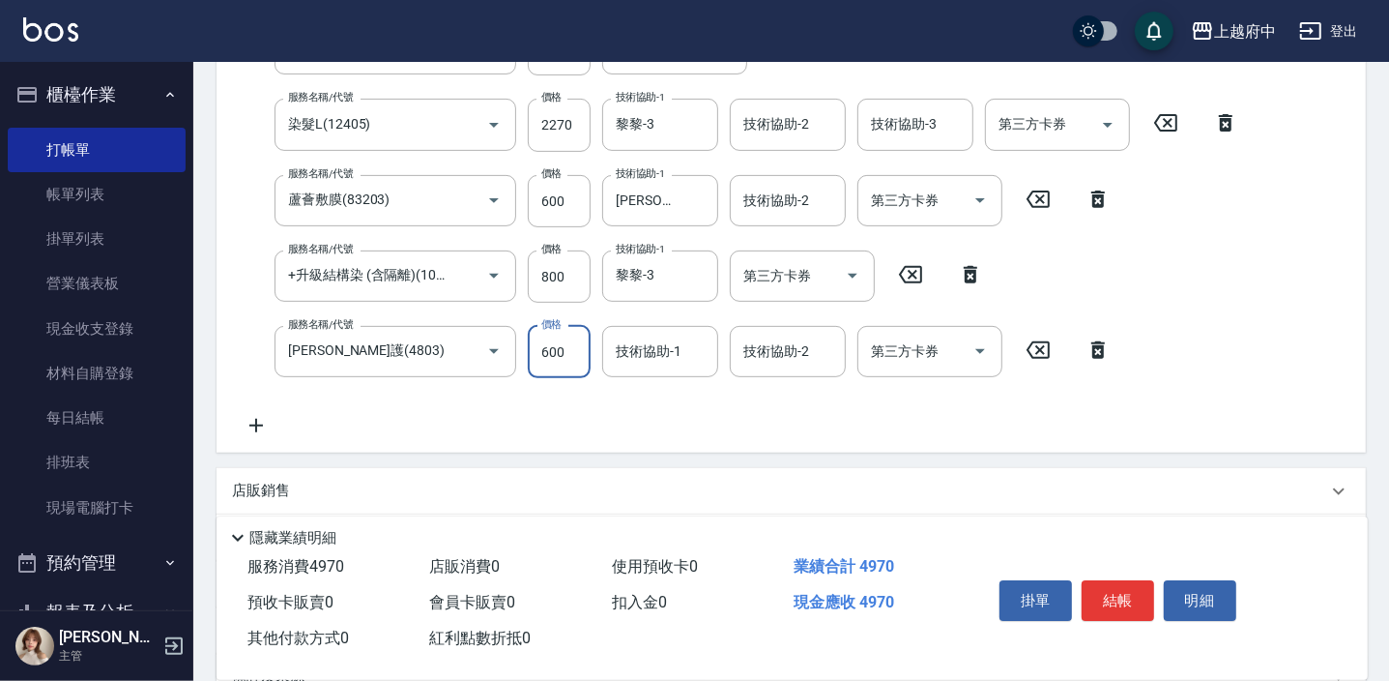
scroll to position [450, 0]
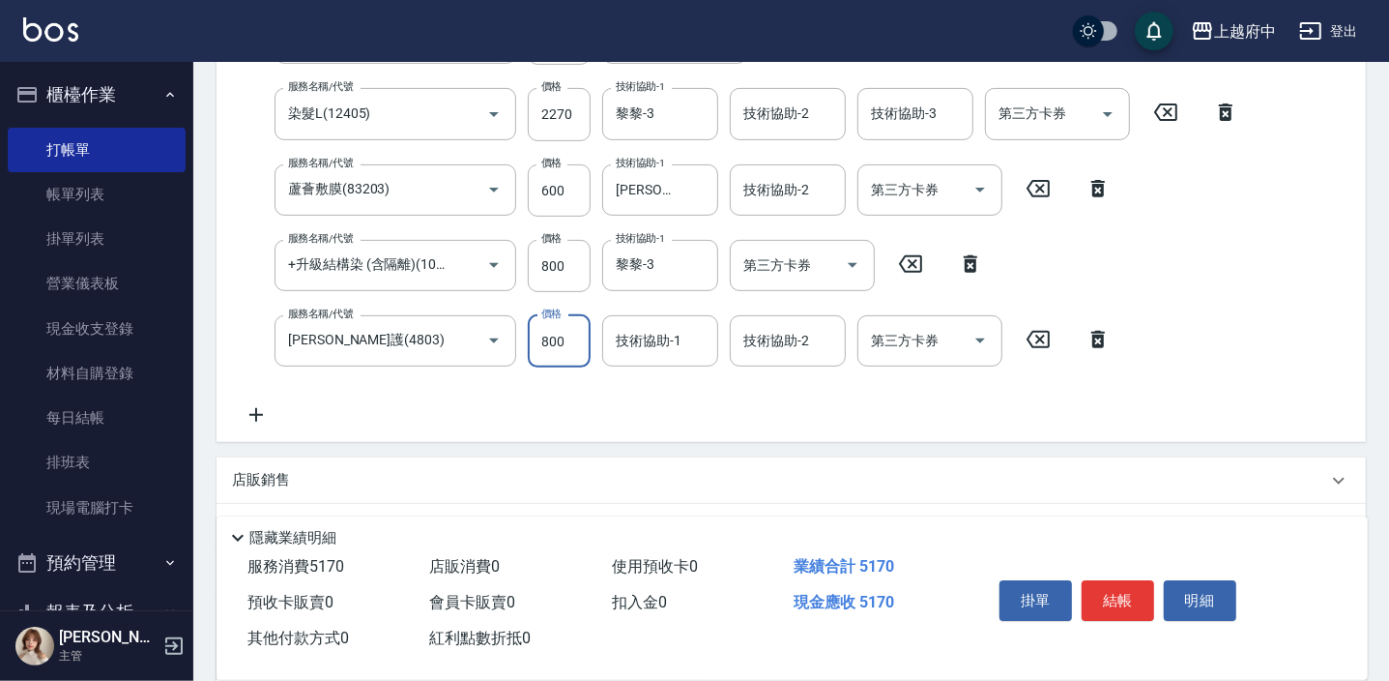
type input "800"
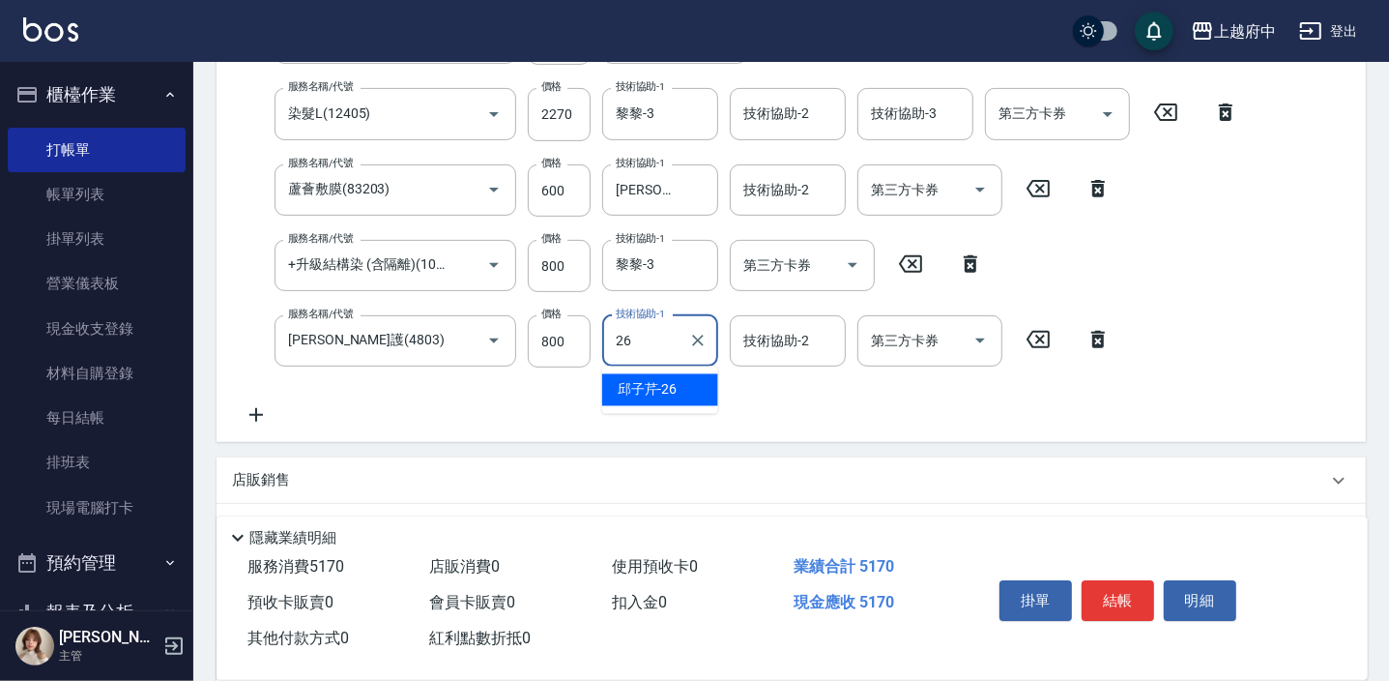
type input "[PERSON_NAME]-26"
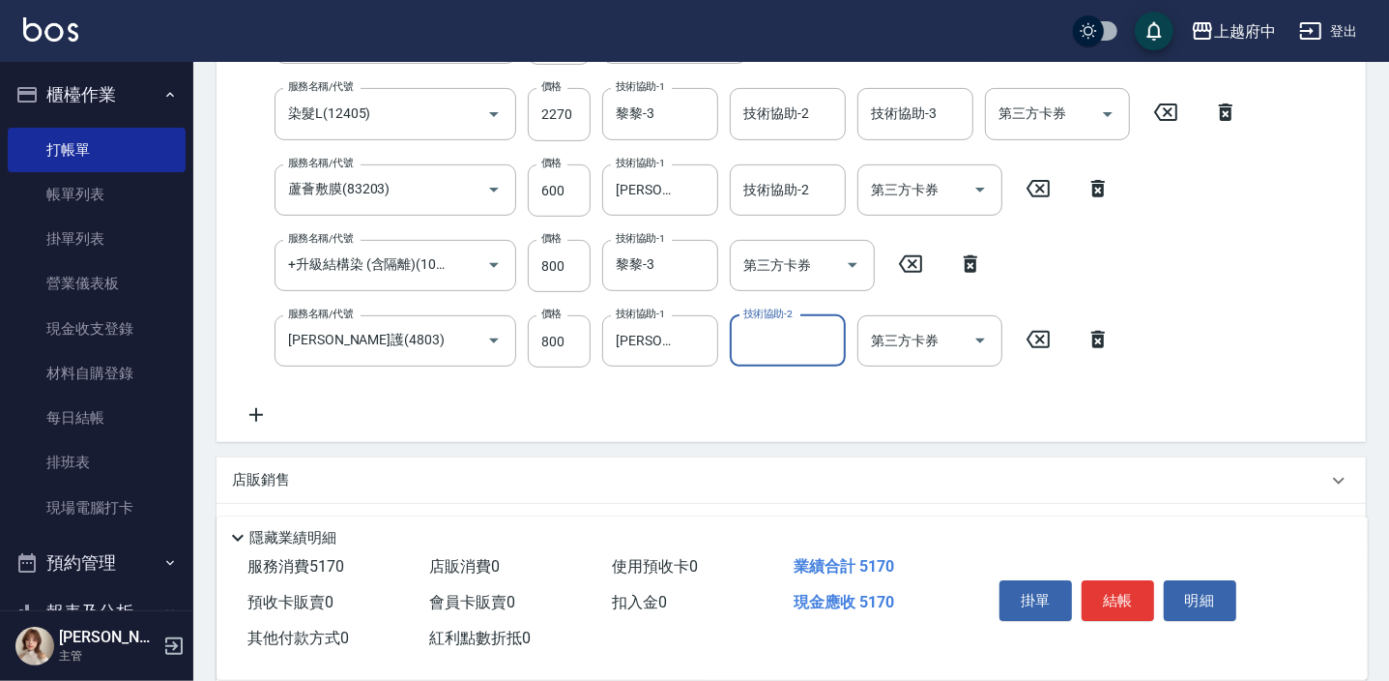
scroll to position [362, 0]
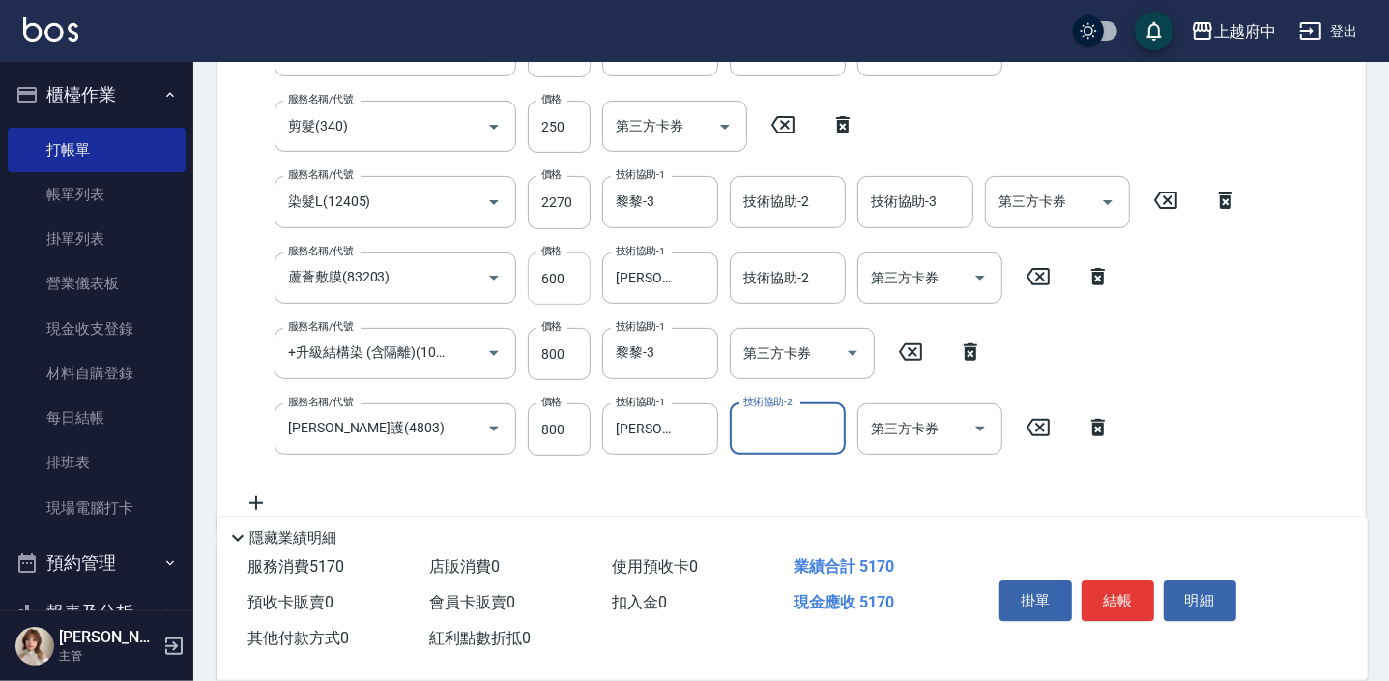
click at [573, 279] on input "600" at bounding box center [559, 278] width 63 height 52
click at [568, 278] on input "600" at bounding box center [559, 278] width 63 height 52
type input "480"
click at [569, 490] on div "服務名稱/代號 有機洗髮(200) 服務名稱/代號 價格 450 價格 洗-1 [PERSON_NAME]-26 洗-1 洗-2 洗-2 第三方卡券 第三方卡…" at bounding box center [741, 269] width 1018 height 489
click at [927, 475] on div "服務名稱/代號 有機洗髮(200) 服務名稱/代號 價格 450 價格 洗-1 [PERSON_NAME]-26 洗-1 洗-2 洗-2 第三方卡券 第三方卡…" at bounding box center [741, 269] width 1018 height 489
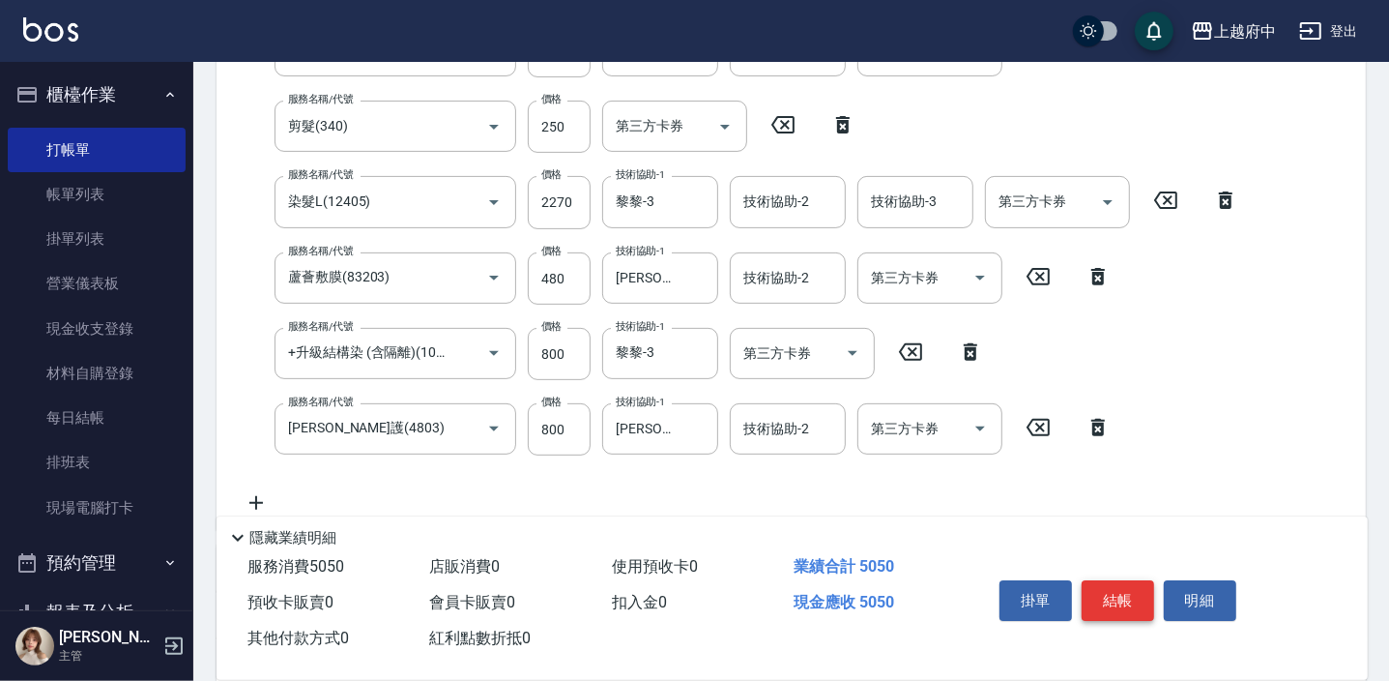
click at [1113, 602] on button "結帳" at bounding box center [1118, 600] width 73 height 41
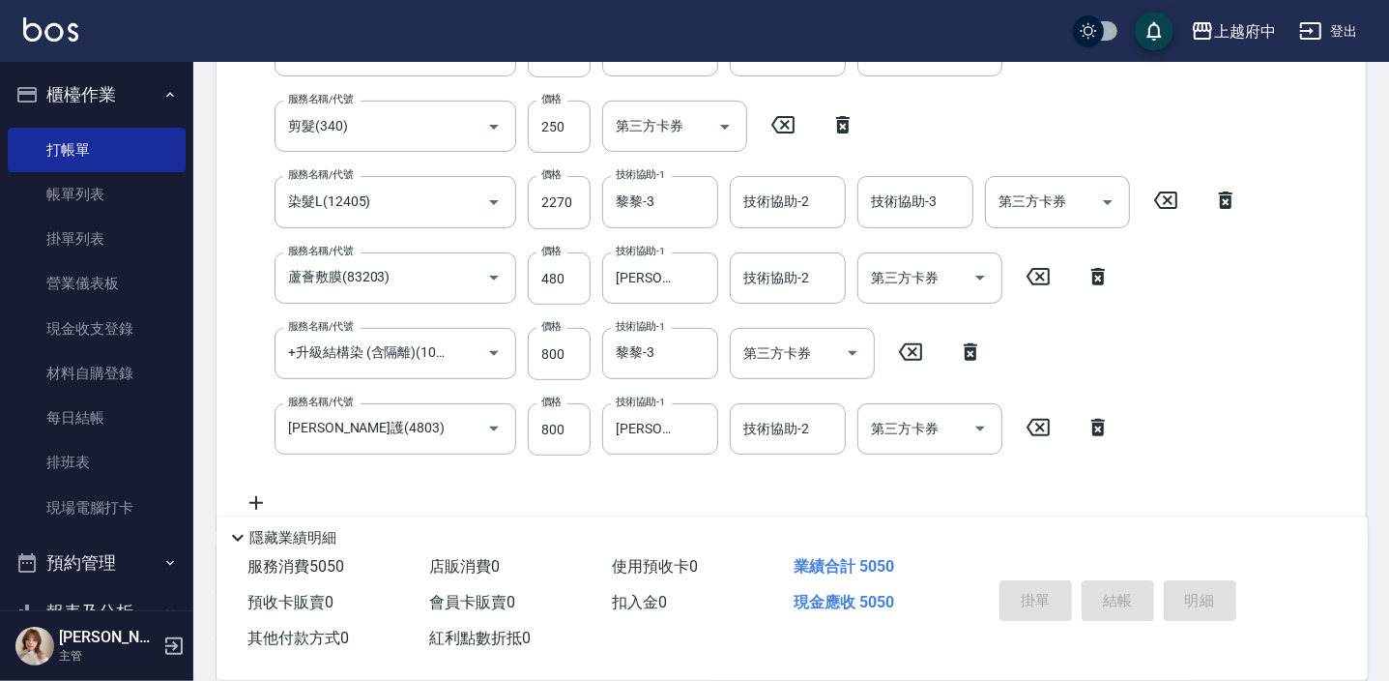
type input "[DATE] 18:49"
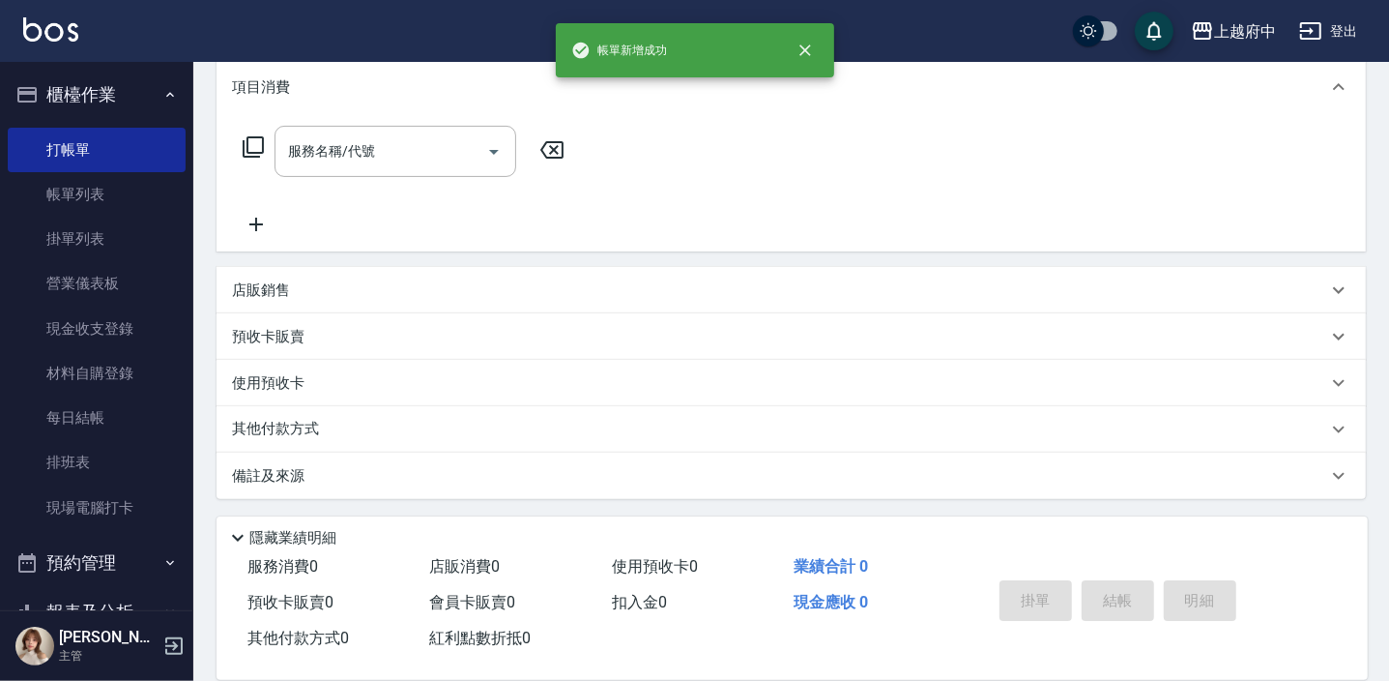
scroll to position [0, 0]
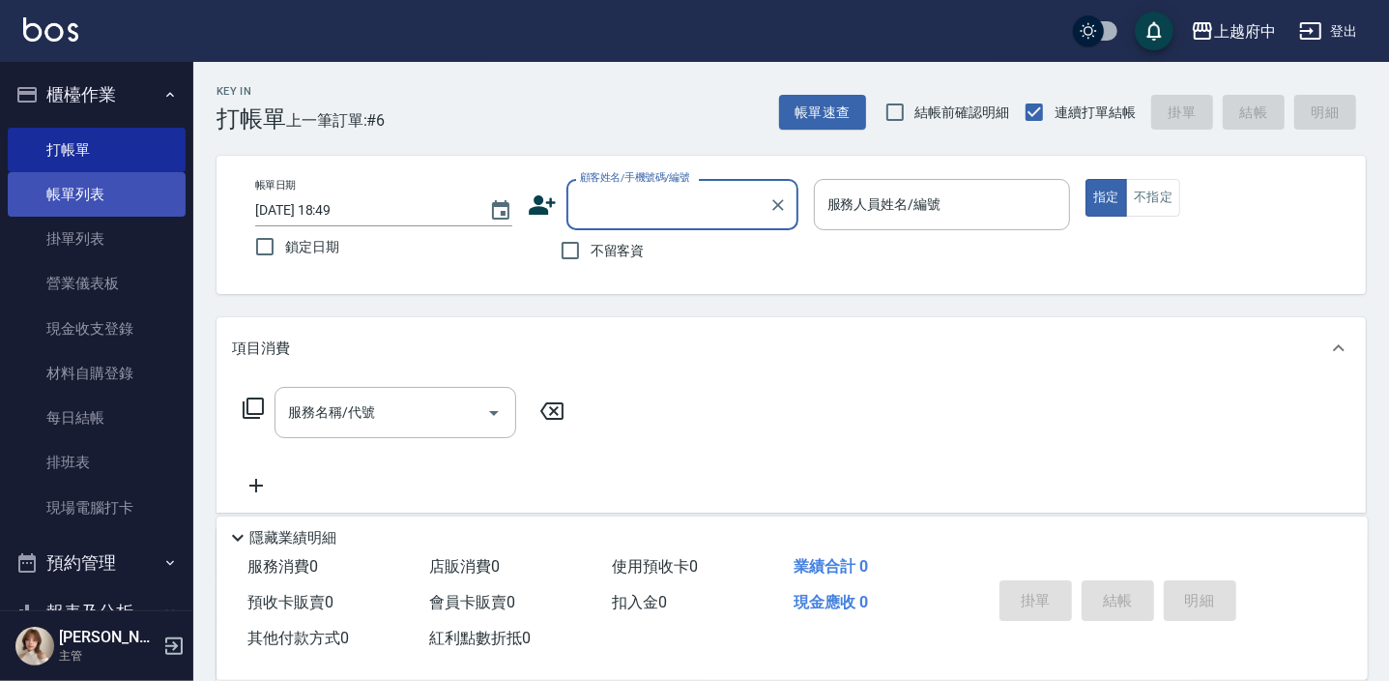
click at [75, 206] on link "帳單列表" at bounding box center [97, 194] width 178 height 44
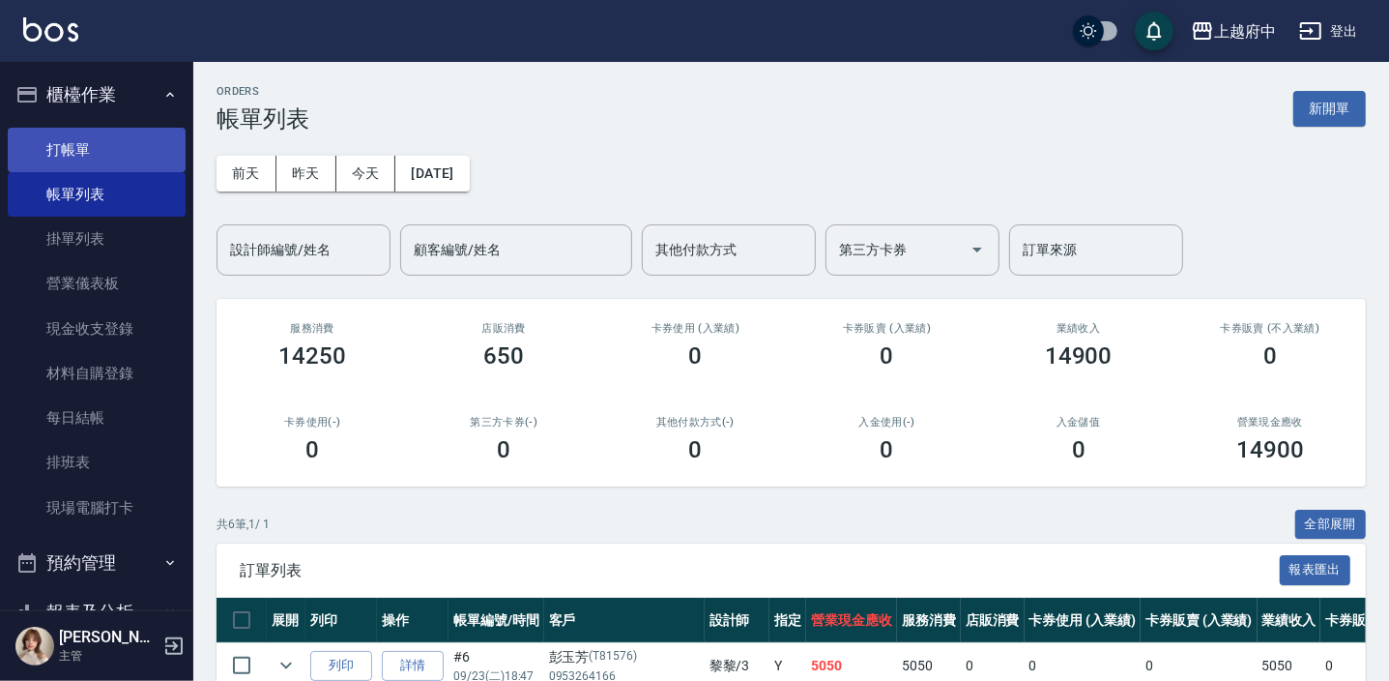
click at [87, 137] on link "打帳單" at bounding box center [97, 150] width 178 height 44
